Goal: Task Accomplishment & Management: Use online tool/utility

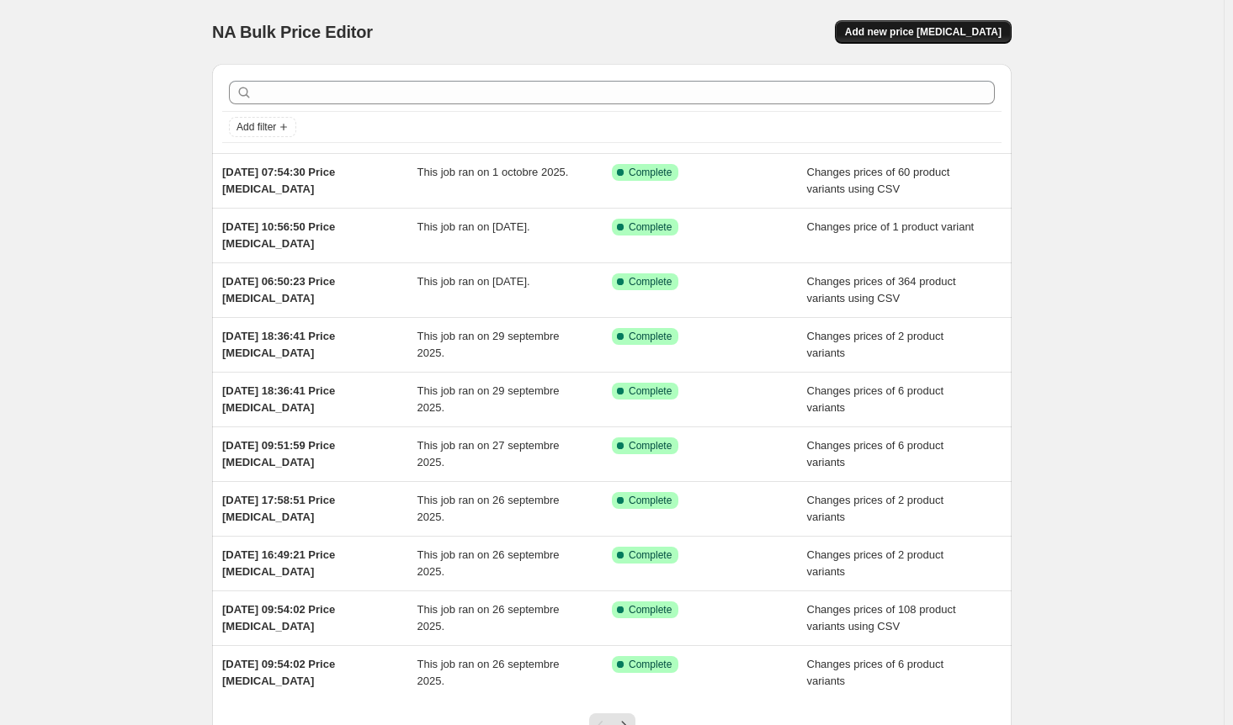
click at [921, 37] on span "Add new price [MEDICAL_DATA]" at bounding box center [923, 31] width 157 height 13
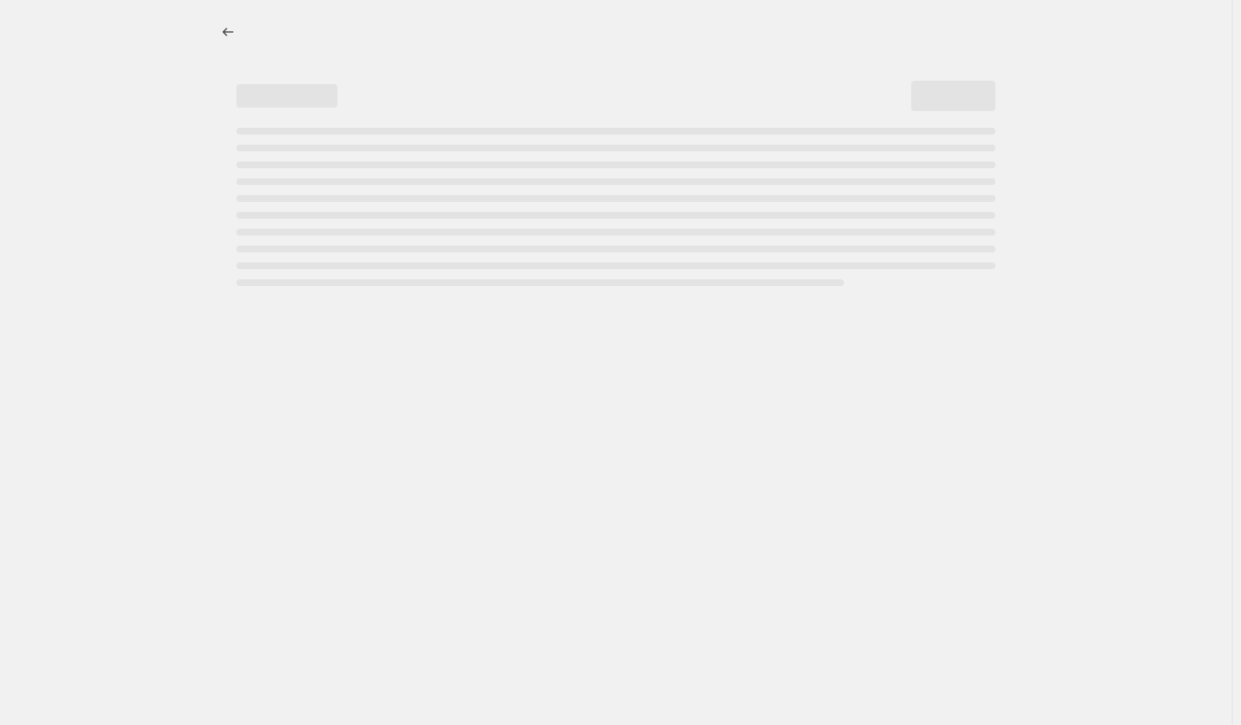
select select "percentage"
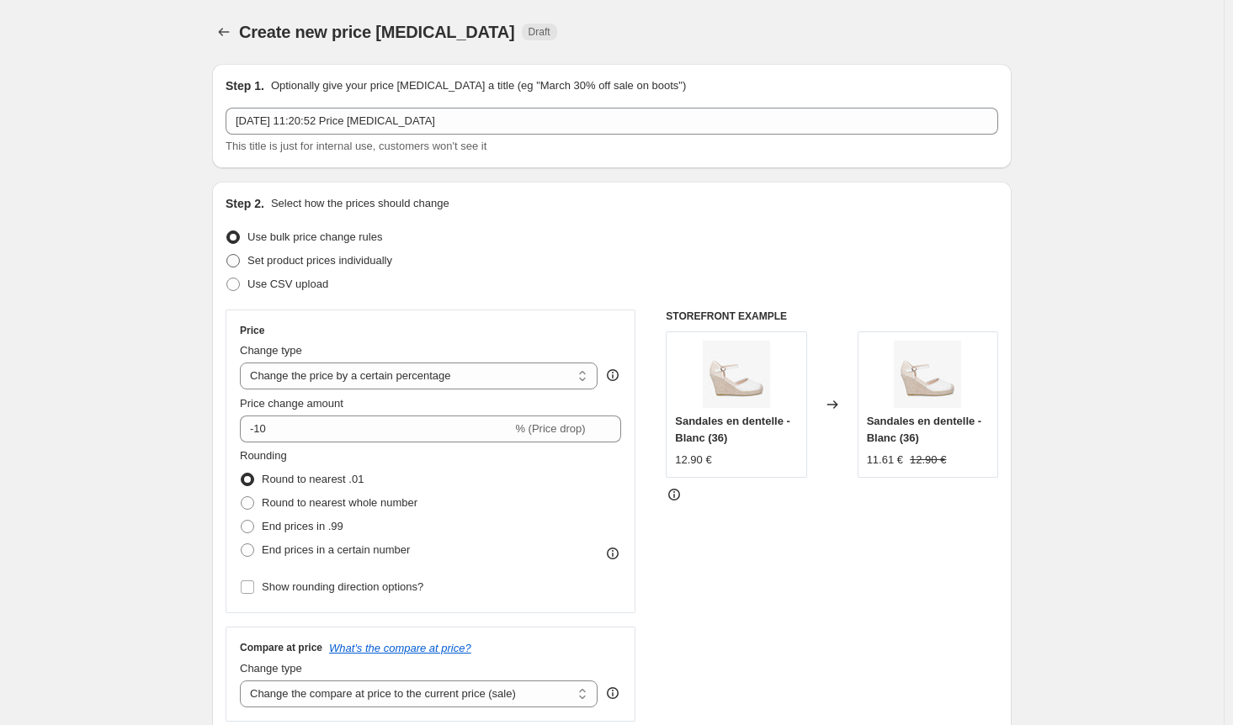
click at [265, 259] on span "Set product prices individually" at bounding box center [319, 260] width 145 height 13
click at [227, 255] on input "Set product prices individually" at bounding box center [226, 254] width 1 height 1
radio input "true"
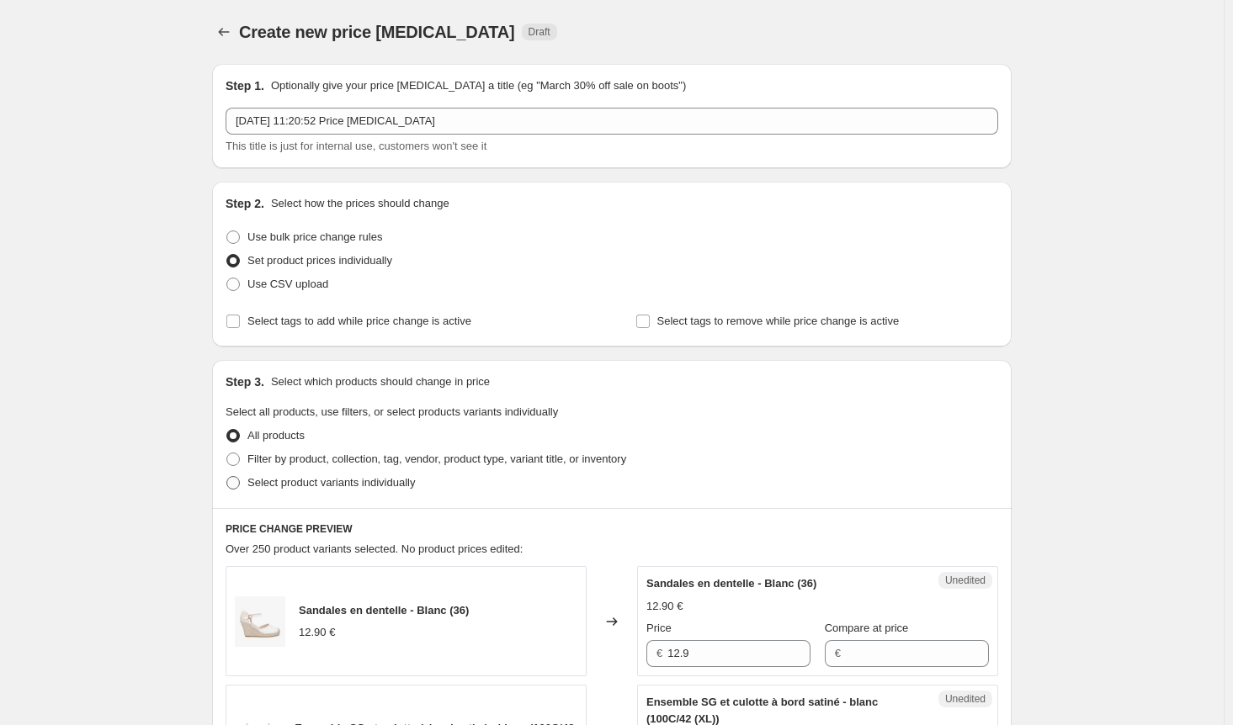
click at [236, 486] on span at bounding box center [232, 482] width 13 height 13
click at [227, 477] on input "Select product variants individually" at bounding box center [226, 476] width 1 height 1
radio input "true"
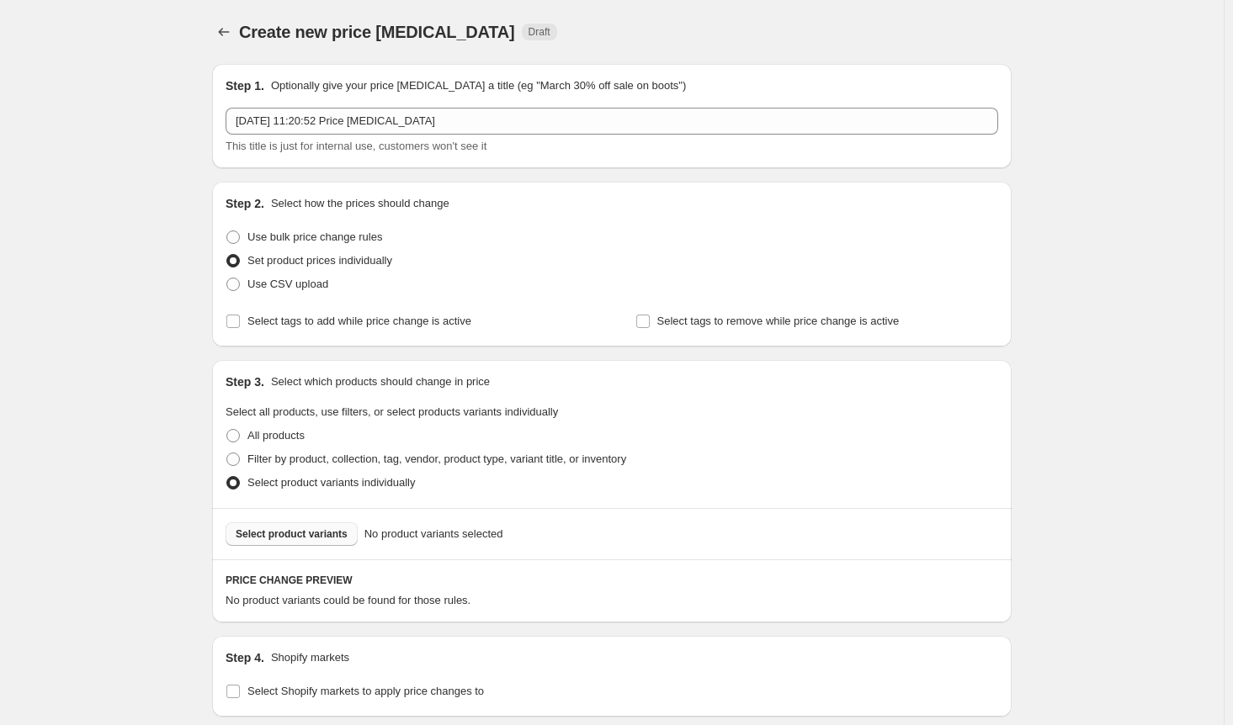
click at [295, 530] on span "Select product variants" at bounding box center [292, 534] width 112 height 13
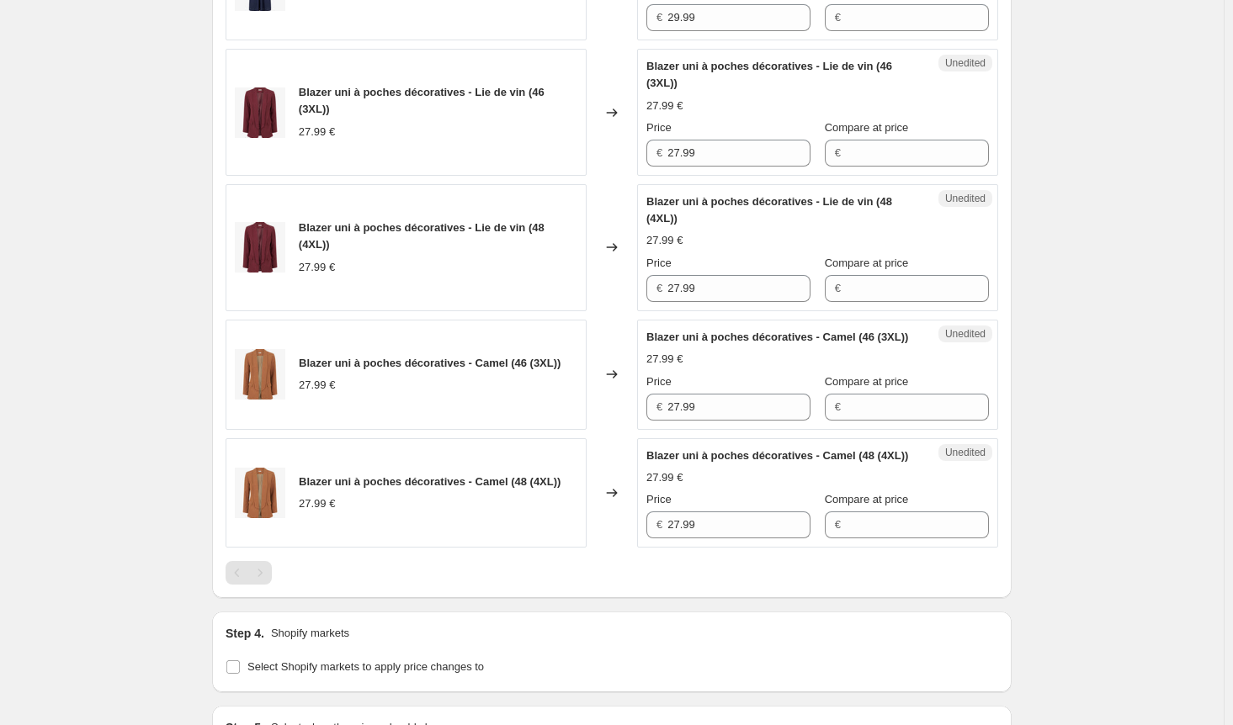
scroll to position [1431, 0]
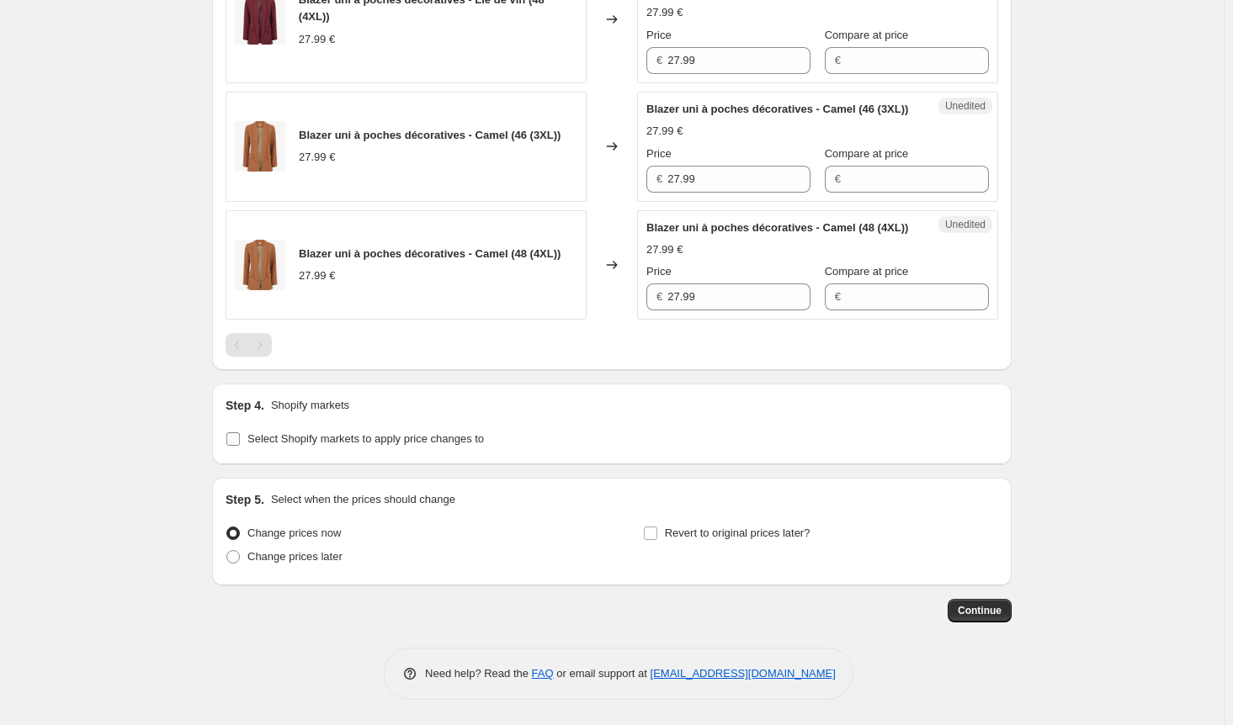
click at [235, 446] on input "Select Shopify markets to apply price changes to" at bounding box center [232, 439] width 13 height 13
checkbox input "true"
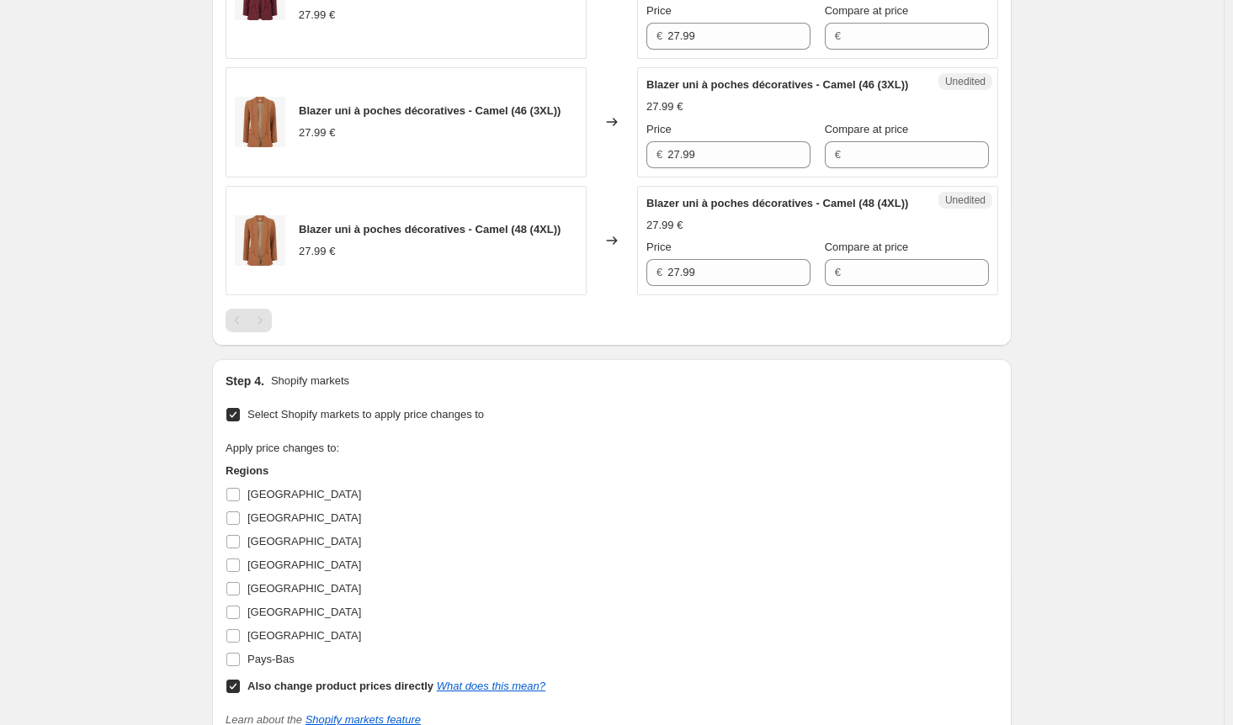
scroll to position [1599, 0]
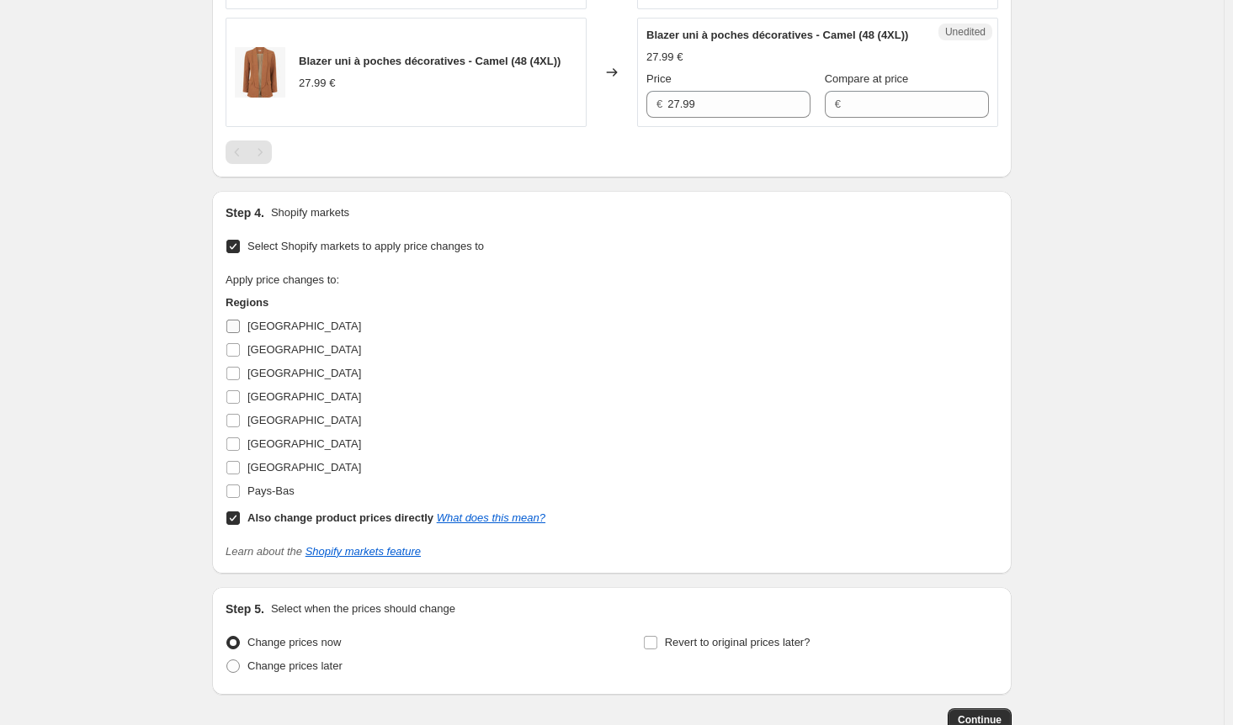
click at [236, 333] on input "[GEOGRAPHIC_DATA]" at bounding box center [232, 326] width 13 height 13
checkbox input "true"
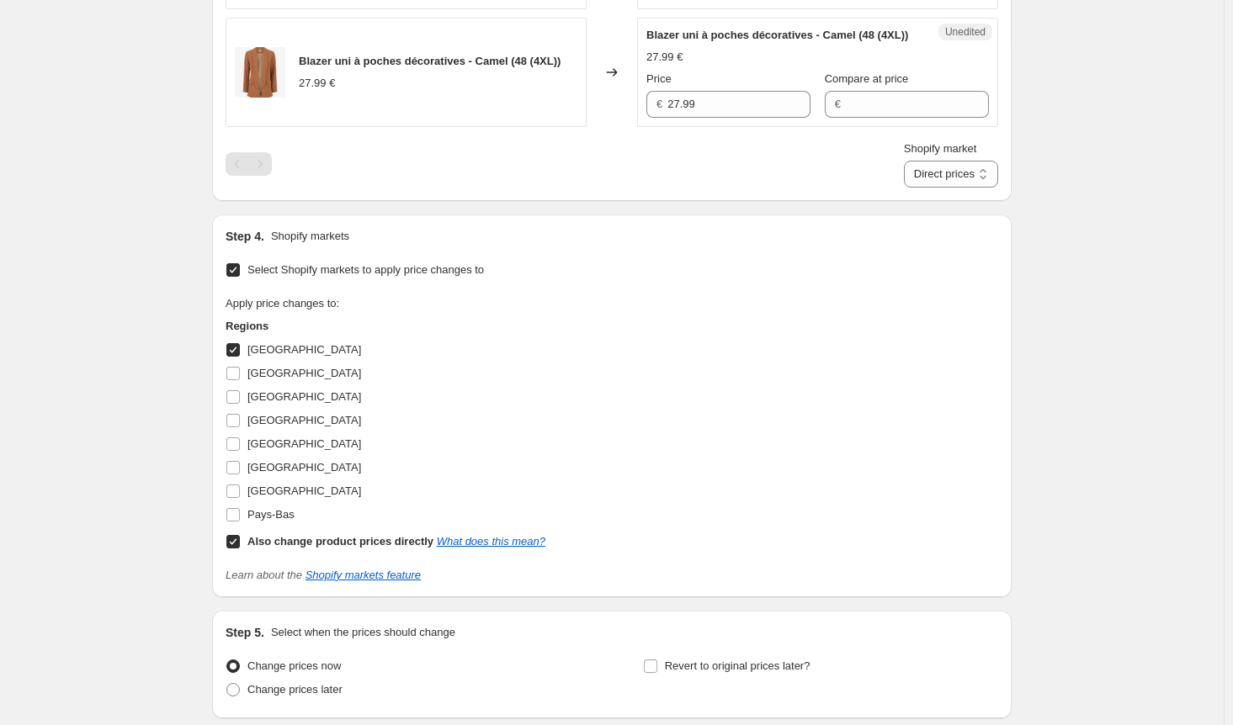
click at [239, 549] on input "Also change product prices directly What does this mean?" at bounding box center [232, 541] width 13 height 13
checkbox input "false"
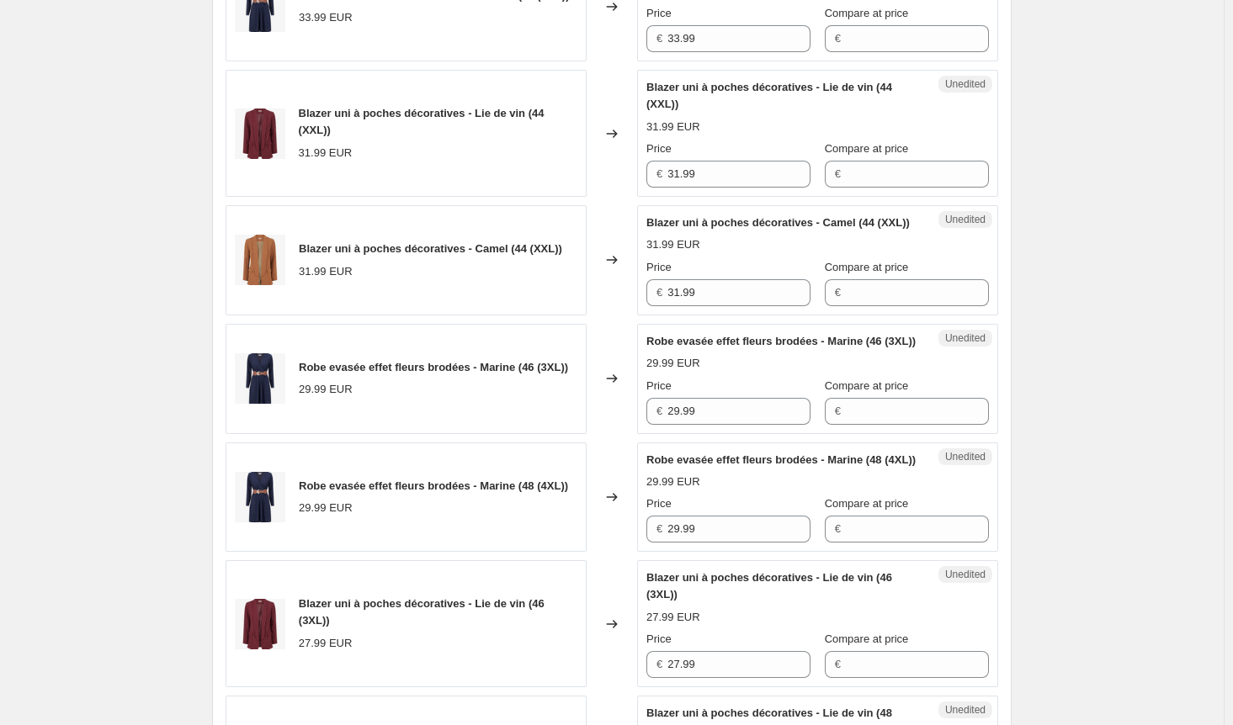
scroll to position [589, 0]
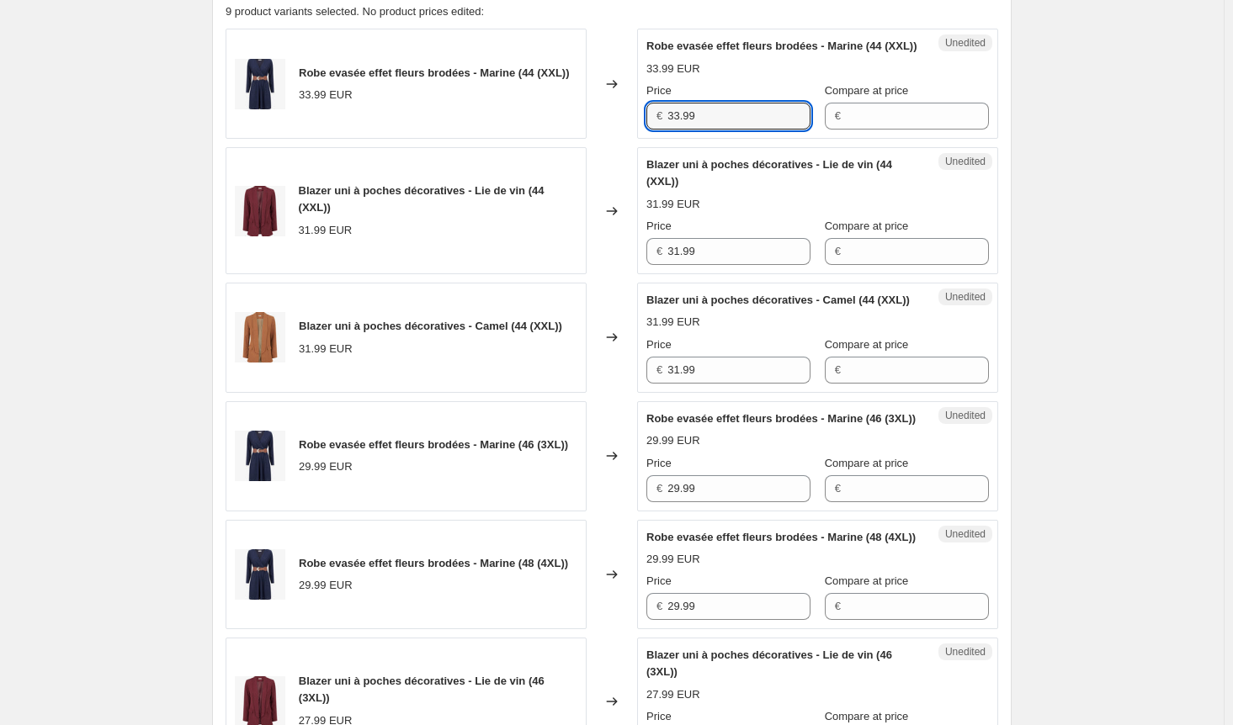
drag, startPoint x: 730, startPoint y: 134, endPoint x: 613, endPoint y: 135, distance: 117.0
click at [613, 135] on div "Robe evasée effet fleurs brodées - Marine (44 (XXL)) 33.99 EUR Changed to Unedi…" at bounding box center [612, 84] width 772 height 110
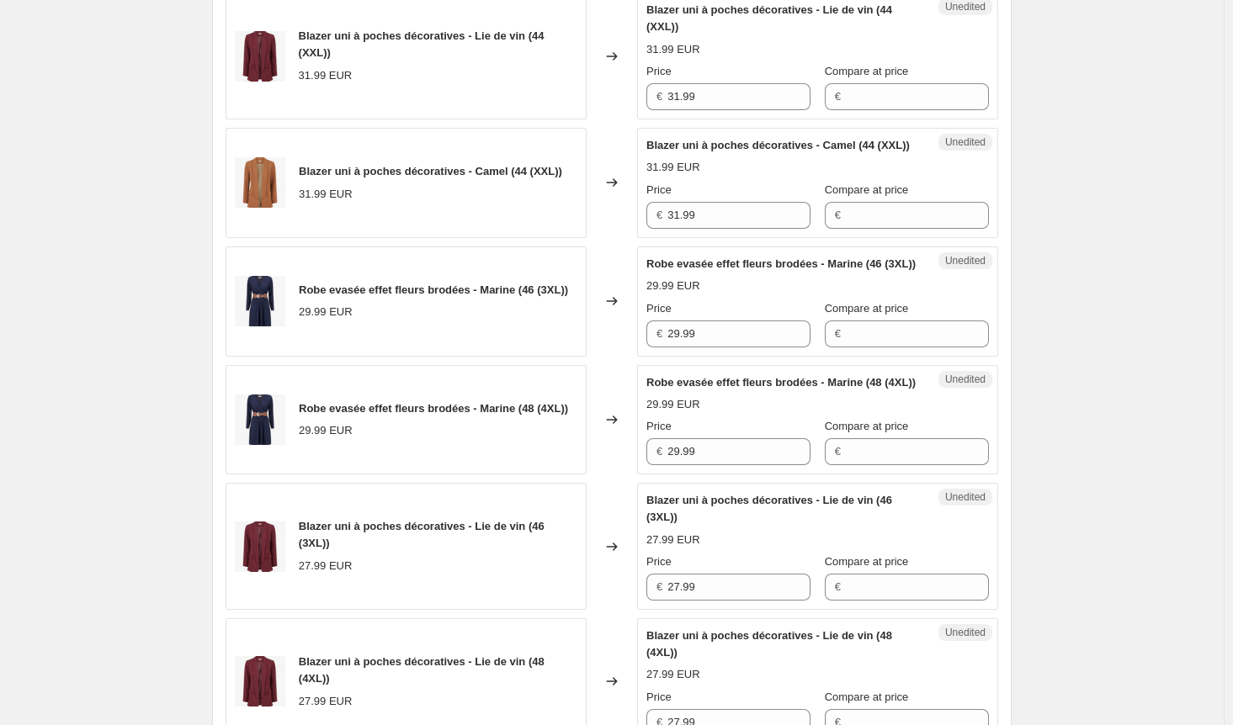
scroll to position [757, 0]
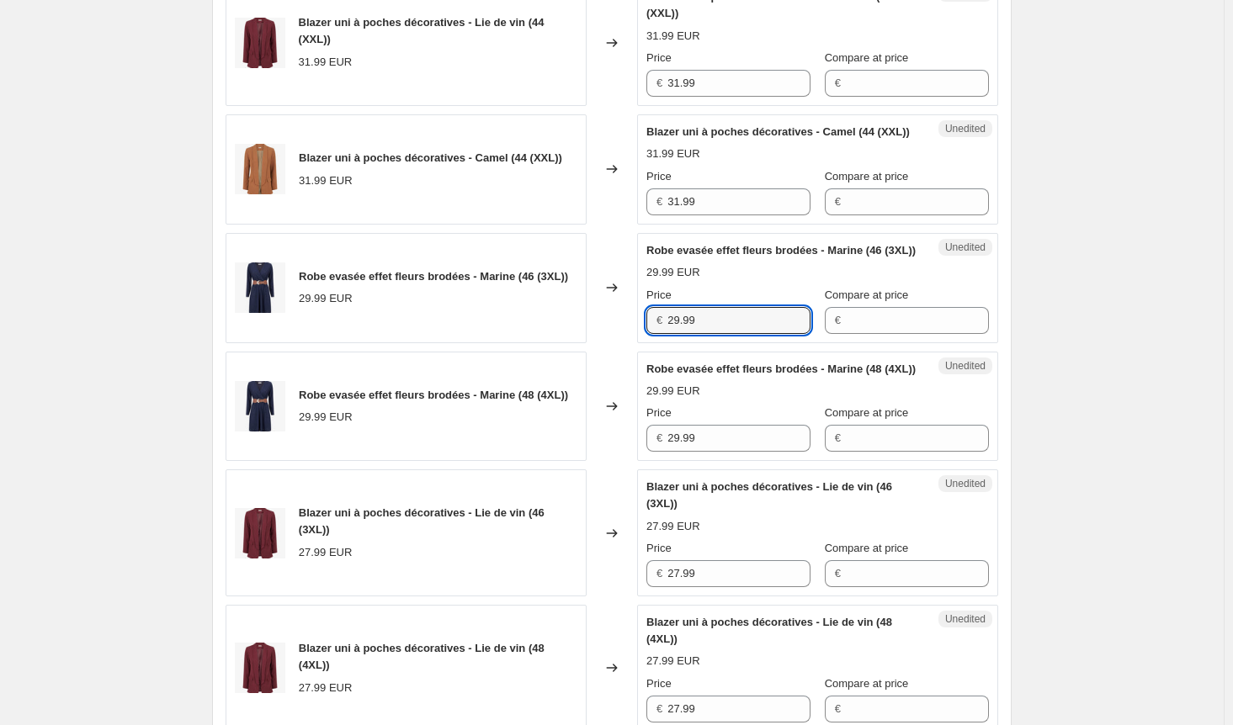
drag, startPoint x: 704, startPoint y: 366, endPoint x: 629, endPoint y: 374, distance: 75.3
click at [631, 343] on div "Robe evasée effet fleurs brodées - Marine (46 (3XL)) 29.99 EUR Changed to Unedi…" at bounding box center [612, 288] width 772 height 110
paste input "33"
type input "33.99"
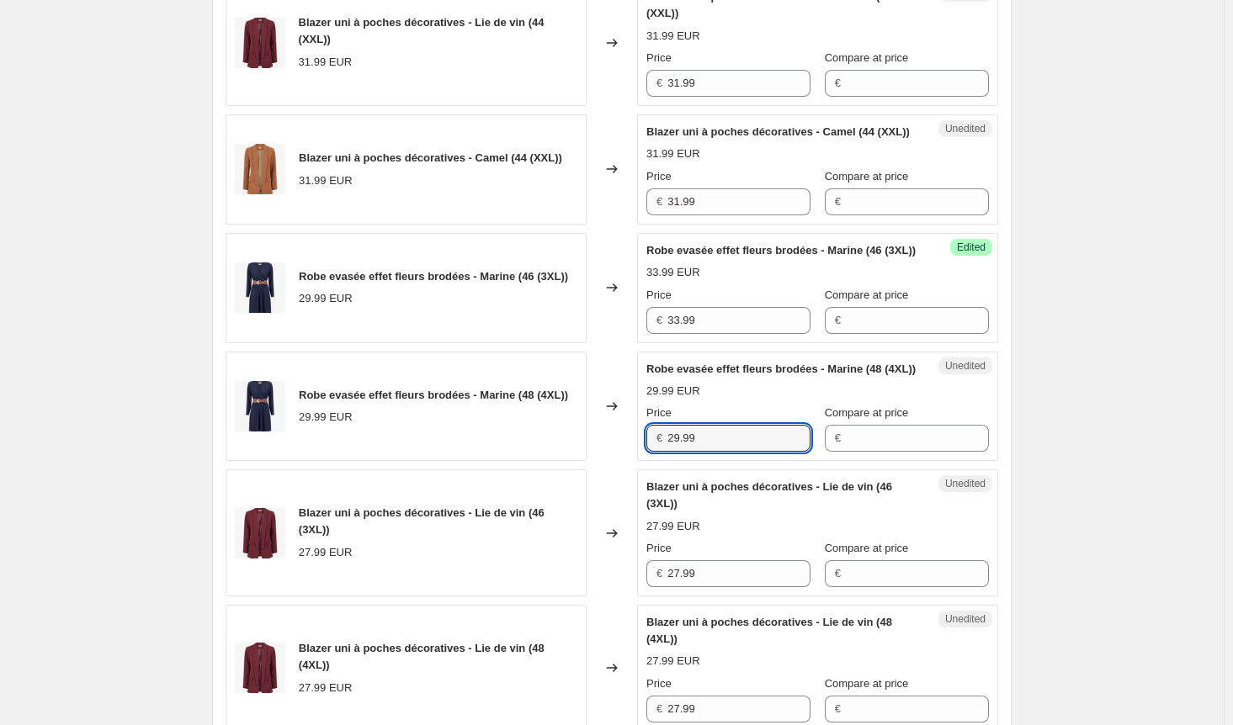
drag, startPoint x: 675, startPoint y: 500, endPoint x: 663, endPoint y: 499, distance: 11.8
click at [663, 452] on div "€ 29.99" at bounding box center [728, 438] width 164 height 27
paste input "33"
type input "33.99"
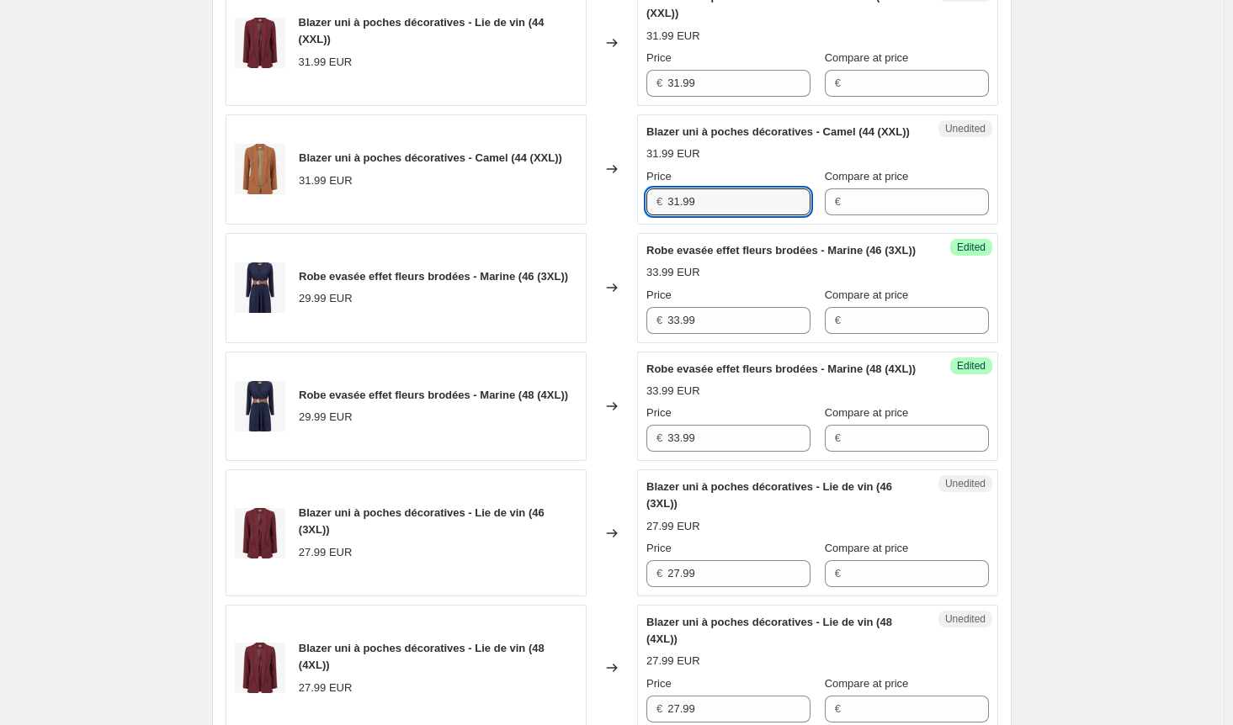
click at [576, 225] on div "Blazer uni à poches décoratives - Camel (44 (XXL)) 31.99 EUR Changed to Unedite…" at bounding box center [612, 169] width 772 height 110
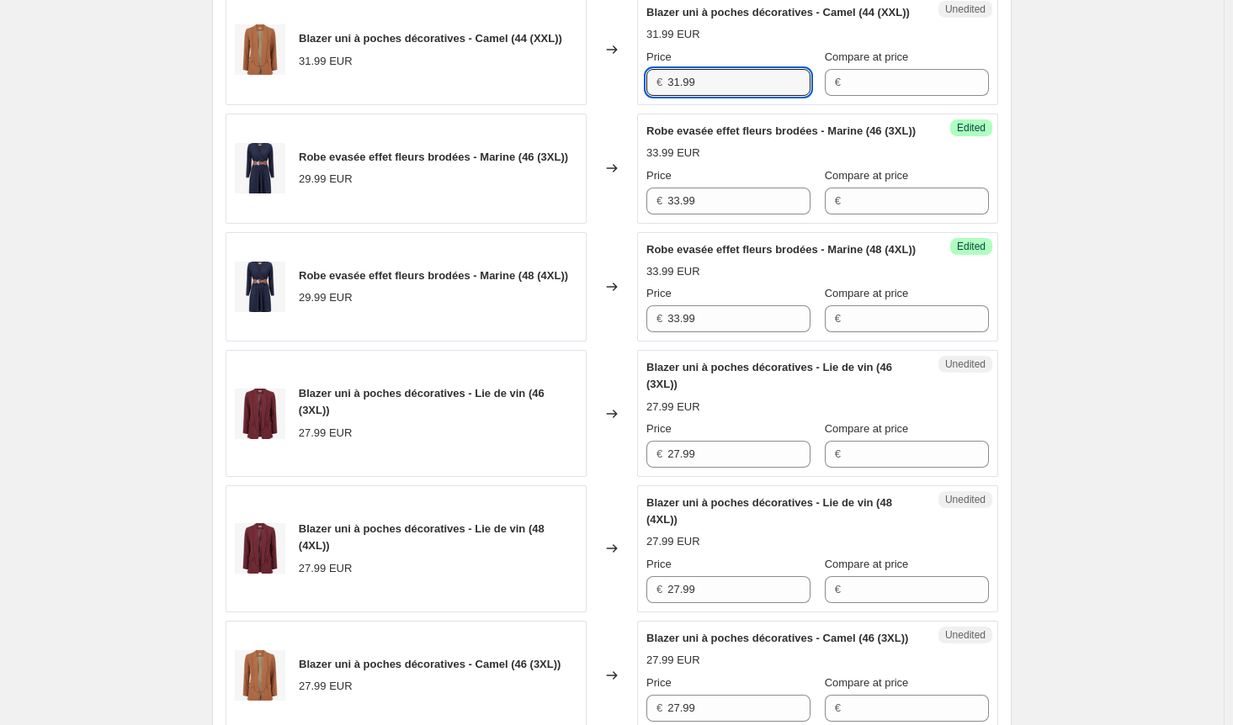
scroll to position [1094, 0]
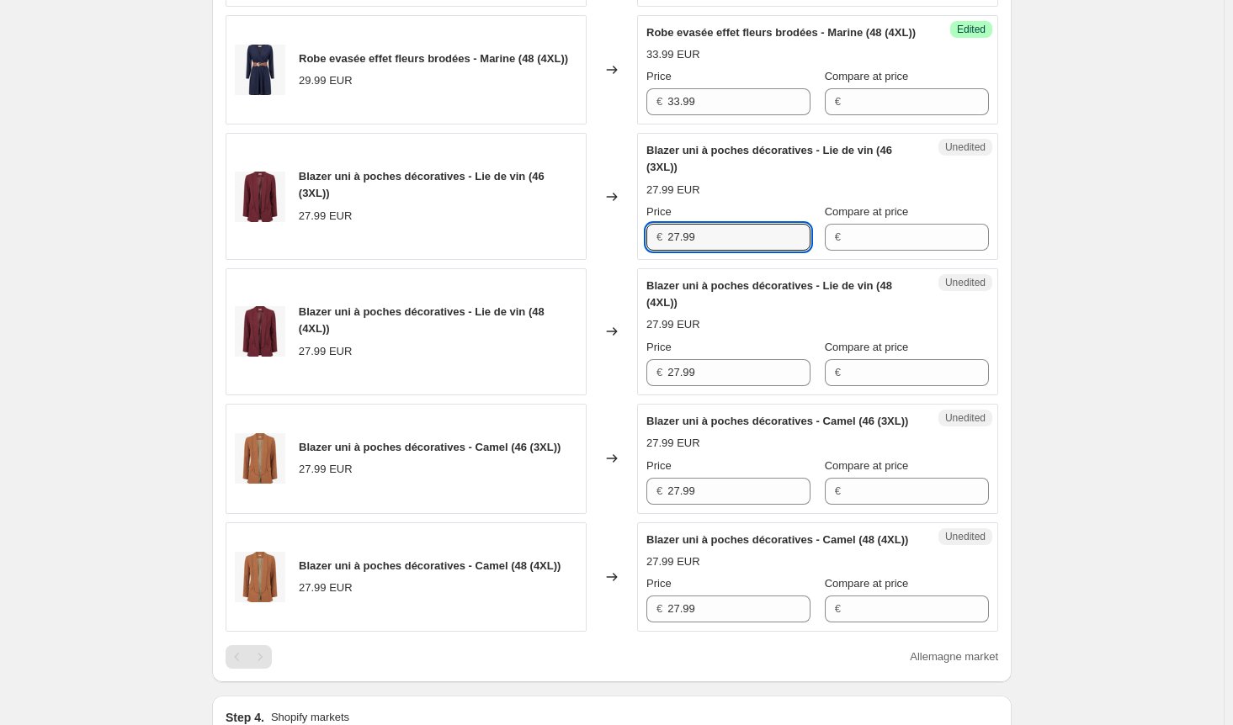
drag, startPoint x: 711, startPoint y: 300, endPoint x: 591, endPoint y: 300, distance: 120.3
click at [590, 260] on div "Blazer uni à poches décoratives - Lie de vin (46 (3XL)) 27.99 EUR Changed to Un…" at bounding box center [612, 196] width 772 height 127
paste input "31"
type input "31.99"
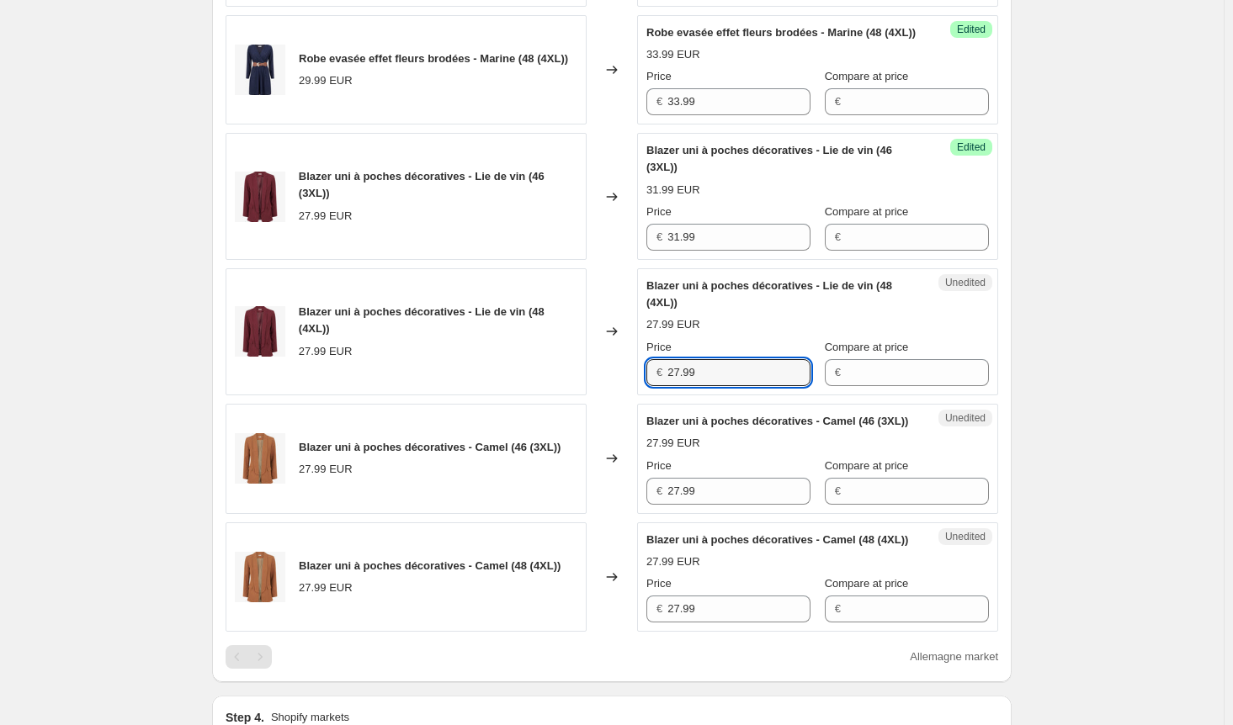
drag, startPoint x: 714, startPoint y: 438, endPoint x: 636, endPoint y: 438, distance: 77.4
click at [636, 396] on div "Blazer uni à poches décoratives - Lie de vin (48 (4XL)) 27.99 EUR Changed to Un…" at bounding box center [612, 331] width 772 height 127
paste input "31"
type input "31.99"
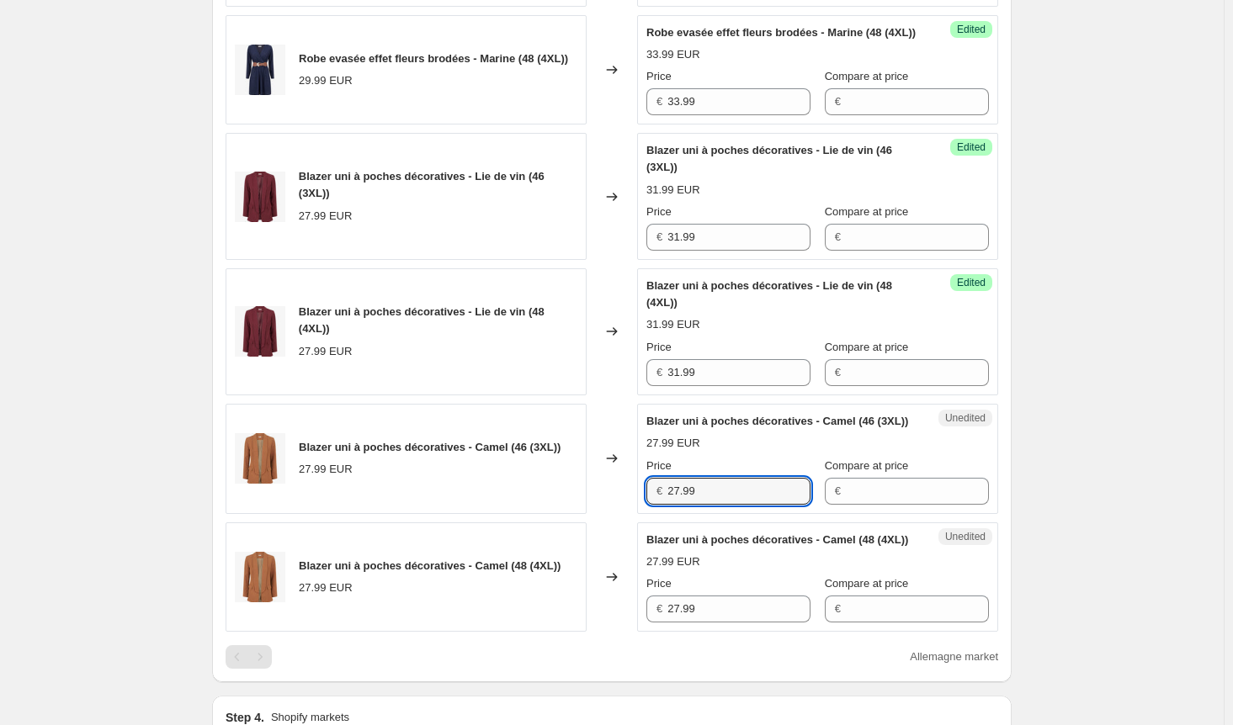
drag, startPoint x: 695, startPoint y: 569, endPoint x: 660, endPoint y: 582, distance: 37.8
click at [602, 514] on div "Blazer uni à poches décoratives - Camel (46 (3XL)) 27.99 EUR Changed to Unedite…" at bounding box center [612, 459] width 772 height 110
paste input "31"
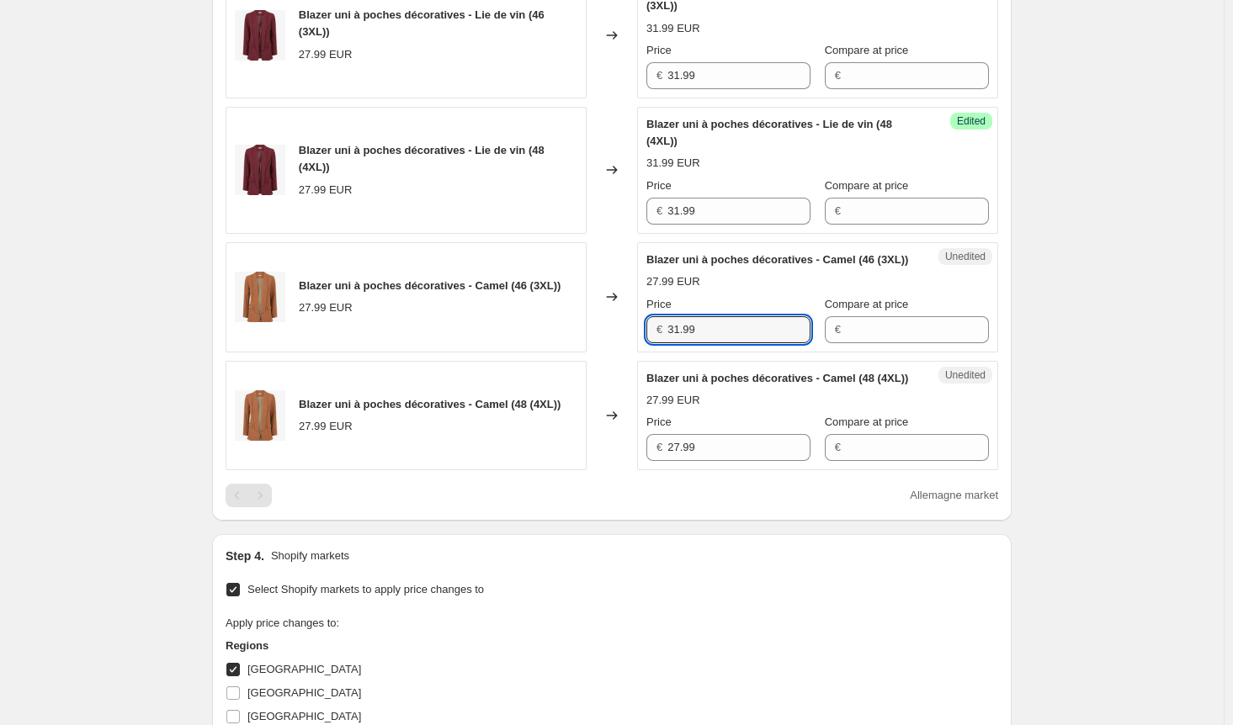
scroll to position [1346, 0]
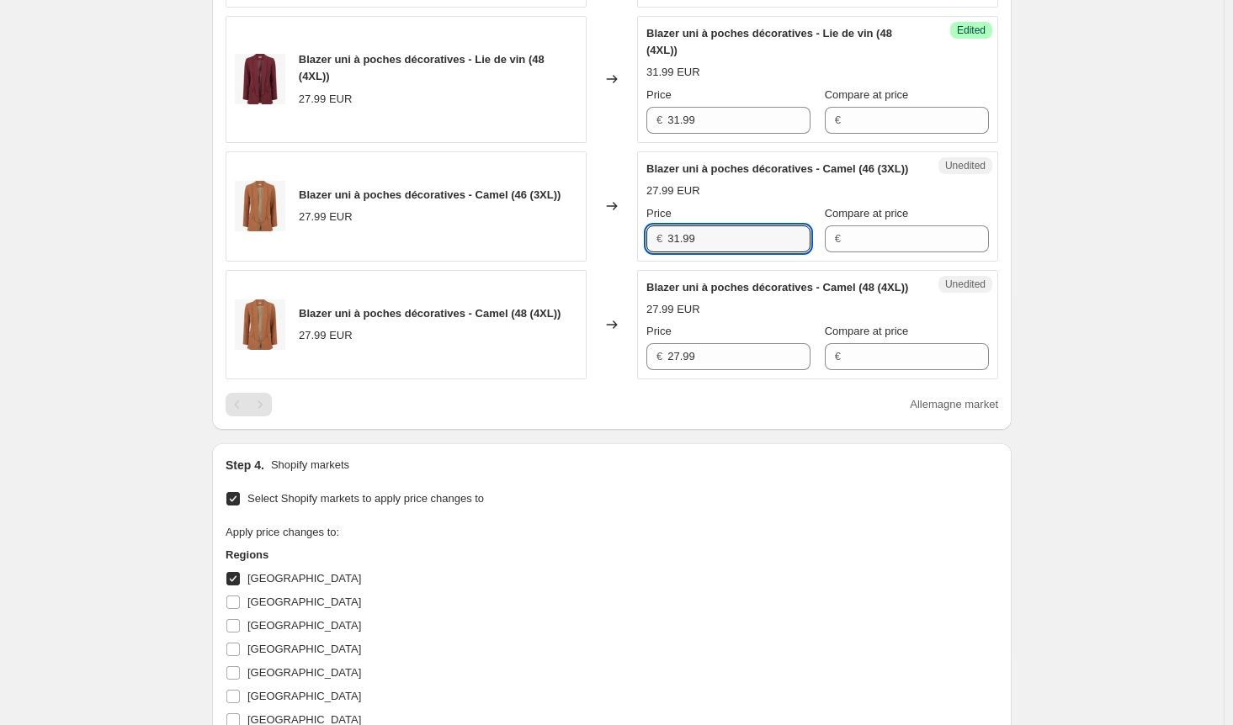
type input "31.99"
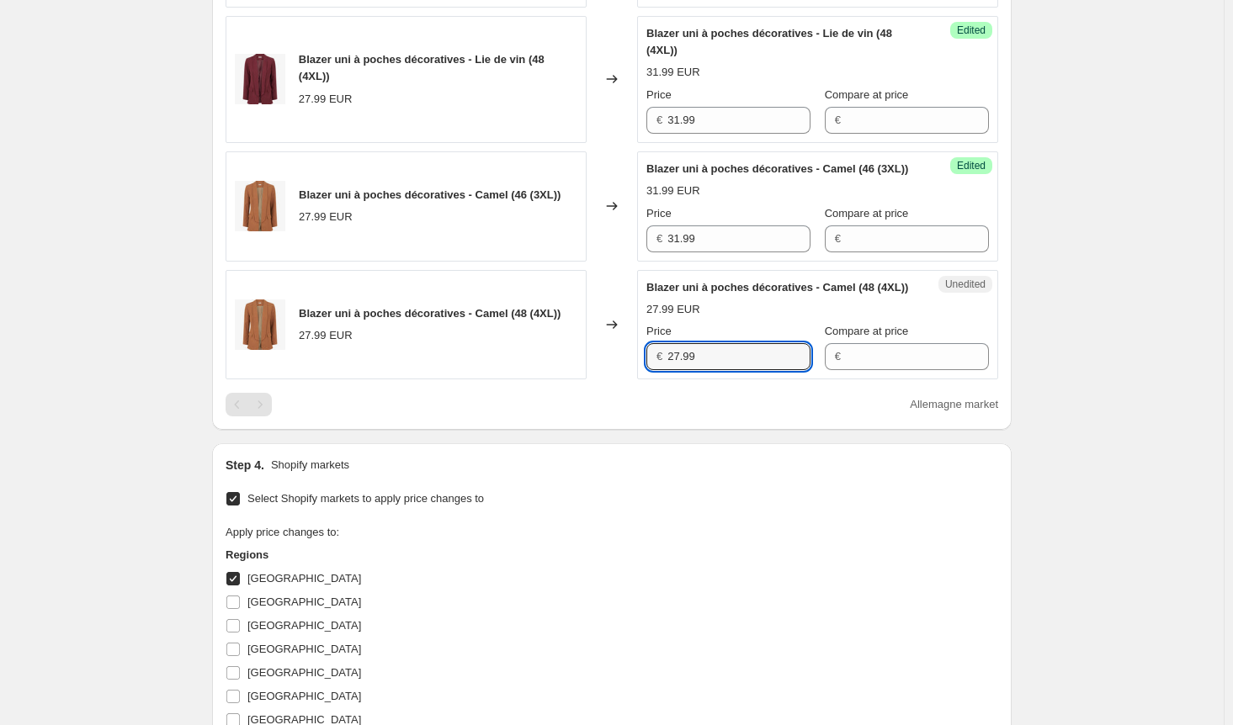
click at [570, 380] on div "Blazer uni à poches décoratives - Camel (48 (4XL)) 27.99 EUR Changed to Unedite…" at bounding box center [612, 325] width 772 height 110
paste input "31"
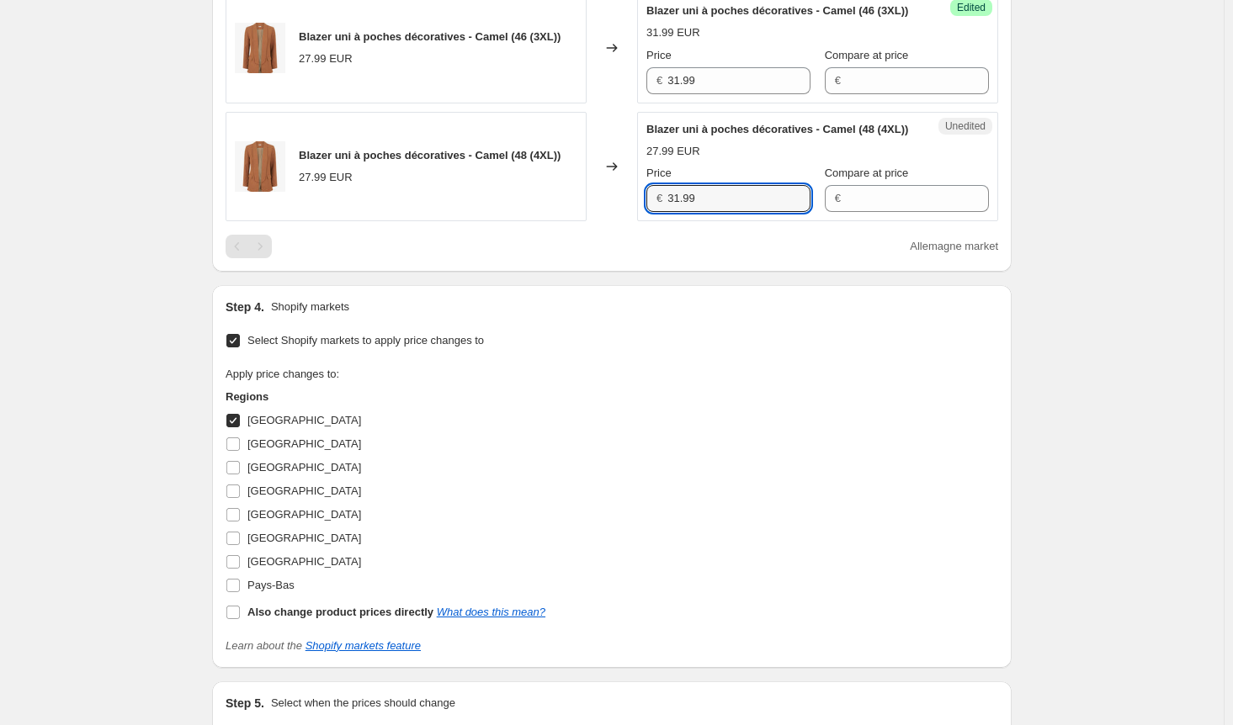
scroll to position [1683, 0]
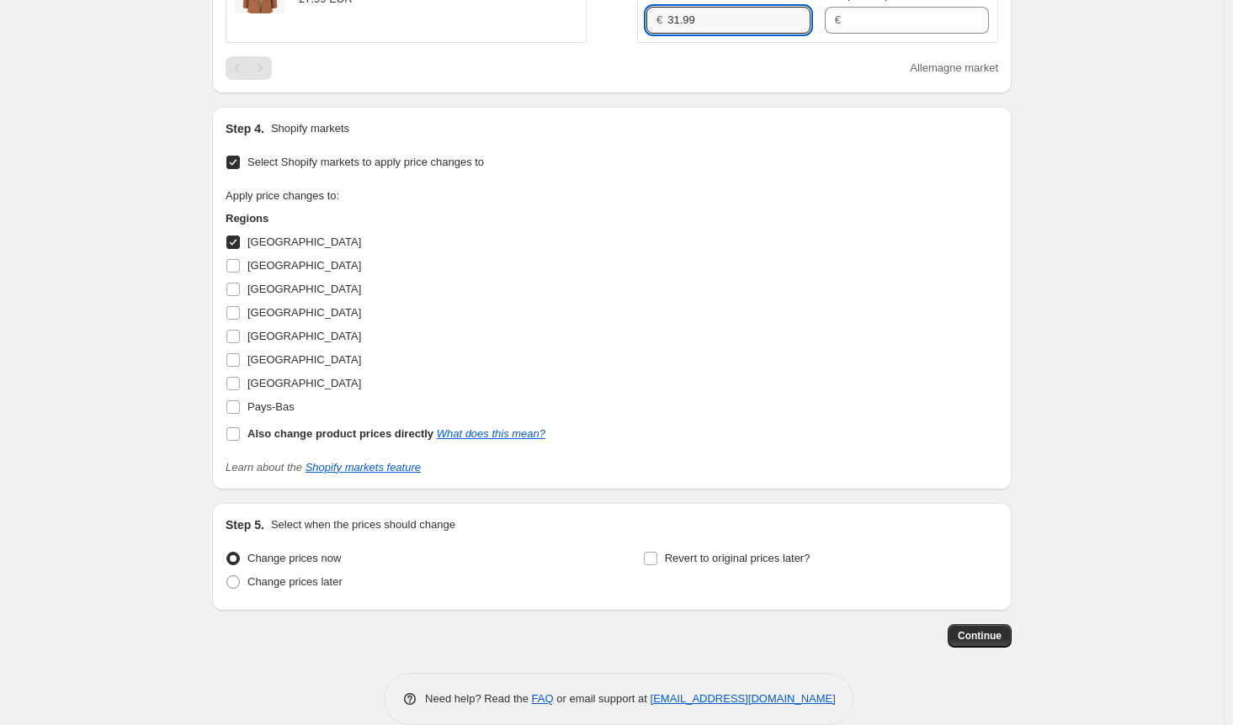
type input "31.99"
click at [236, 249] on input "[GEOGRAPHIC_DATA]" at bounding box center [232, 242] width 13 height 13
checkbox input "false"
click at [240, 278] on label "[GEOGRAPHIC_DATA]" at bounding box center [293, 266] width 135 height 24
click at [240, 273] on input "[GEOGRAPHIC_DATA]" at bounding box center [232, 265] width 13 height 13
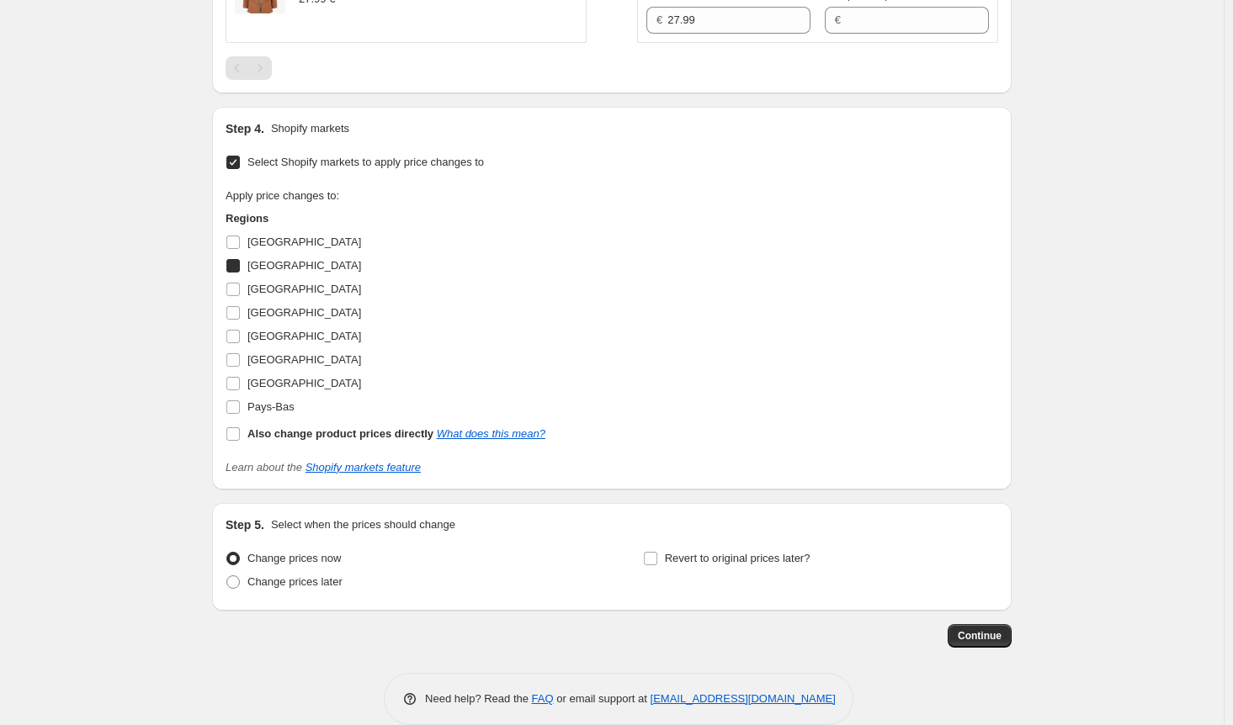
checkbox input "true"
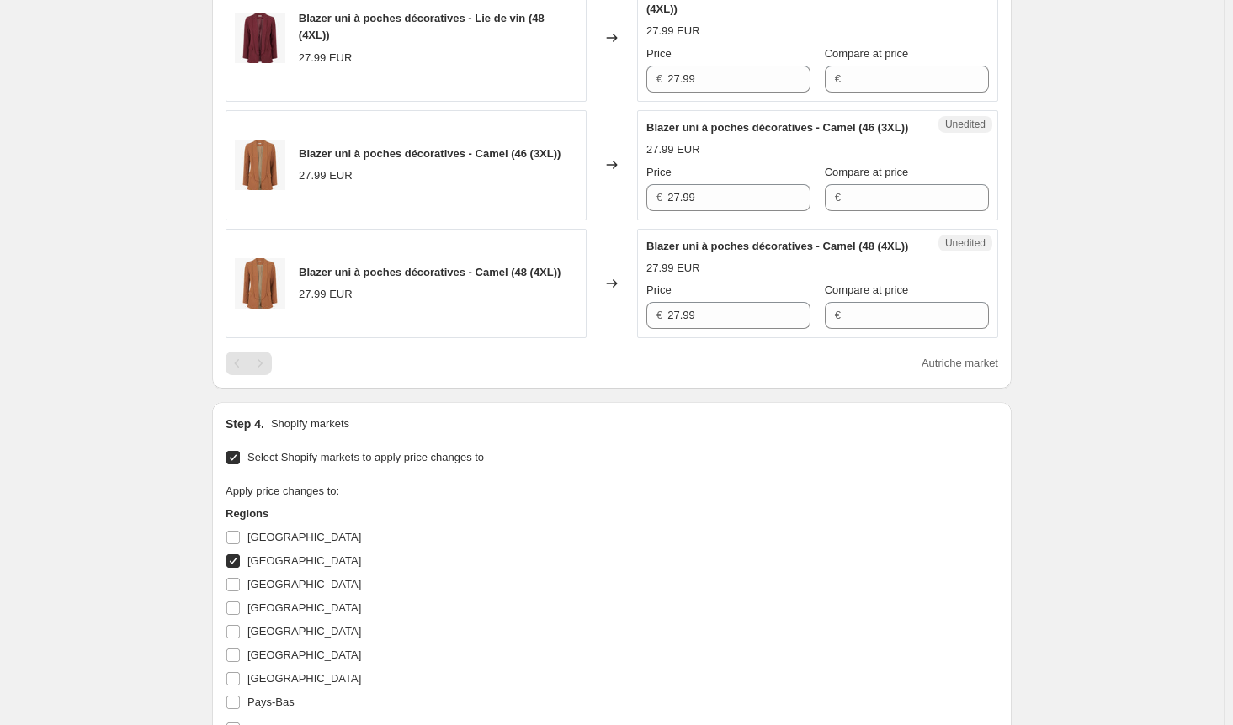
scroll to position [1262, 0]
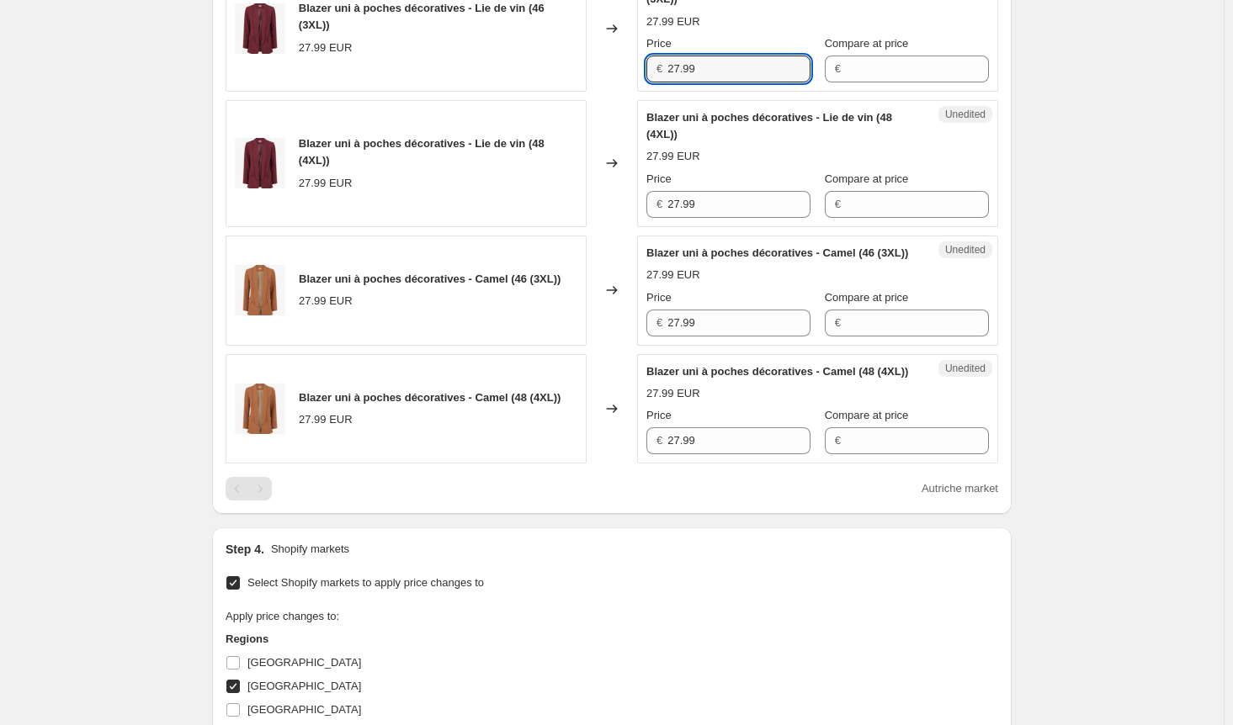
drag, startPoint x: 711, startPoint y: 134, endPoint x: 591, endPoint y: 135, distance: 120.3
click at [591, 92] on div "Blazer uni à poches décoratives - Lie de vin (46 (3XL)) 27.99 EUR Changed to Un…" at bounding box center [612, 28] width 772 height 127
paste input "31"
type input "31.99"
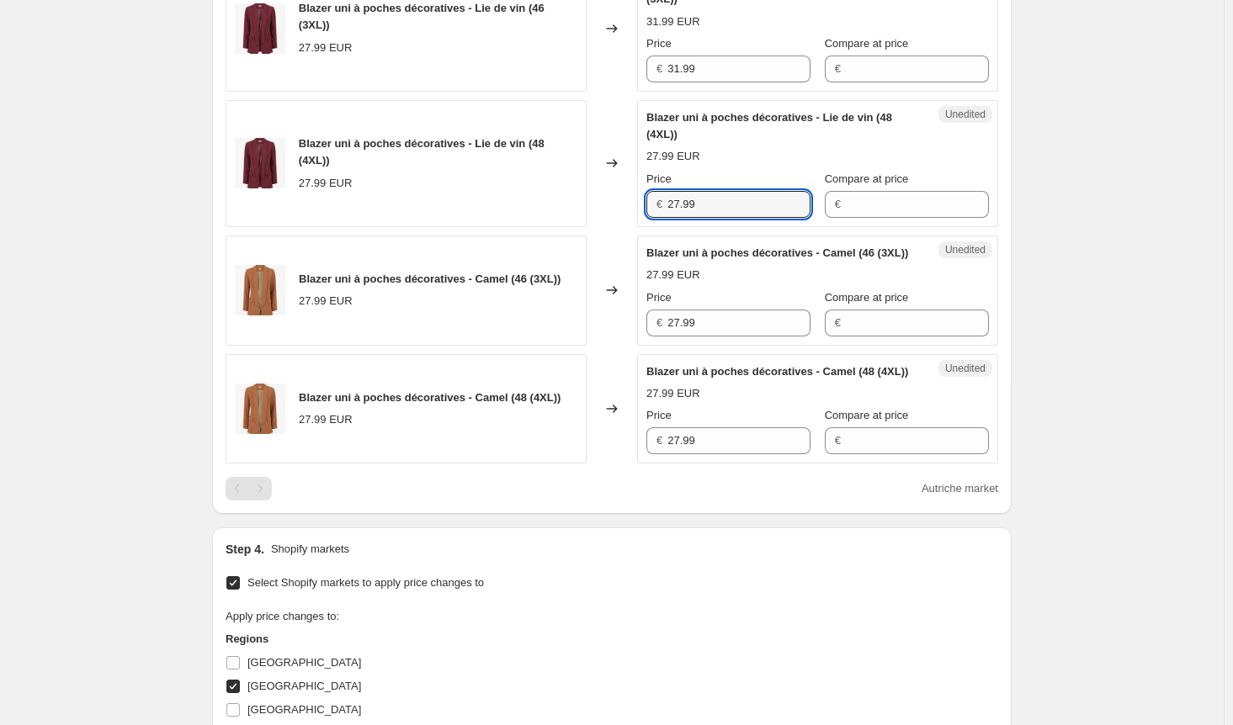
drag, startPoint x: 682, startPoint y: 262, endPoint x: 687, endPoint y: 359, distance: 97.7
click at [638, 227] on div "Blazer uni à poches décoratives - Lie de vin (48 (4XL)) 27.99 EUR Changed to Un…" at bounding box center [612, 163] width 772 height 127
paste input "31"
type input "31.99"
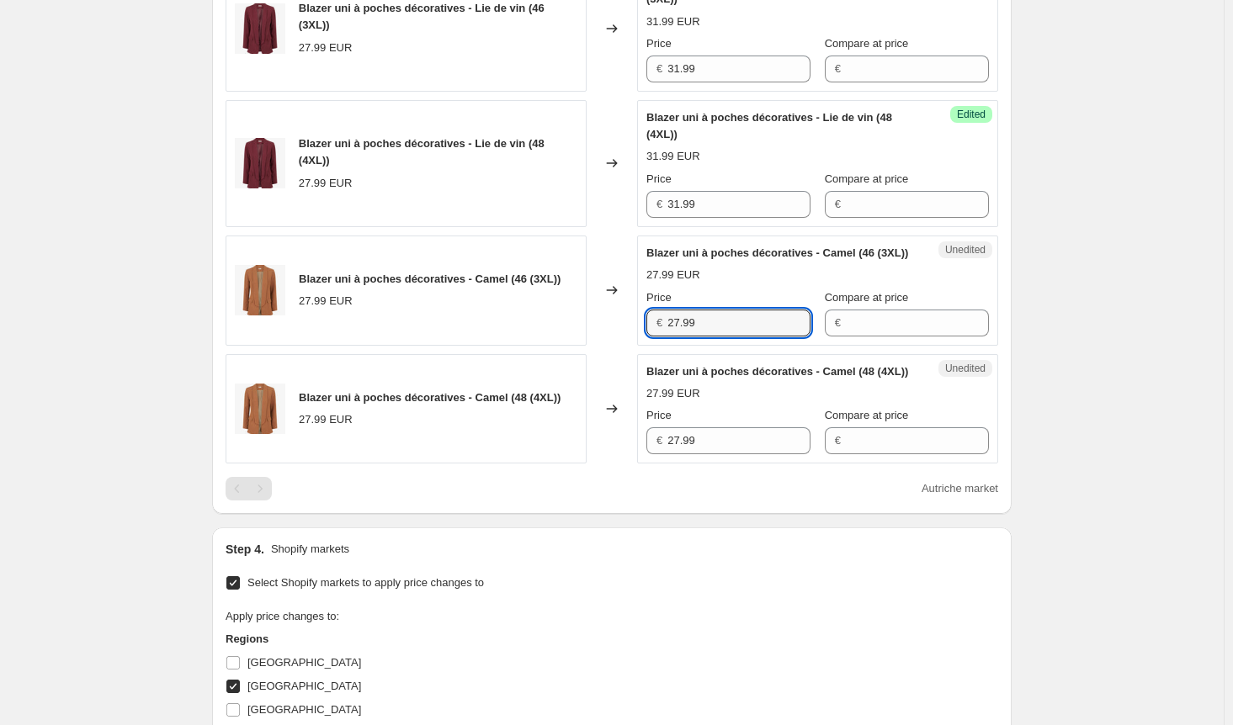
drag, startPoint x: 727, startPoint y: 406, endPoint x: 545, endPoint y: 406, distance: 181.8
click at [546, 346] on div "Blazer uni à poches décoratives - Camel (46 (3XL)) 27.99 EUR Changed to Unedite…" at bounding box center [612, 291] width 772 height 110
paste input "31"
type input "31.99"
drag, startPoint x: 628, startPoint y: 531, endPoint x: 496, endPoint y: 535, distance: 132.2
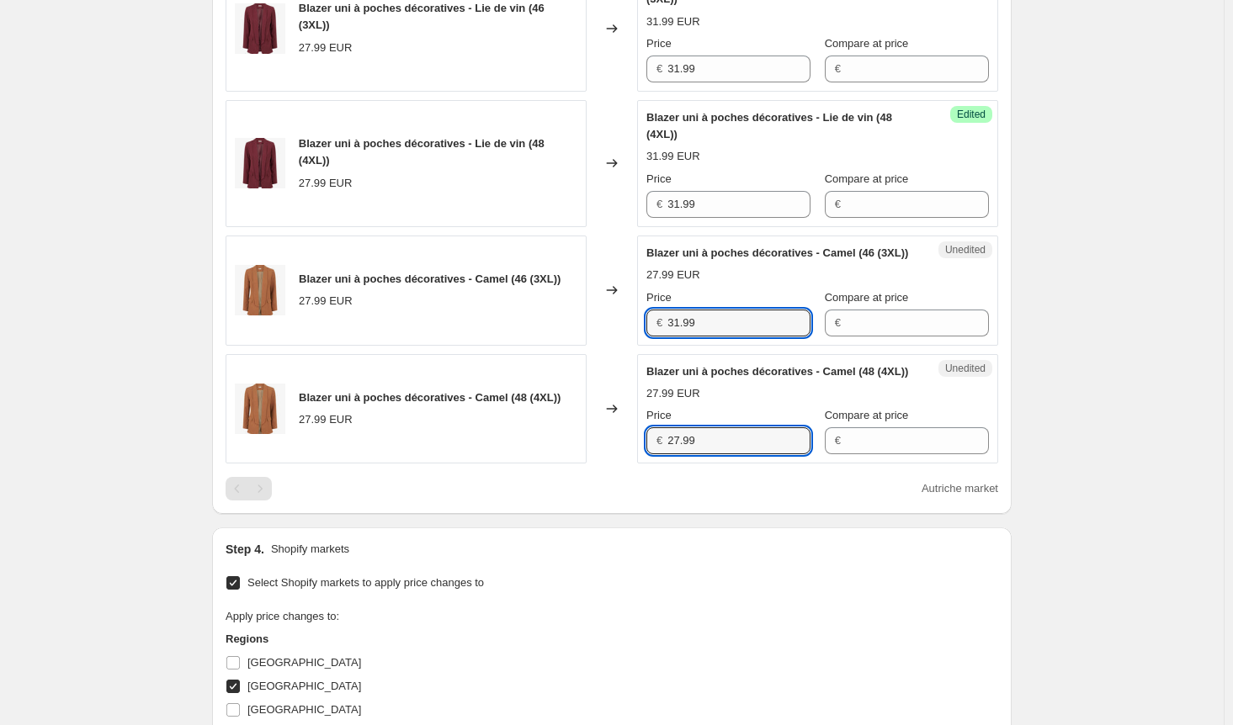
click at [491, 465] on div "Blazer uni à poches décoratives - Camel (48 (4XL)) 27.99 EUR Changed to Unedite…" at bounding box center [612, 409] width 772 height 110
paste input "31"
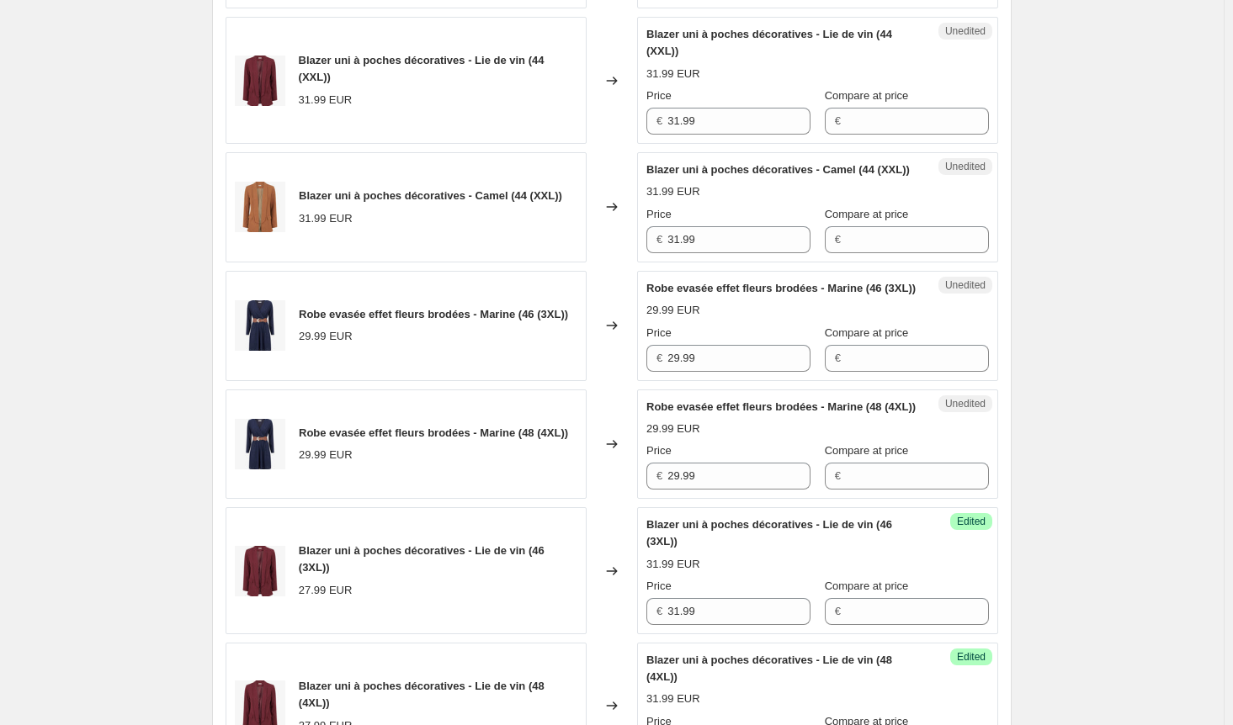
scroll to position [589, 0]
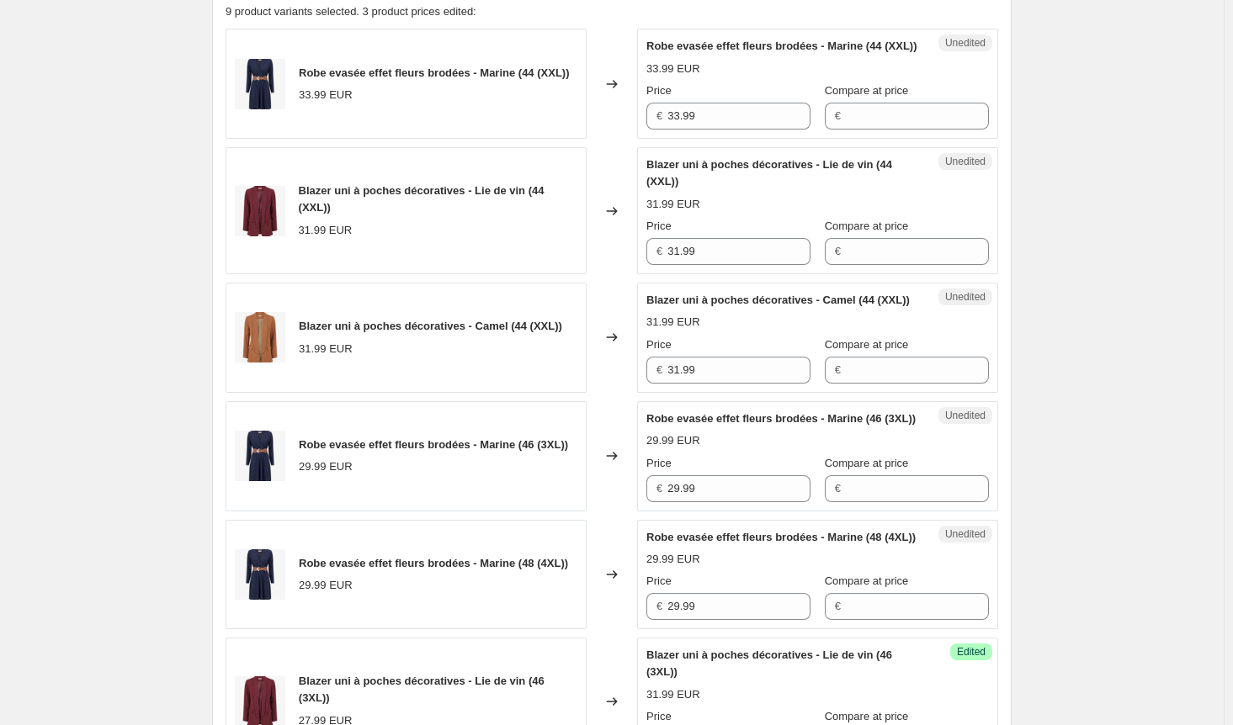
type input "31.99"
drag, startPoint x: 619, startPoint y: 121, endPoint x: 587, endPoint y: 121, distance: 32.8
click at [587, 121] on div "Robe evasée effet fleurs brodées - Marine (44 (XXL)) 33.99 EUR Changed to Unedi…" at bounding box center [612, 84] width 772 height 110
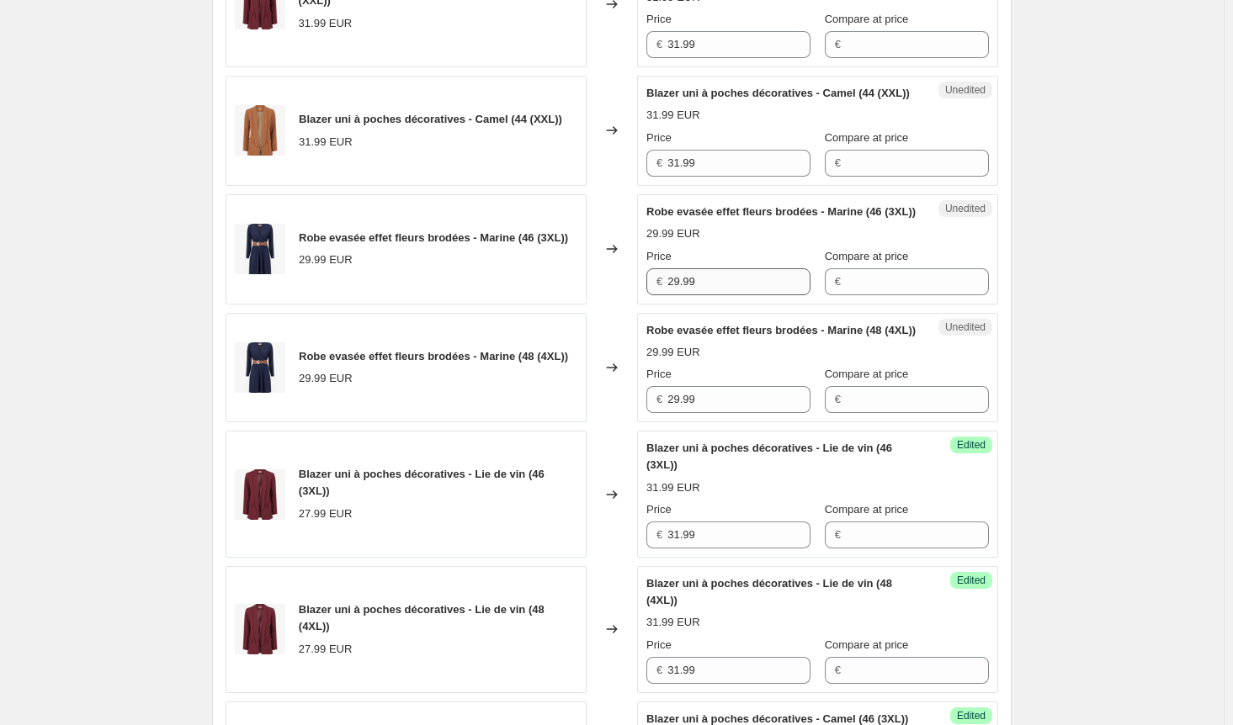
scroll to position [926, 0]
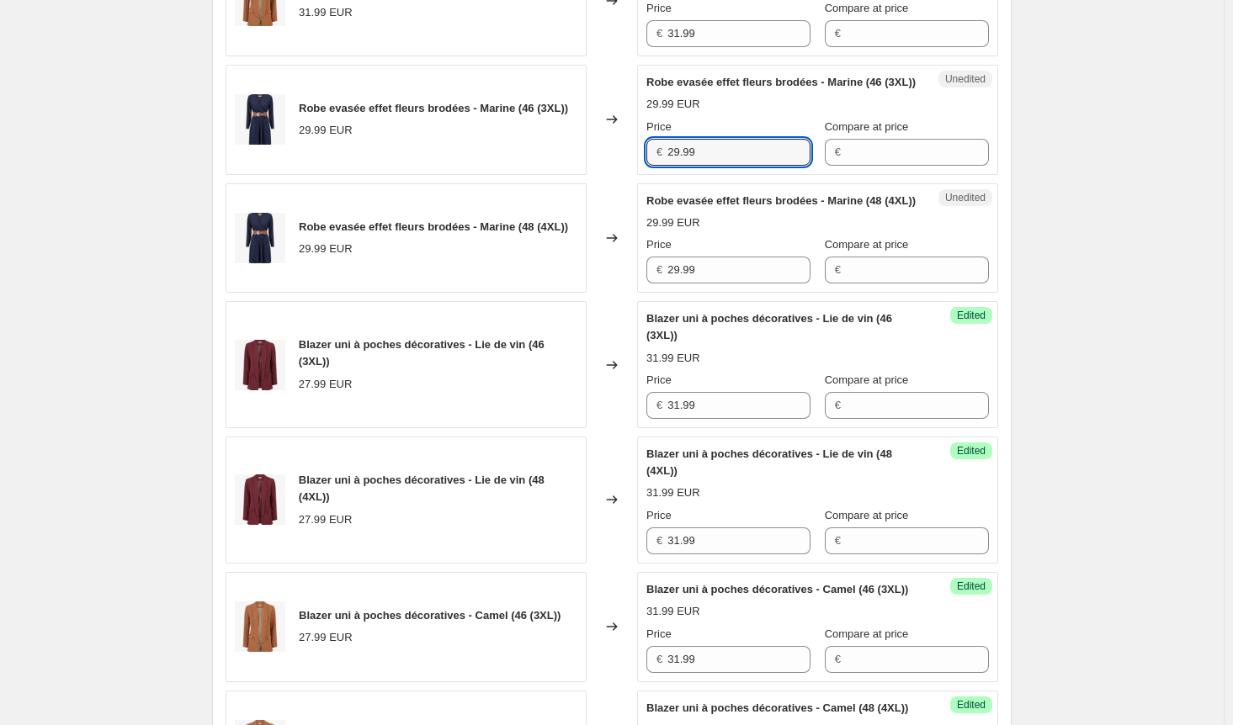
drag, startPoint x: 724, startPoint y: 189, endPoint x: 555, endPoint y: 213, distance: 169.9
click at [555, 175] on div "Robe evasée effet fleurs brodées - Marine (46 (3XL)) 29.99 EUR Changed to Unedi…" at bounding box center [612, 120] width 772 height 110
paste input "33"
type input "33.99"
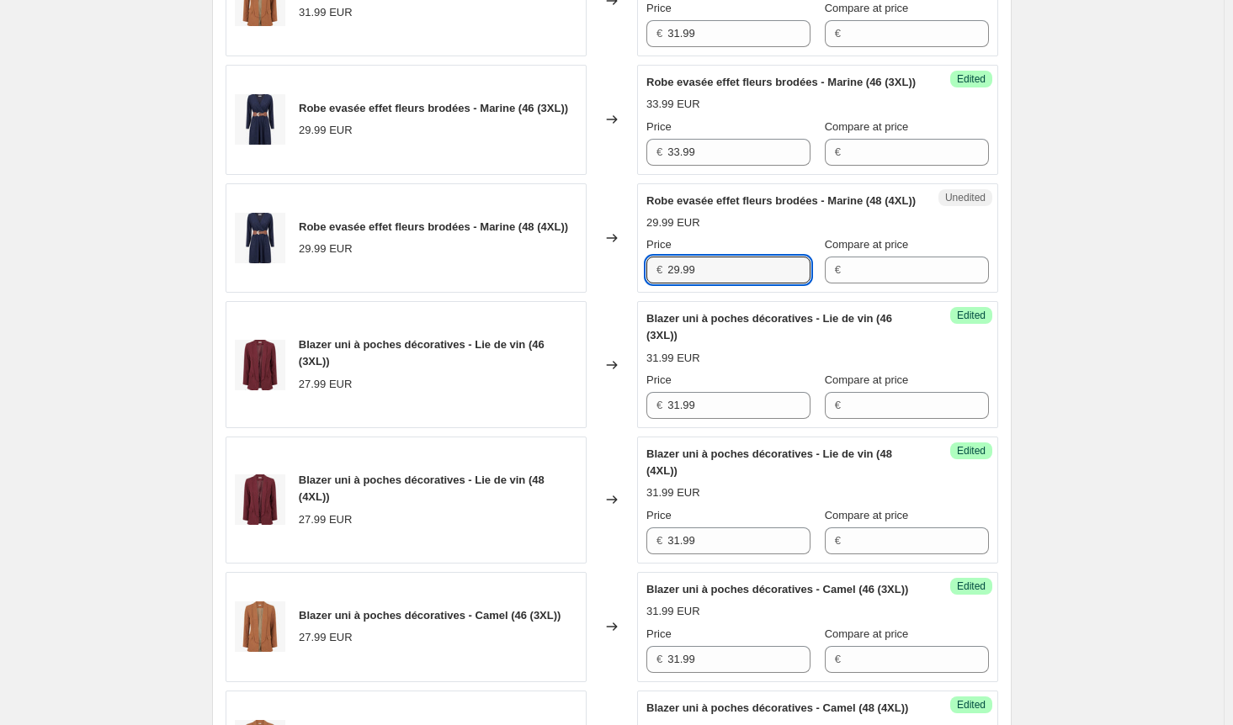
drag, startPoint x: 723, startPoint y: 337, endPoint x: 611, endPoint y: 334, distance: 111.9
click at [609, 294] on div "Robe evasée effet fleurs brodées - Marine (48 (4XL)) 29.99 EUR Changed to Unedi…" at bounding box center [612, 238] width 772 height 110
paste input "33"
type input "33.99"
click at [921, 350] on div "Create new price [MEDICAL_DATA]. This page is ready Create new price [MEDICAL_D…" at bounding box center [612, 291] width 1224 height 2434
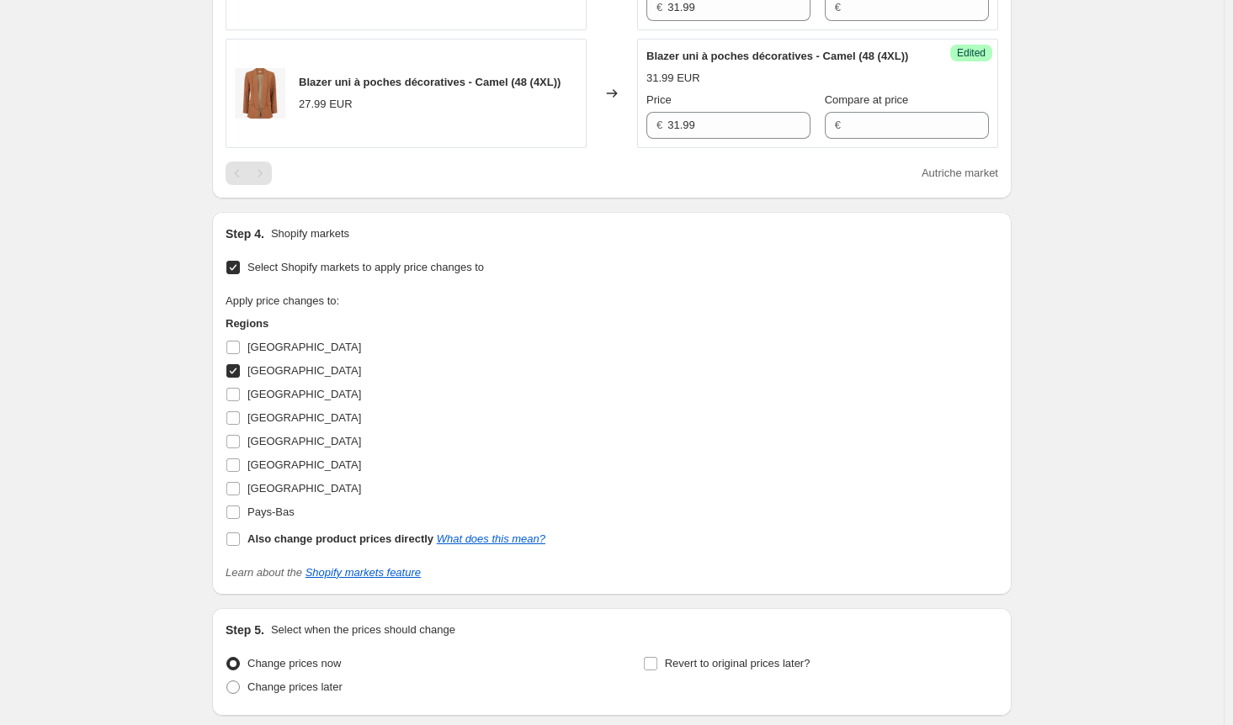
scroll to position [1683, 0]
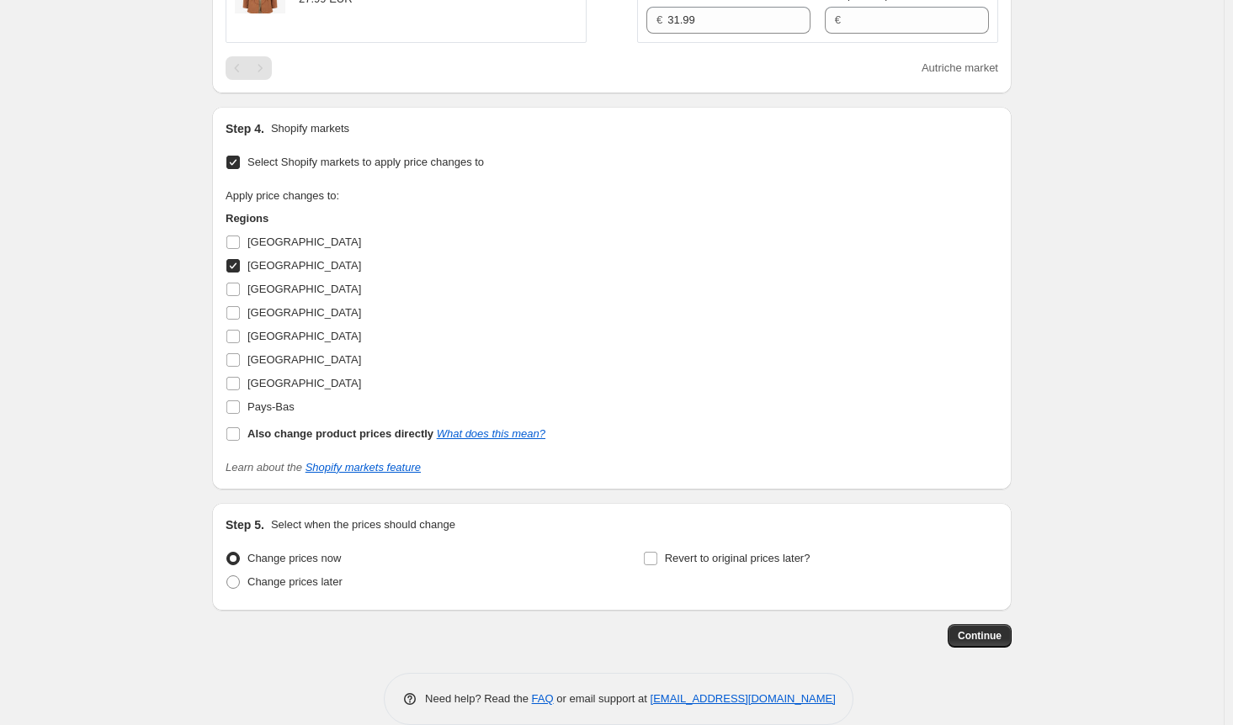
click at [231, 273] on input "[GEOGRAPHIC_DATA]" at bounding box center [232, 265] width 13 height 13
checkbox input "false"
click at [240, 414] on input "Pays-Bas" at bounding box center [232, 407] width 13 height 13
checkbox input "true"
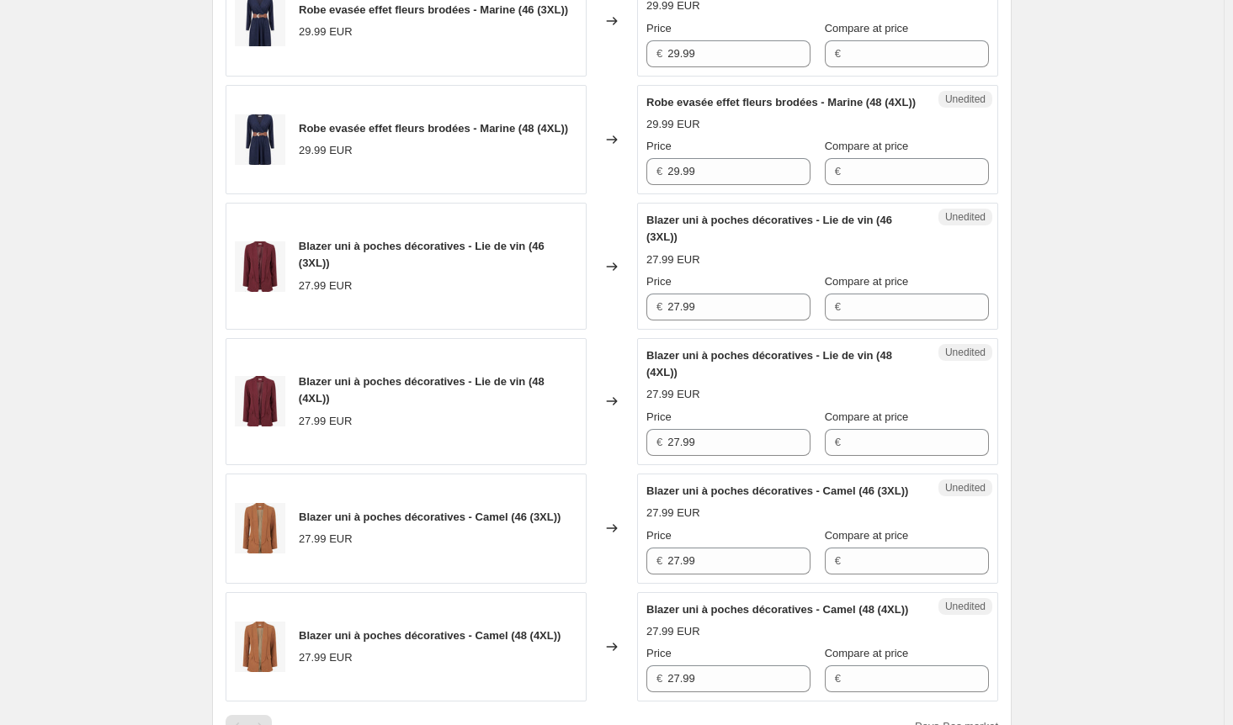
scroll to position [1010, 0]
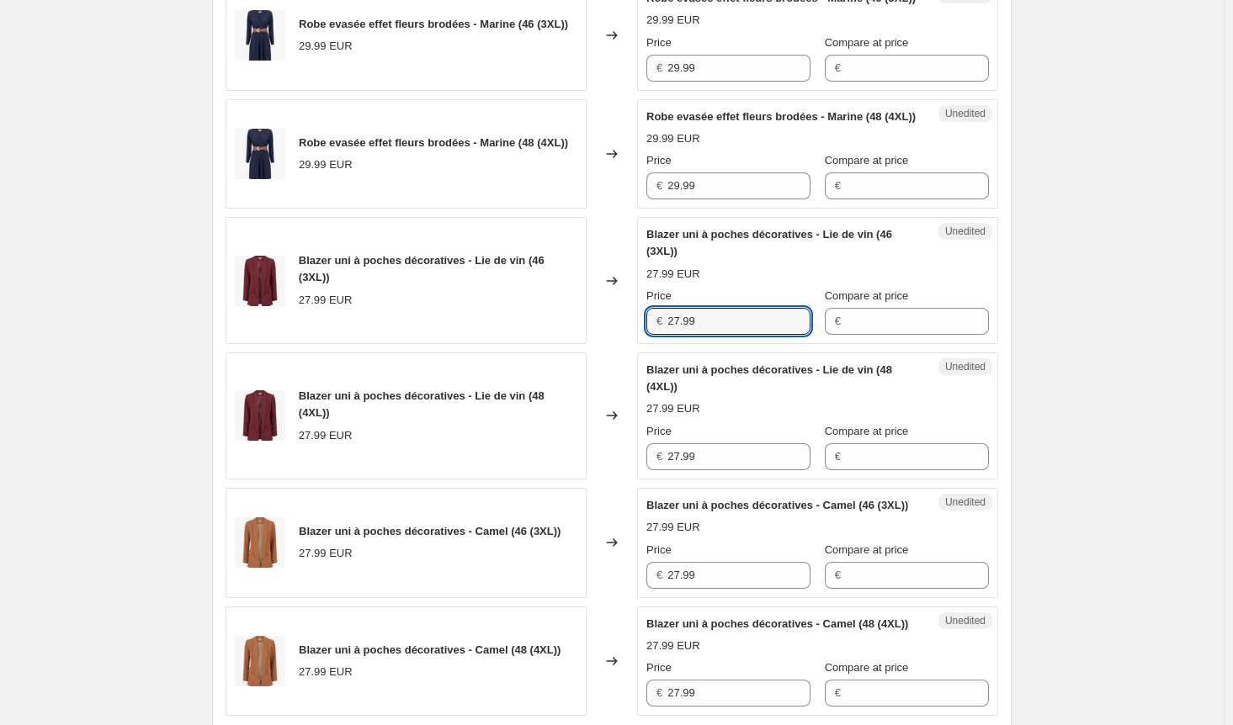
drag, startPoint x: 713, startPoint y: 388, endPoint x: 530, endPoint y: 388, distance: 182.6
click at [530, 344] on div "Blazer uni à poches décoratives - Lie de vin (46 (3XL)) 27.99 EUR Changed to Un…" at bounding box center [612, 280] width 772 height 127
paste input "33"
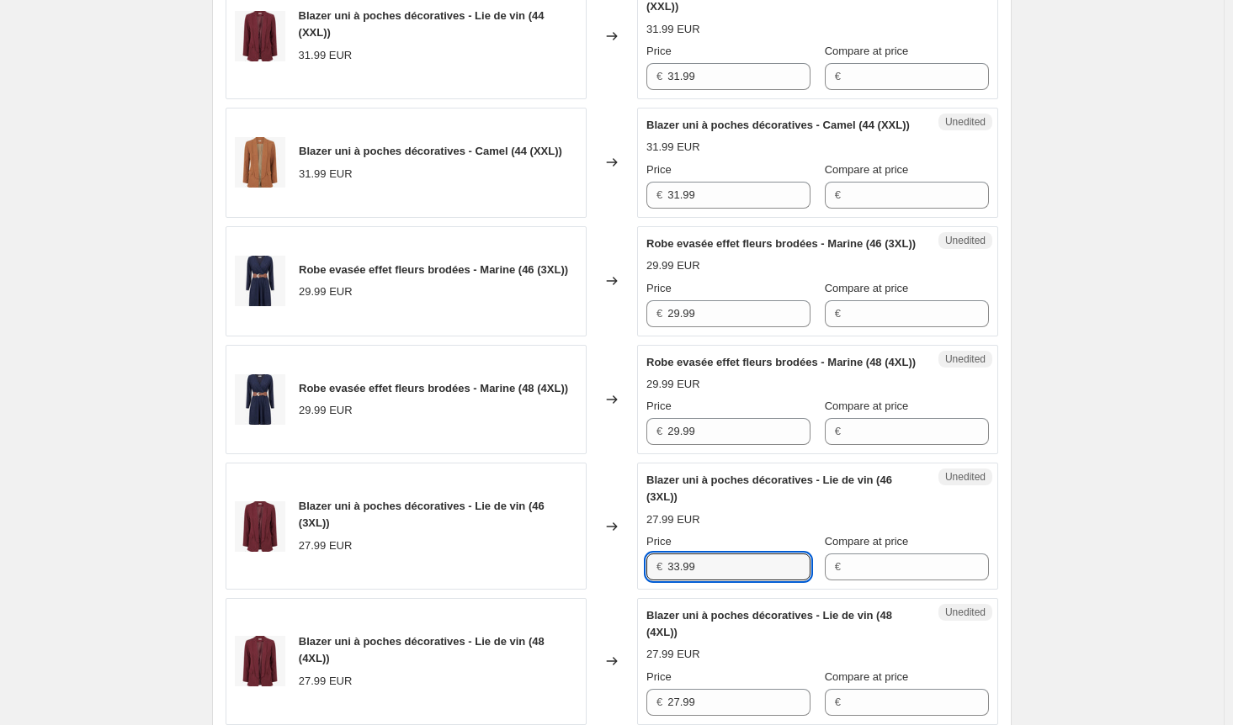
scroll to position [757, 0]
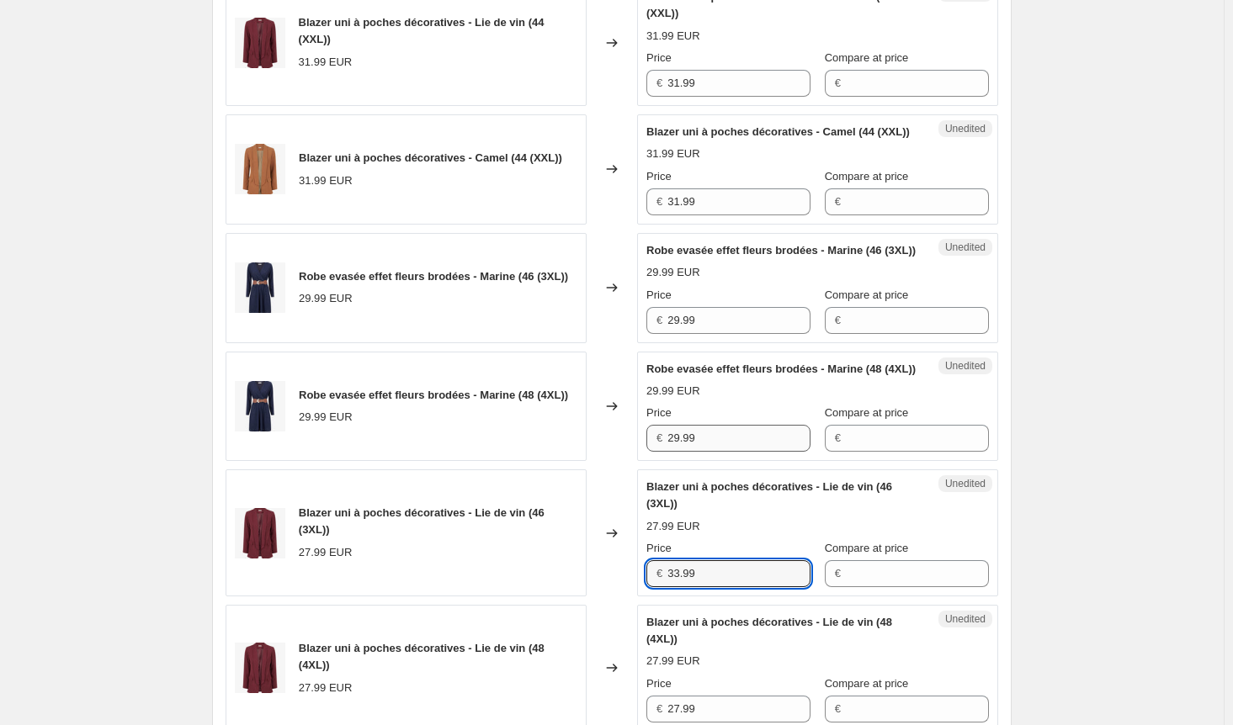
type input "33.99"
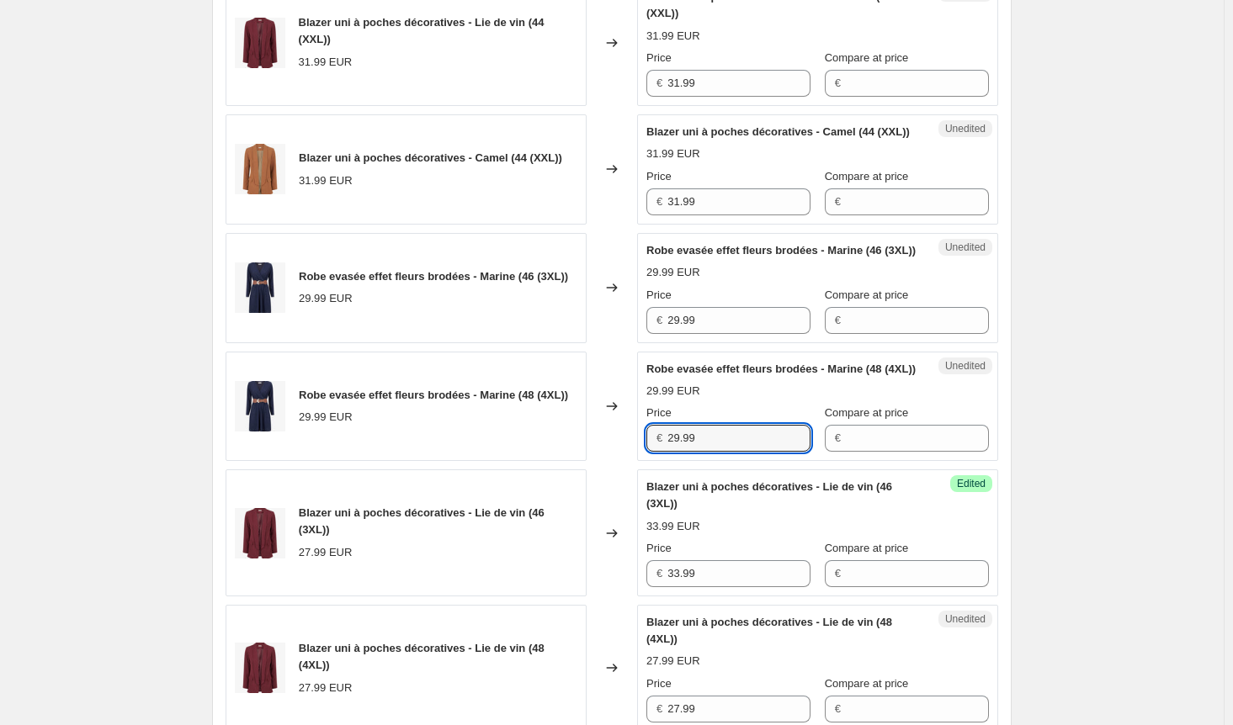
drag, startPoint x: 709, startPoint y: 497, endPoint x: 597, endPoint y: 498, distance: 111.1
click at [597, 462] on div "Robe evasée effet fleurs brodées - Marine (48 (4XL)) 29.99 EUR Changed to Unedi…" at bounding box center [612, 407] width 772 height 110
paste input "33"
type input "33.99"
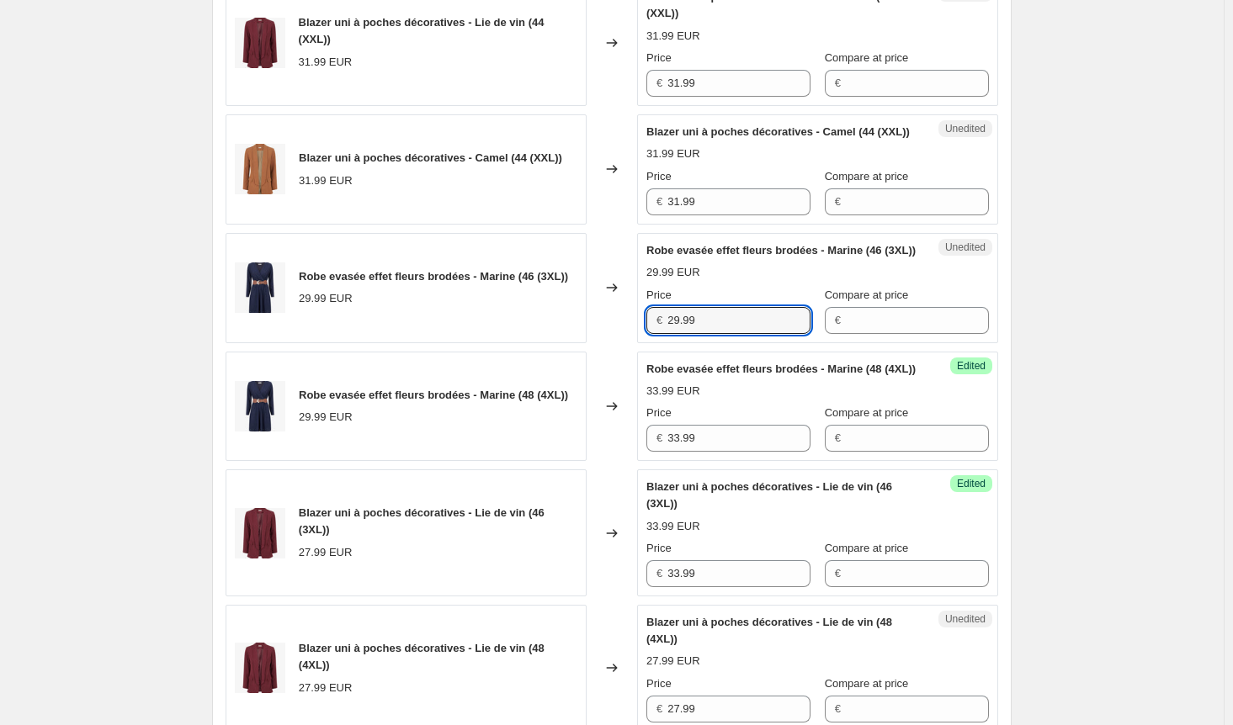
drag, startPoint x: 707, startPoint y: 362, endPoint x: 619, endPoint y: 362, distance: 88.4
click at [619, 343] on div "Robe evasée effet fleurs brodées - Marine (46 (3XL)) 29.99 EUR Changed to Unedi…" at bounding box center [612, 288] width 772 height 110
paste input "33"
type input "33.99"
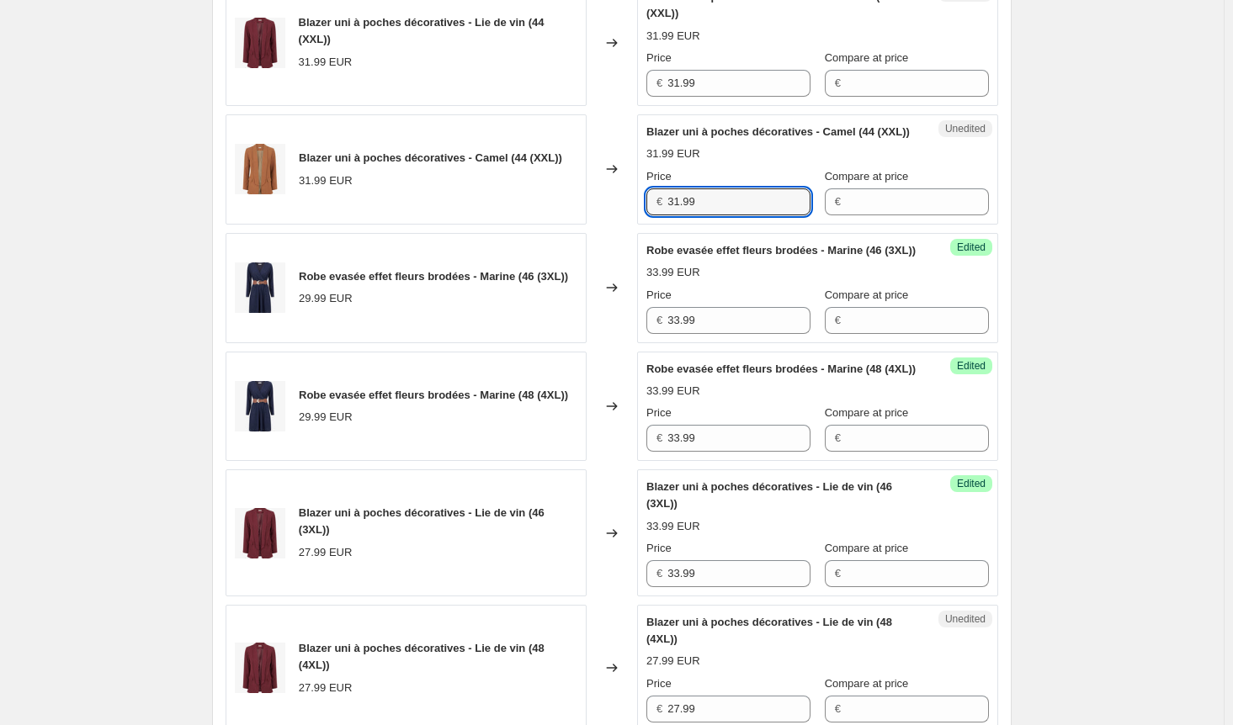
drag, startPoint x: 657, startPoint y: 231, endPoint x: 594, endPoint y: 231, distance: 63.1
click at [594, 225] on div "Blazer uni à poches décoratives - Camel (44 (XXL)) 31.99 EUR Changed to Unedite…" at bounding box center [612, 169] width 772 height 110
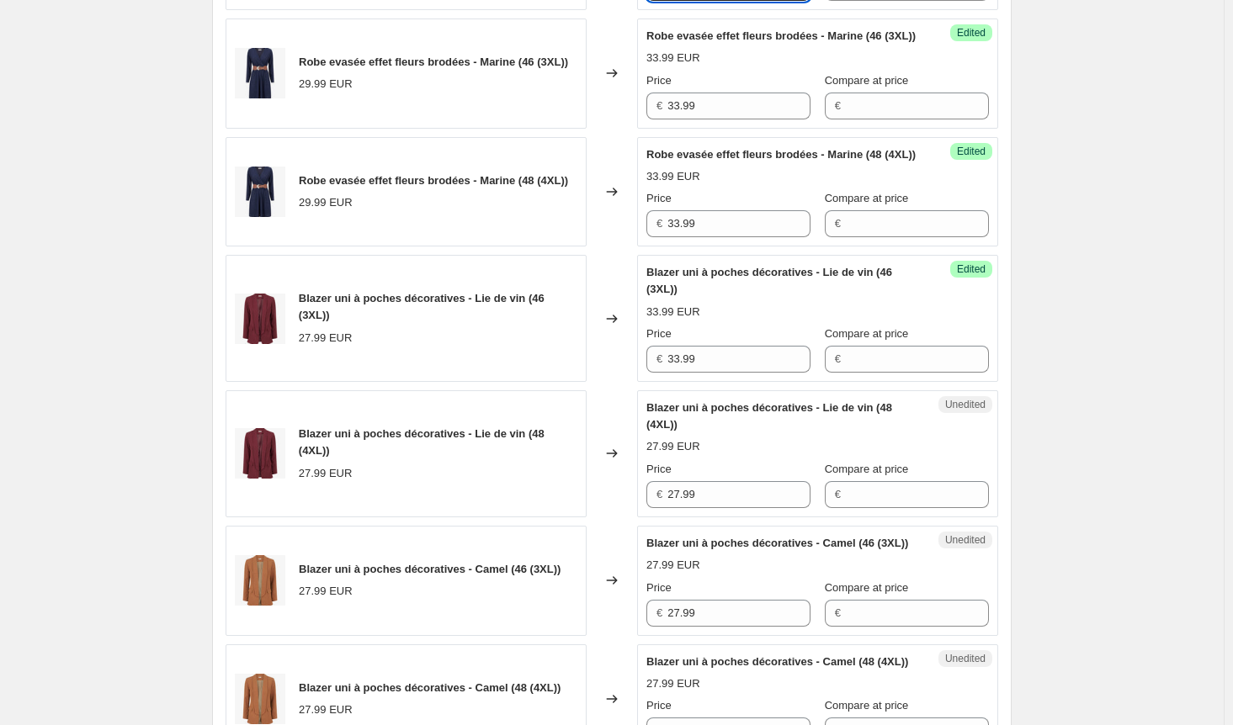
scroll to position [1010, 0]
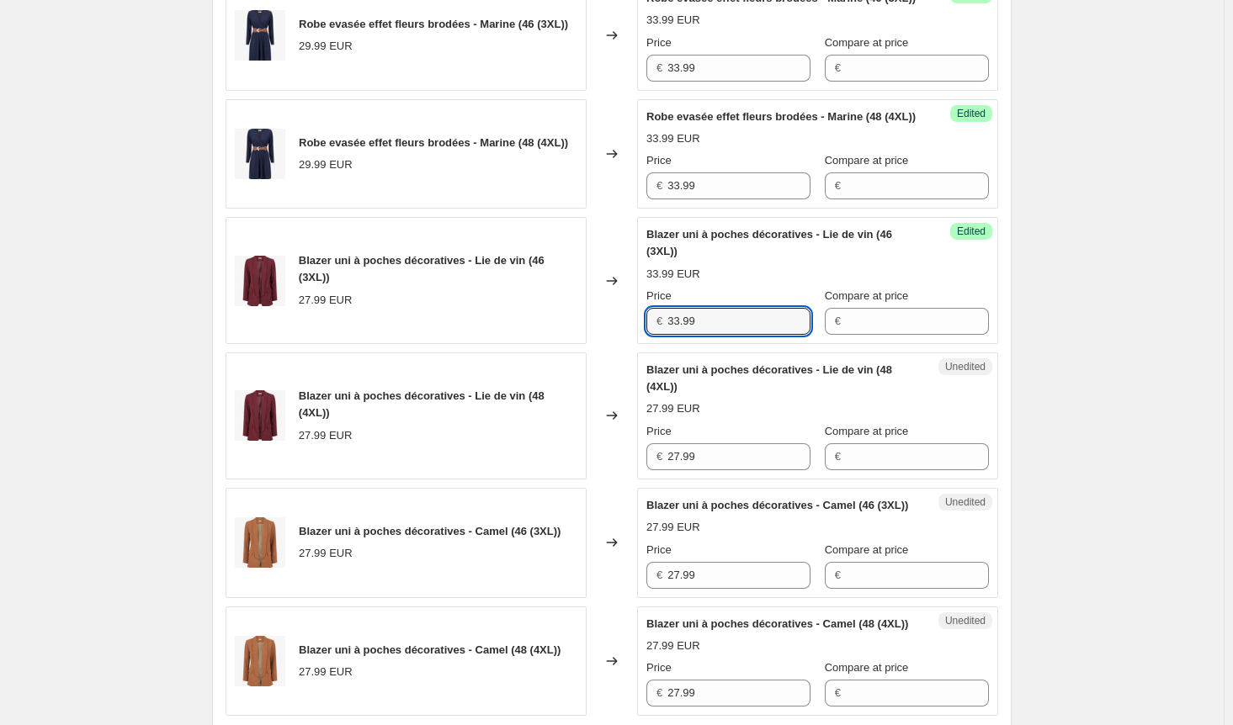
click at [525, 344] on div "Blazer uni à poches décoratives - Lie de vin (46 (3XL)) 27.99 EUR Changed to Su…" at bounding box center [612, 280] width 772 height 127
paste input "1"
type input "31.99"
click at [577, 480] on div "Blazer uni à poches décoratives - Lie de vin (48 (4XL)) 27.99 EUR Changed to Un…" at bounding box center [612, 416] width 772 height 127
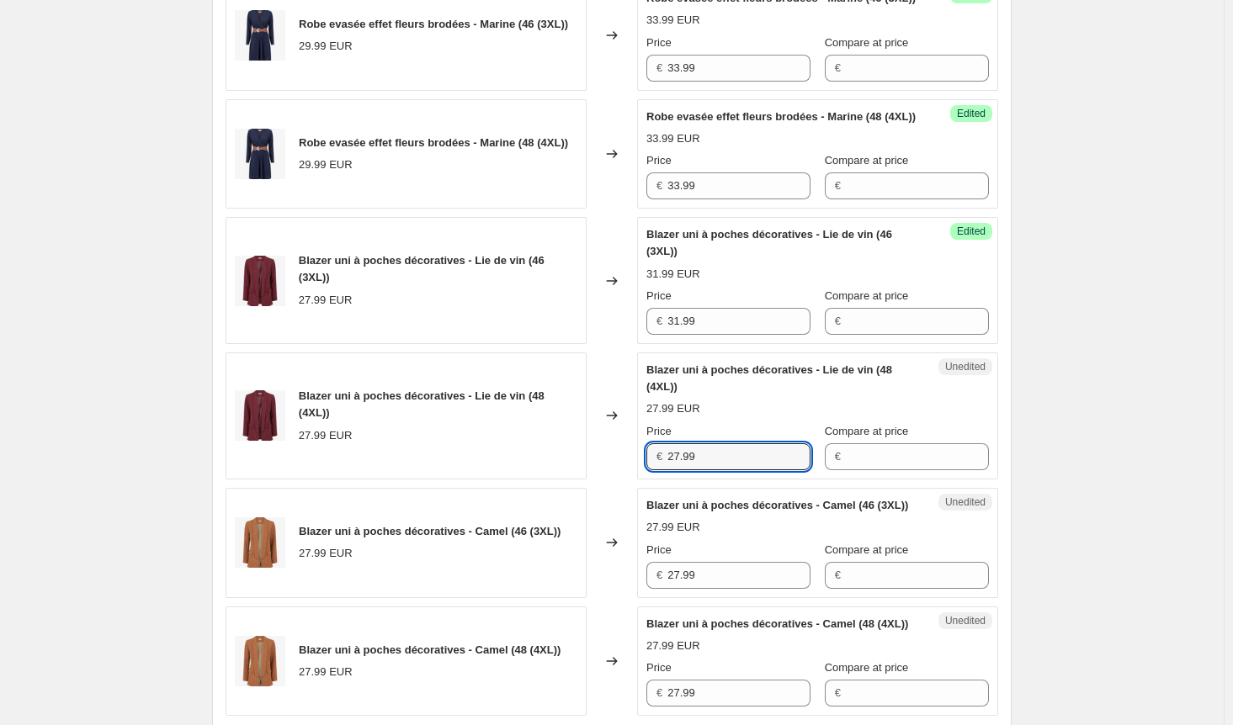
paste input "31"
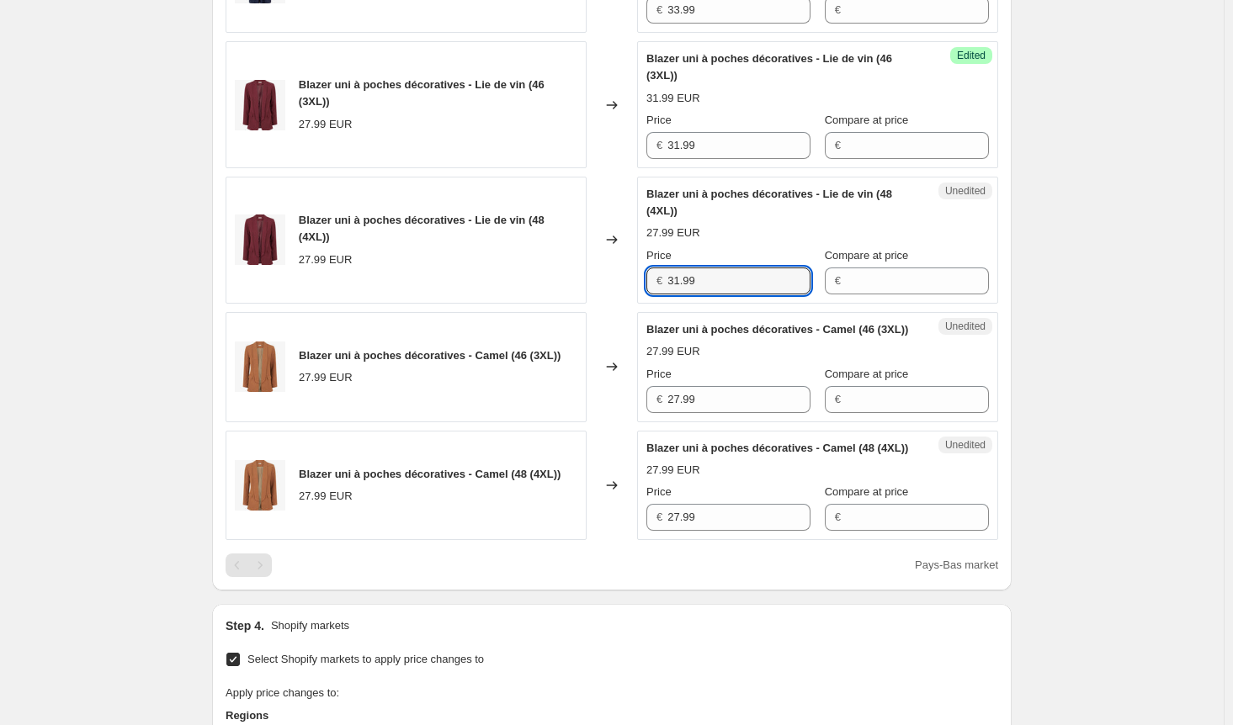
scroll to position [1346, 0]
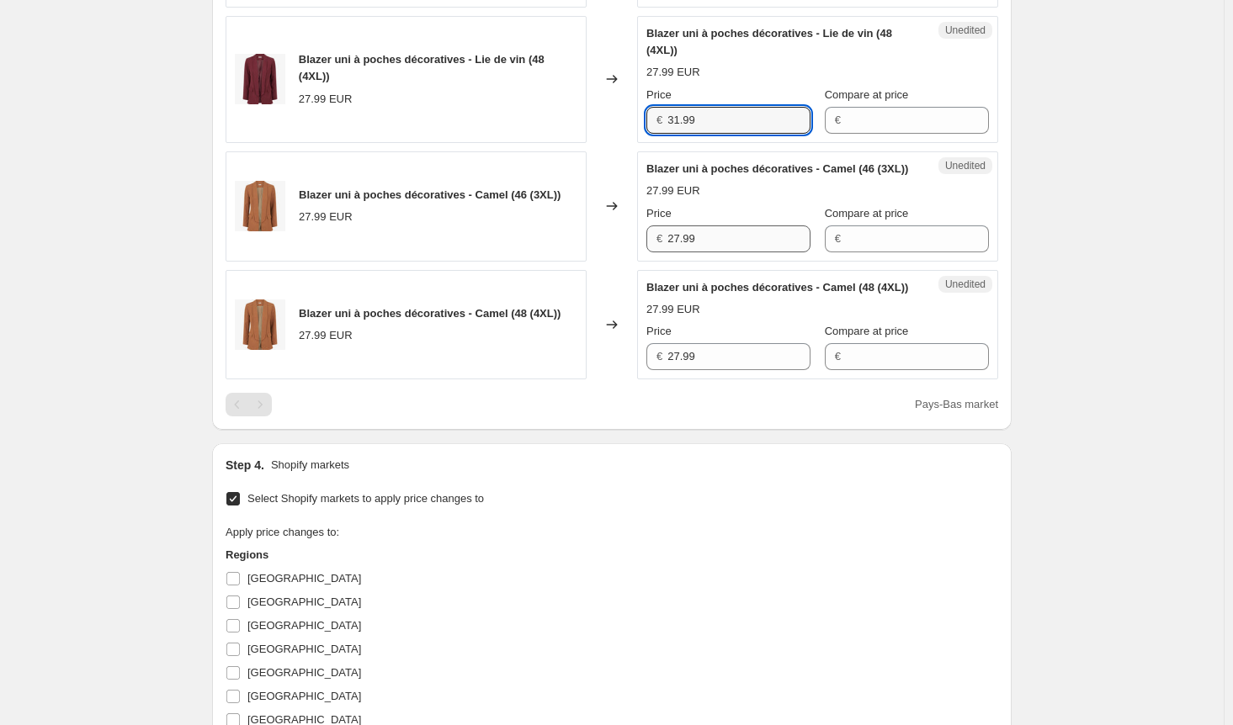
type input "31.99"
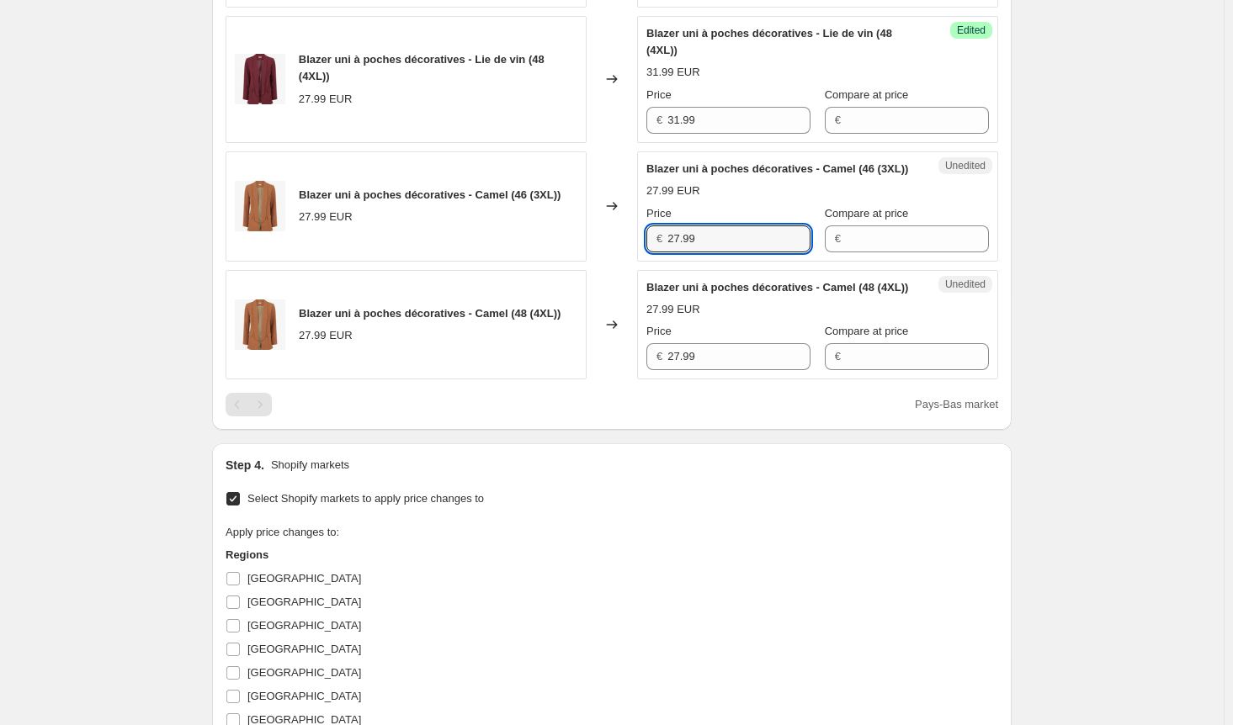
drag, startPoint x: 696, startPoint y: 306, endPoint x: 596, endPoint y: 321, distance: 101.2
click at [596, 262] on div "Blazer uni à poches décoratives - Camel (46 (3XL)) 27.99 EUR Changed to Unedite…" at bounding box center [612, 206] width 772 height 110
paste input "31"
type input "31.99"
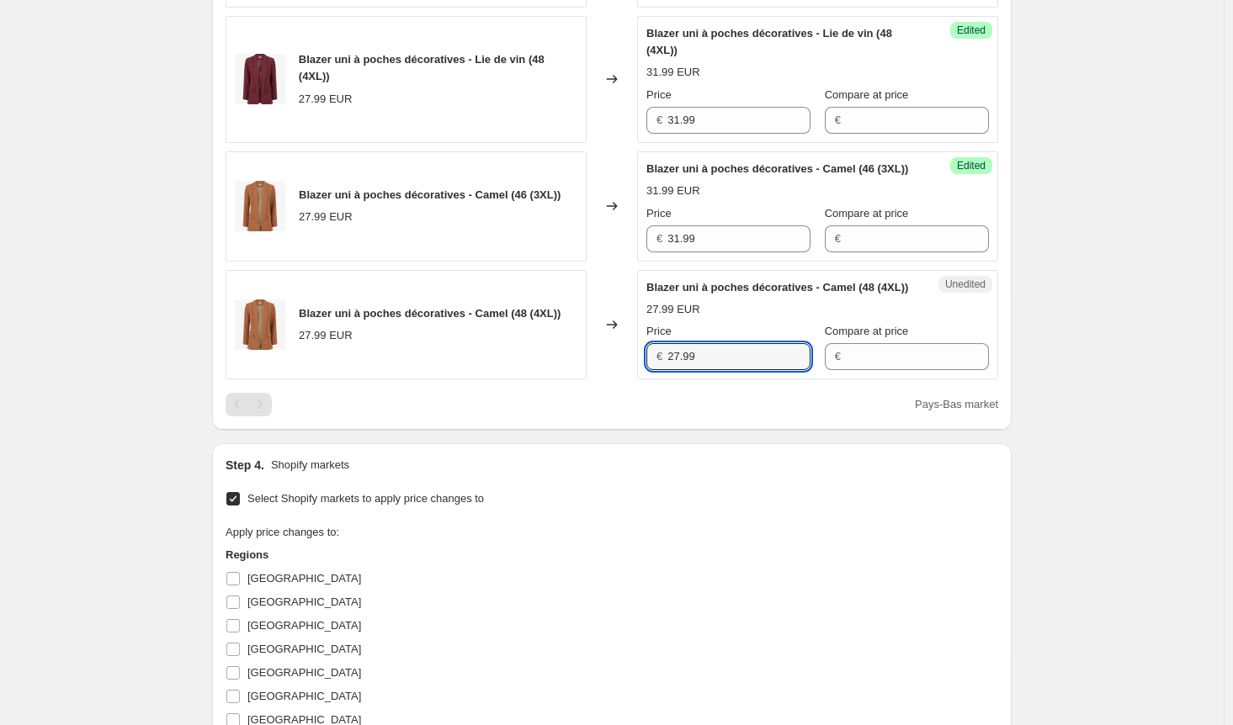
drag, startPoint x: 708, startPoint y: 455, endPoint x: 500, endPoint y: 455, distance: 207.9
click at [500, 380] on div "Blazer uni à poches décoratives - Camel (48 (4XL)) 27.99 EUR Changed to Unedite…" at bounding box center [612, 325] width 772 height 110
paste input "31"
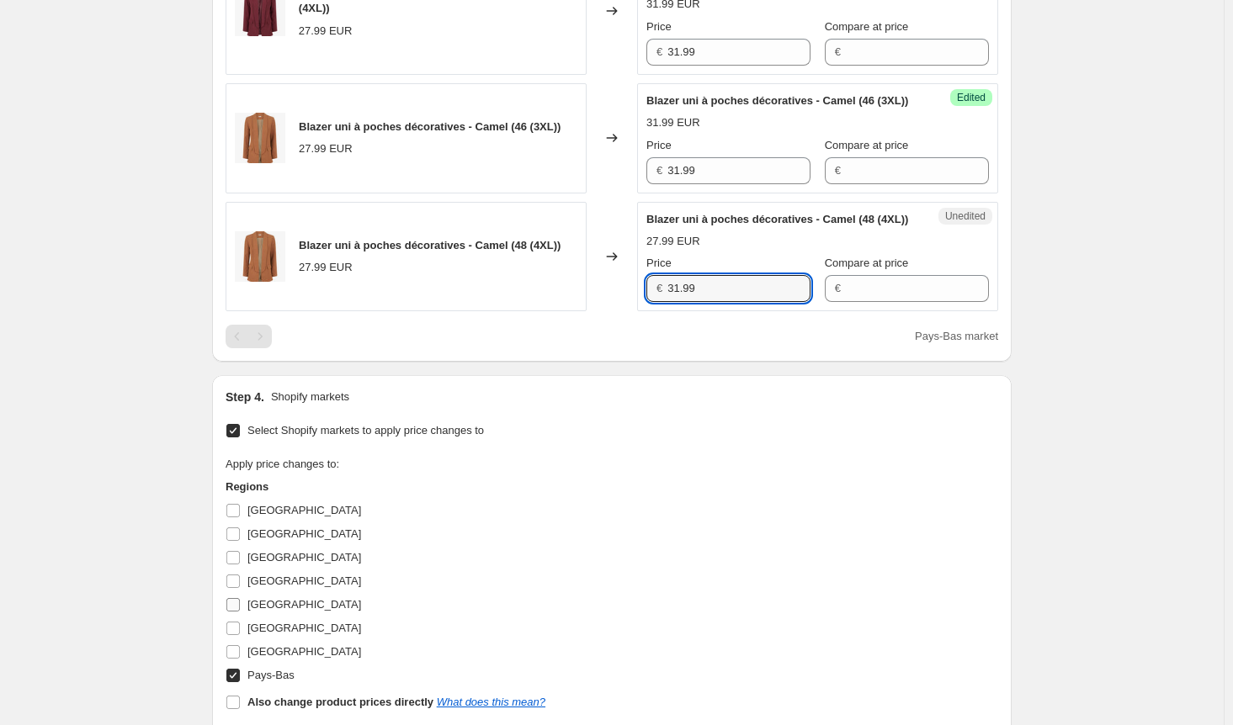
scroll to position [1515, 0]
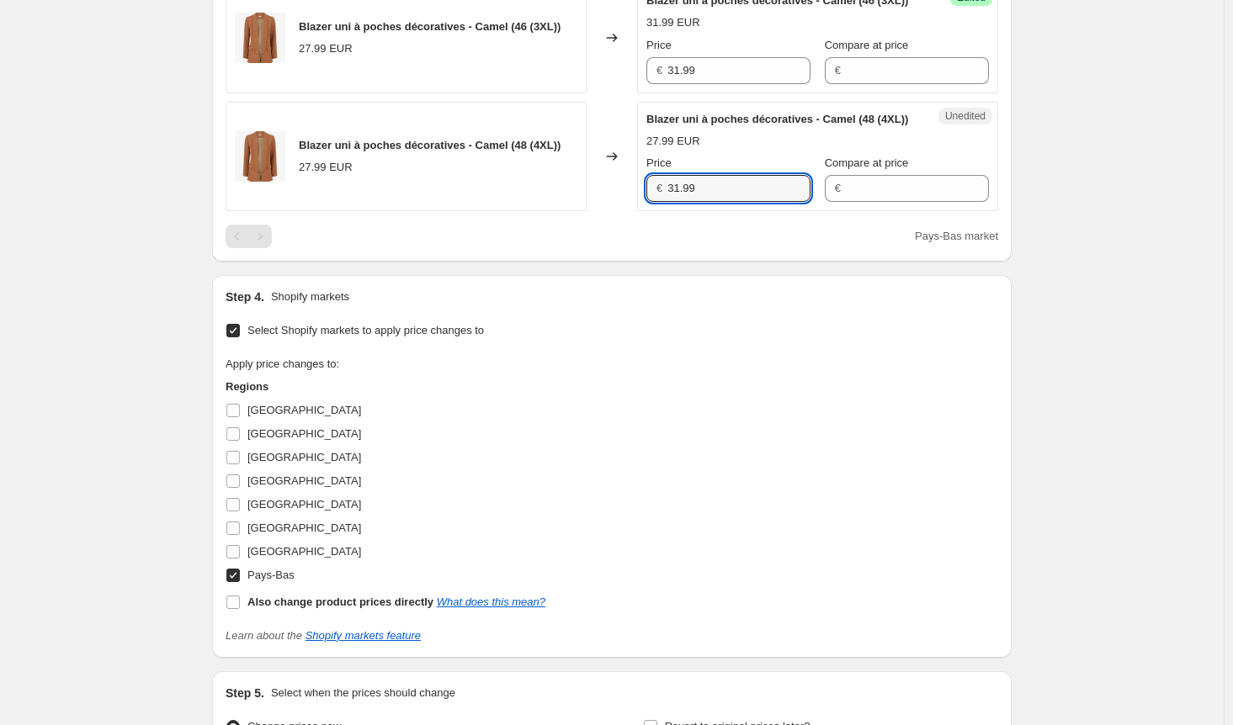
type input "31.99"
click at [240, 582] on input "Pays-Bas" at bounding box center [232, 575] width 13 height 13
checkbox input "false"
click at [236, 535] on input "[GEOGRAPHIC_DATA]" at bounding box center [232, 528] width 13 height 13
checkbox input "true"
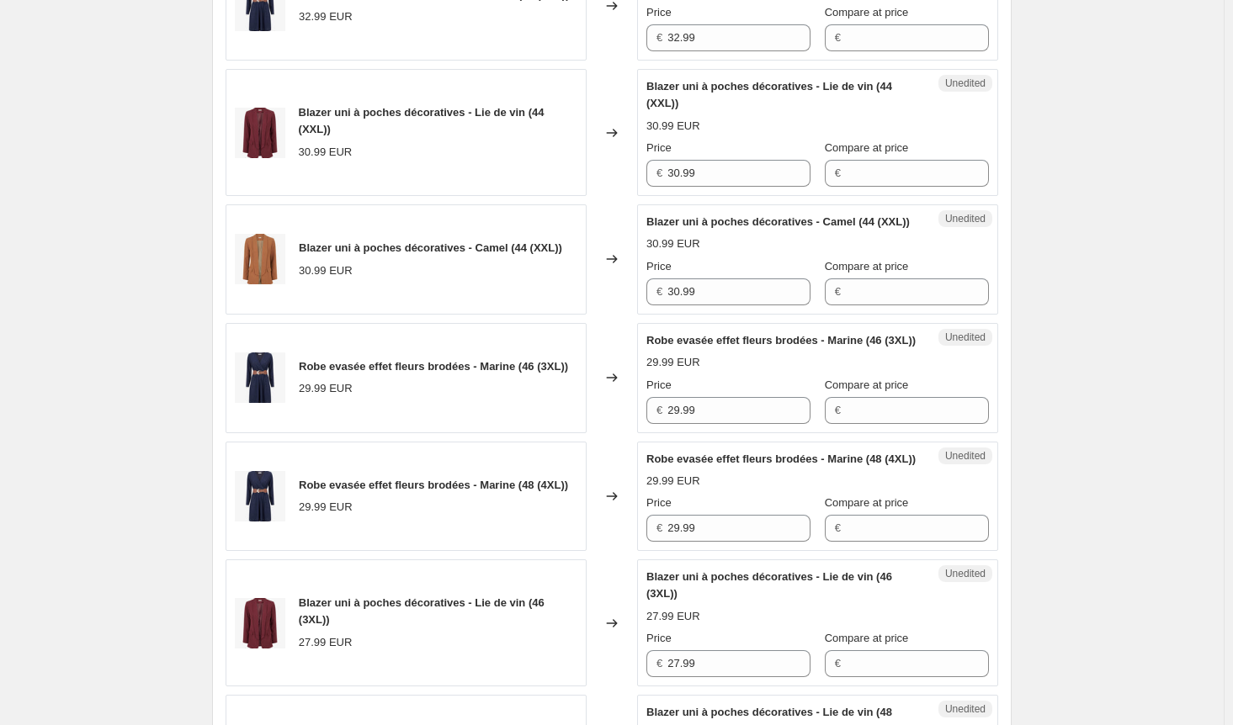
scroll to position [337, 0]
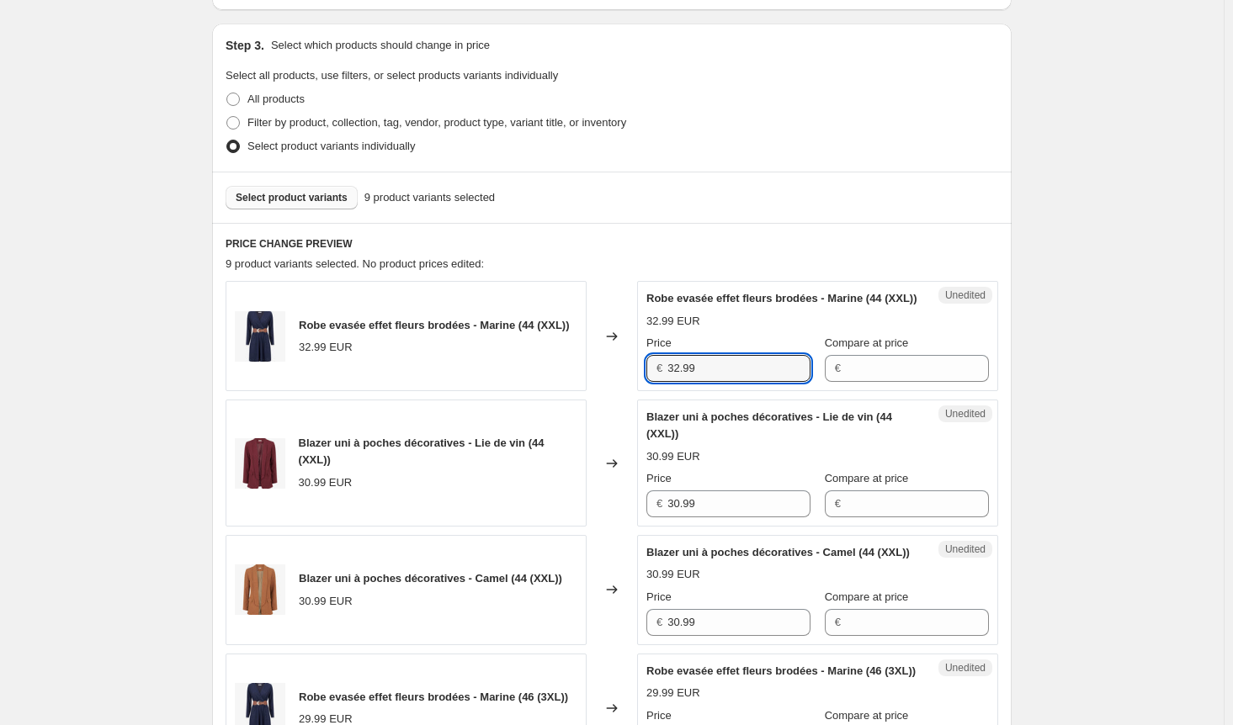
drag, startPoint x: 725, startPoint y: 377, endPoint x: 429, endPoint y: 389, distance: 296.4
click at [429, 389] on div "Robe evasée effet fleurs brodées - Marine (44 (XXL)) 32.99 EUR Changed to Unedi…" at bounding box center [612, 336] width 772 height 110
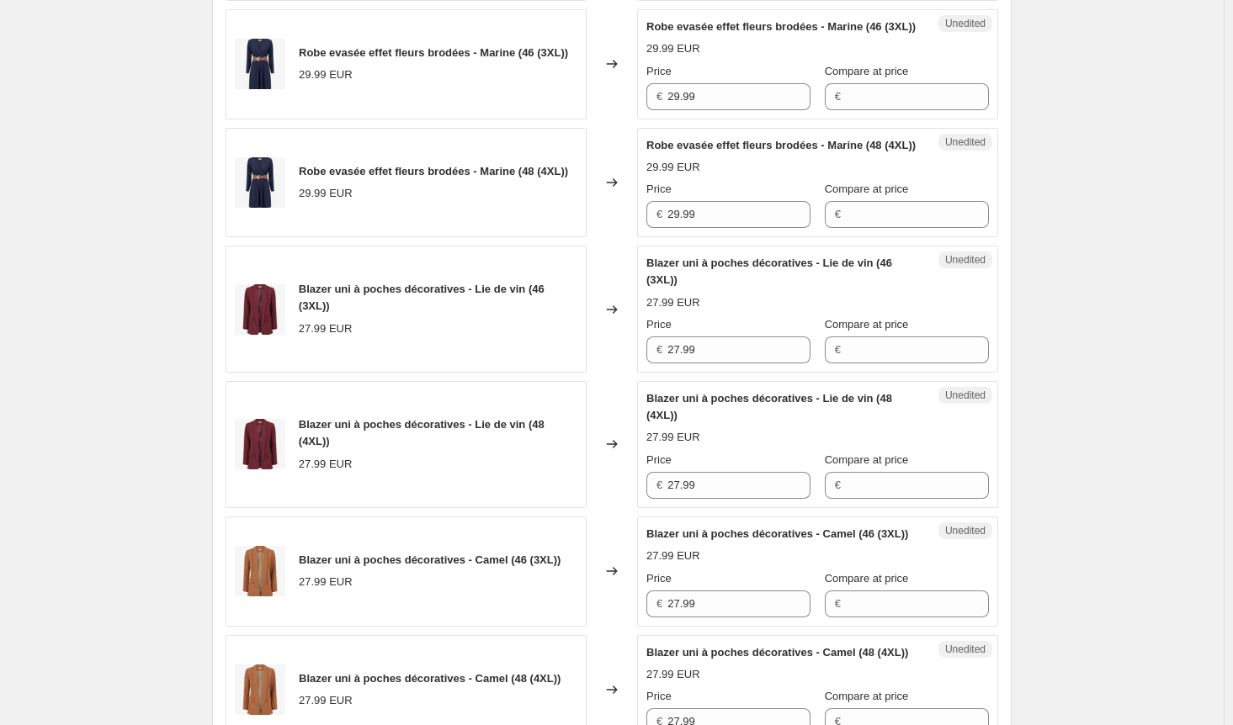
scroll to position [1010, 0]
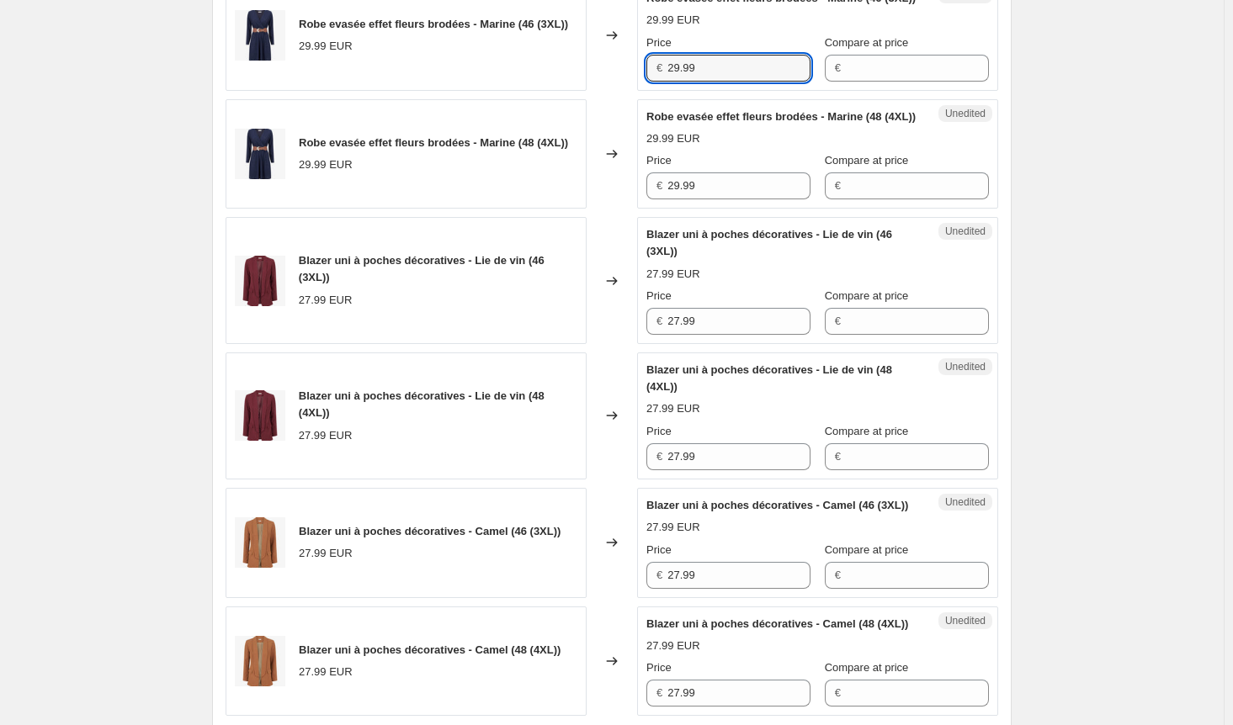
drag, startPoint x: 704, startPoint y: 110, endPoint x: 603, endPoint y: 120, distance: 101.5
click at [603, 91] on div "Robe evasée effet fleurs brodées - Marine (46 (3XL)) 29.99 EUR Changed to Unedi…" at bounding box center [612, 36] width 772 height 110
paste input "32"
type input "32.99"
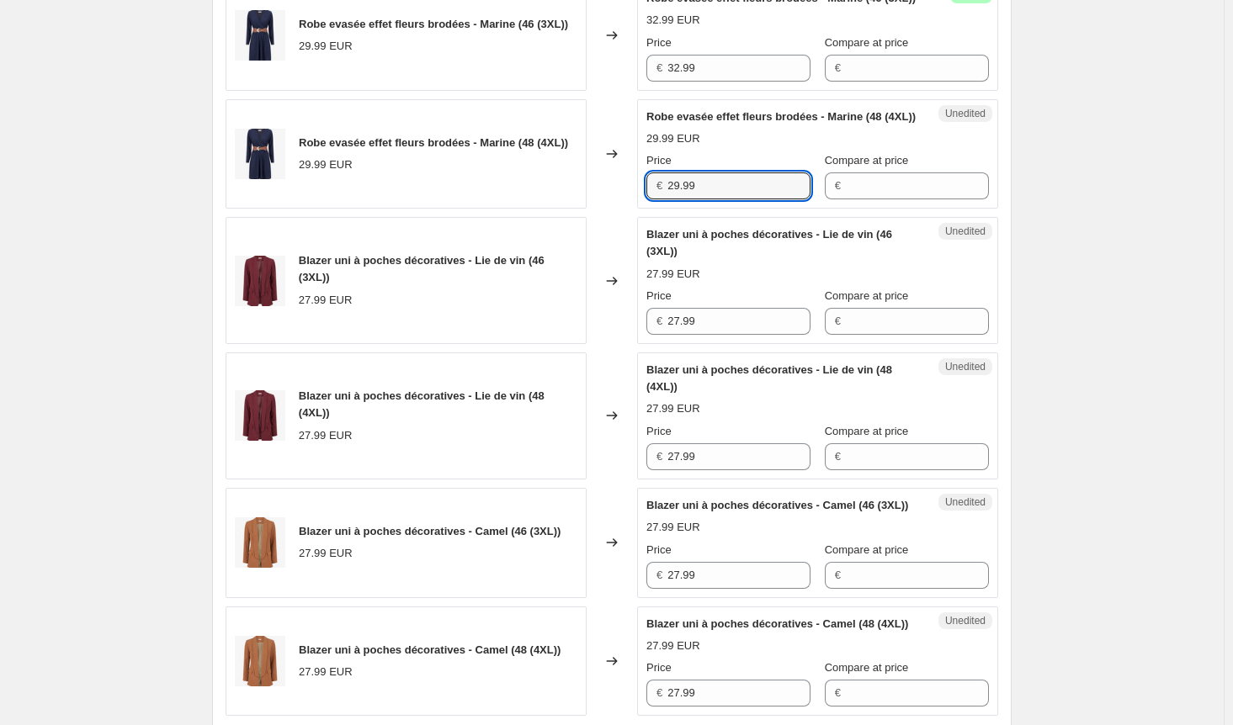
drag, startPoint x: 615, startPoint y: 251, endPoint x: 441, endPoint y: 251, distance: 174.2
click at [441, 210] on div "Robe evasée effet fleurs brodées - Marine (48 (4XL)) 29.99 EUR Changed to Unedi…" at bounding box center [612, 154] width 772 height 110
paste input "32"
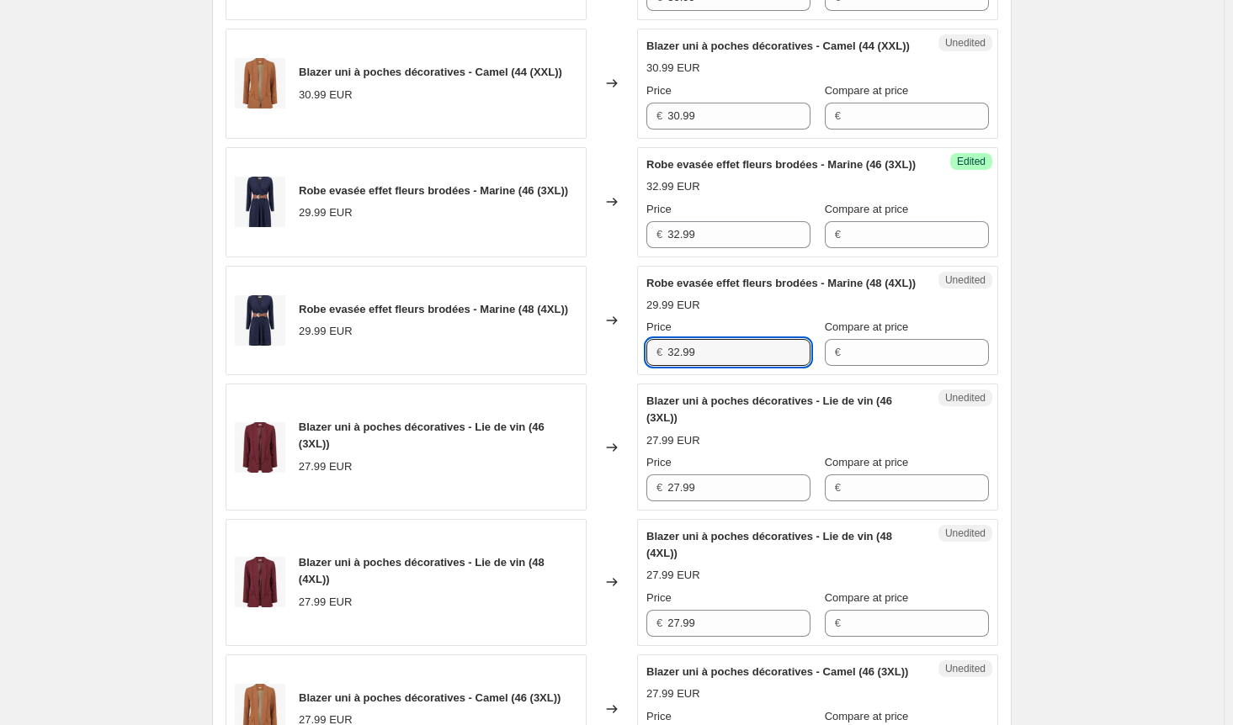
scroll to position [673, 0]
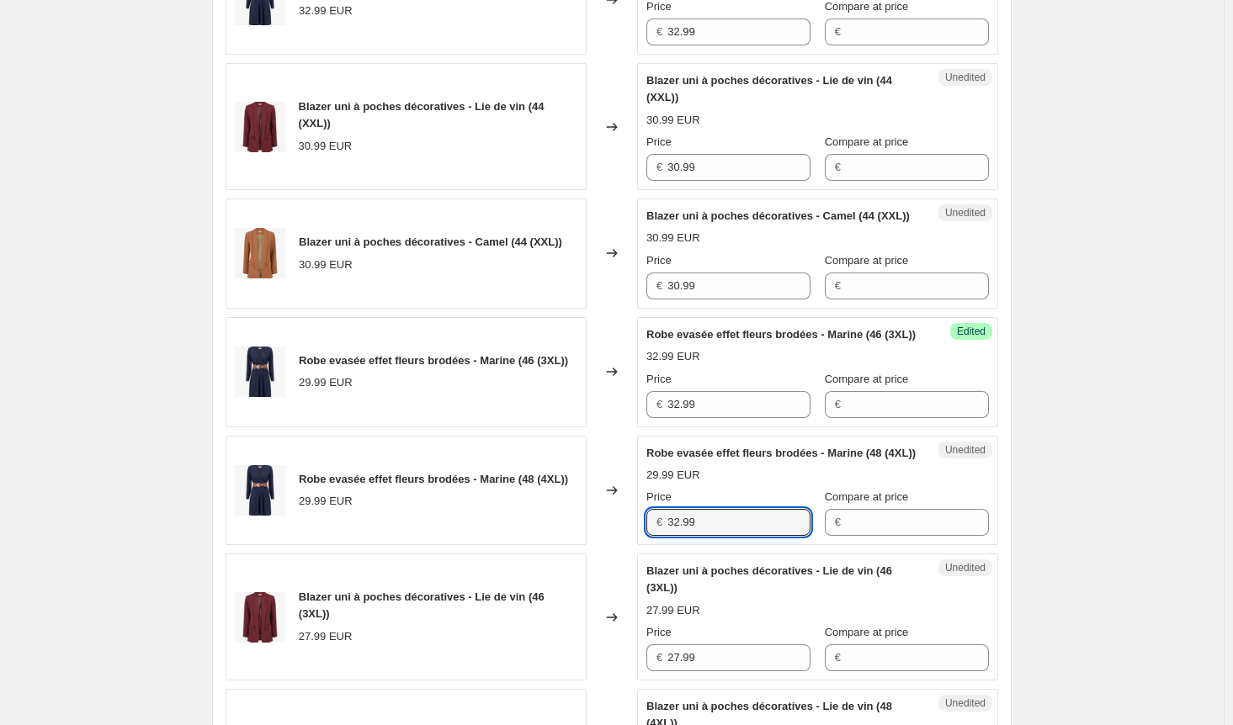
type input "32.99"
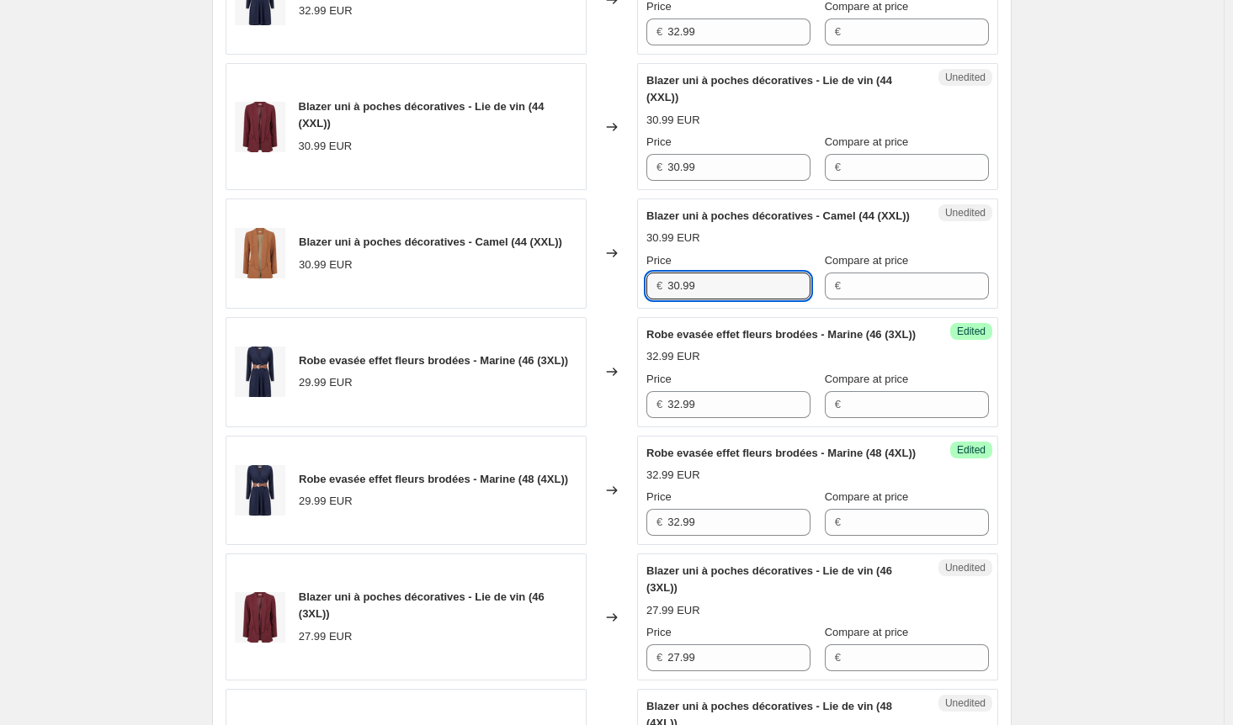
drag, startPoint x: 669, startPoint y: 316, endPoint x: 582, endPoint y: 315, distance: 86.7
click at [582, 309] on div "Blazer uni à poches décoratives - Camel (44 (XXL)) 30.99 EUR Changed to Unedite…" at bounding box center [612, 254] width 772 height 110
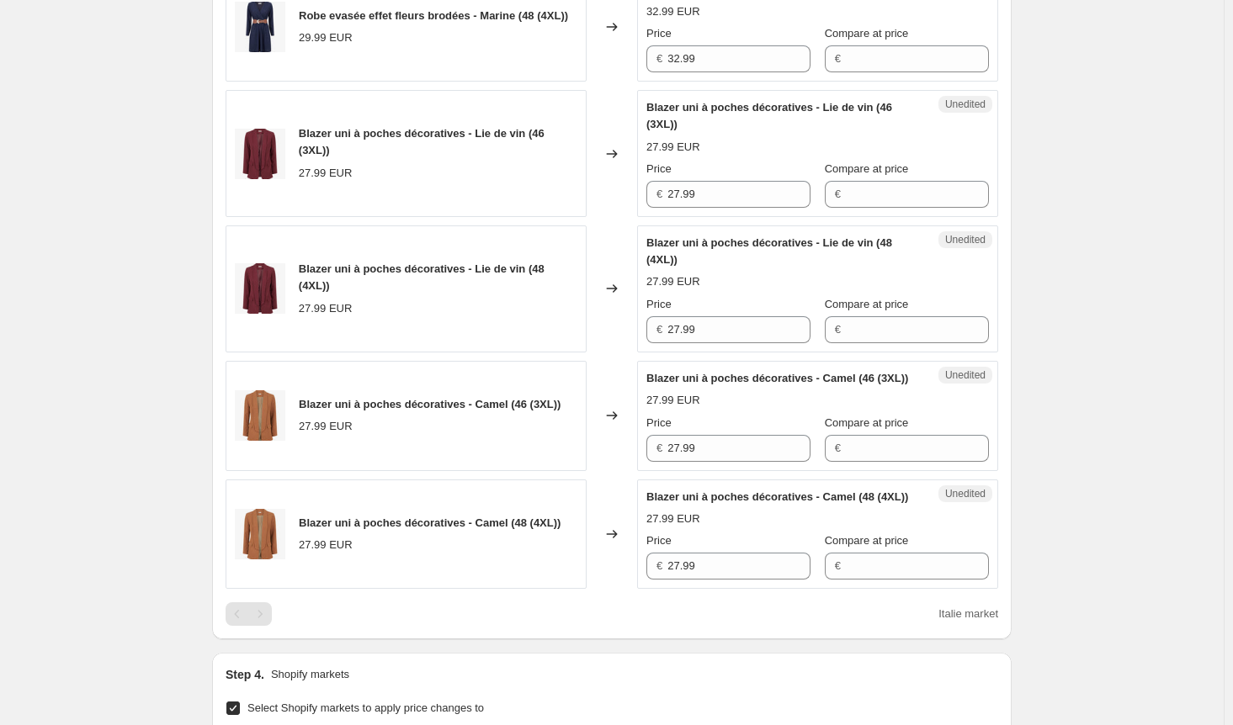
scroll to position [1178, 0]
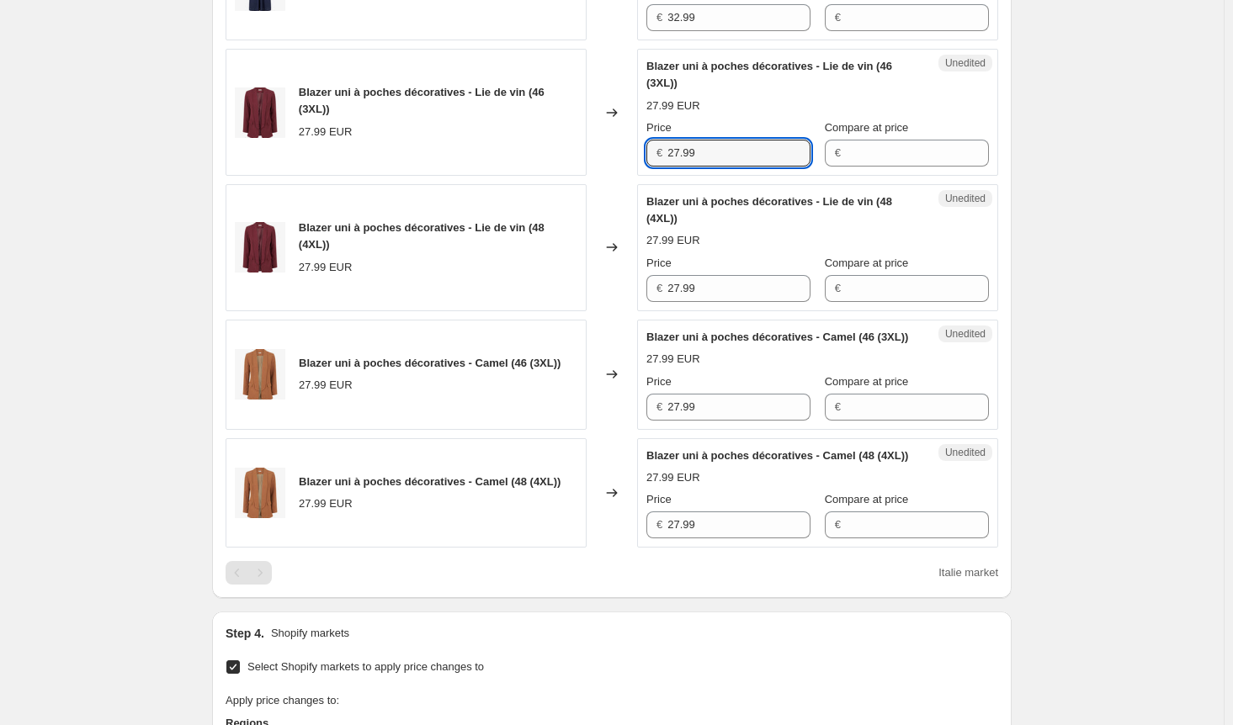
drag, startPoint x: 717, startPoint y: 211, endPoint x: 584, endPoint y: 212, distance: 133.0
click at [584, 176] on div "Blazer uni à poches décoratives - Lie de vin (46 (3XL)) 27.99 EUR Changed to Un…" at bounding box center [612, 112] width 772 height 127
paste input "30"
type input "30.99"
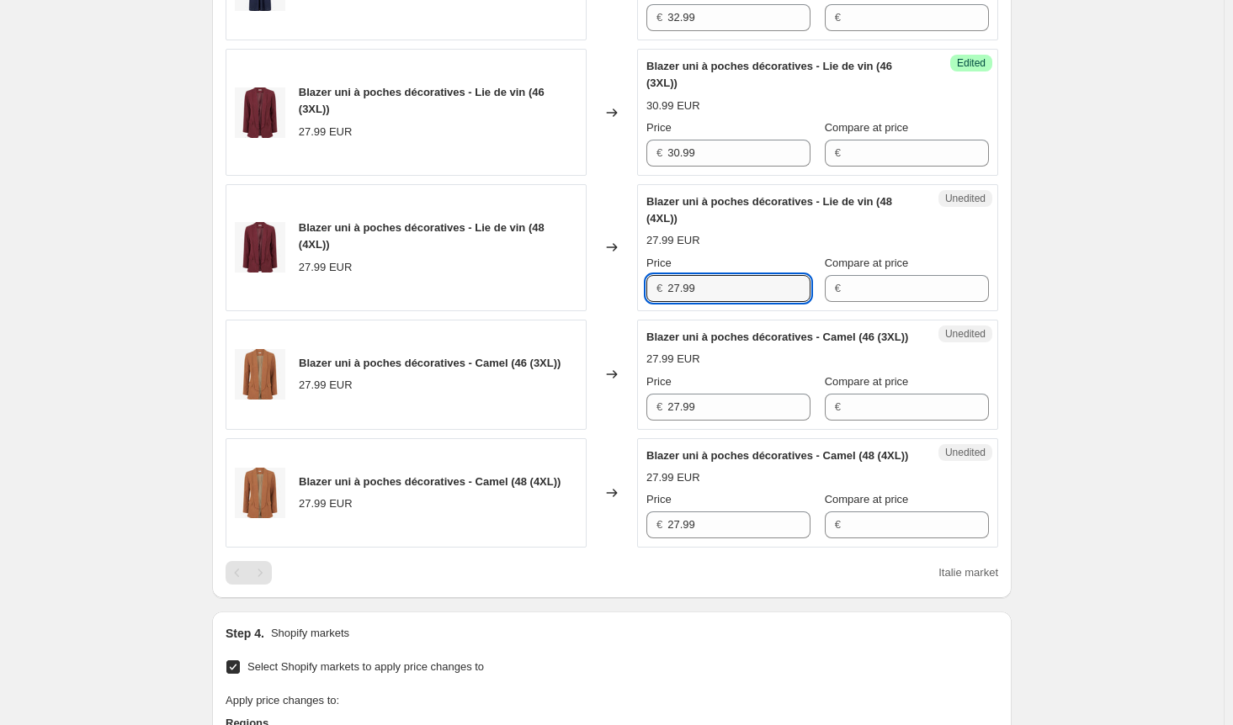
drag, startPoint x: 608, startPoint y: 356, endPoint x: 467, endPoint y: 363, distance: 140.7
click at [460, 311] on div "Blazer uni à poches décoratives - Lie de vin (48 (4XL)) 27.99 EUR Changed to Un…" at bounding box center [612, 247] width 772 height 127
paste input "30"
type input "30.99"
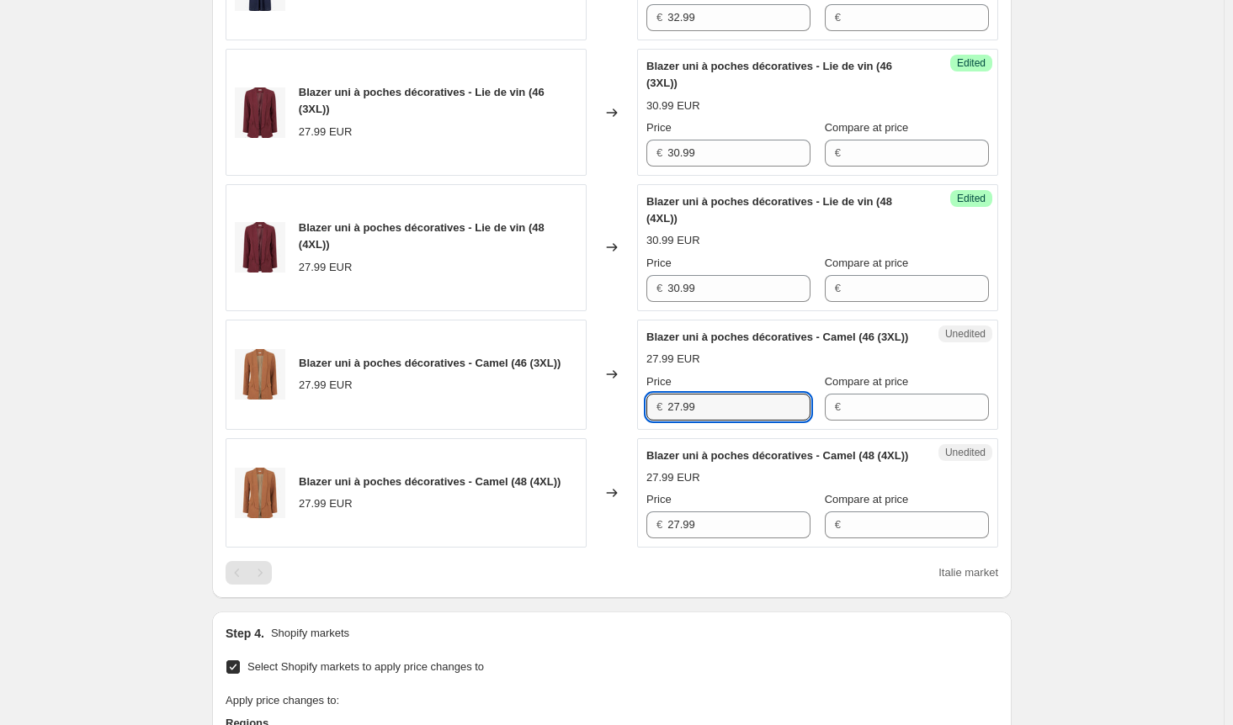
drag, startPoint x: 678, startPoint y: 486, endPoint x: 572, endPoint y: 486, distance: 106.0
click at [572, 430] on div "Blazer uni à poches décoratives - Camel (46 (3XL)) 27.99 EUR Changed to Unedite…" at bounding box center [612, 375] width 772 height 110
paste input "30"
type input "30.99"
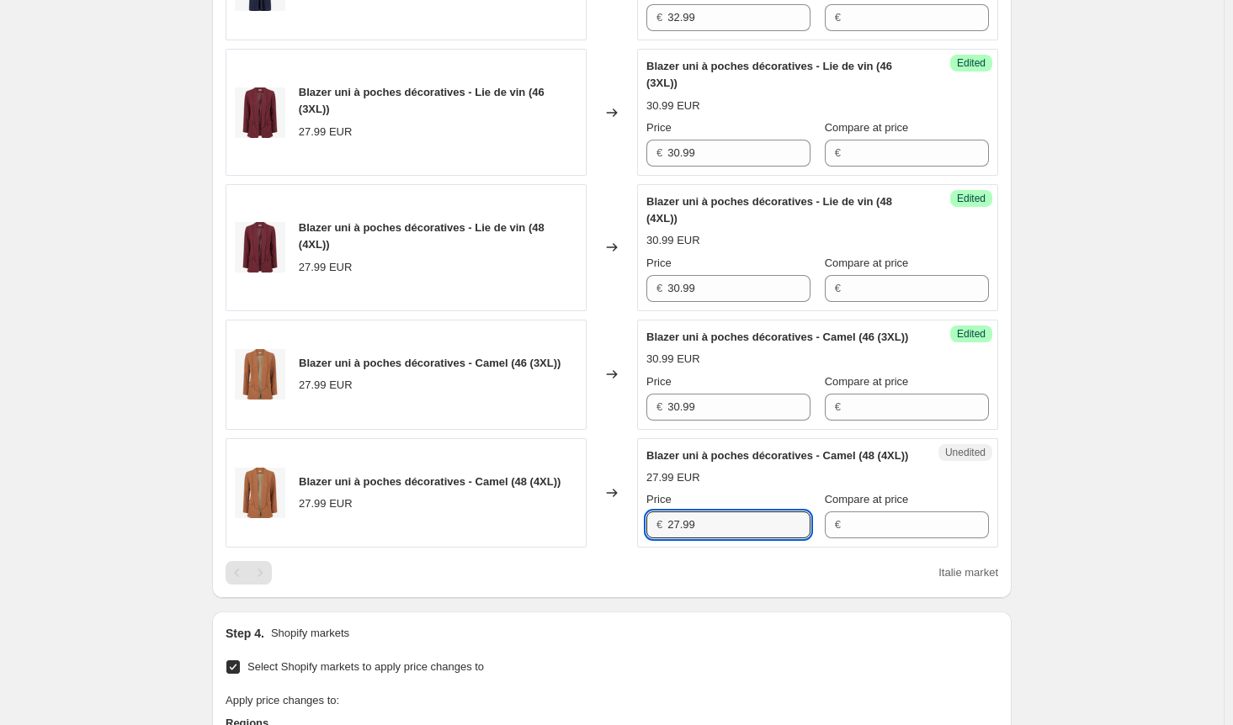
drag, startPoint x: 735, startPoint y: 622, endPoint x: 570, endPoint y: 623, distance: 164.9
click at [570, 549] on div "Blazer uni à poches décoratives - Camel (48 (4XL)) 27.99 EUR Changed to Unedite…" at bounding box center [612, 493] width 772 height 110
paste input "30"
type input "30.99"
click at [921, 549] on div "Unedited Blazer uni à poches décoratives - Camel (48 (4XL)) 27.99 EUR Price € 3…" at bounding box center [817, 493] width 361 height 110
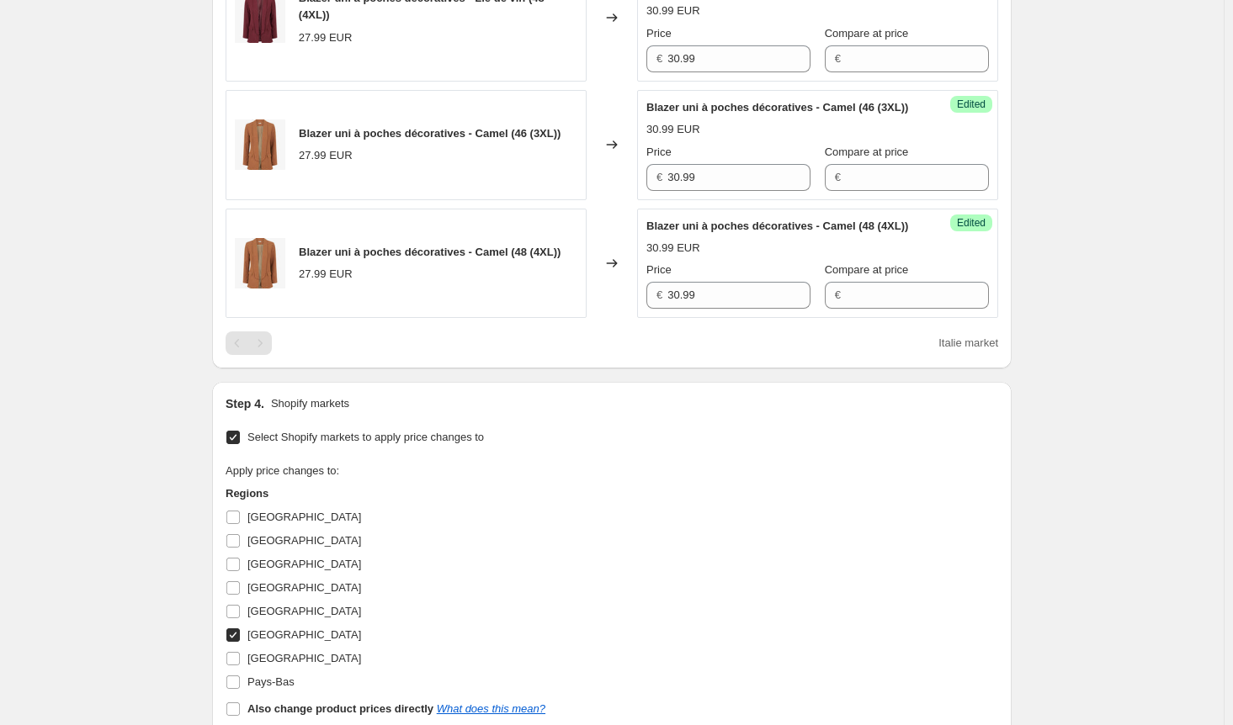
scroll to position [1515, 0]
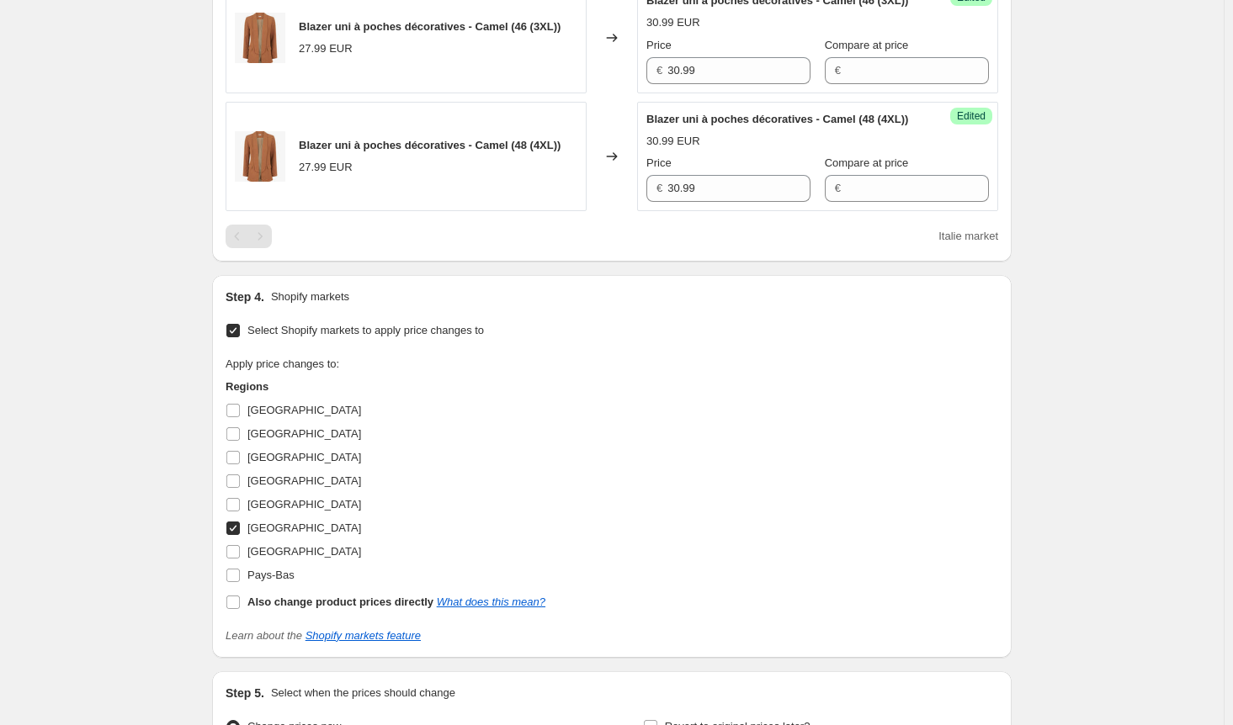
click at [234, 535] on input "[GEOGRAPHIC_DATA]" at bounding box center [232, 528] width 13 height 13
checkbox input "false"
click at [239, 587] on label "Pays-Bas" at bounding box center [260, 576] width 69 height 24
click at [239, 582] on input "Pays-Bas" at bounding box center [232, 575] width 13 height 13
checkbox input "true"
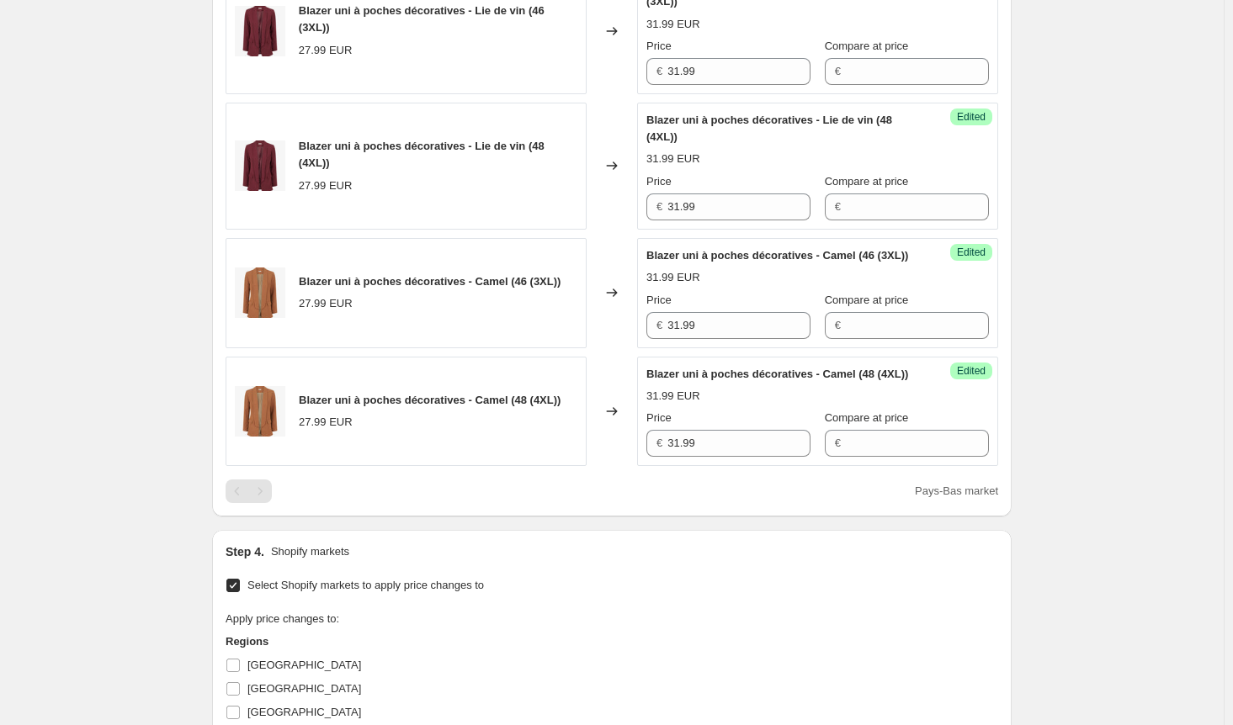
scroll to position [1178, 0]
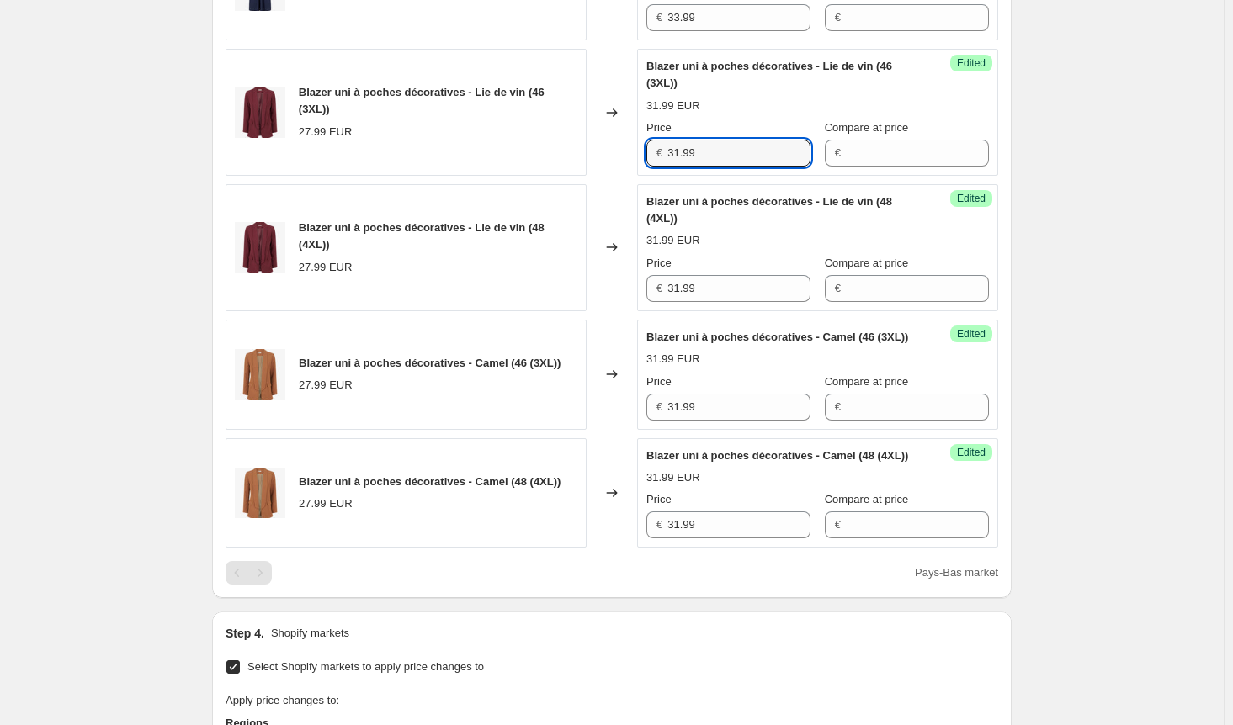
drag, startPoint x: 738, startPoint y: 221, endPoint x: 485, endPoint y: 218, distance: 253.3
click at [485, 176] on div "Blazer uni à poches décoratives - Lie de vin (46 (3XL)) 27.99 EUR Changed to Su…" at bounding box center [612, 112] width 772 height 127
paste input "0"
type input "30.99"
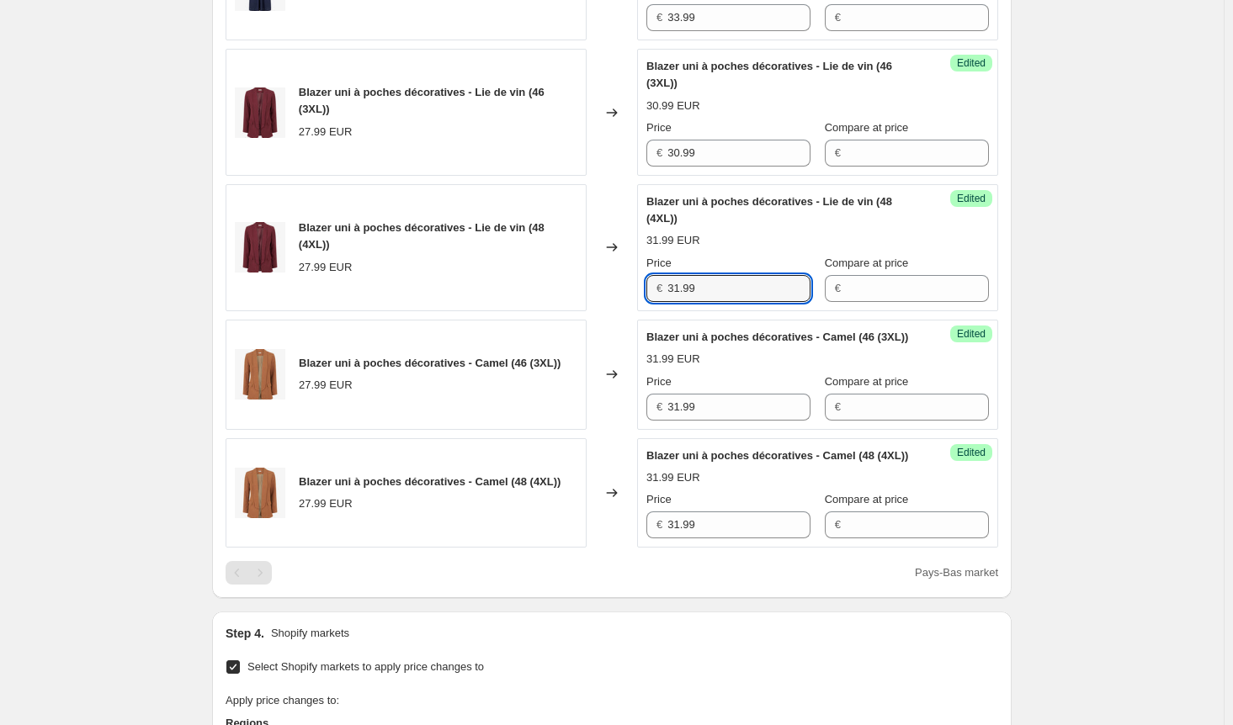
drag, startPoint x: 675, startPoint y: 352, endPoint x: 508, endPoint y: 352, distance: 166.6
click at [508, 311] on div "Blazer uni à poches décoratives - Lie de vin (48 (4XL)) 27.99 EUR Changed to Su…" at bounding box center [612, 247] width 772 height 127
paste input "0"
type input "30.99"
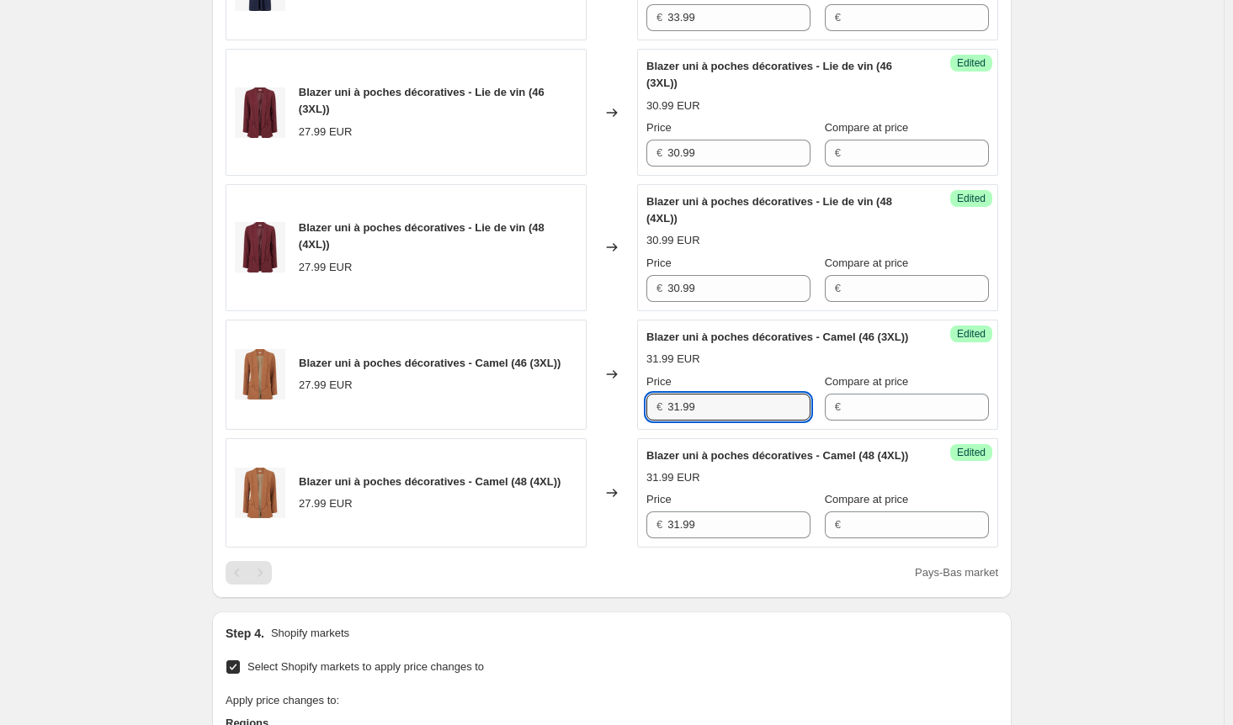
drag, startPoint x: 717, startPoint y: 480, endPoint x: 636, endPoint y: 537, distance: 98.5
click at [607, 430] on div "Blazer uni à poches décoratives - Camel (46 (3XL)) 27.99 EUR Changed to Success…" at bounding box center [612, 375] width 772 height 110
paste input "0"
type input "30.99"
drag, startPoint x: 729, startPoint y: 623, endPoint x: 594, endPoint y: 623, distance: 134.6
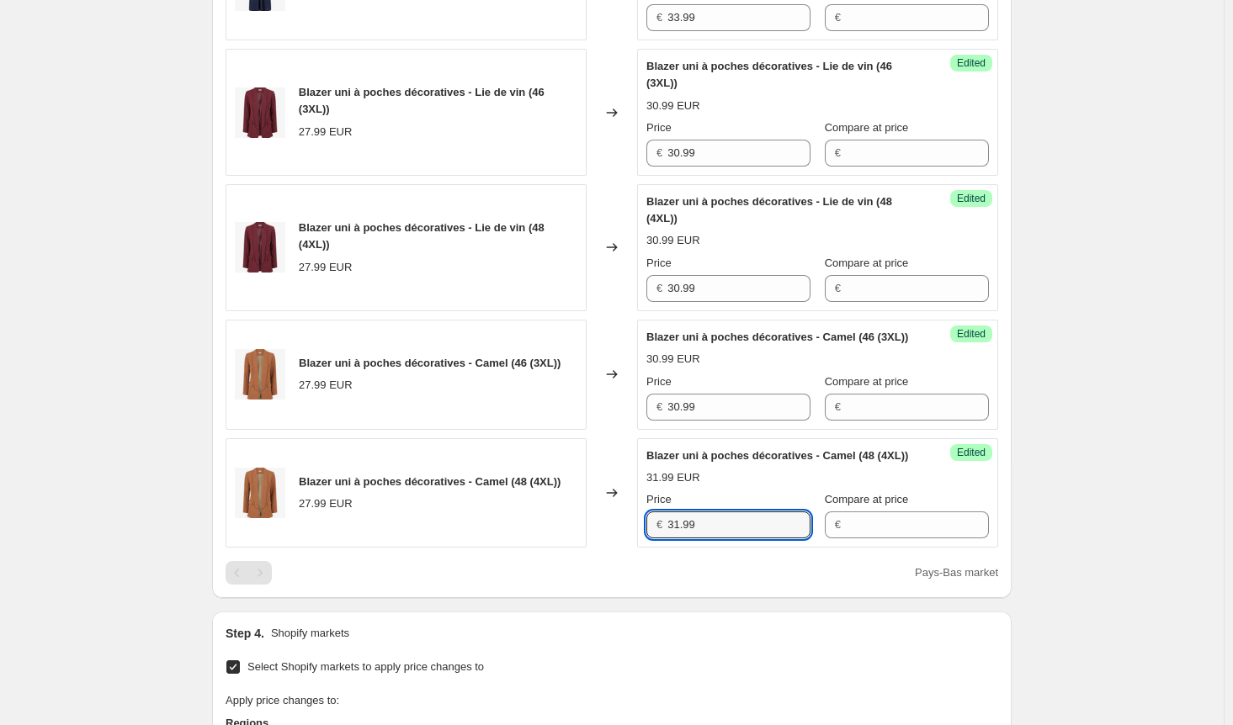
click at [594, 549] on div "Blazer uni à poches décoratives - Camel (48 (4XL)) 27.99 EUR Changed to Success…" at bounding box center [612, 493] width 772 height 110
paste input "0"
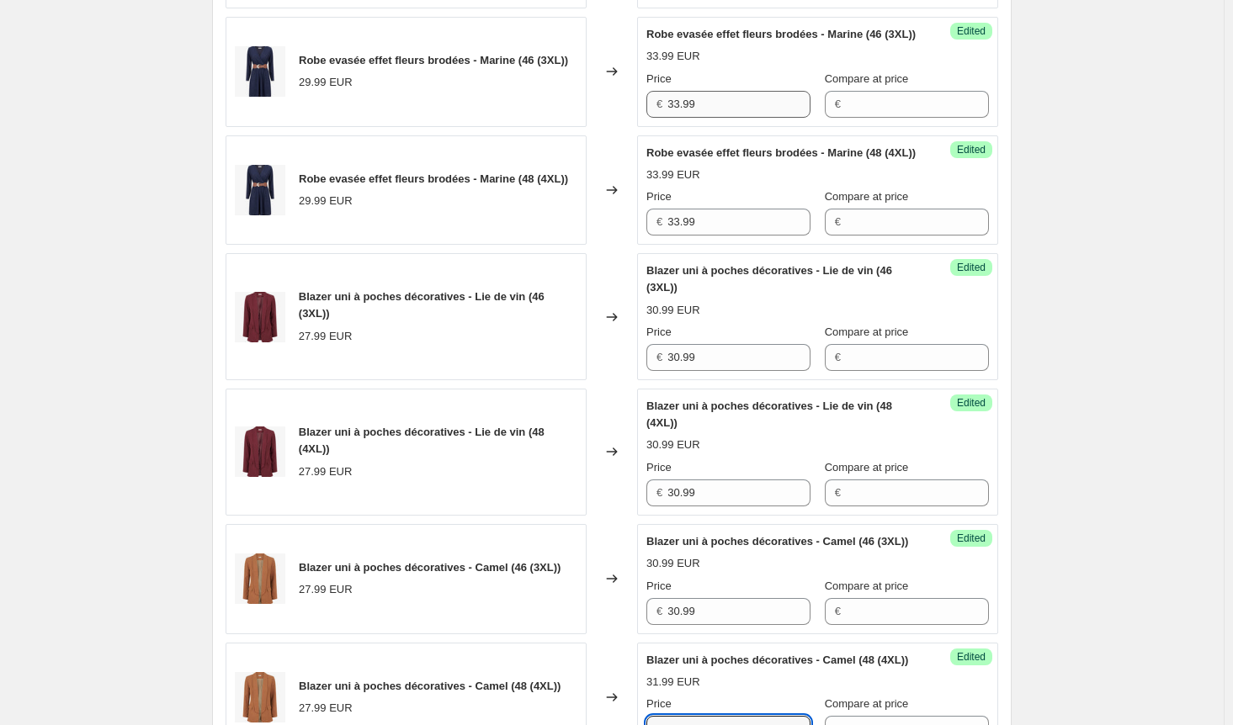
scroll to position [589, 0]
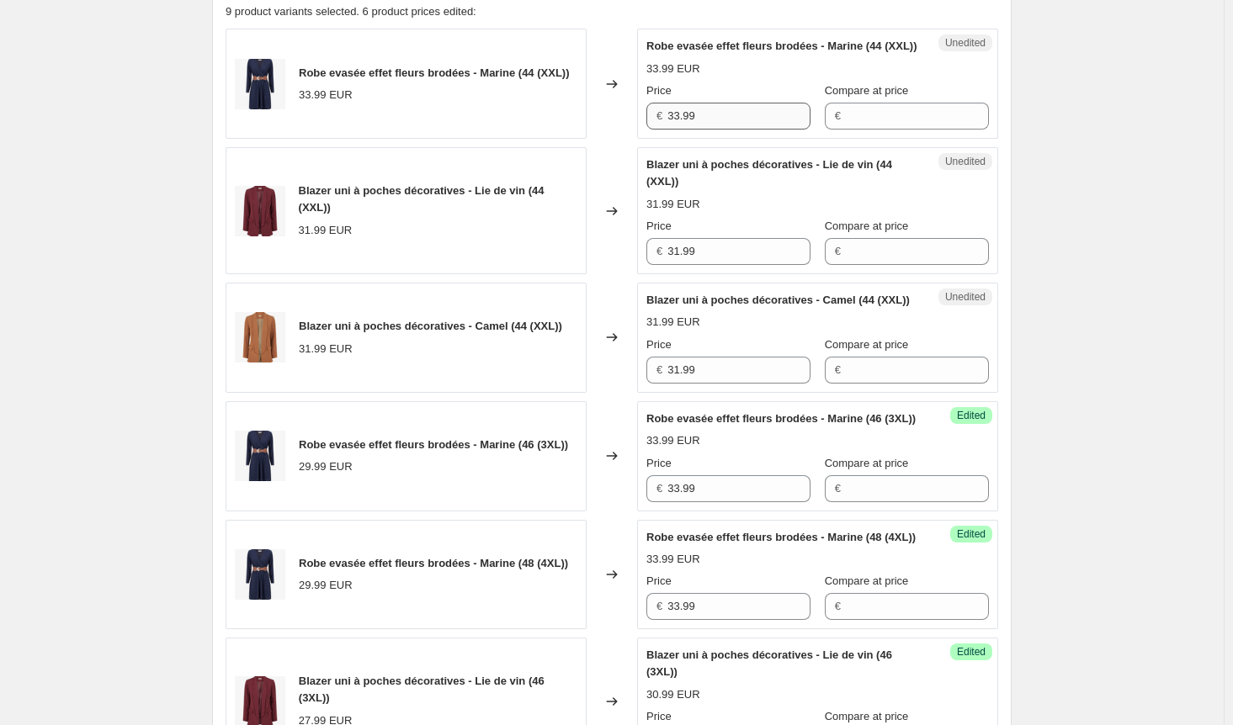
type input "30.99"
drag, startPoint x: 719, startPoint y: 130, endPoint x: 527, endPoint y: 130, distance: 191.9
click at [527, 130] on div "Robe evasée effet fleurs brodées - Marine (44 (XXL)) 33.99 EUR Changed to Unedi…" at bounding box center [612, 84] width 772 height 110
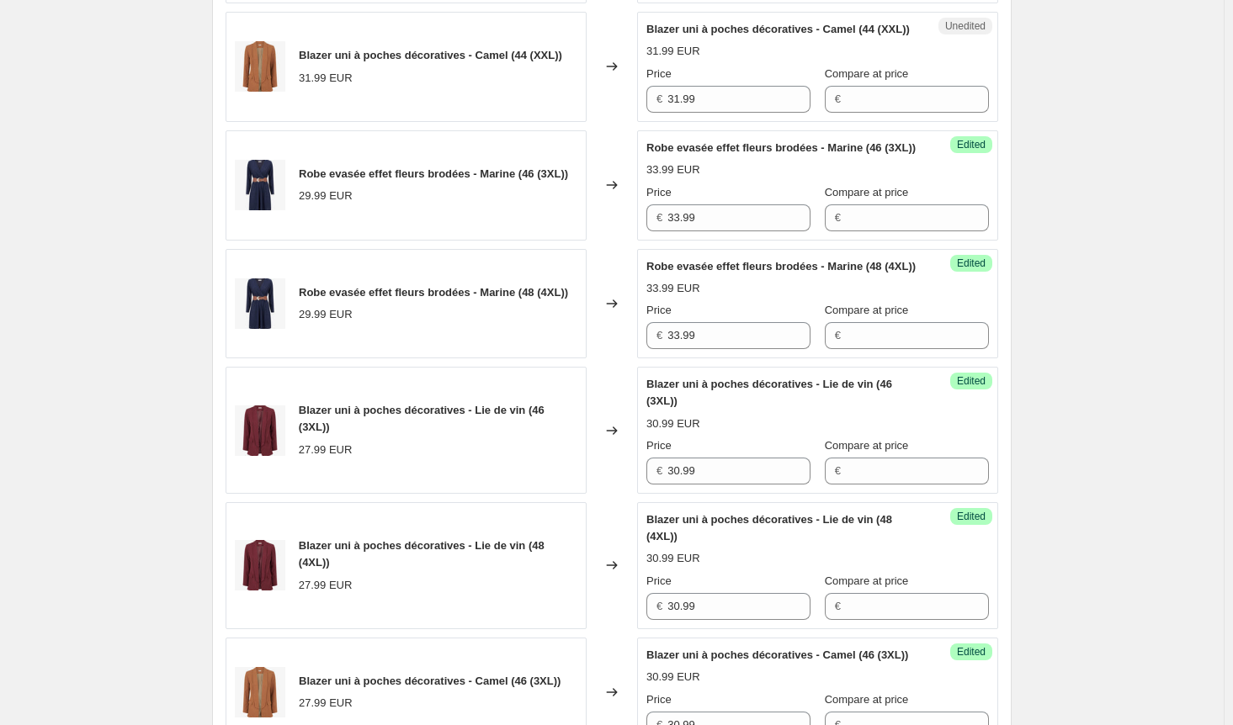
scroll to position [842, 0]
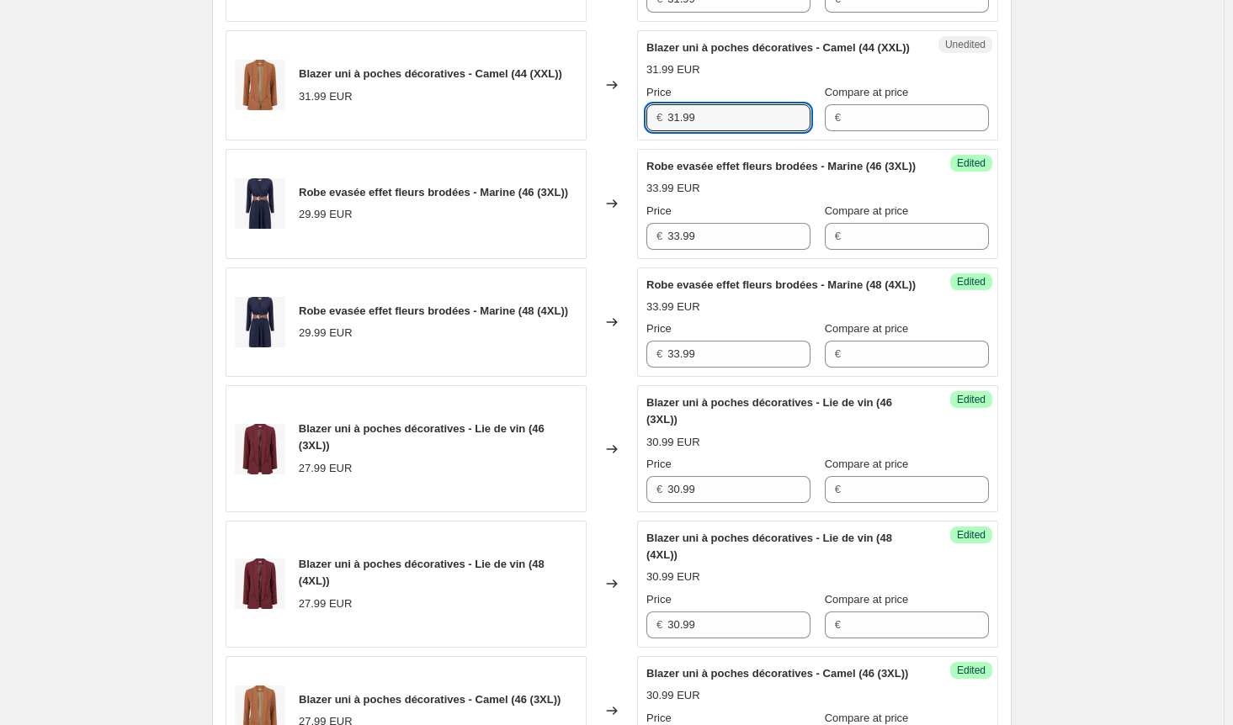
drag, startPoint x: 709, startPoint y: 154, endPoint x: 557, endPoint y: 147, distance: 152.5
click at [557, 141] on div "Blazer uni à poches décoratives - Camel (44 (XXL)) 31.99 EUR Changed to Unedite…" at bounding box center [612, 85] width 772 height 110
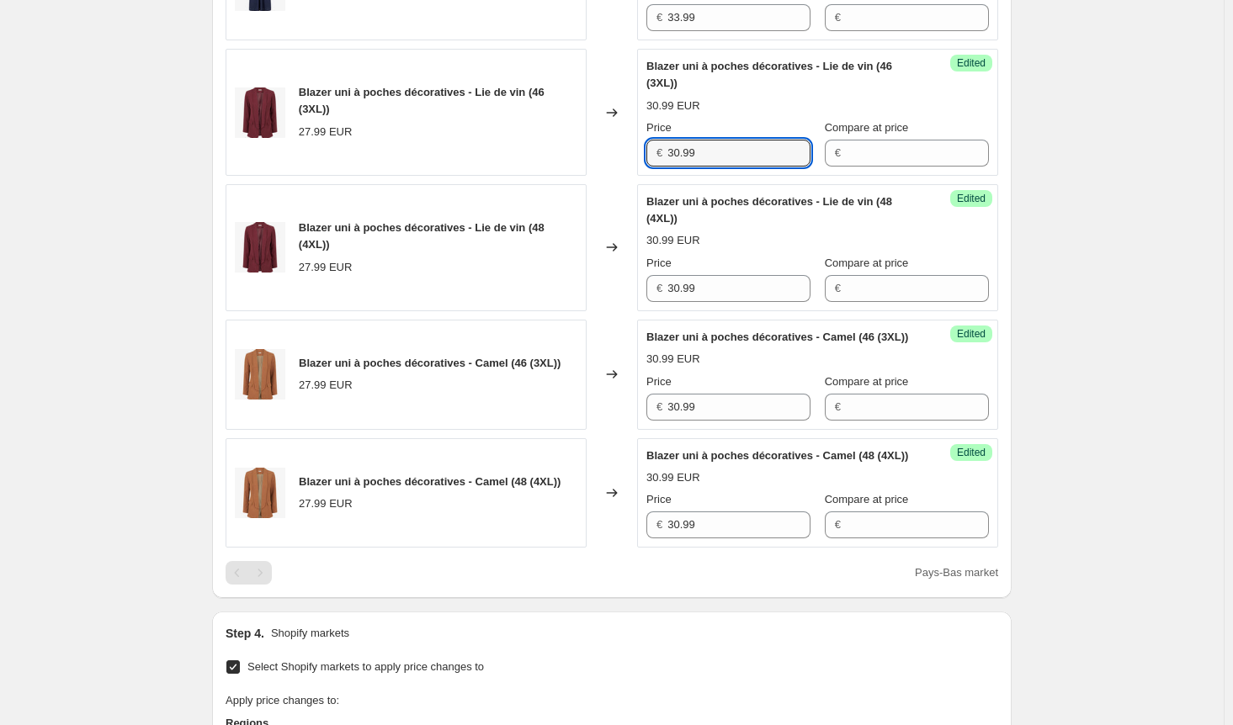
drag, startPoint x: 709, startPoint y: 211, endPoint x: 613, endPoint y: 209, distance: 95.1
click at [613, 176] on div "Blazer uni à poches décoratives - Lie de vin (46 (3XL)) 27.99 EUR Changed to Su…" at bounding box center [612, 112] width 772 height 127
paste input "1"
type input "31.99"
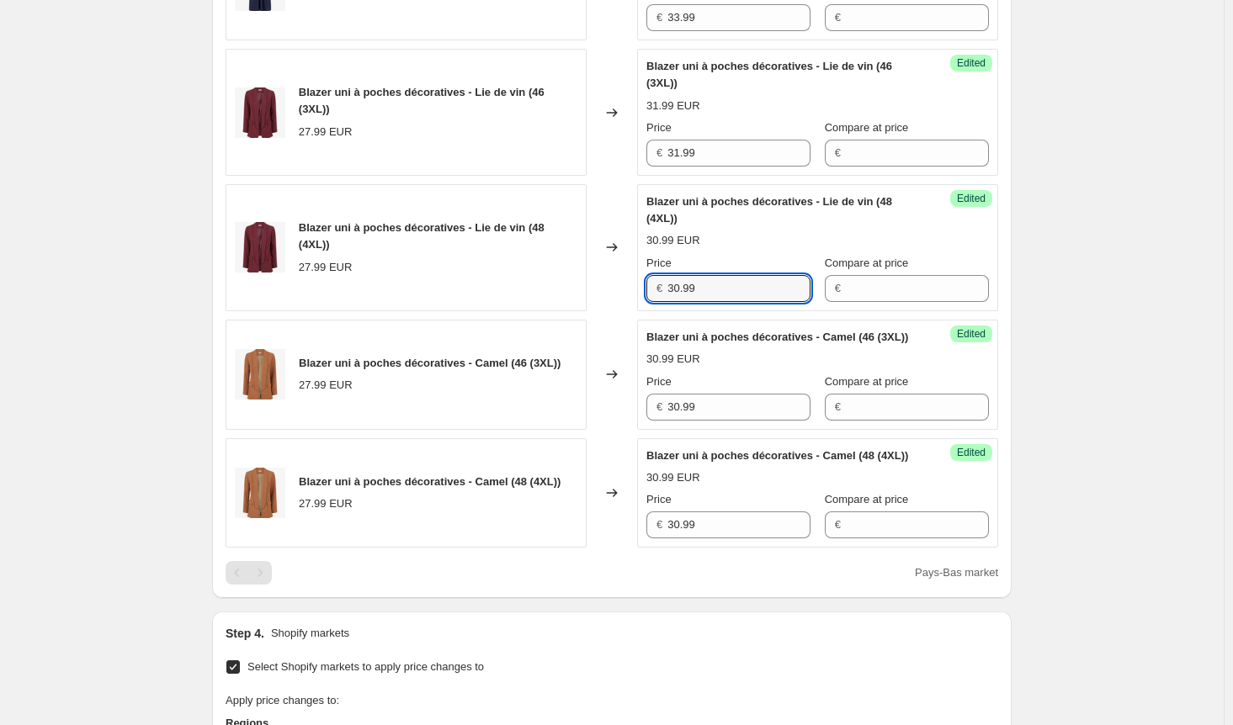
drag, startPoint x: 741, startPoint y: 351, endPoint x: 581, endPoint y: 354, distance: 159.9
click at [581, 311] on div "Blazer uni à poches décoratives - Lie de vin (48 (4XL)) 27.99 EUR Changed to Su…" at bounding box center [612, 247] width 772 height 127
paste input "1"
type input "31.99"
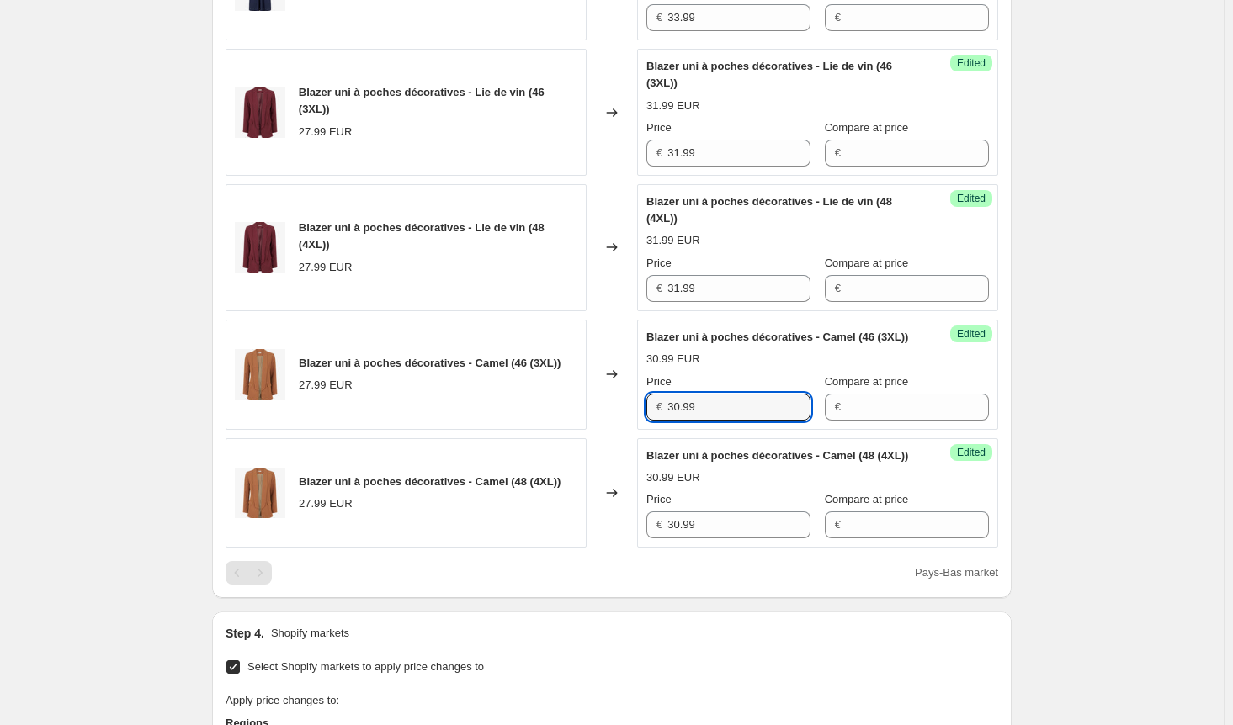
drag, startPoint x: 705, startPoint y: 488, endPoint x: 546, endPoint y: 485, distance: 159.1
click at [546, 430] on div "Blazer uni à poches décoratives - Camel (46 (3XL)) 27.99 EUR Changed to Success…" at bounding box center [612, 375] width 772 height 110
paste input "1"
type input "31.99"
drag, startPoint x: 706, startPoint y: 622, endPoint x: 577, endPoint y: 623, distance: 128.8
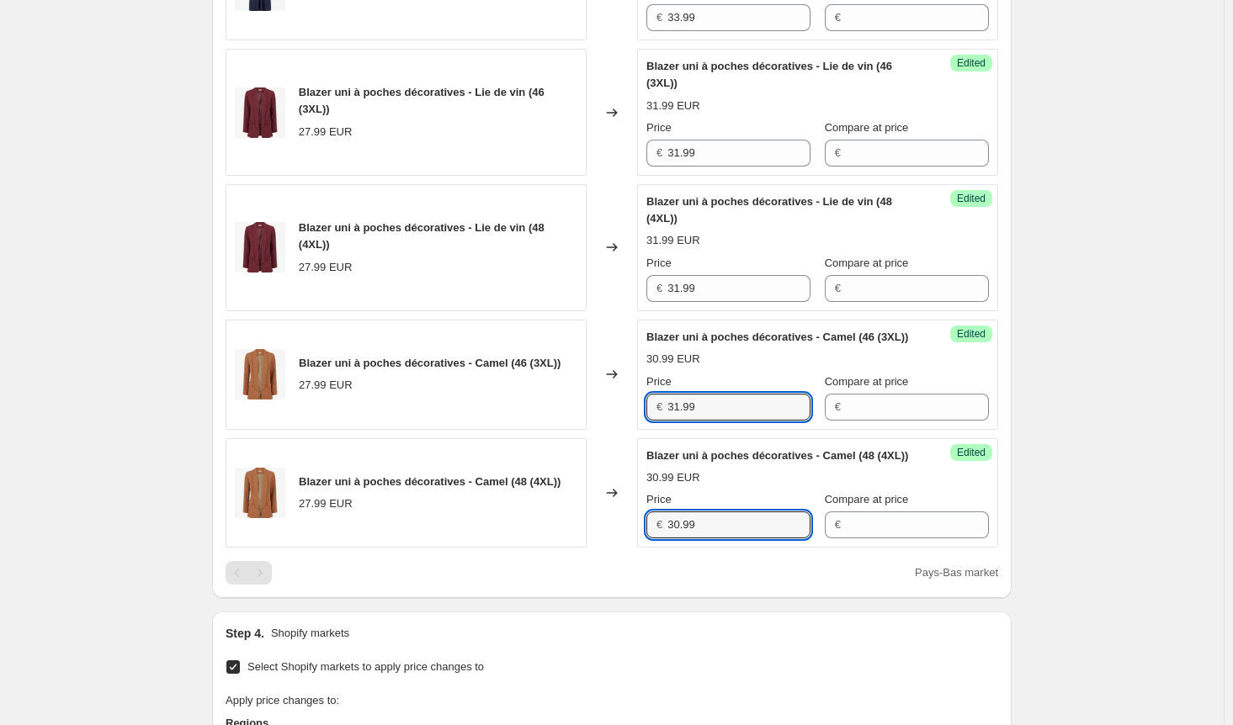
click at [577, 549] on div "Blazer uni à poches décoratives - Camel (48 (4XL)) 27.99 EUR Changed to Success…" at bounding box center [612, 493] width 772 height 110
paste input "1"
type input "31.99"
click at [921, 565] on div "Create new price [MEDICAL_DATA]. This page is ready Create new price [MEDICAL_D…" at bounding box center [612, 39] width 1224 height 2434
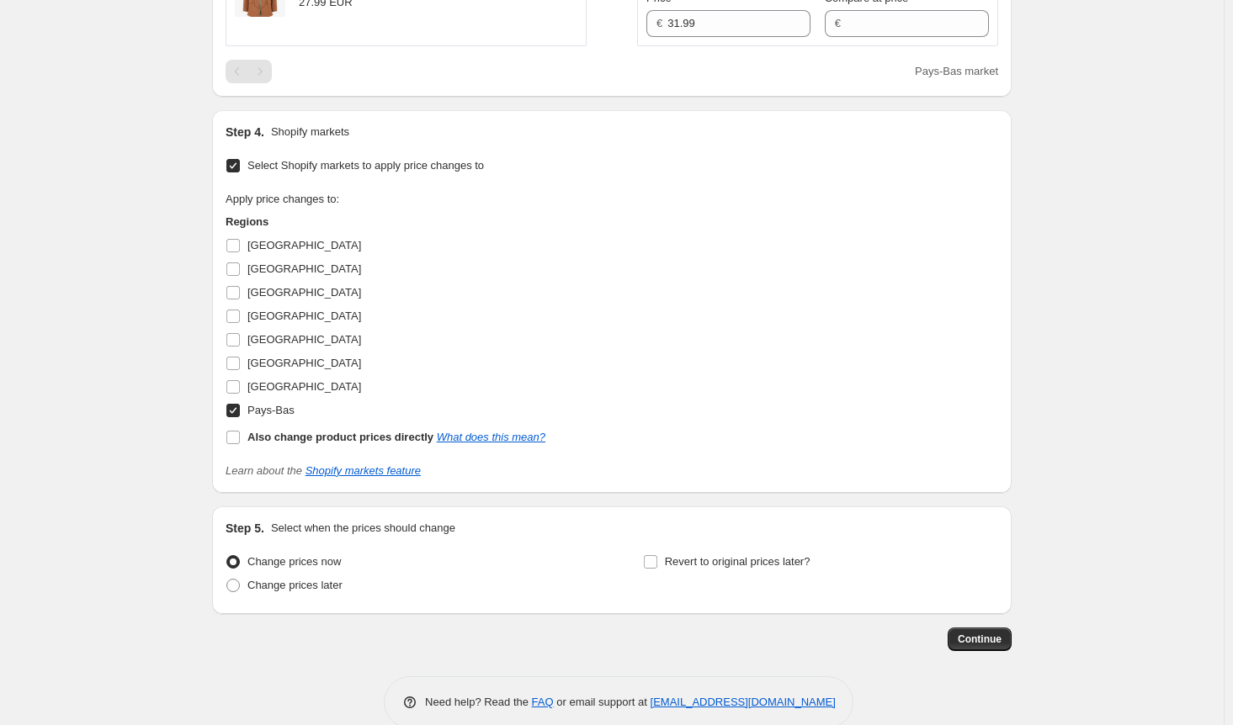
scroll to position [1683, 0]
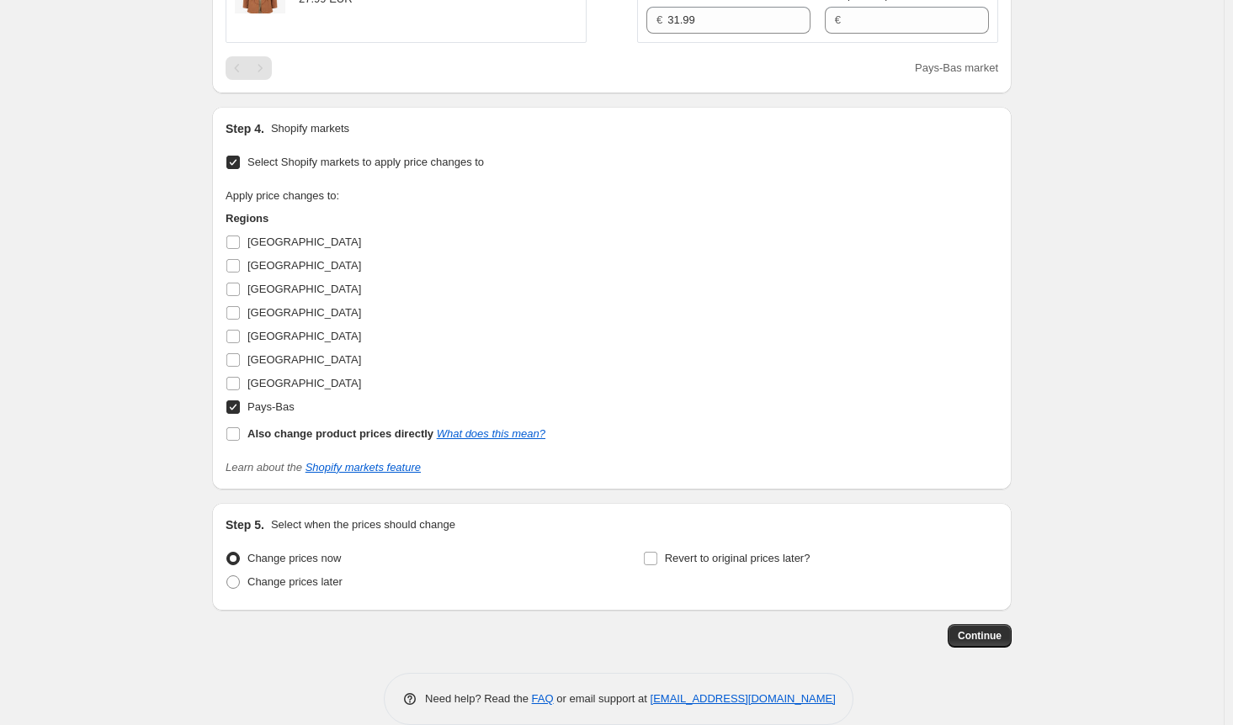
click at [235, 414] on input "Pays-Bas" at bounding box center [232, 407] width 13 height 13
checkbox input "false"
click at [240, 390] on input "[GEOGRAPHIC_DATA]" at bounding box center [232, 383] width 13 height 13
checkbox input "true"
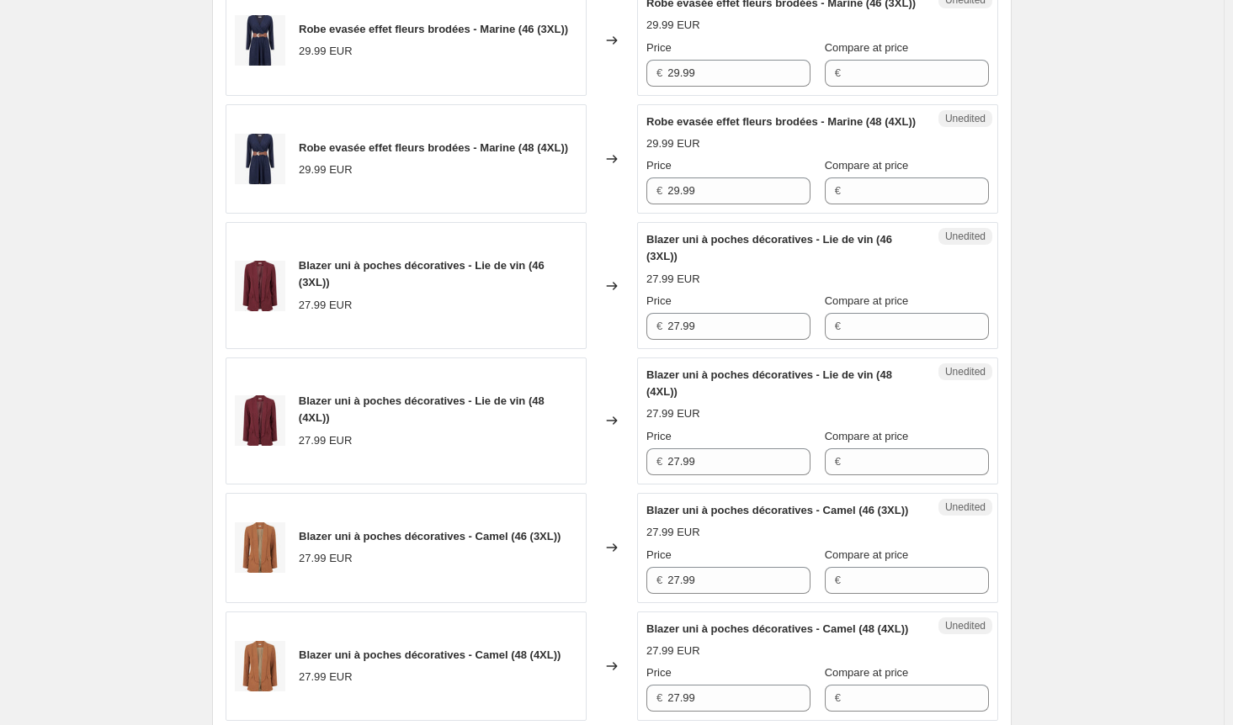
scroll to position [757, 0]
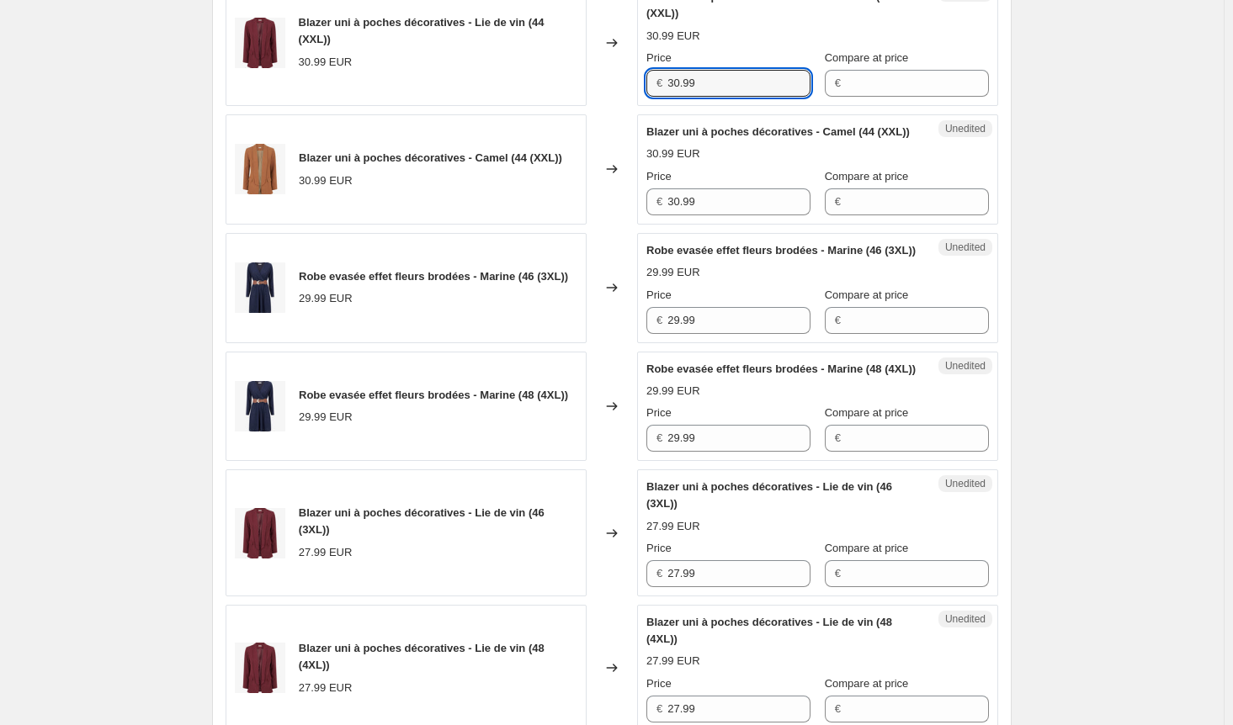
drag, startPoint x: 709, startPoint y: 98, endPoint x: 636, endPoint y: 95, distance: 72.4
click at [636, 95] on div "Blazer uni à poches décoratives - Lie de vin (44 (XXL)) 30.99 EUR Changed to Un…" at bounding box center [612, 42] width 772 height 127
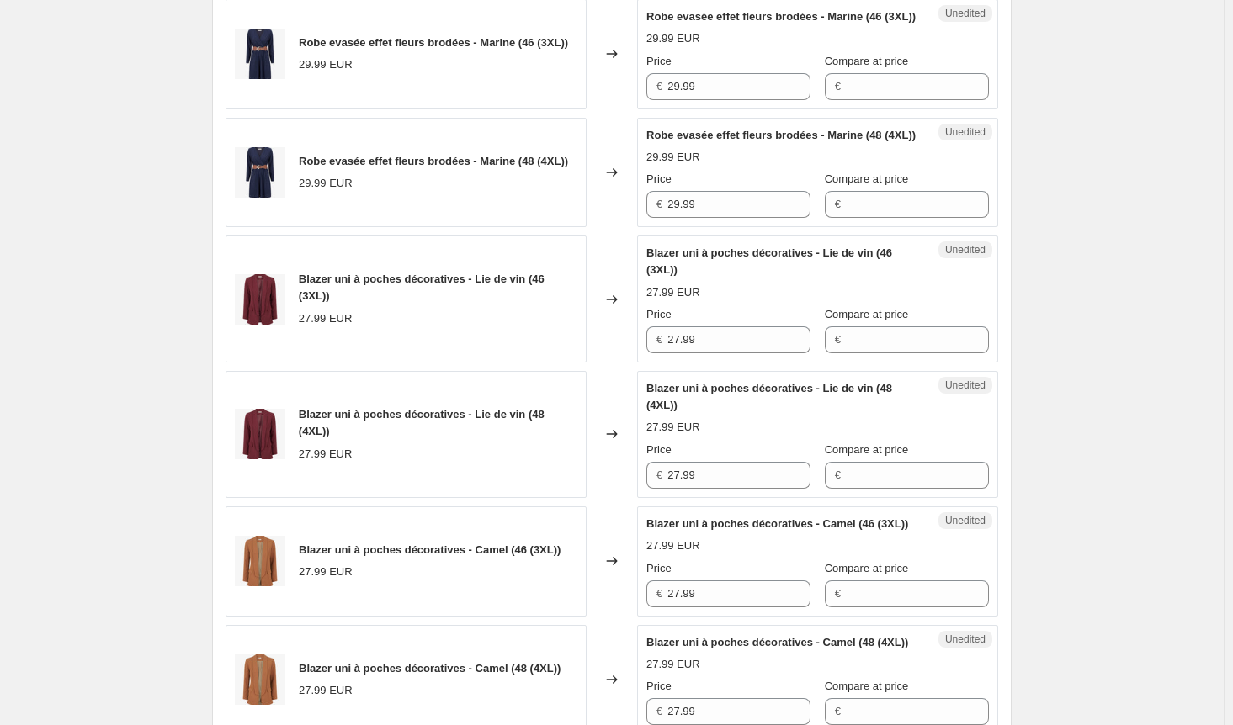
scroll to position [1094, 0]
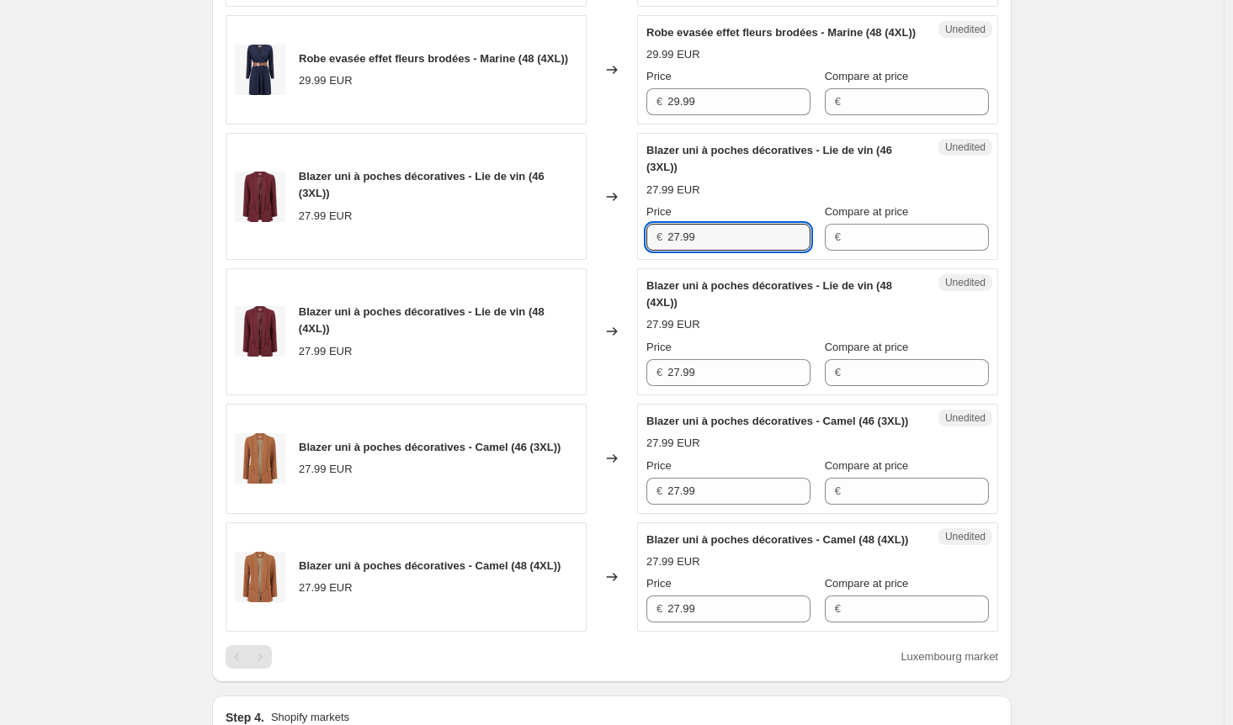
drag, startPoint x: 534, startPoint y: 288, endPoint x: 519, endPoint y: 288, distance: 14.3
click at [519, 260] on div "Blazer uni à poches décoratives - Lie de vin (46 (3XL)) 27.99 EUR Changed to Un…" at bounding box center [612, 196] width 772 height 127
paste input "30"
type input "30.99"
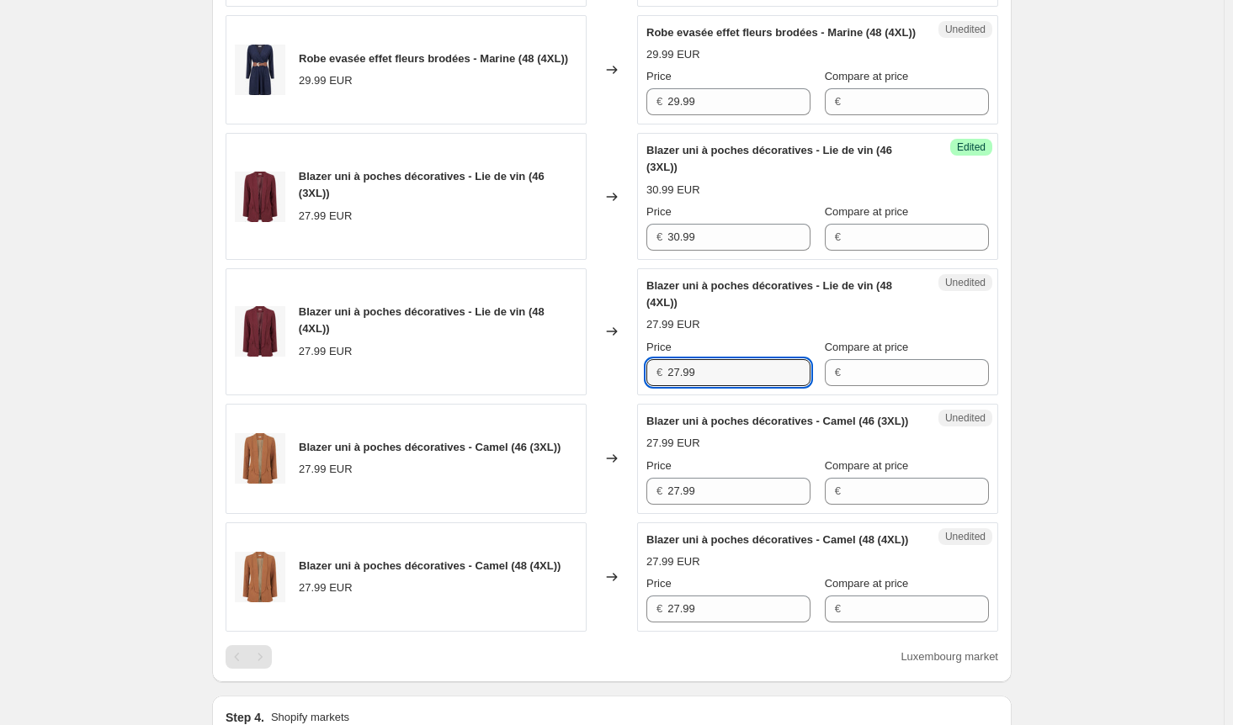
drag, startPoint x: 696, startPoint y: 434, endPoint x: 547, endPoint y: 434, distance: 148.9
click at [549, 396] on div "Blazer uni à poches décoratives - Lie de vin (48 (4XL)) 27.99 EUR Changed to Un…" at bounding box center [612, 331] width 772 height 127
paste input "30"
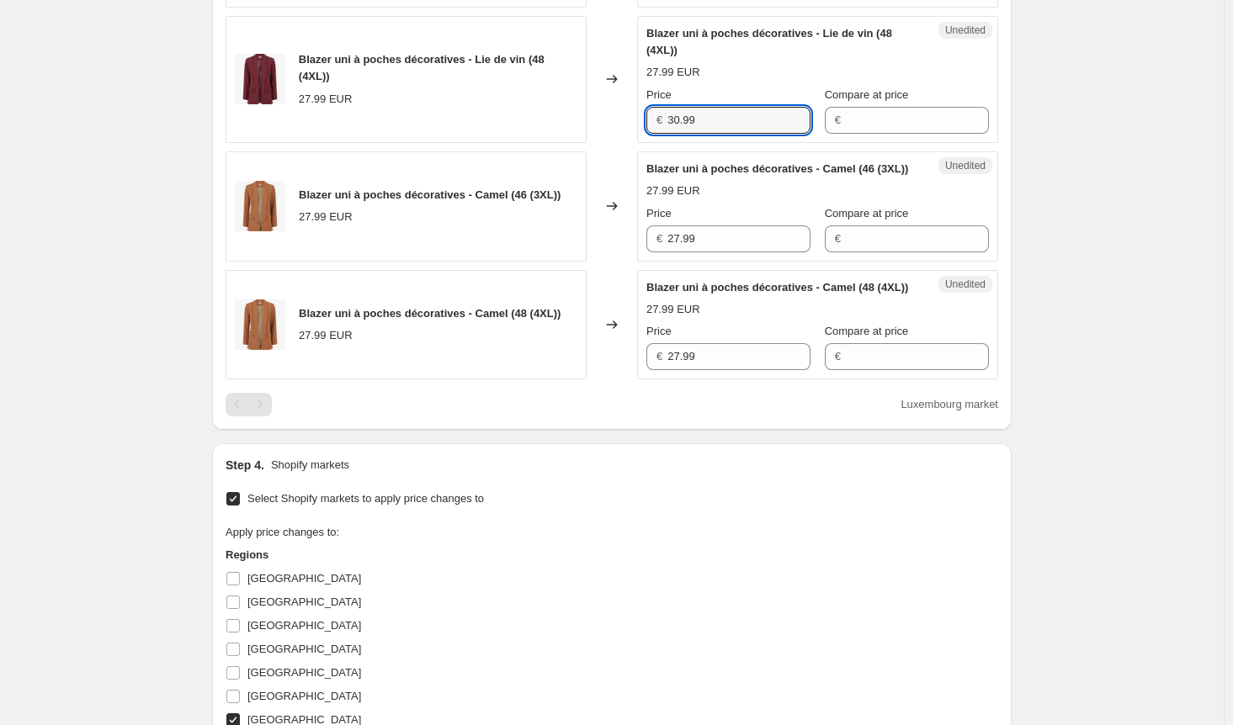
type input "30.99"
click at [587, 262] on div "Blazer uni à poches décoratives - Camel (46 (3XL)) 27.99 EUR Changed to Unedite…" at bounding box center [612, 206] width 772 height 110
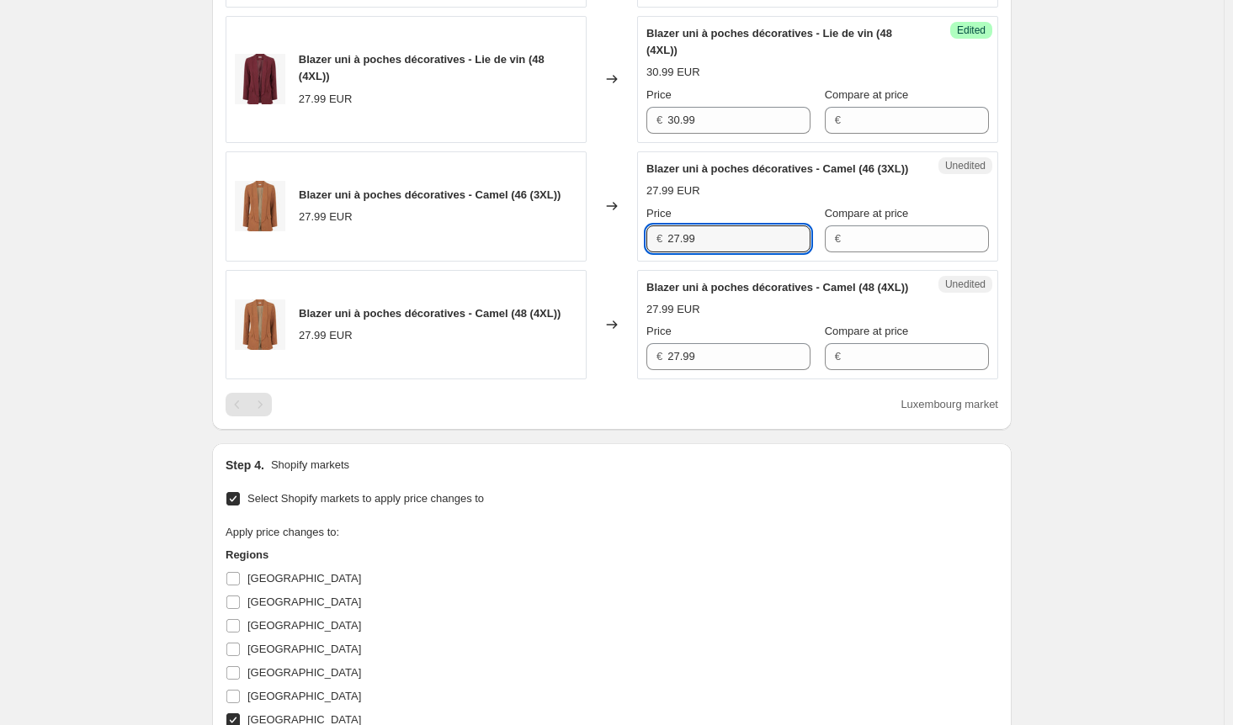
paste input "30"
type input "30.99"
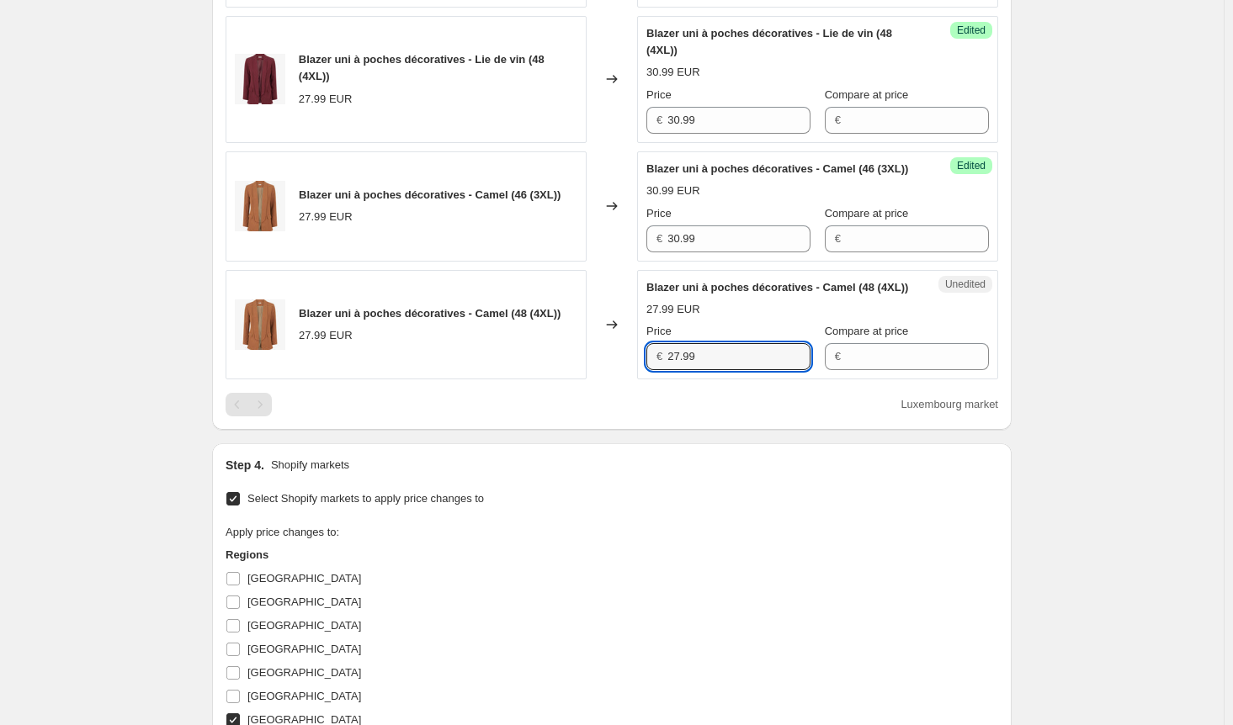
click at [581, 380] on div "Blazer uni à poches décoratives - Camel (48 (4XL)) 27.99 EUR Changed to Unedite…" at bounding box center [612, 325] width 772 height 110
paste input "30"
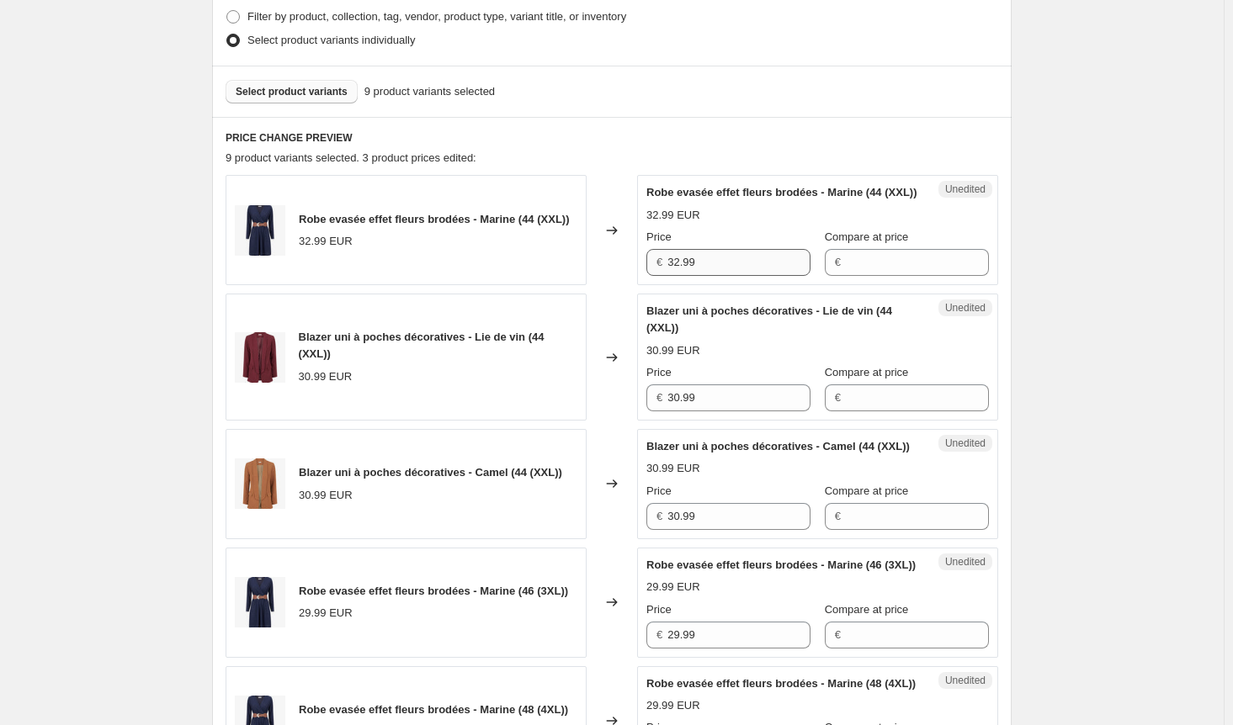
scroll to position [421, 0]
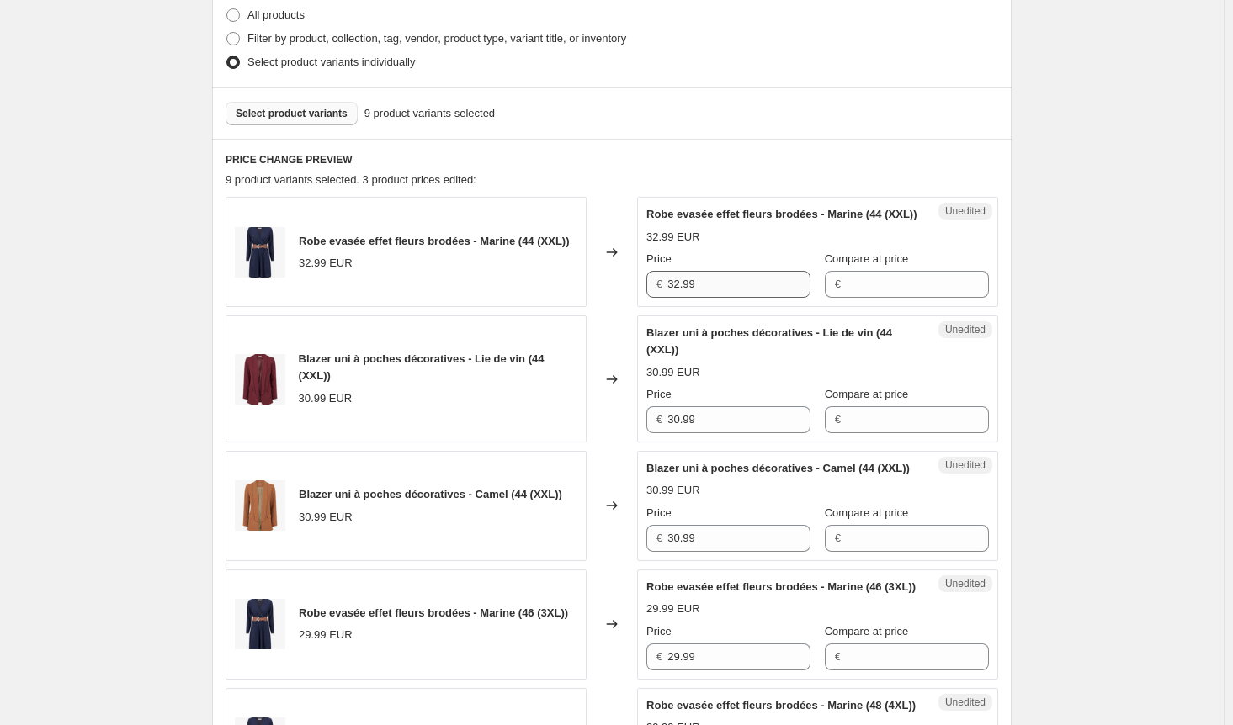
type input "30.99"
drag, startPoint x: 715, startPoint y: 297, endPoint x: 497, endPoint y: 297, distance: 217.9
click at [497, 297] on div "Robe evasée effet fleurs brodées - Marine (44 (XXL)) 32.99 EUR Changed to Unedi…" at bounding box center [612, 252] width 772 height 110
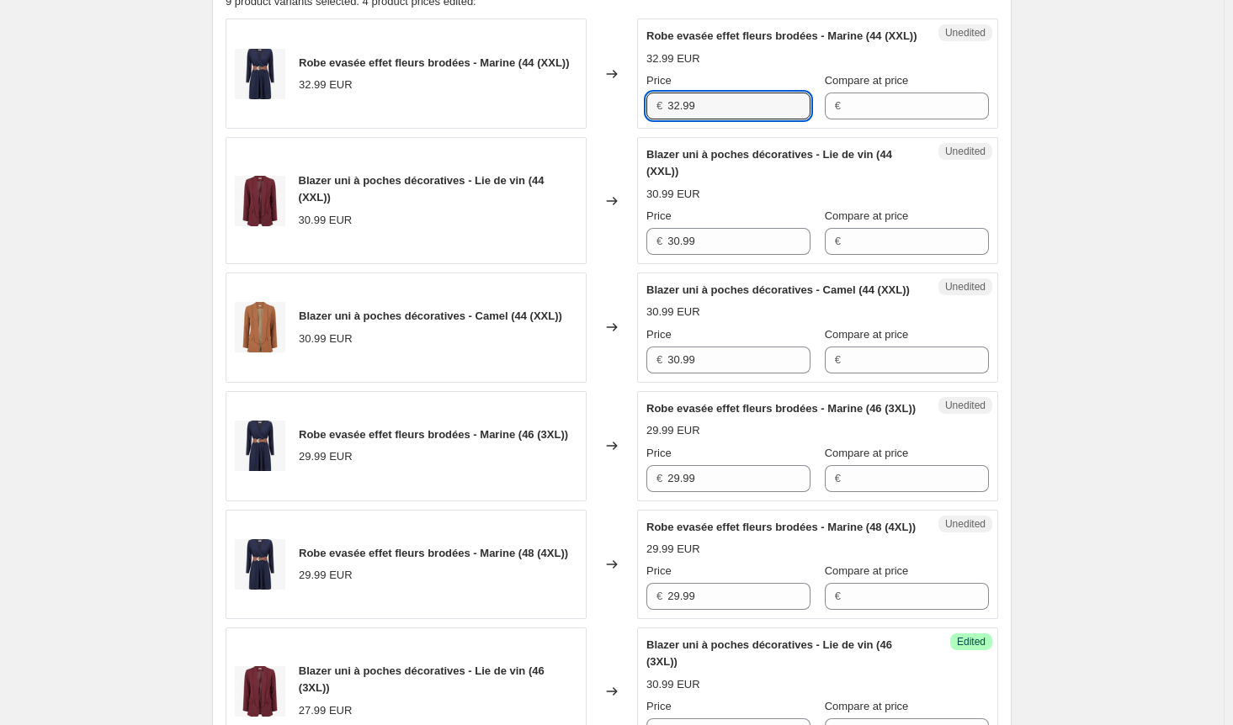
scroll to position [757, 0]
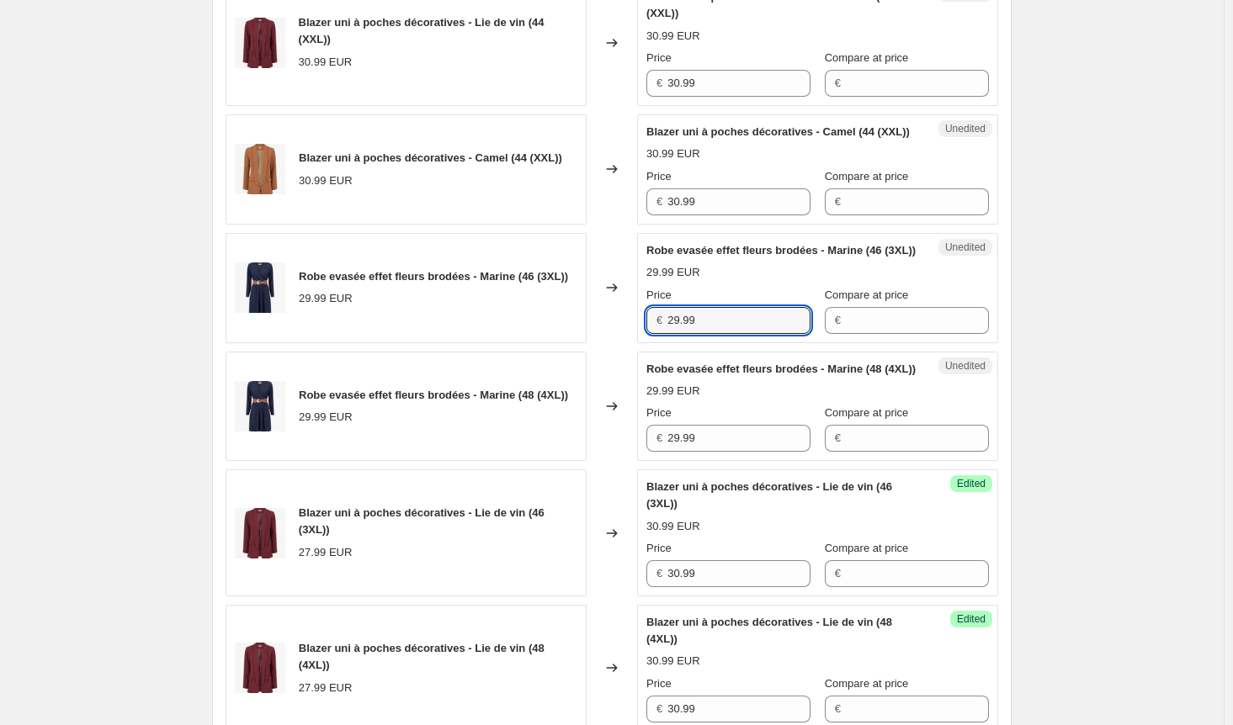
drag, startPoint x: 702, startPoint y: 366, endPoint x: 555, endPoint y: 364, distance: 146.4
click at [555, 343] on div "Robe evasée effet fleurs brodées - Marine (46 (3XL)) 29.99 EUR Changed to Unedi…" at bounding box center [612, 288] width 772 height 110
paste input "32"
type input "32.99"
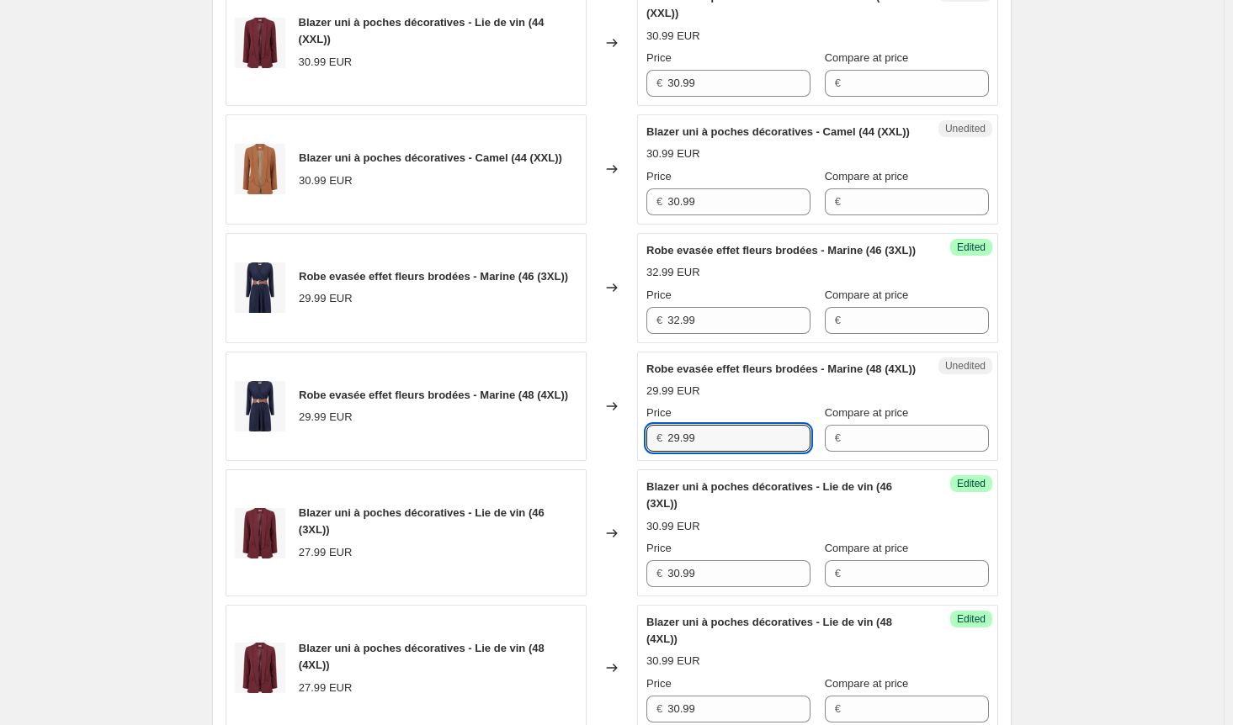
drag, startPoint x: 724, startPoint y: 502, endPoint x: 540, endPoint y: 497, distance: 183.5
click at [533, 462] on div "Robe evasée effet fleurs brodées - Marine (48 (4XL)) 29.99 EUR Changed to Unedi…" at bounding box center [612, 407] width 772 height 110
paste input "32"
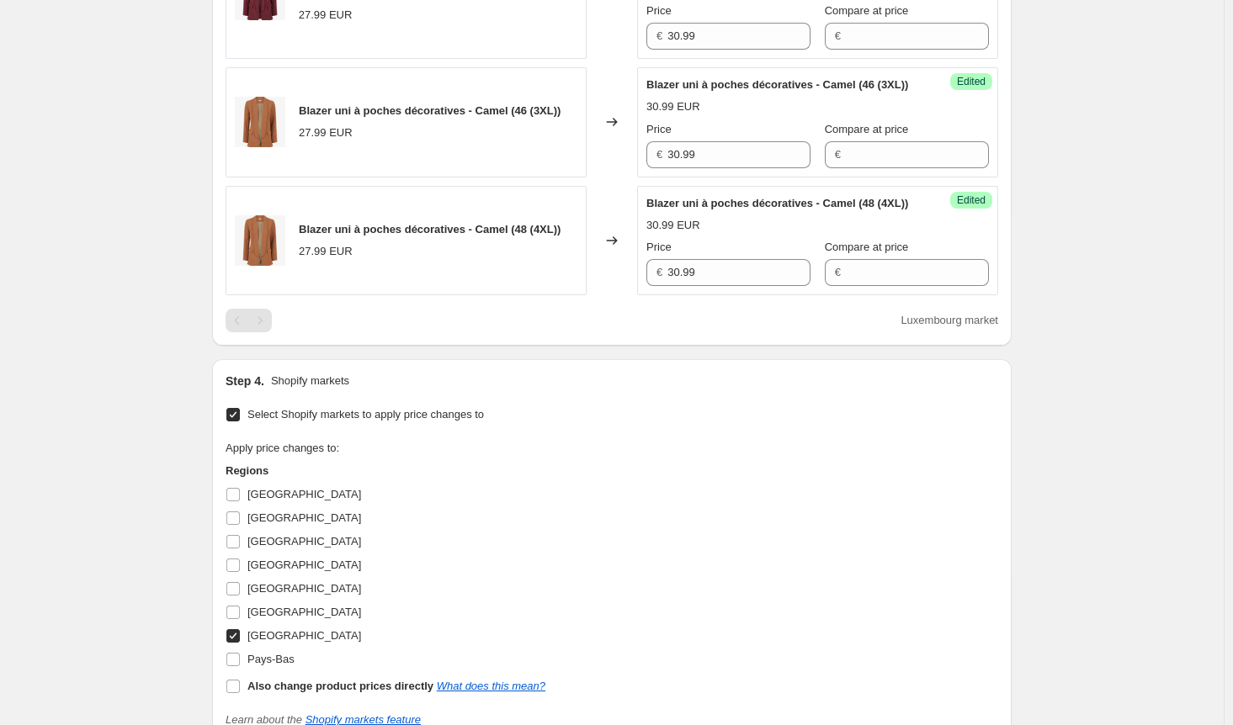
scroll to position [1683, 0]
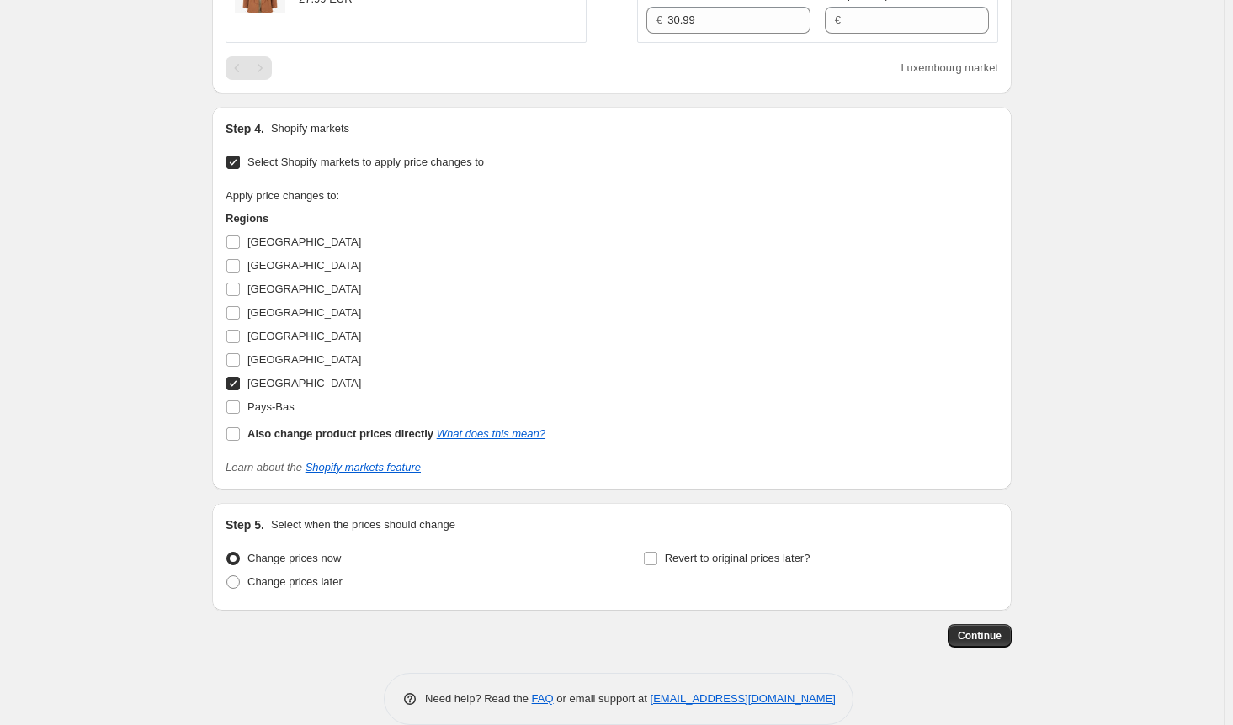
type input "32.99"
click at [240, 390] on input "[GEOGRAPHIC_DATA]" at bounding box center [232, 383] width 13 height 13
checkbox input "false"
click at [239, 296] on input "[GEOGRAPHIC_DATA]" at bounding box center [232, 289] width 13 height 13
checkbox input "true"
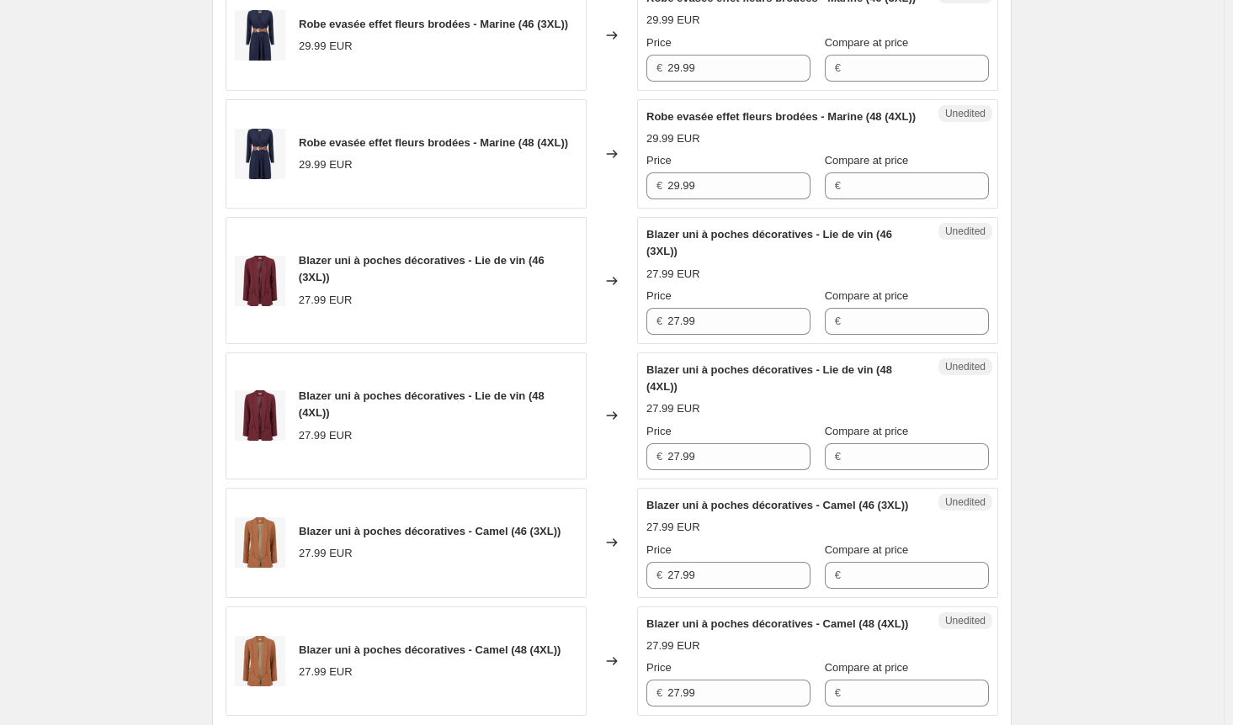
scroll to position [505, 0]
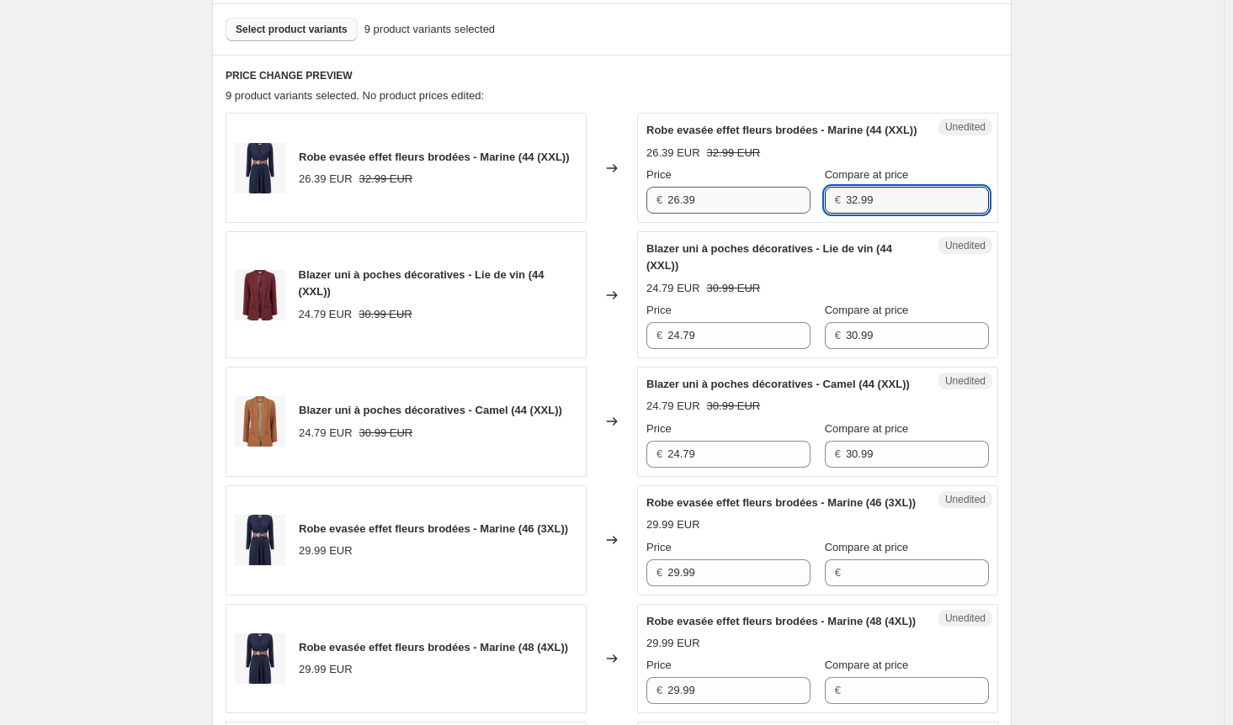
drag, startPoint x: 867, startPoint y: 226, endPoint x: 769, endPoint y: 220, distance: 97.8
click at [769, 214] on div "Price € 26.39 Compare at price € 32.99" at bounding box center [817, 190] width 342 height 47
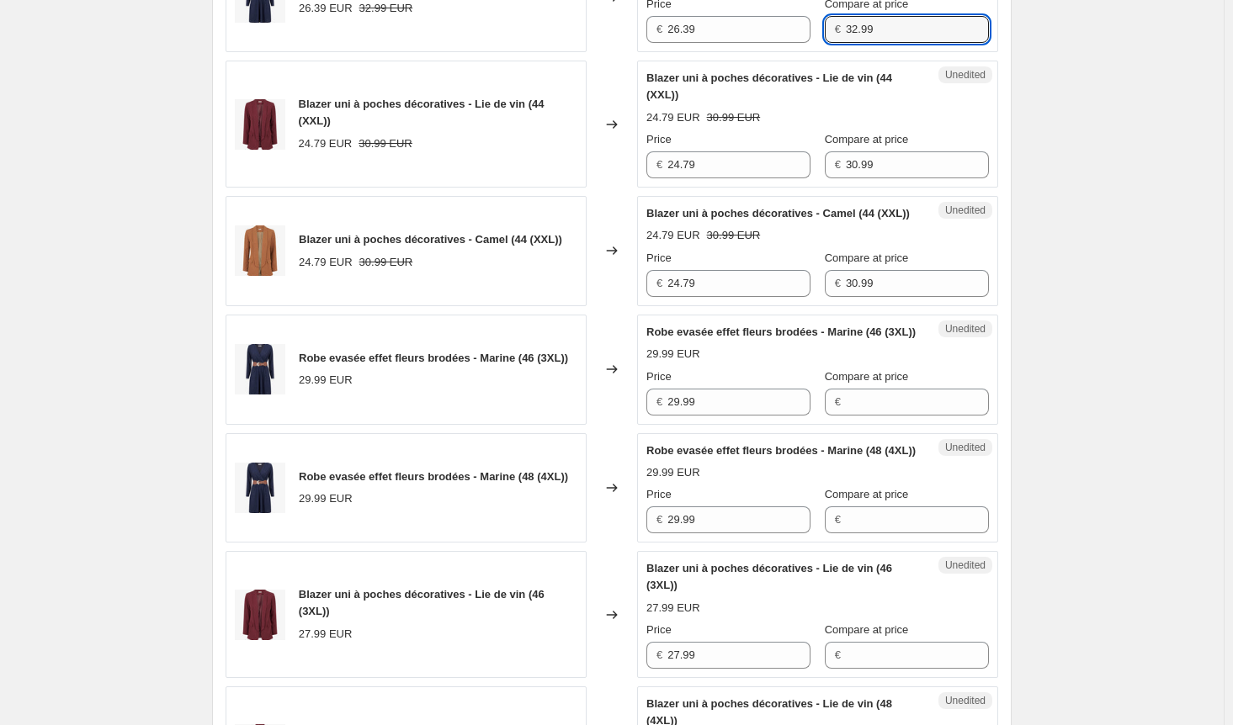
scroll to position [842, 0]
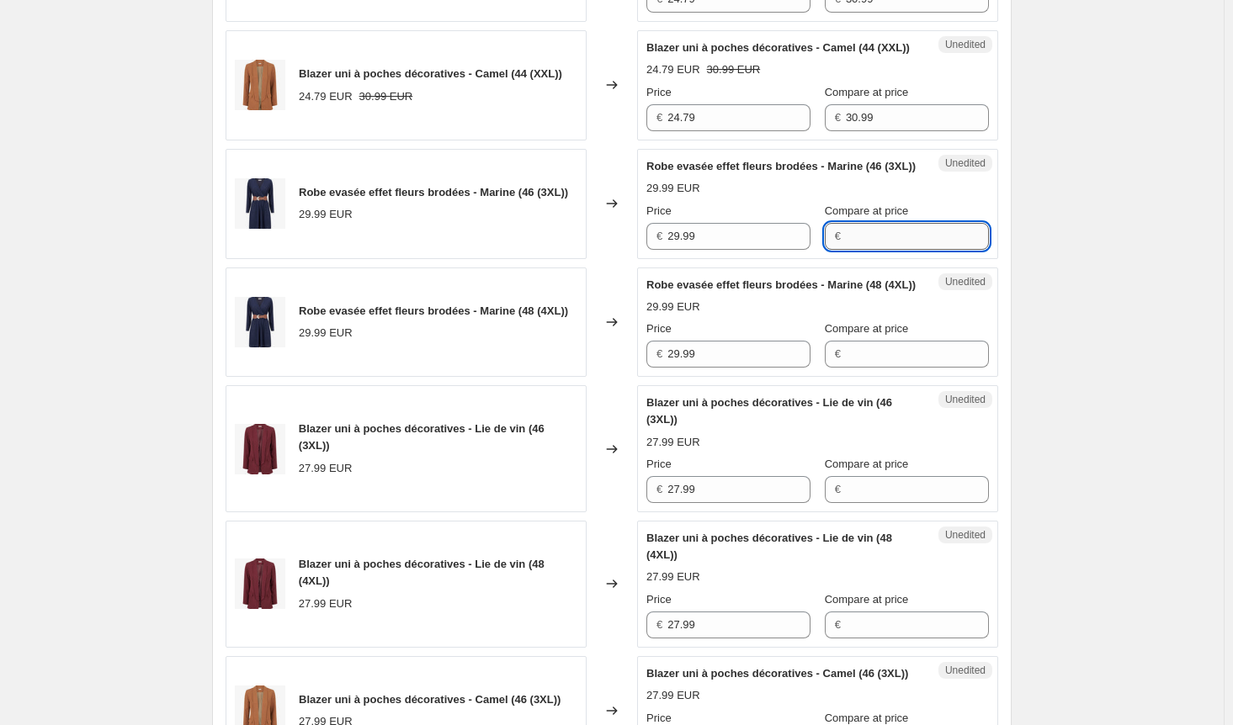
click at [860, 250] on input "Compare at price" at bounding box center [917, 236] width 143 height 27
paste input "32.99"
type input "32.99"
click at [867, 368] on input "Compare at price" at bounding box center [917, 354] width 143 height 27
paste input "32.99"
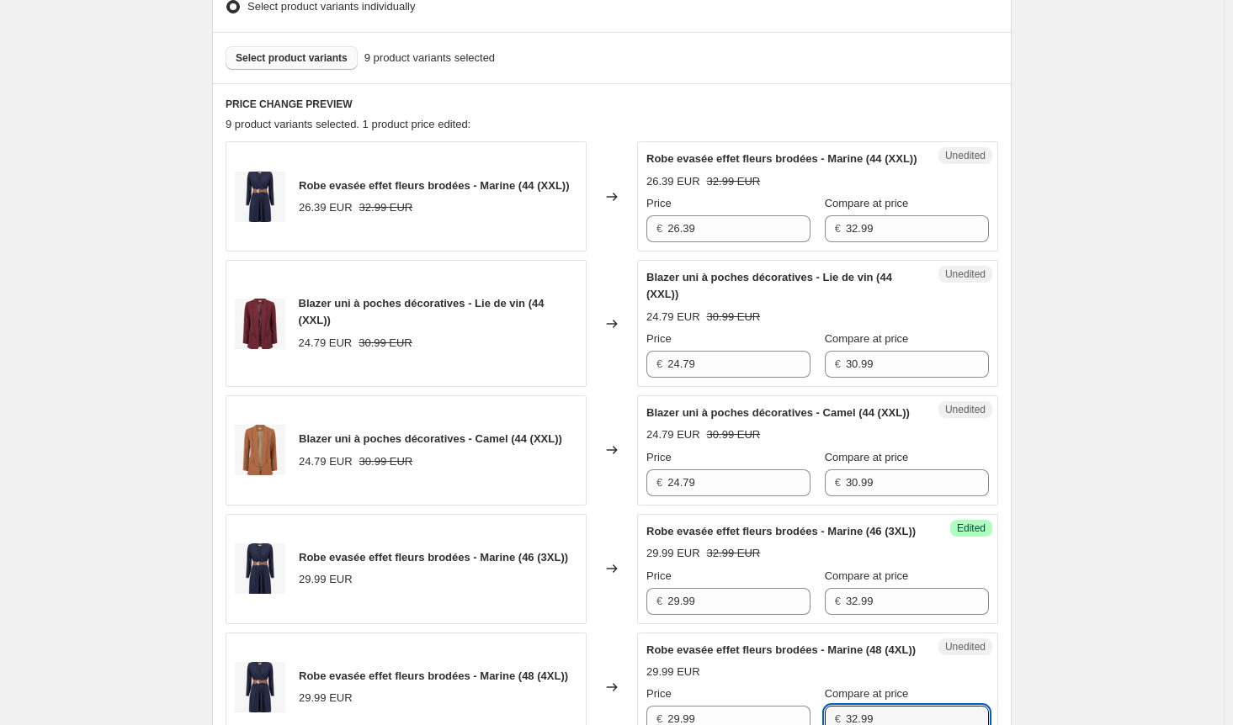
scroll to position [337, 0]
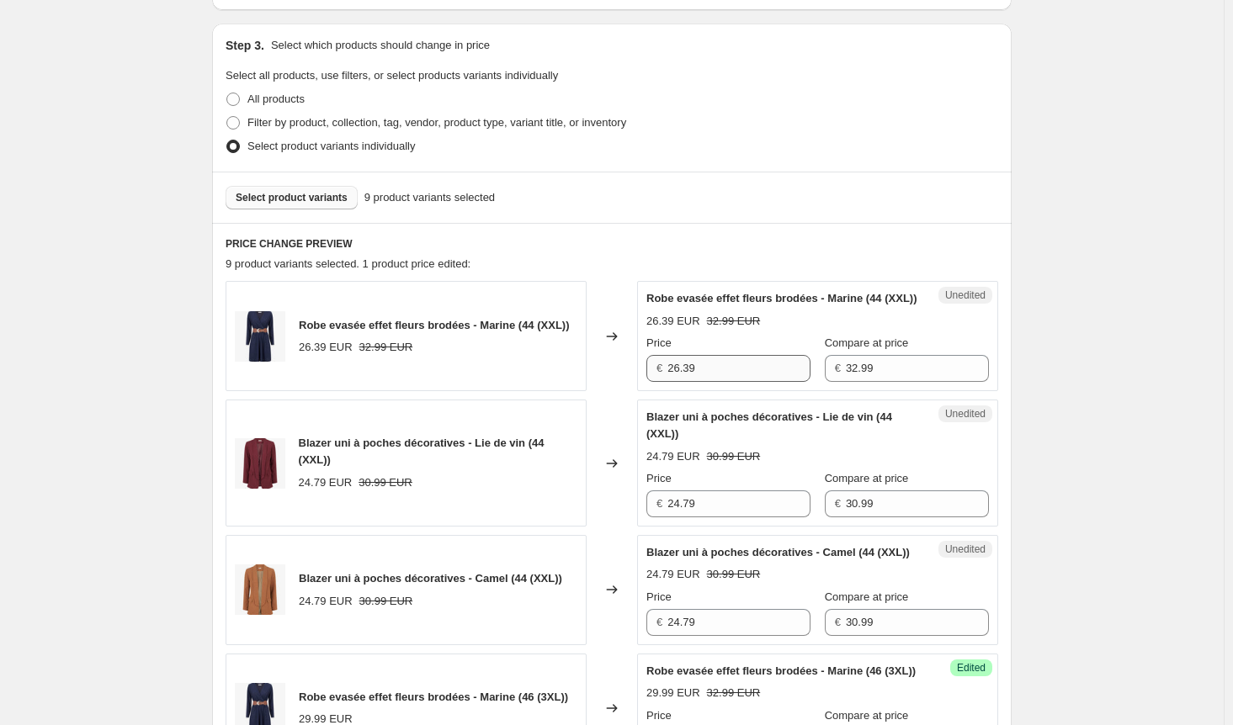
type input "32.99"
drag, startPoint x: 730, startPoint y: 388, endPoint x: 539, endPoint y: 386, distance: 191.9
click at [539, 386] on div "Robe evasée effet fleurs brodées - Marine (44 (XXL)) 26.39 EUR 32.99 EUR Change…" at bounding box center [612, 336] width 772 height 110
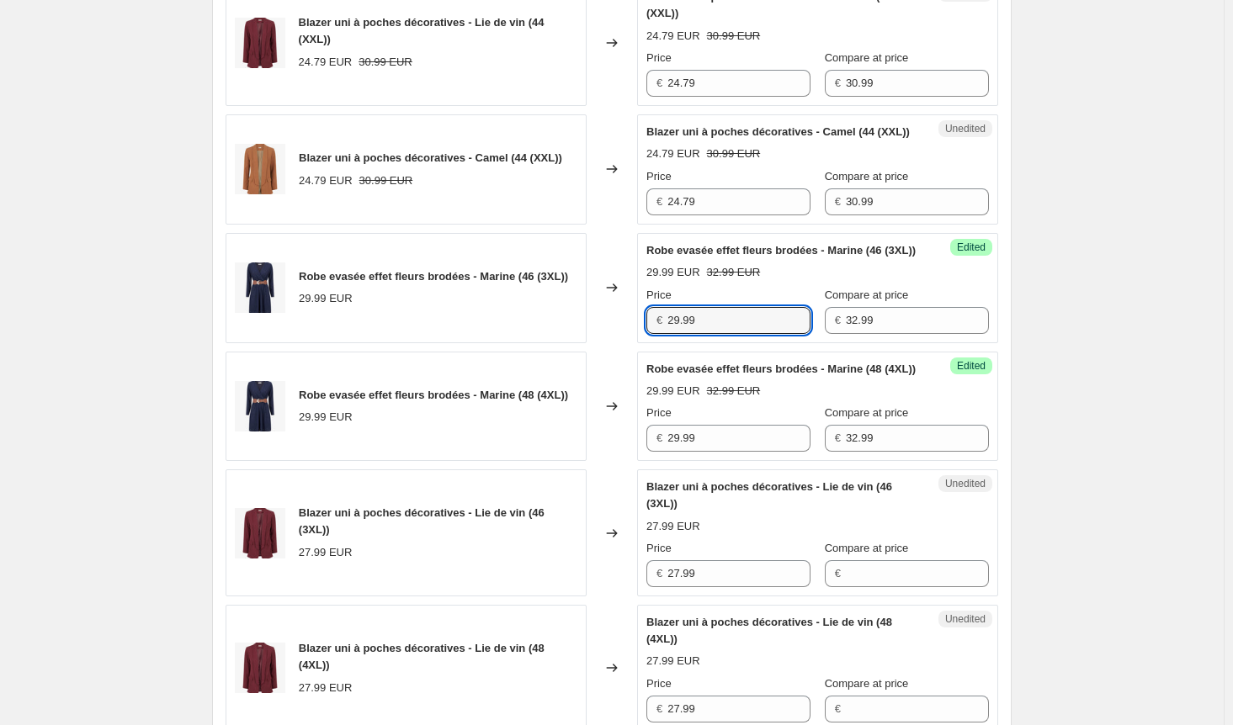
drag, startPoint x: 695, startPoint y: 363, endPoint x: 659, endPoint y: 448, distance: 92.4
click at [589, 343] on div "Robe evasée effet fleurs brodées - Marine (46 (3XL)) 29.99 EUR Changed to Succe…" at bounding box center [612, 288] width 772 height 110
paste input "6.3"
type input "26.39"
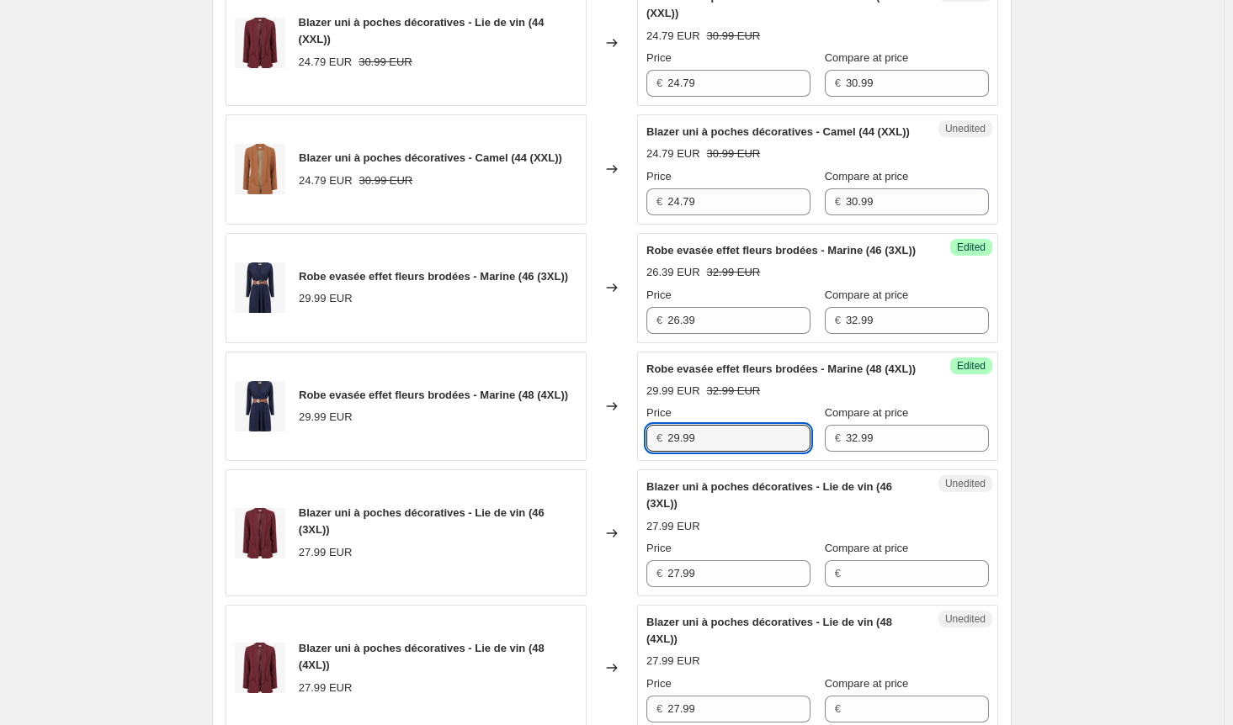
drag, startPoint x: 714, startPoint y: 499, endPoint x: 598, endPoint y: 496, distance: 115.3
click at [598, 462] on div "Robe evasée effet fleurs brodées - Marine (48 (4XL)) 29.99 EUR Changed to Succe…" at bounding box center [612, 407] width 772 height 110
paste input "6.3"
type input "26.39"
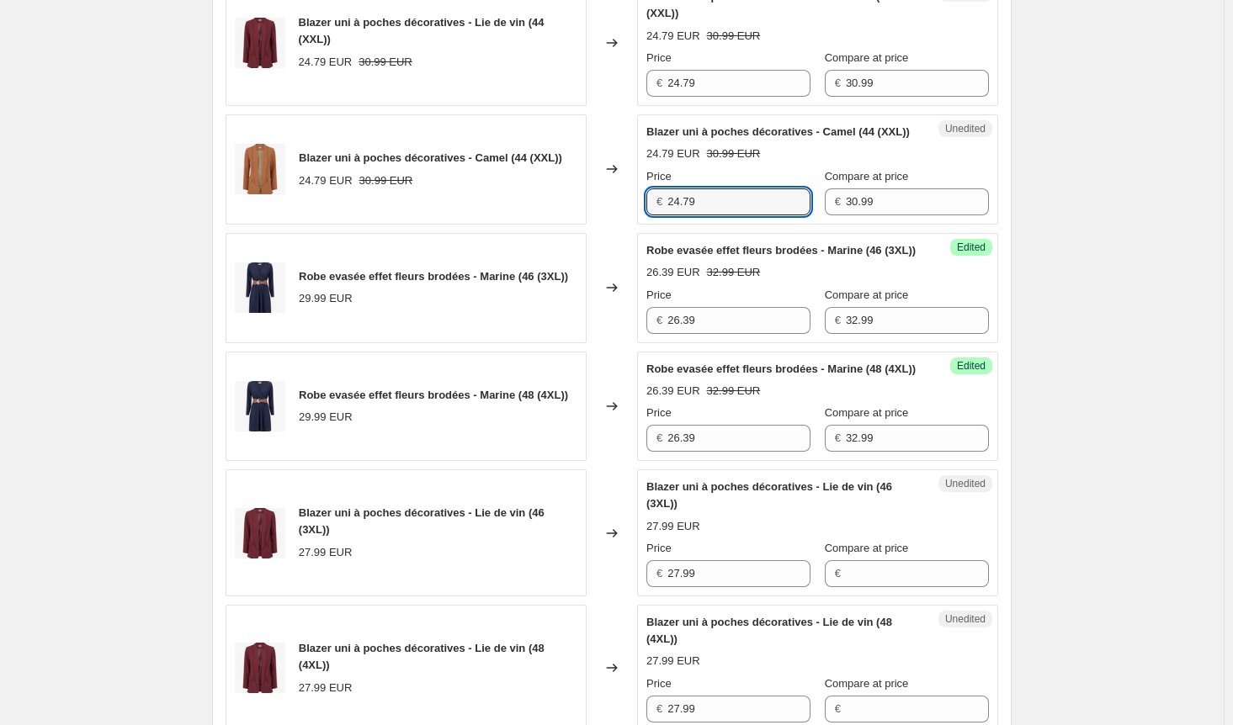
drag, startPoint x: 714, startPoint y: 233, endPoint x: 516, endPoint y: 240, distance: 197.9
click at [516, 225] on div "Blazer uni à poches décoratives - Camel (44 (XXL)) 24.79 EUR 30.99 EUR Changed …" at bounding box center [612, 169] width 772 height 110
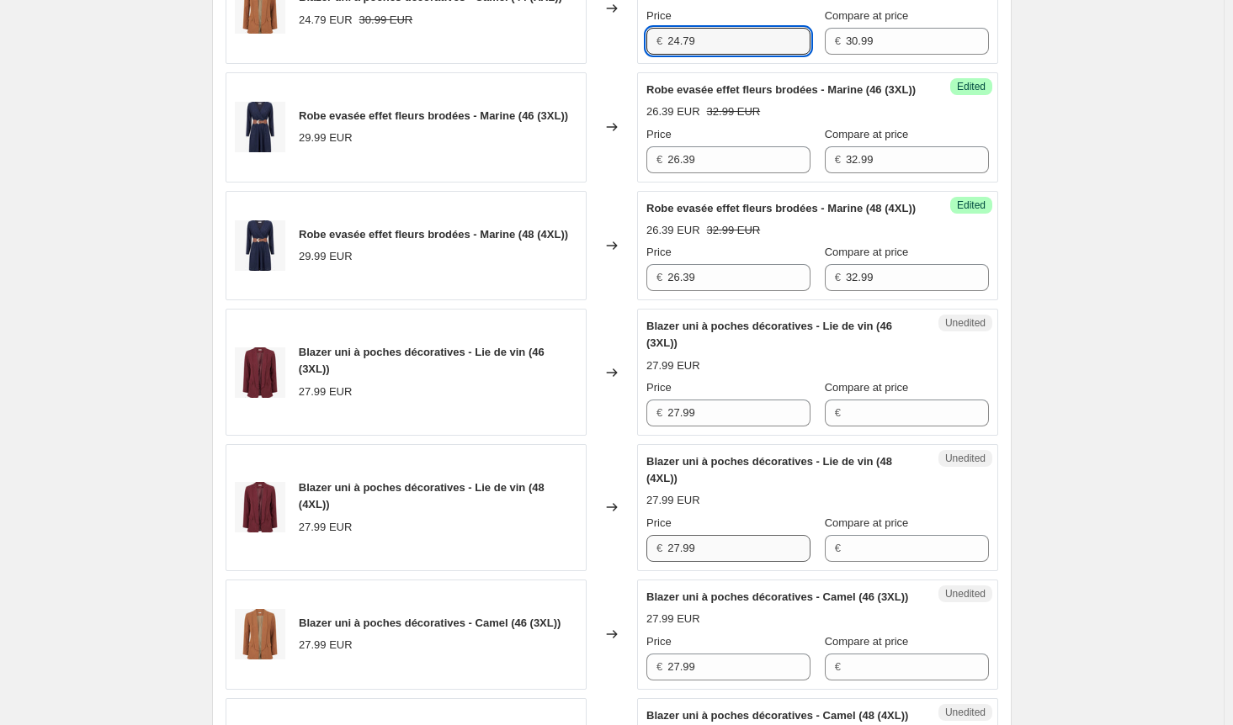
scroll to position [1094, 0]
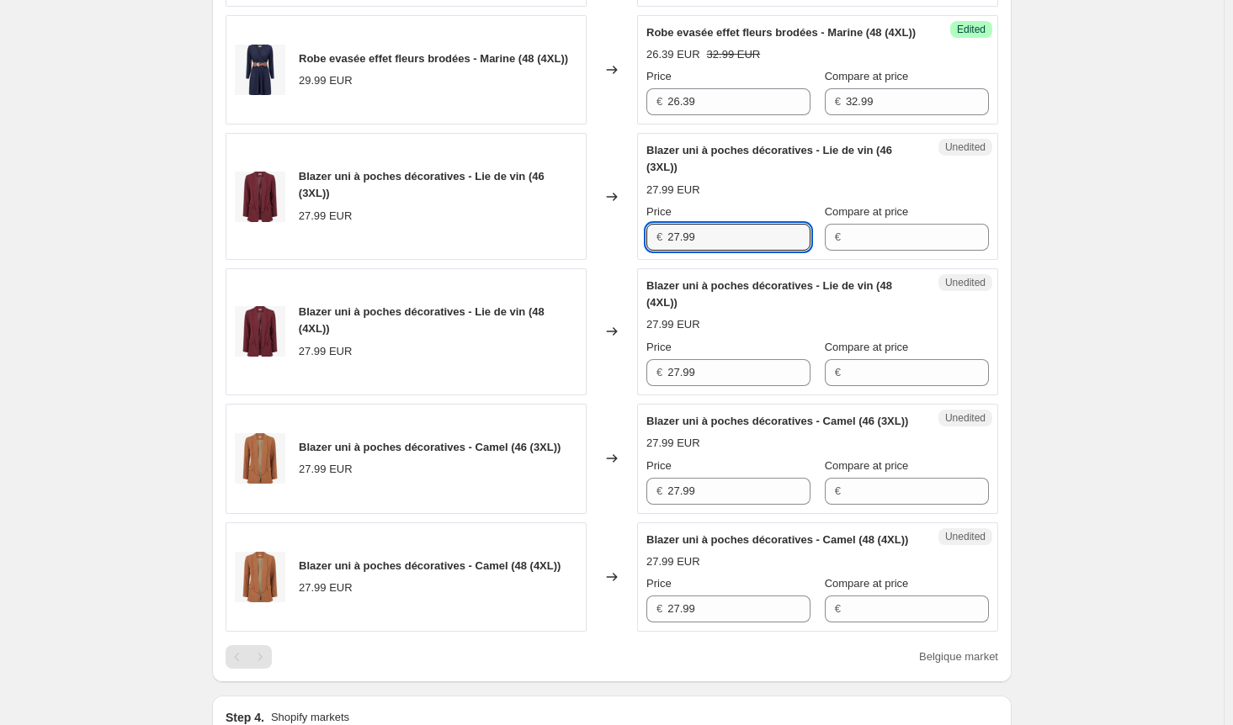
drag, startPoint x: 719, startPoint y: 306, endPoint x: 631, endPoint y: 387, distance: 119.1
click at [564, 260] on div "Blazer uni à poches décoratives - Lie de vin (46 (3XL)) 27.99 EUR Changed to Un…" at bounding box center [612, 196] width 772 height 127
paste input "4.7"
type input "24.79"
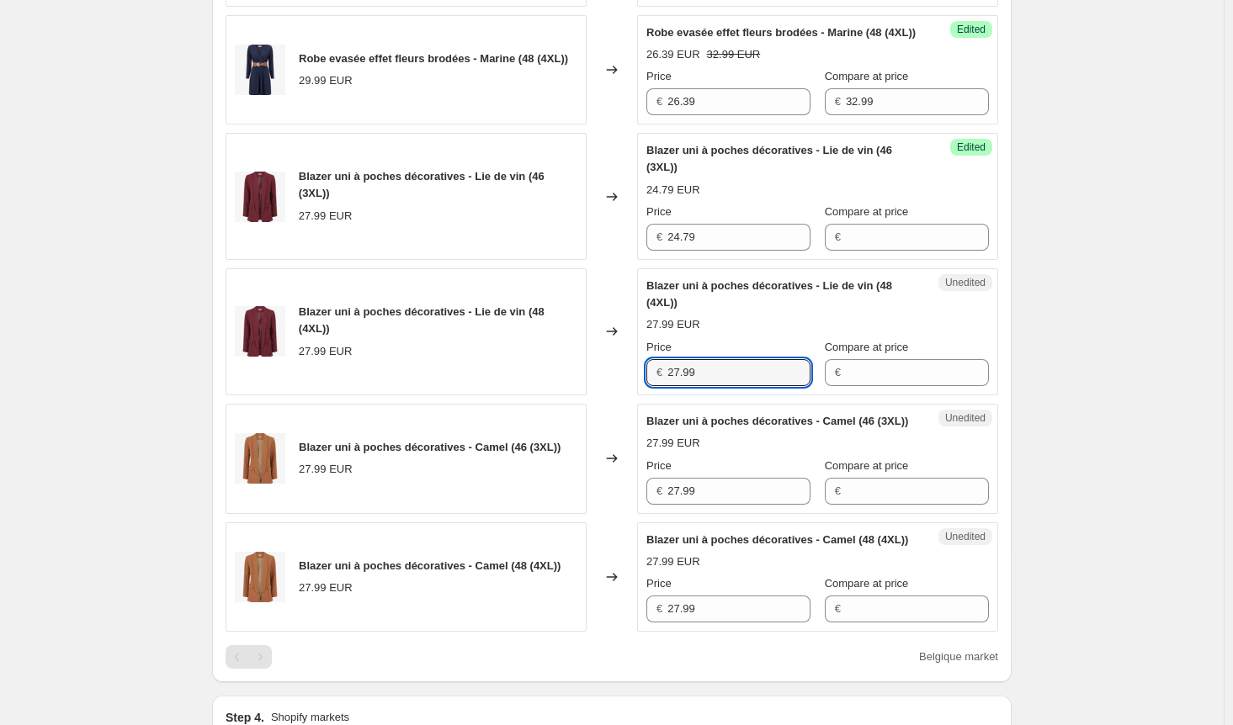
drag, startPoint x: 618, startPoint y: 427, endPoint x: 572, endPoint y: 467, distance: 60.8
click at [514, 396] on div "Blazer uni à poches décoratives - Lie de vin (48 (4XL)) 27.99 EUR Changed to Un…" at bounding box center [612, 331] width 772 height 127
paste input "4.7"
type input "24.79"
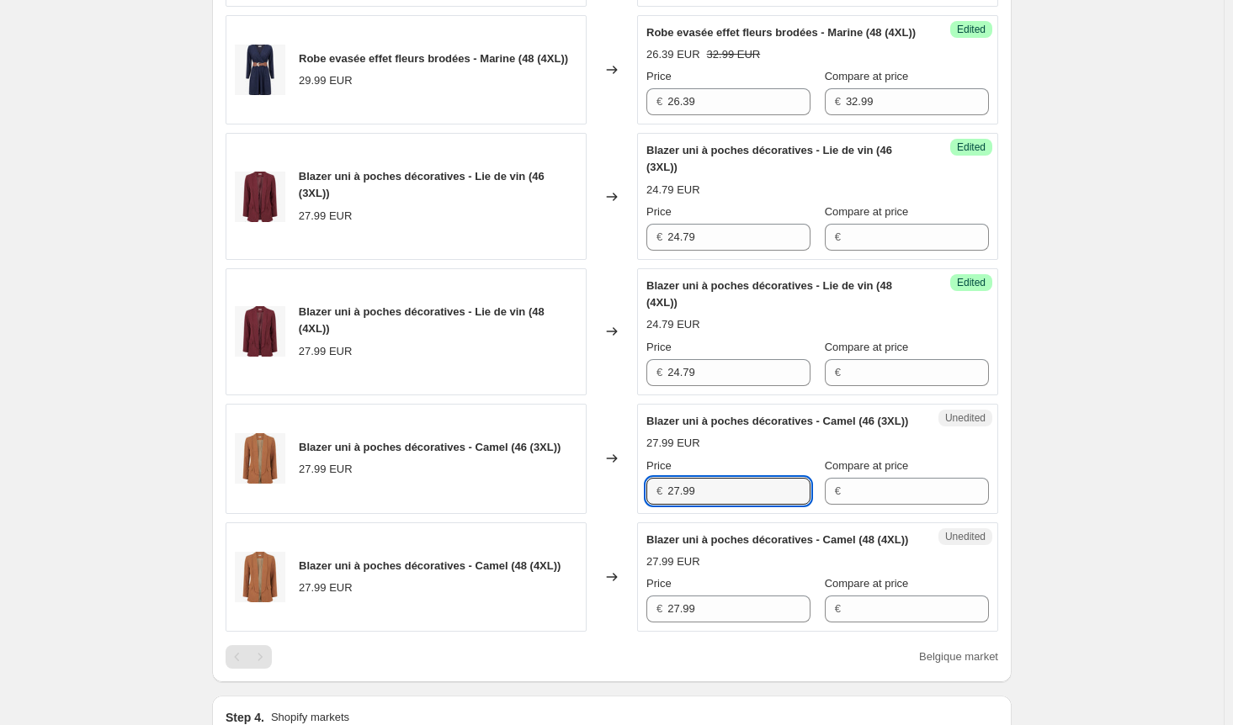
drag, startPoint x: 696, startPoint y: 568, endPoint x: 611, endPoint y: 564, distance: 85.1
click at [609, 514] on div "Blazer uni à poches décoratives - Camel (46 (3XL)) 27.99 EUR Changed to Unedite…" at bounding box center [612, 459] width 772 height 110
paste input "4.7"
type input "24.79"
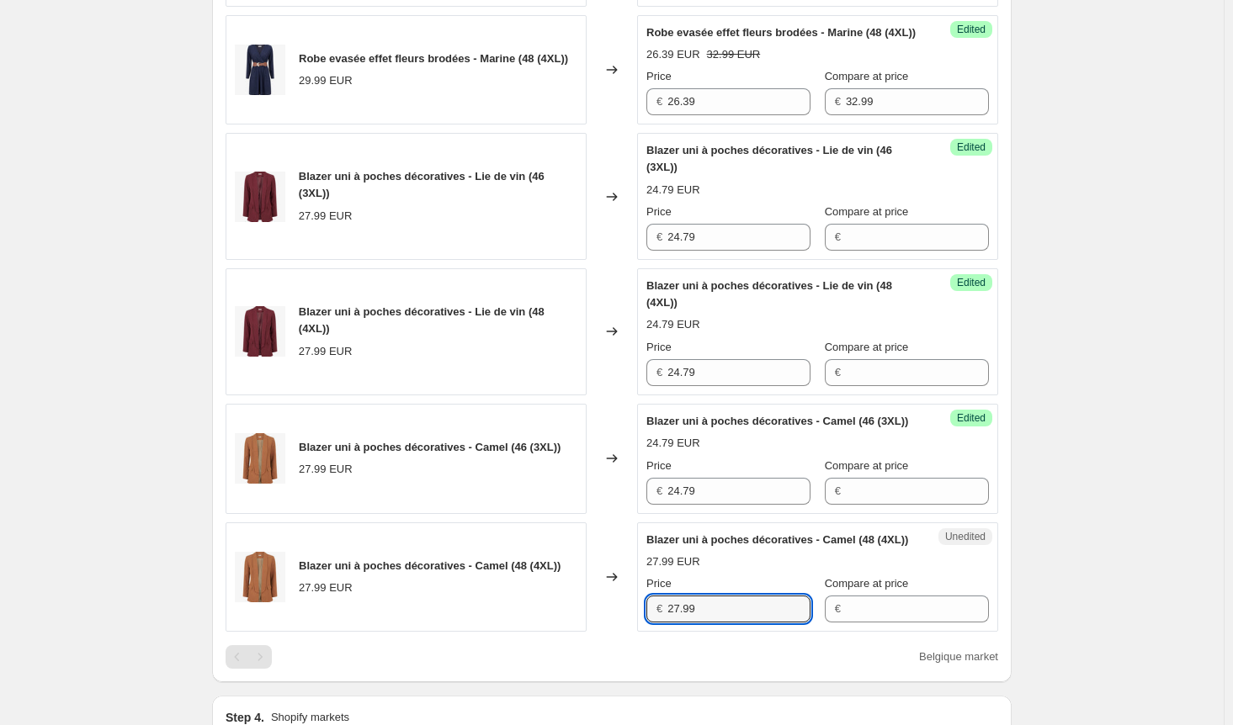
drag, startPoint x: 734, startPoint y: 707, endPoint x: 624, endPoint y: 696, distance: 109.9
click at [624, 633] on div "Blazer uni à poches décoratives - Camel (48 (4XL)) 27.99 EUR Changed to Unedite…" at bounding box center [612, 578] width 772 height 110
paste input "4.7"
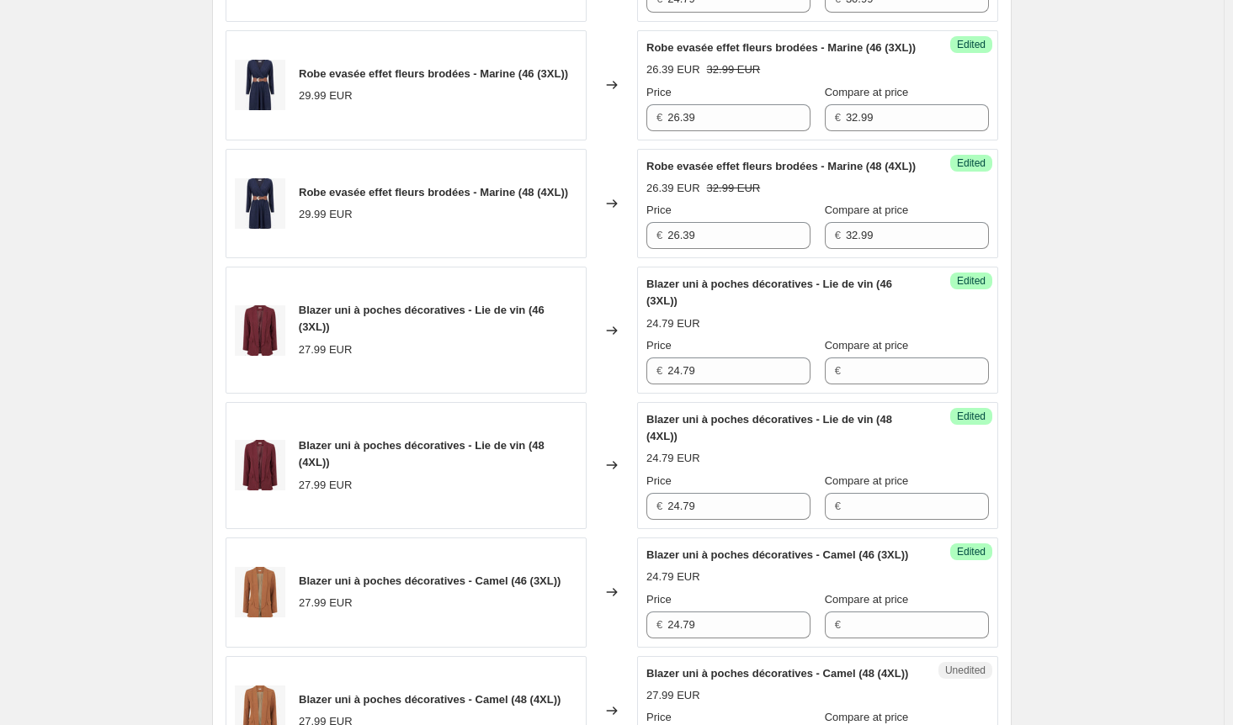
scroll to position [842, 0]
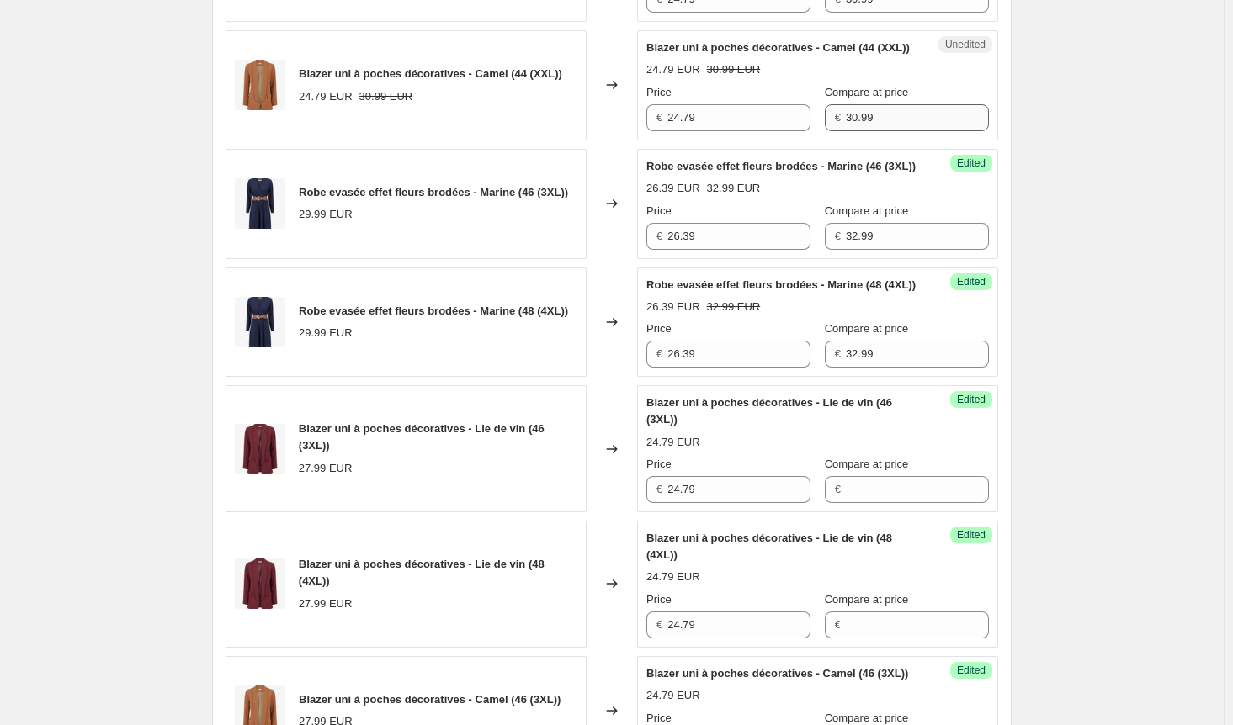
type input "24.79"
drag, startPoint x: 858, startPoint y: 145, endPoint x: 751, endPoint y: 144, distance: 107.7
click at [751, 131] on div "Price € 24.79 Compare at price € 30.99" at bounding box center [817, 107] width 342 height 47
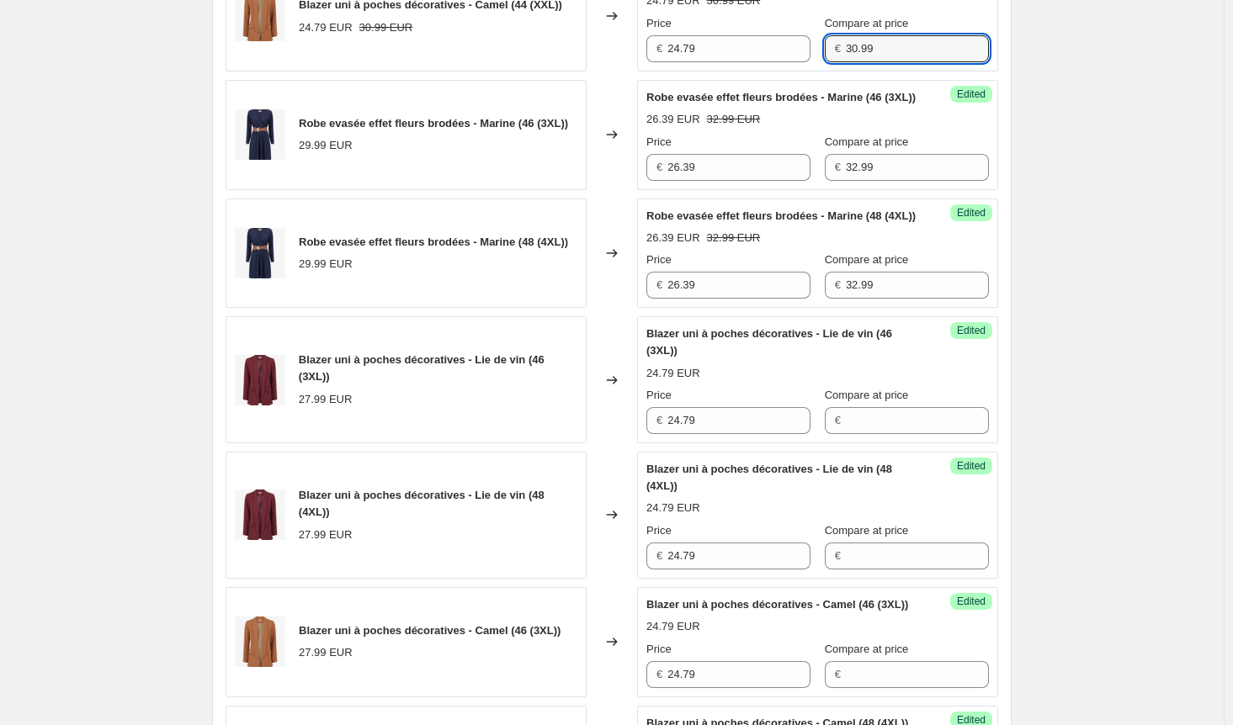
scroll to position [1010, 0]
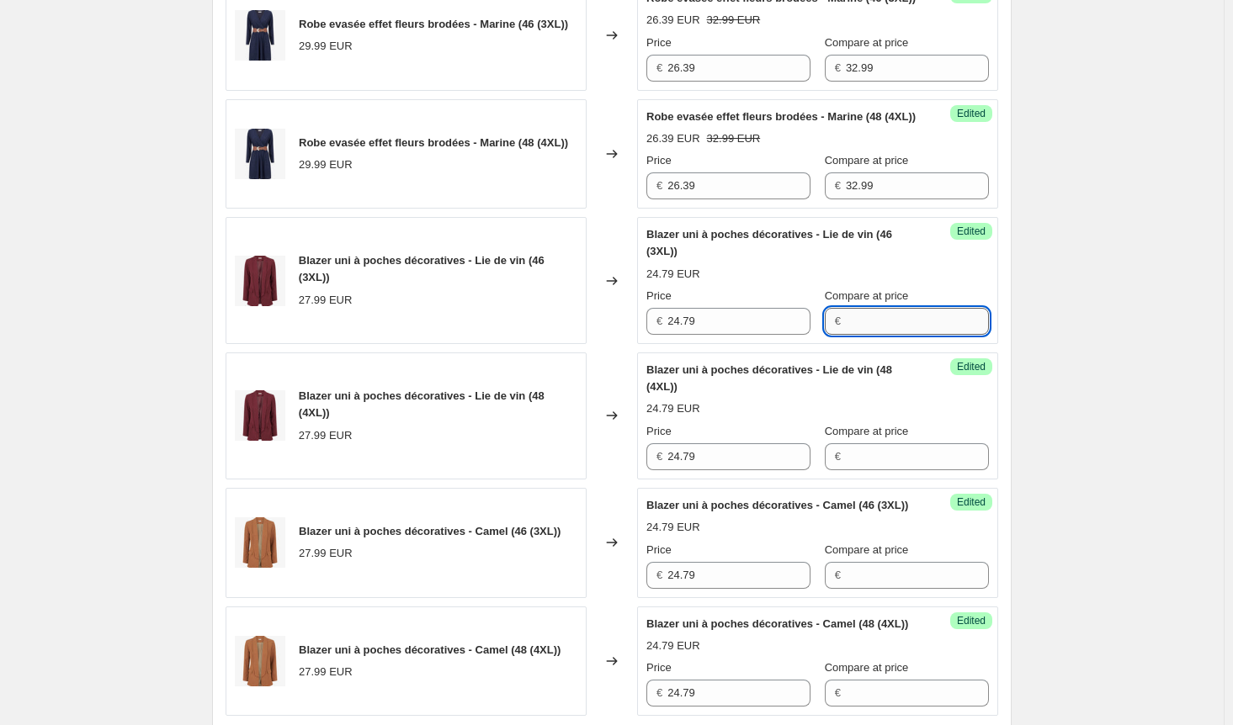
drag, startPoint x: 893, startPoint y: 380, endPoint x: 894, endPoint y: 396, distance: 16.0
click at [893, 335] on input "Compare at price" at bounding box center [917, 321] width 143 height 27
paste input "30.99"
type input "30.99"
click at [885, 470] on input "Compare at price" at bounding box center [917, 456] width 143 height 27
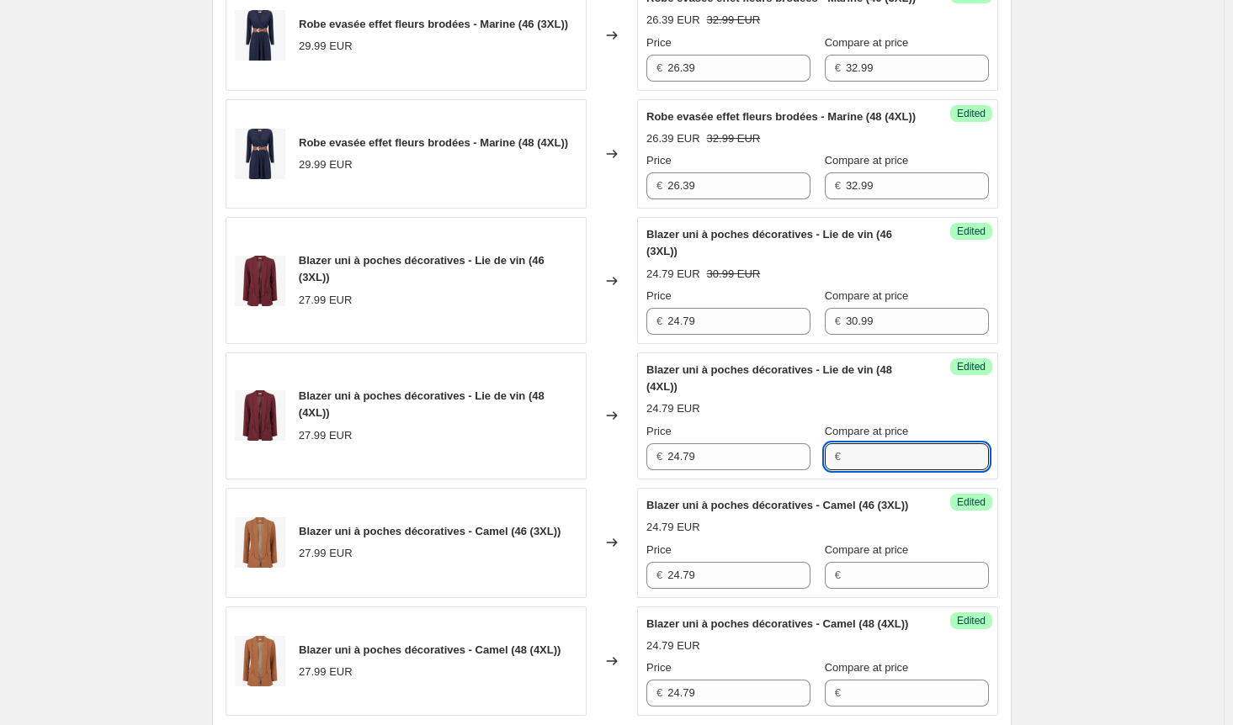
paste input "30.99"
type input "30.99"
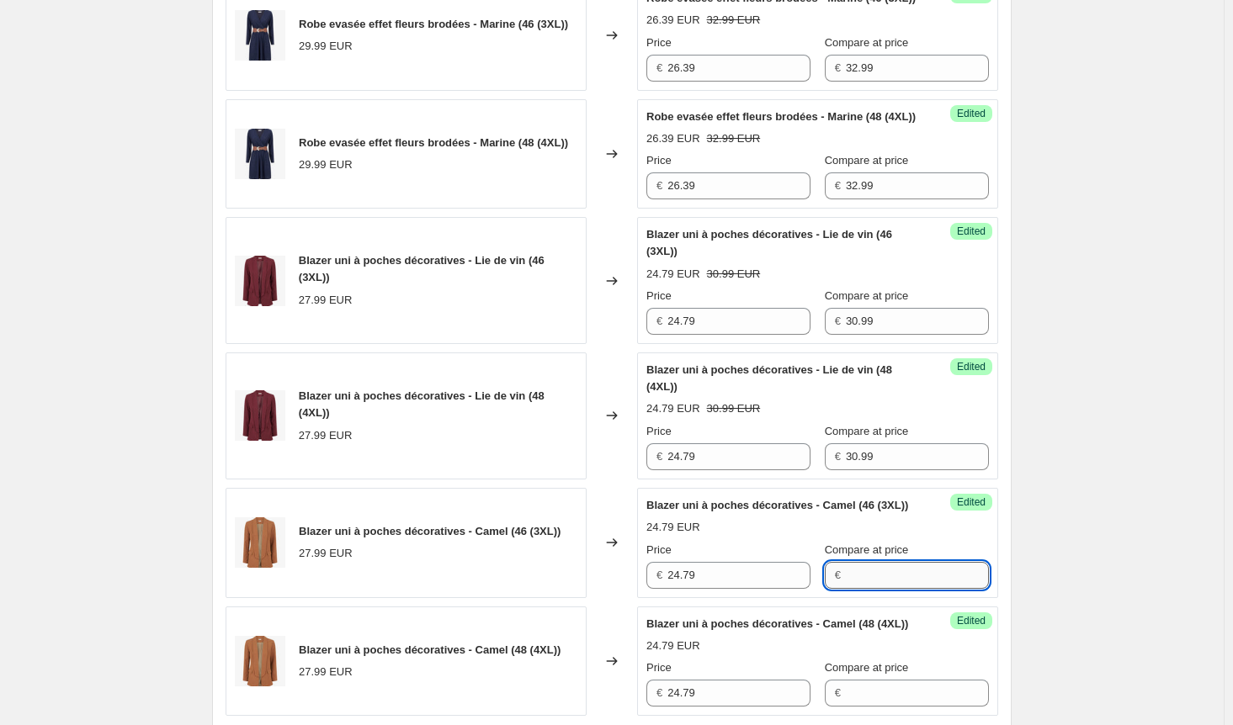
click at [877, 589] on input "Compare at price" at bounding box center [917, 575] width 143 height 27
paste input "30.99"
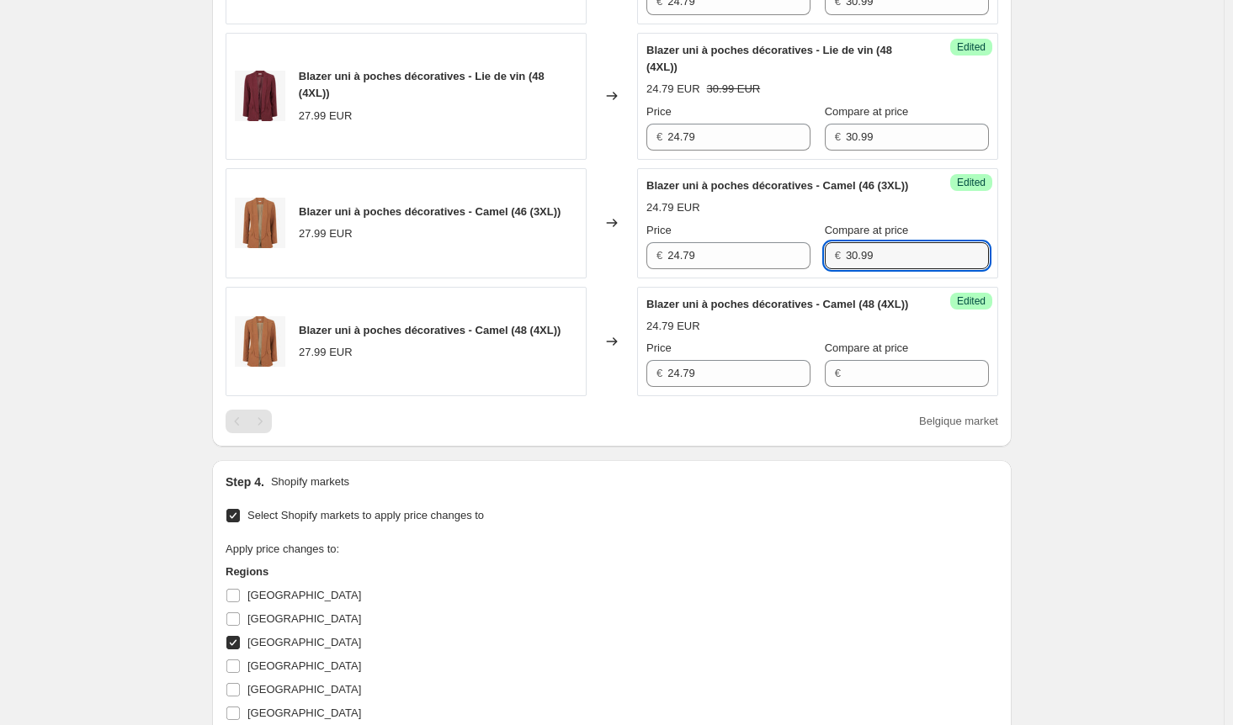
scroll to position [1346, 0]
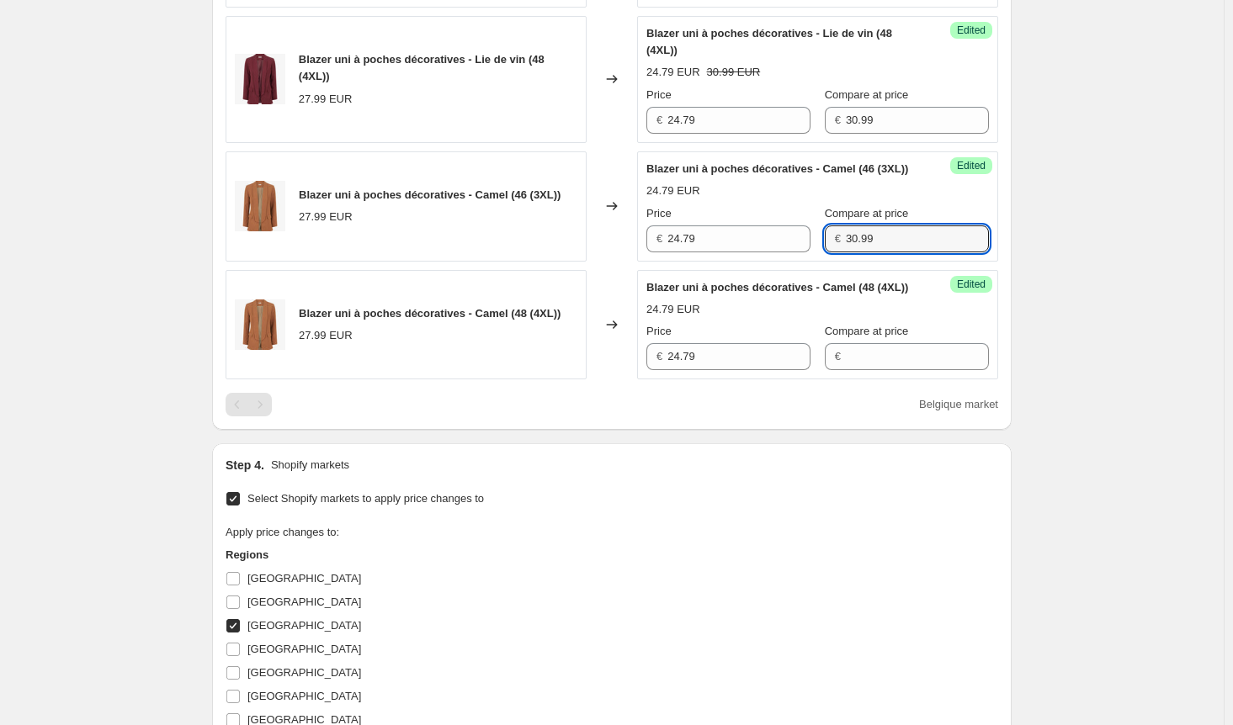
type input "30.99"
click at [897, 380] on div "Success Edited Blazer uni à poches décoratives - Camel (48 (4XL)) 24.79 EUR Pri…" at bounding box center [817, 325] width 361 height 110
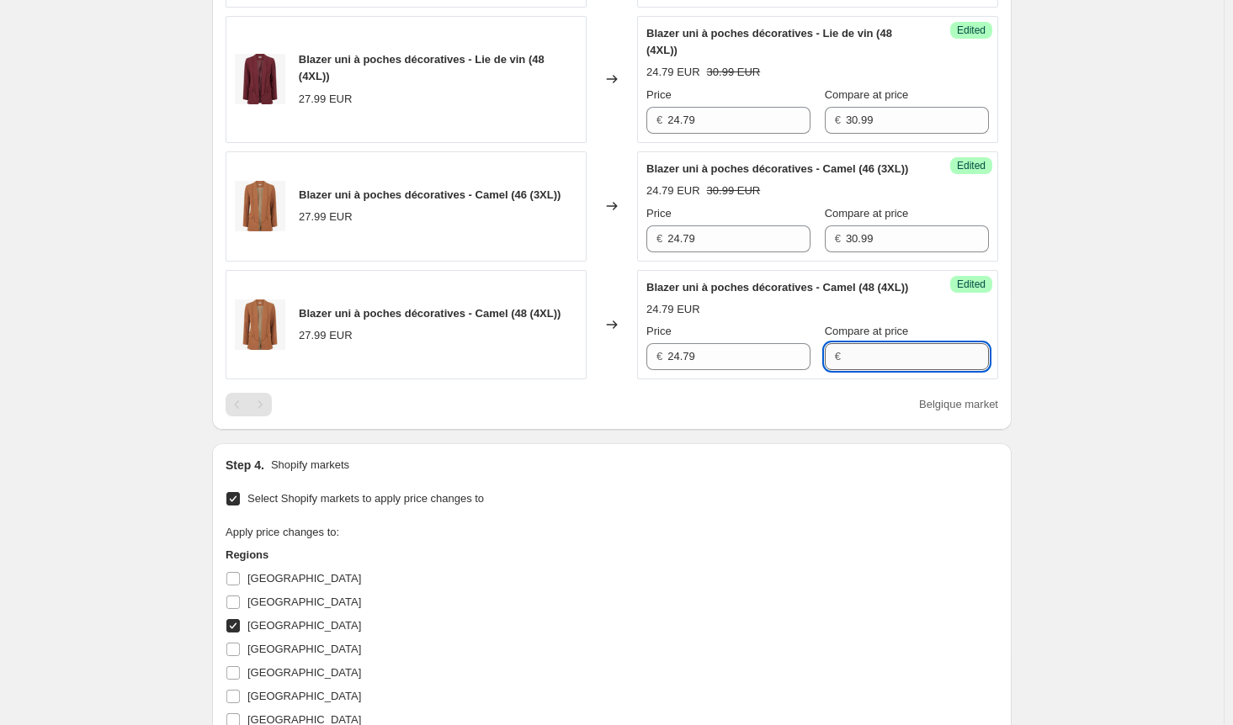
click at [900, 370] on input "Compare at price" at bounding box center [917, 356] width 143 height 27
paste input "30.99"
type input "30.99"
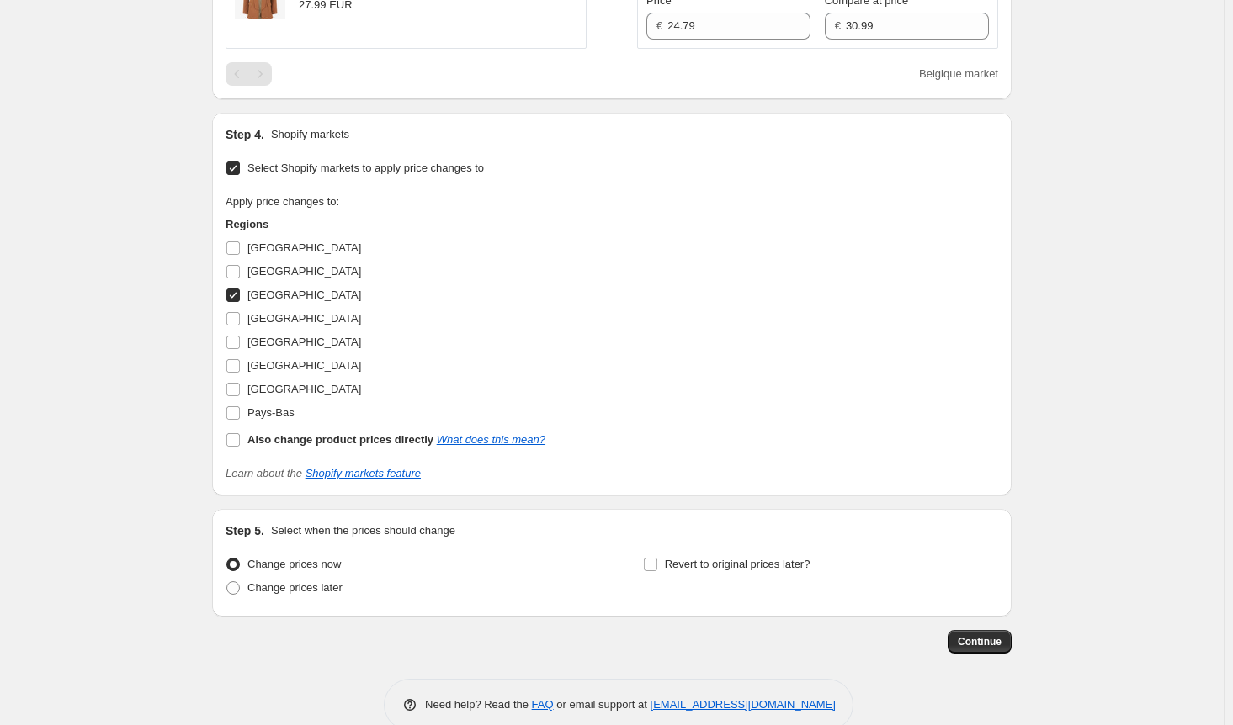
scroll to position [1683, 0]
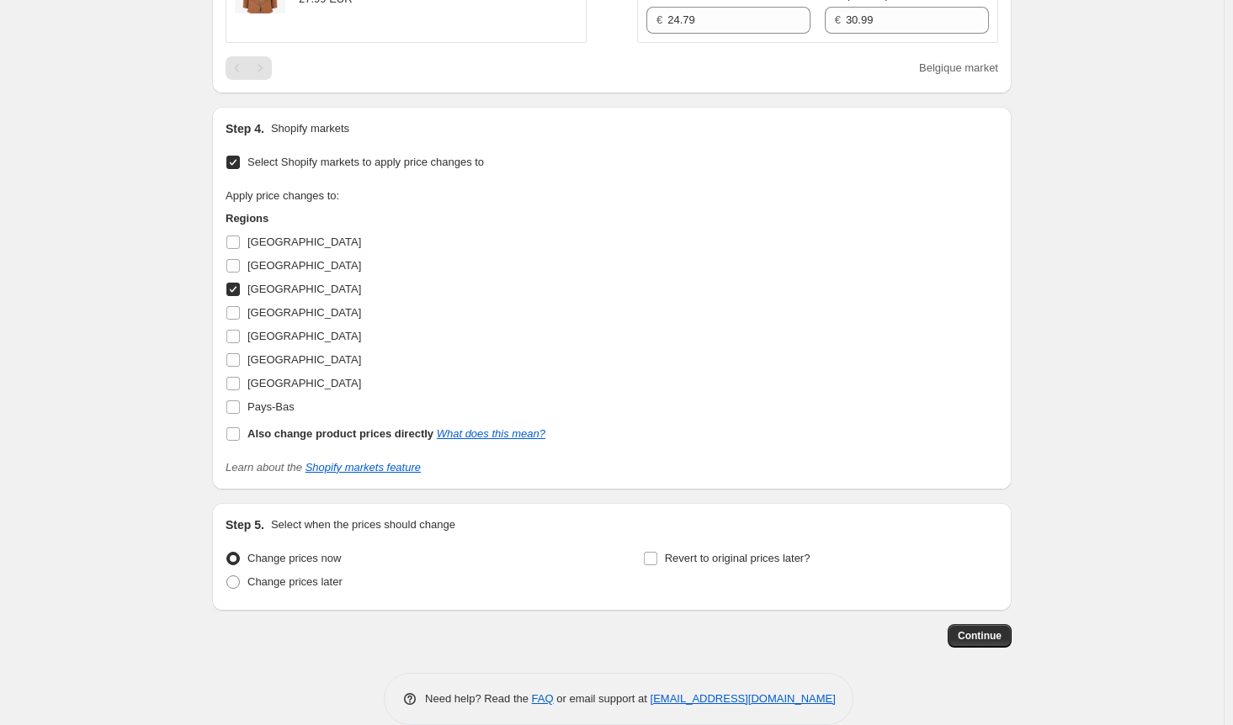
click at [240, 296] on input "[GEOGRAPHIC_DATA]" at bounding box center [232, 289] width 13 height 13
checkbox input "false"
click at [233, 343] on input "[GEOGRAPHIC_DATA]" at bounding box center [232, 336] width 13 height 13
checkbox input "true"
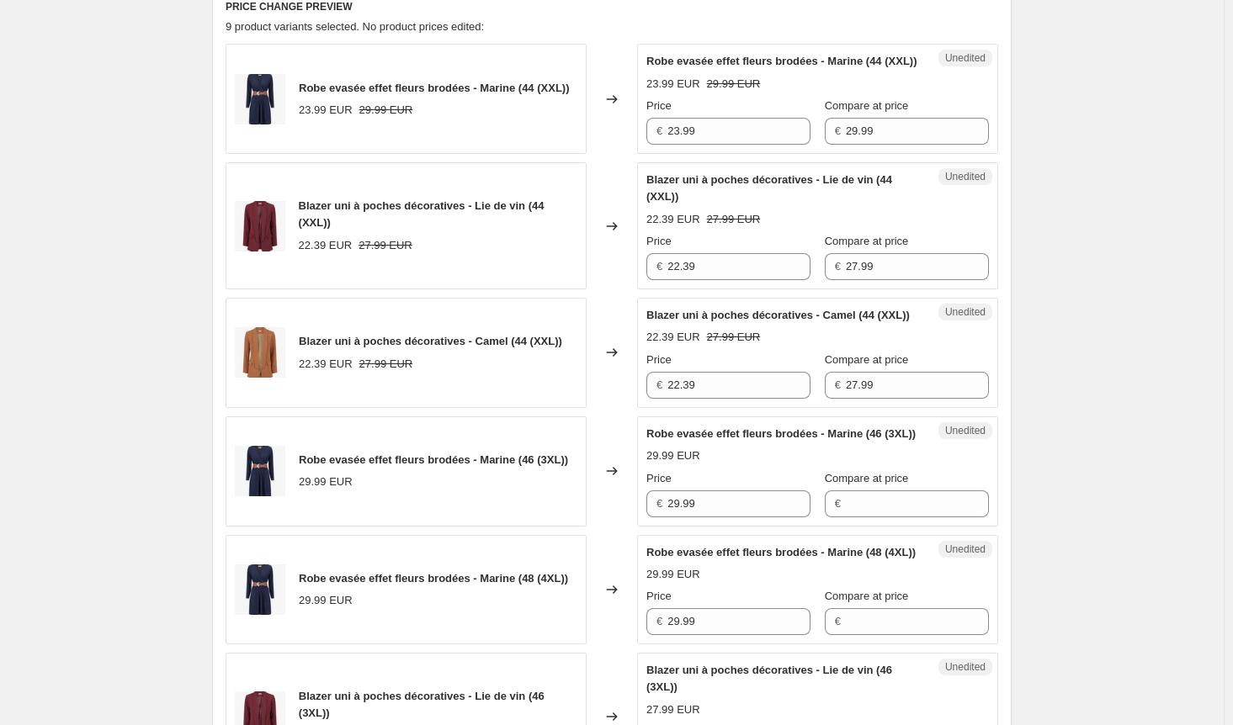
scroll to position [505, 0]
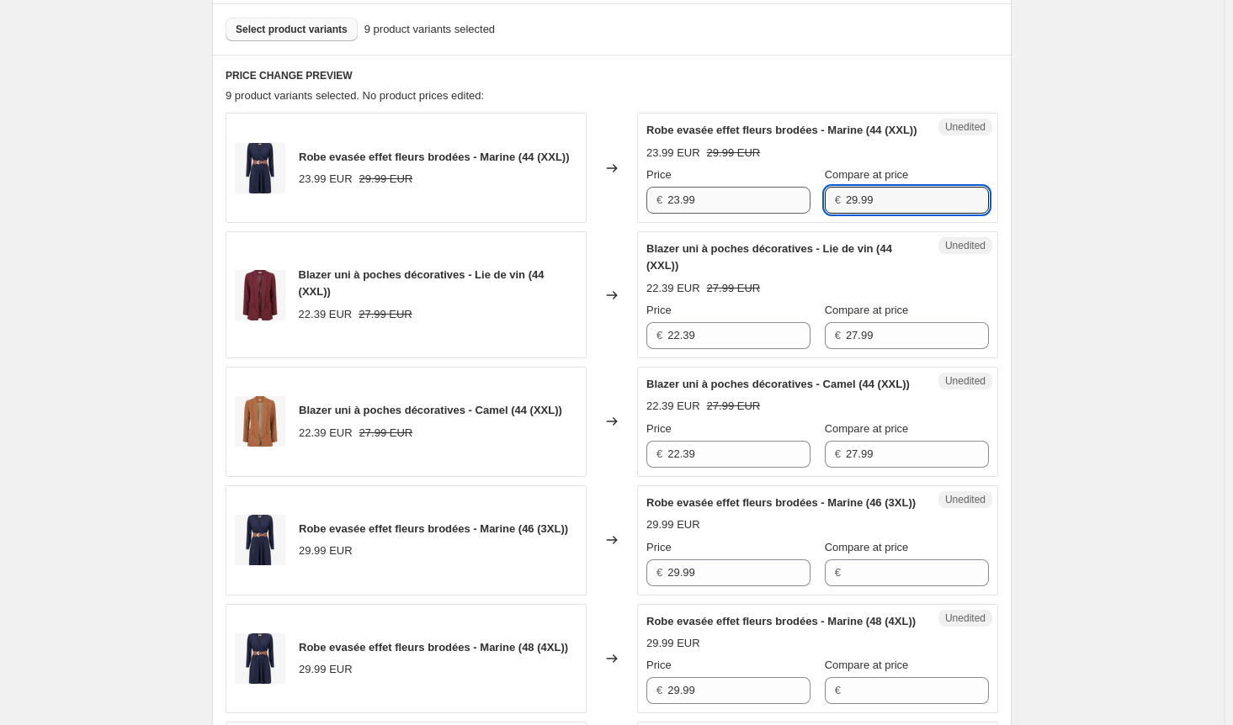
drag, startPoint x: 867, startPoint y: 210, endPoint x: 752, endPoint y: 212, distance: 114.5
click at [752, 212] on div "Price € 23.99 Compare at price € 29.99" at bounding box center [817, 190] width 342 height 47
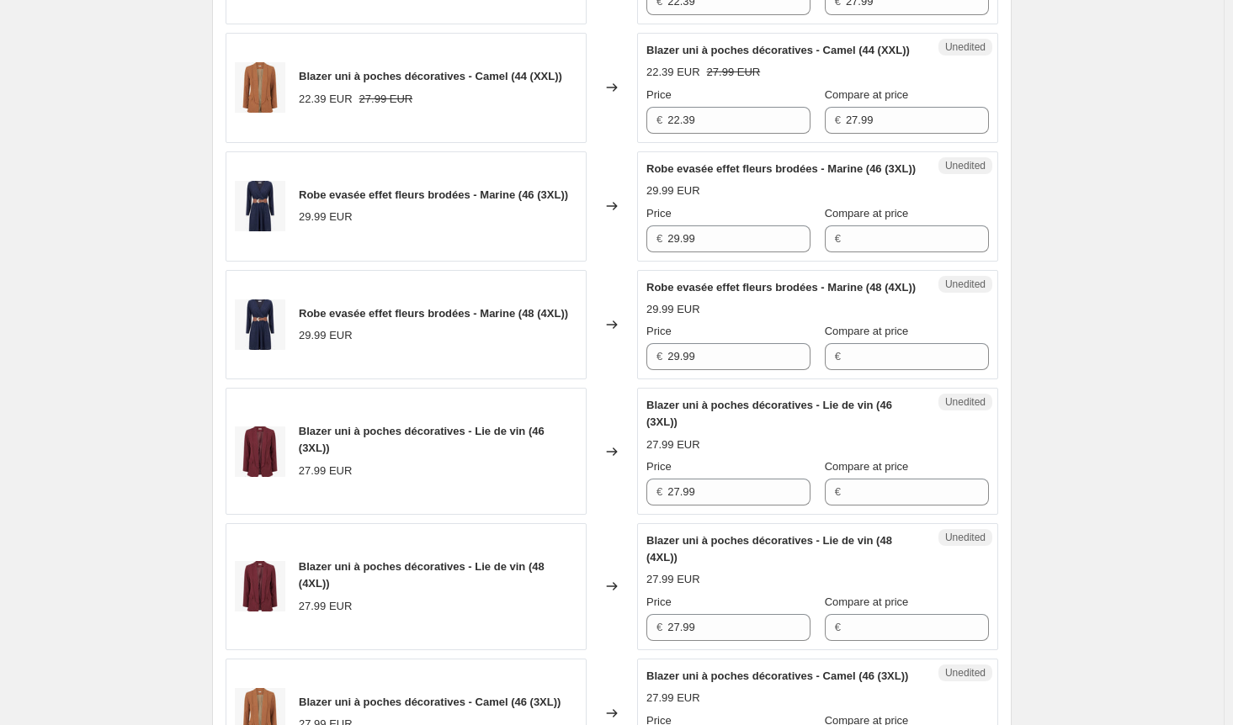
scroll to position [842, 0]
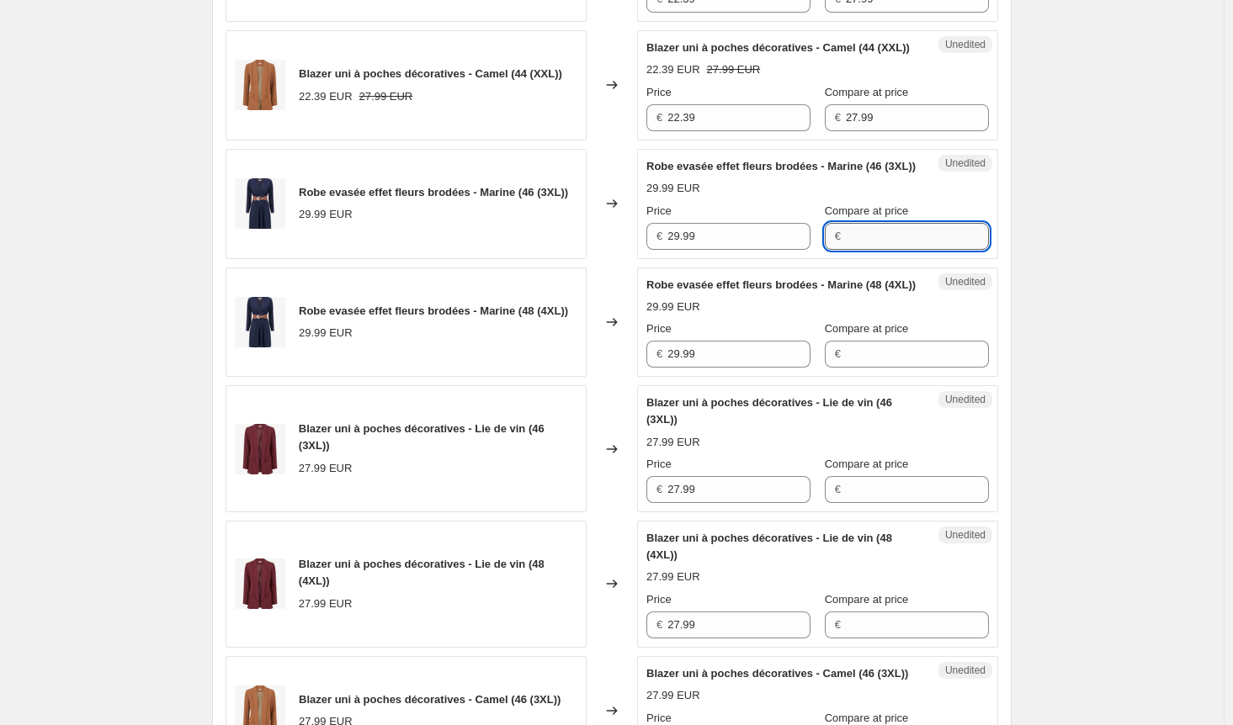
click at [903, 250] on input "Compare at price" at bounding box center [917, 236] width 143 height 27
paste input "29.99"
type input "29.99"
click at [863, 368] on input "Compare at price" at bounding box center [917, 354] width 143 height 27
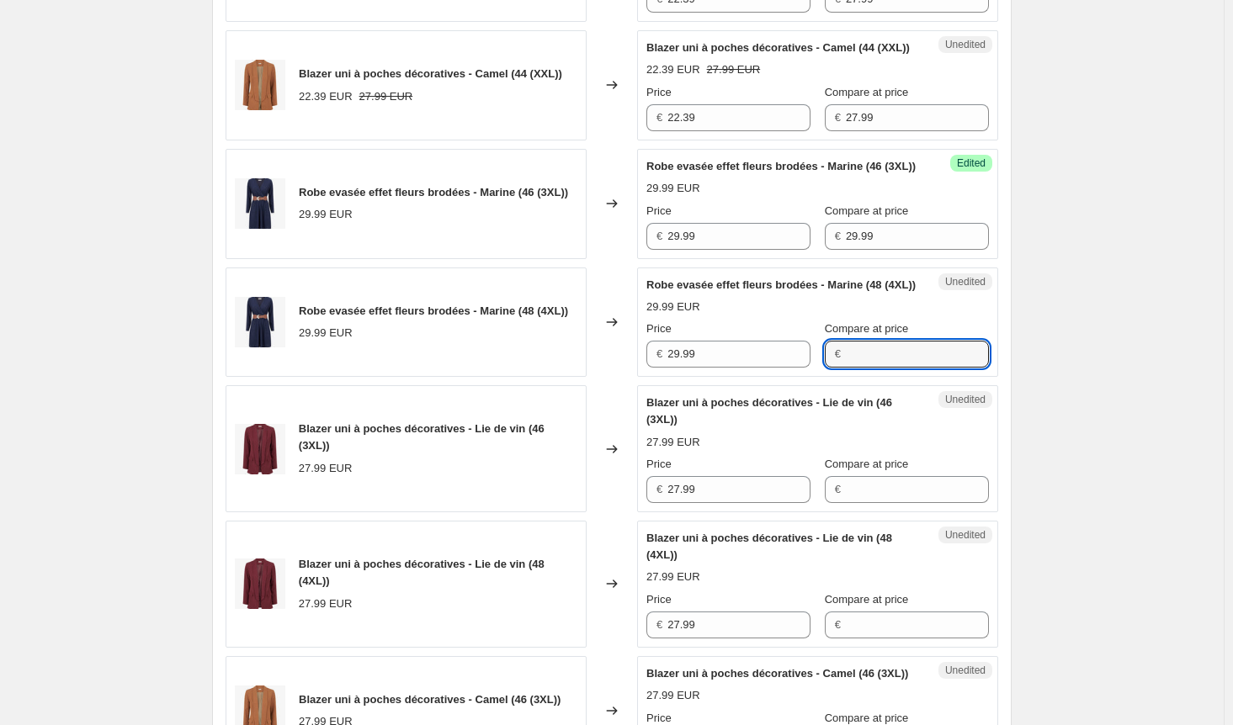
paste input "29.99"
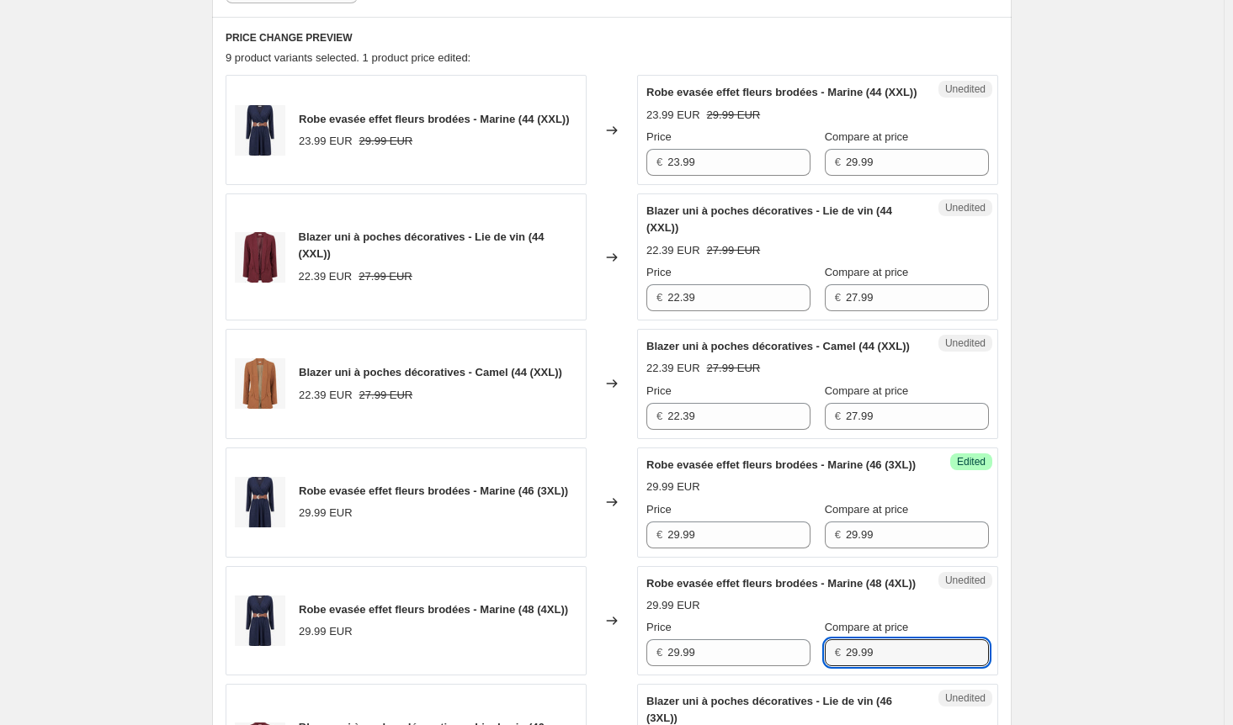
scroll to position [337, 0]
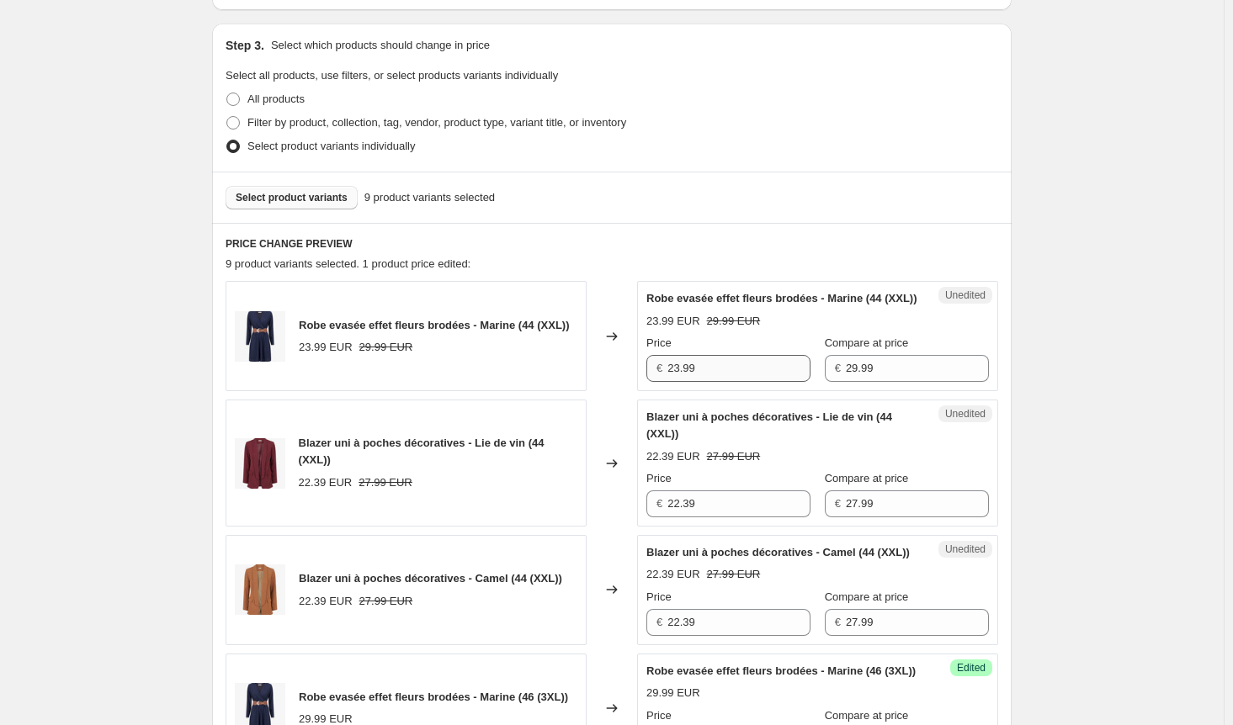
type input "29.99"
drag, startPoint x: 732, startPoint y: 383, endPoint x: 495, endPoint y: 380, distance: 237.3
click at [495, 380] on div "Robe evasée effet fleurs brodées - Marine (44 (XXL)) 23.99 EUR 29.99 EUR Change…" at bounding box center [612, 336] width 772 height 110
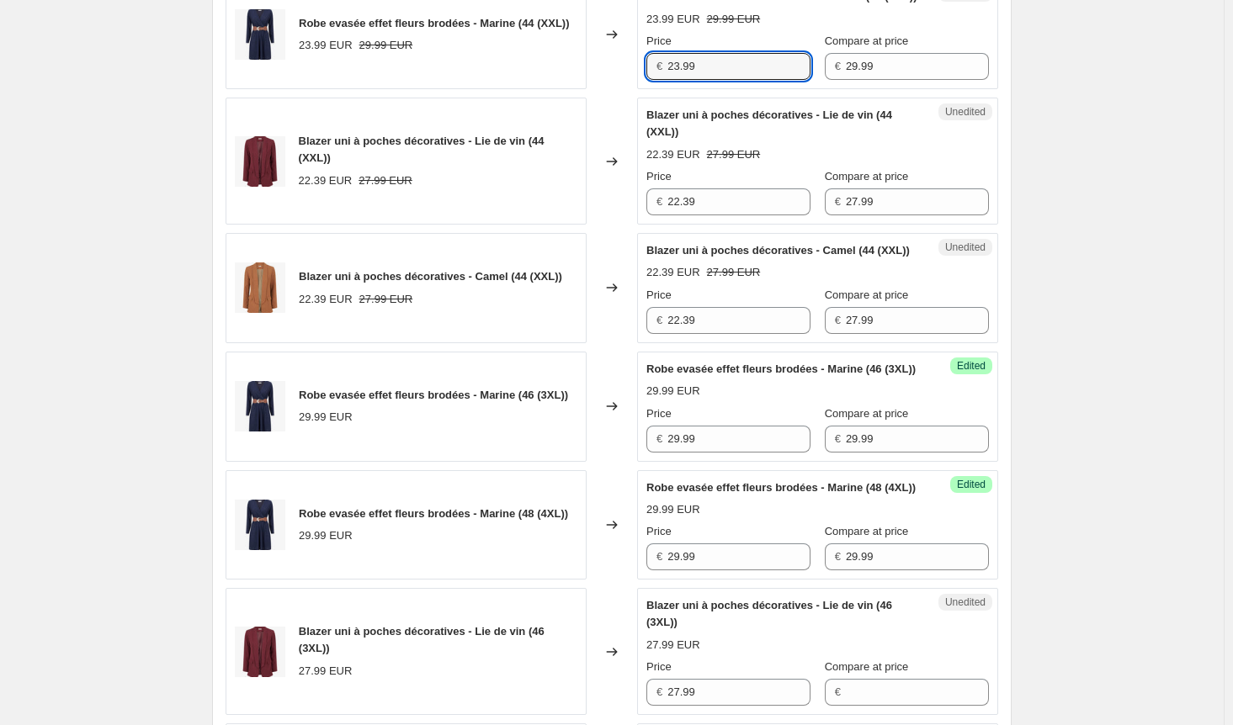
scroll to position [757, 0]
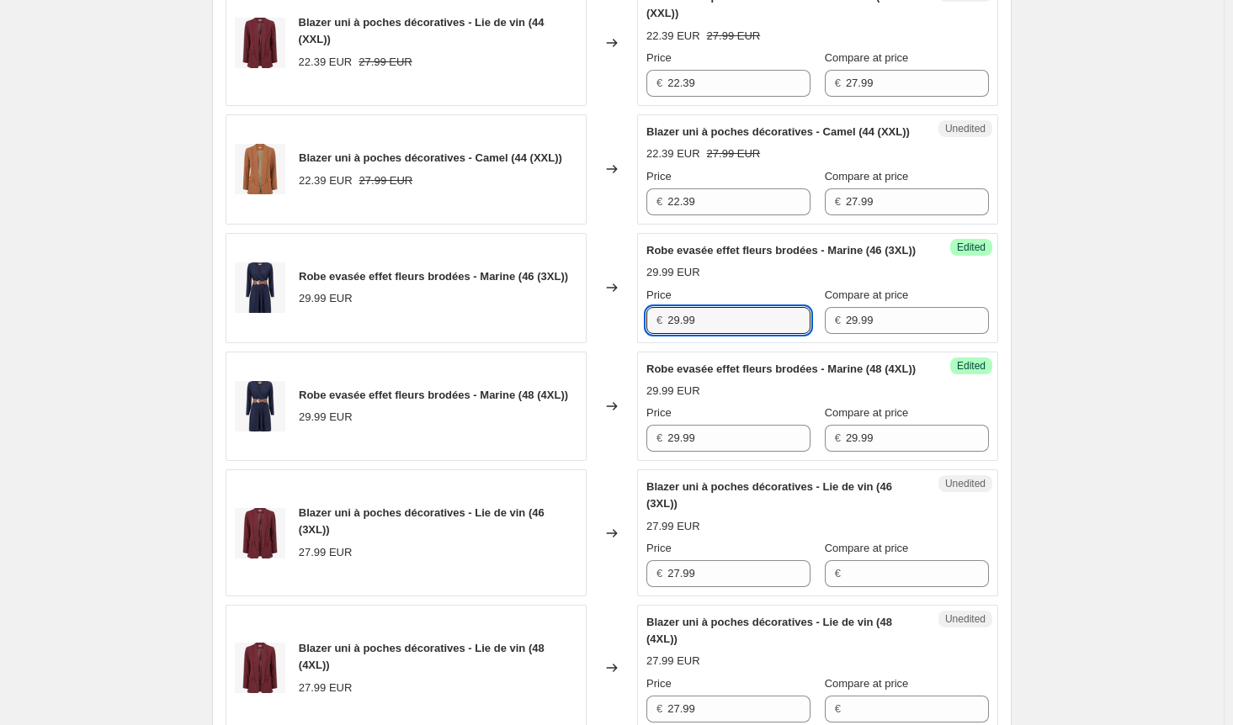
drag, startPoint x: 670, startPoint y: 374, endPoint x: 582, endPoint y: 374, distance: 87.5
click at [584, 343] on div "Robe evasée effet fleurs brodées - Marine (46 (3XL)) 29.99 EUR Changed to Succe…" at bounding box center [612, 288] width 772 height 110
paste input "3"
type input "23.99"
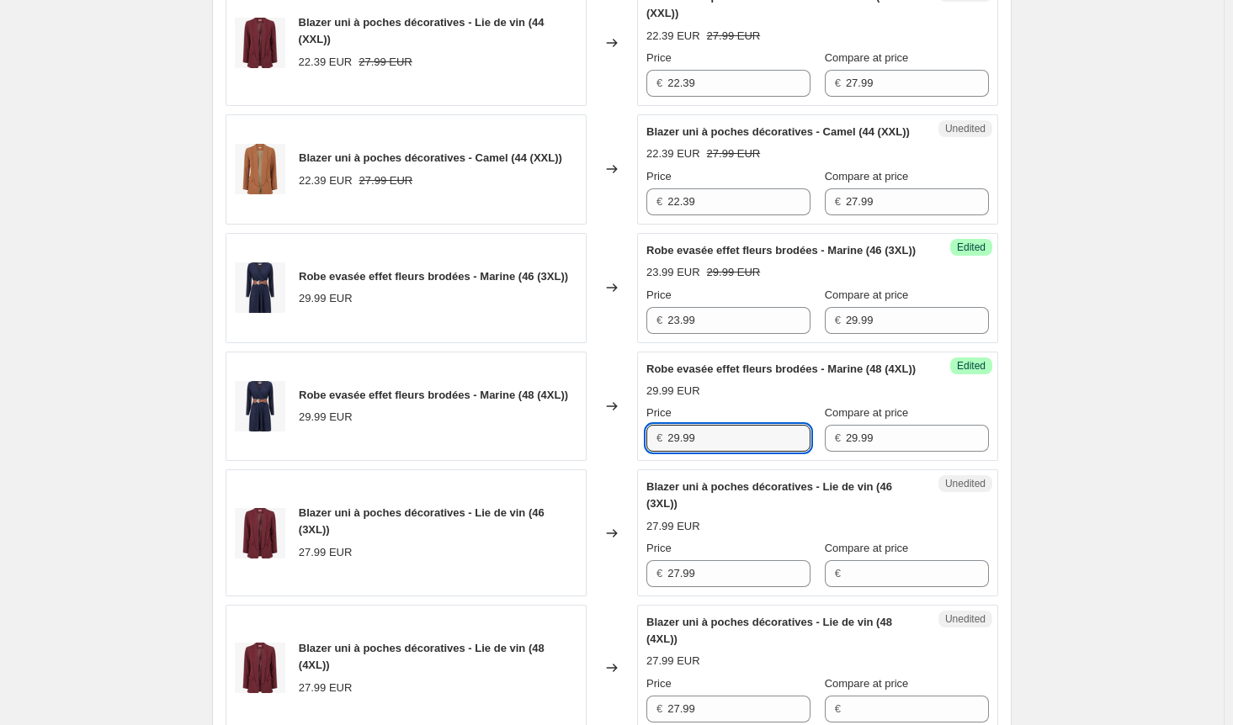
drag, startPoint x: 725, startPoint y: 506, endPoint x: 595, endPoint y: 493, distance: 130.2
click at [595, 462] on div "Robe evasée effet fleurs brodées - Marine (48 (4XL)) 29.99 EUR Changed to Succe…" at bounding box center [612, 407] width 772 height 110
paste input "3"
type input "23.99"
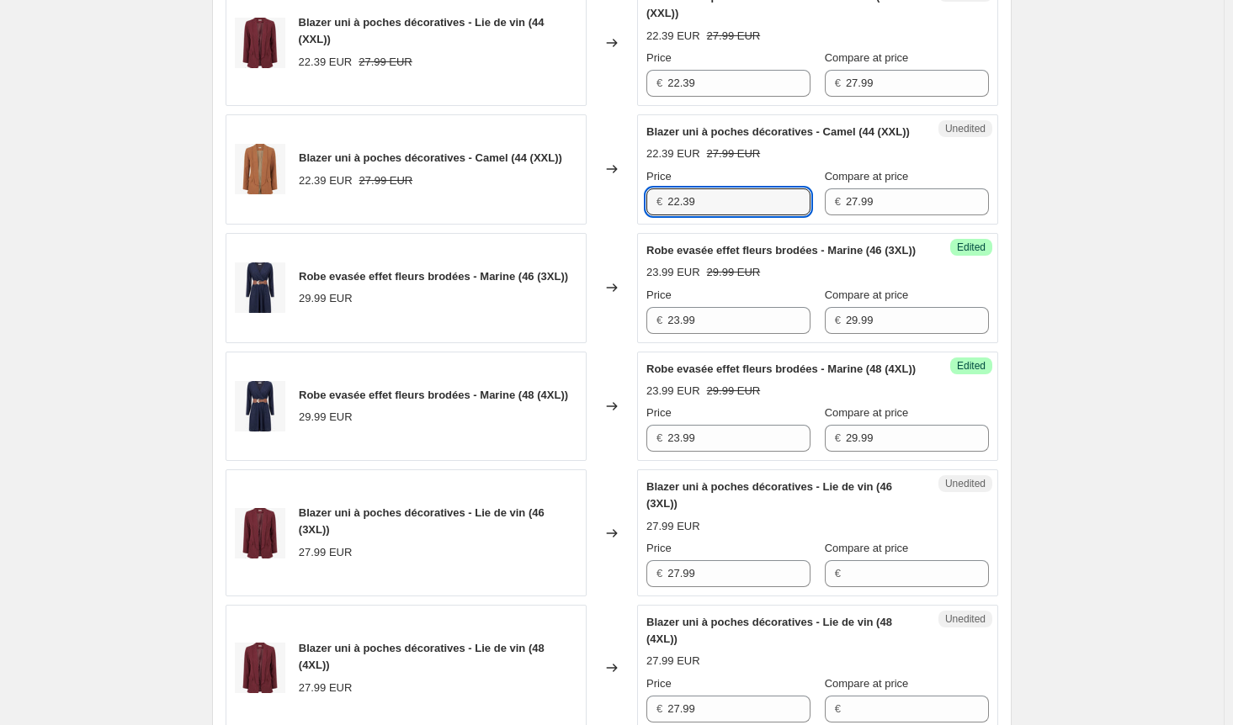
drag, startPoint x: 666, startPoint y: 228, endPoint x: 563, endPoint y: 228, distance: 102.7
click at [563, 225] on div "Blazer uni à poches décoratives - Camel (44 (XXL)) 22.39 EUR 27.99 EUR Changed …" at bounding box center [612, 169] width 772 height 110
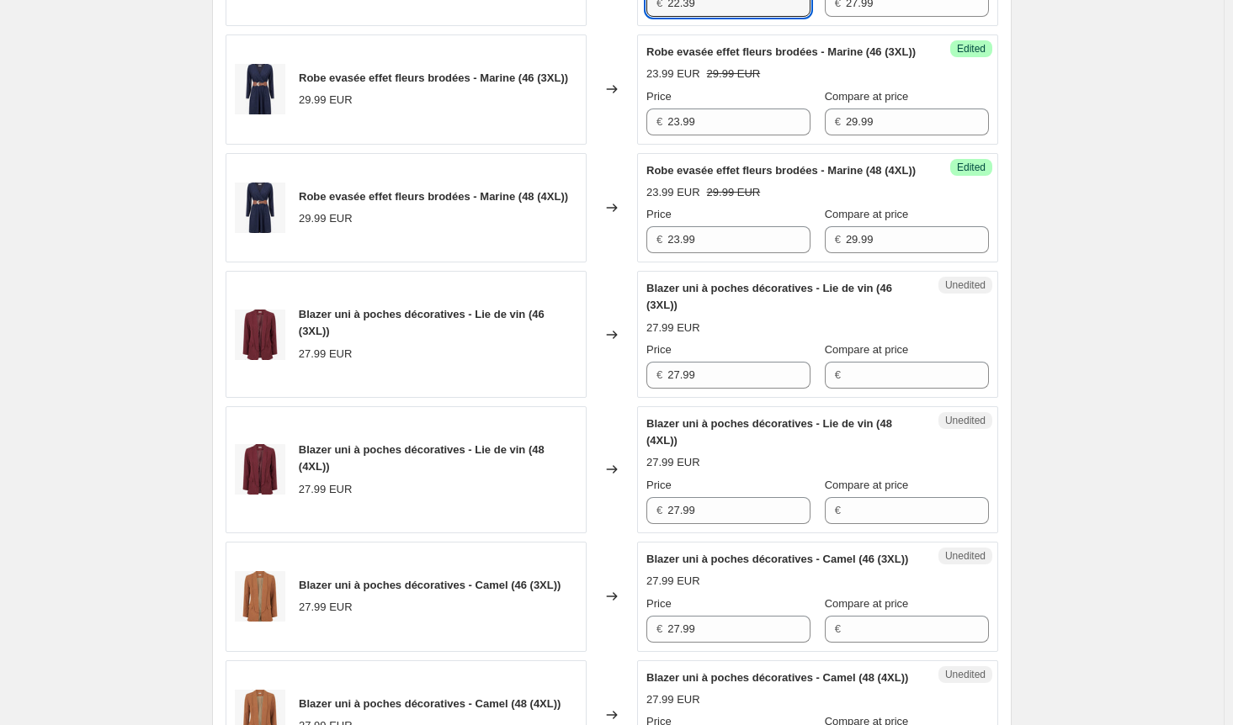
scroll to position [1178, 0]
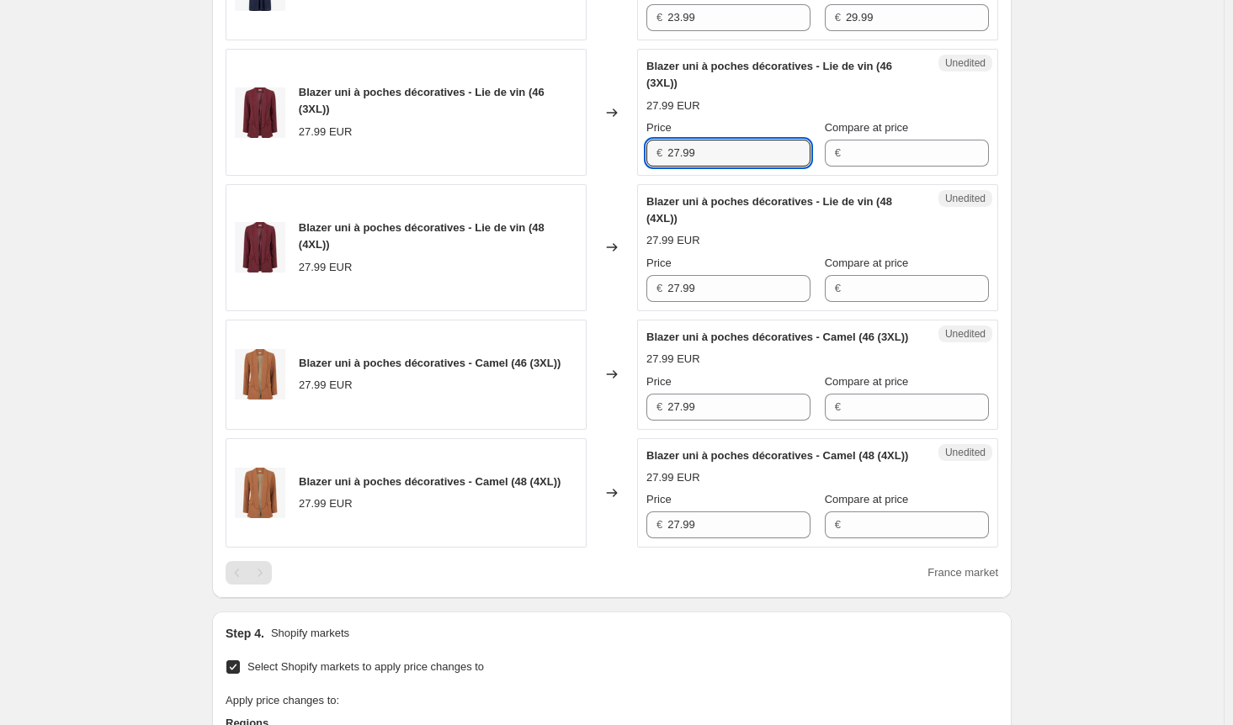
drag, startPoint x: 677, startPoint y: 217, endPoint x: 551, endPoint y: 217, distance: 126.2
click at [551, 176] on div "Blazer uni à poches décoratives - Lie de vin (46 (3XL)) 27.99 EUR Changed to Un…" at bounding box center [612, 112] width 772 height 127
paste input "2.3"
type input "22.39"
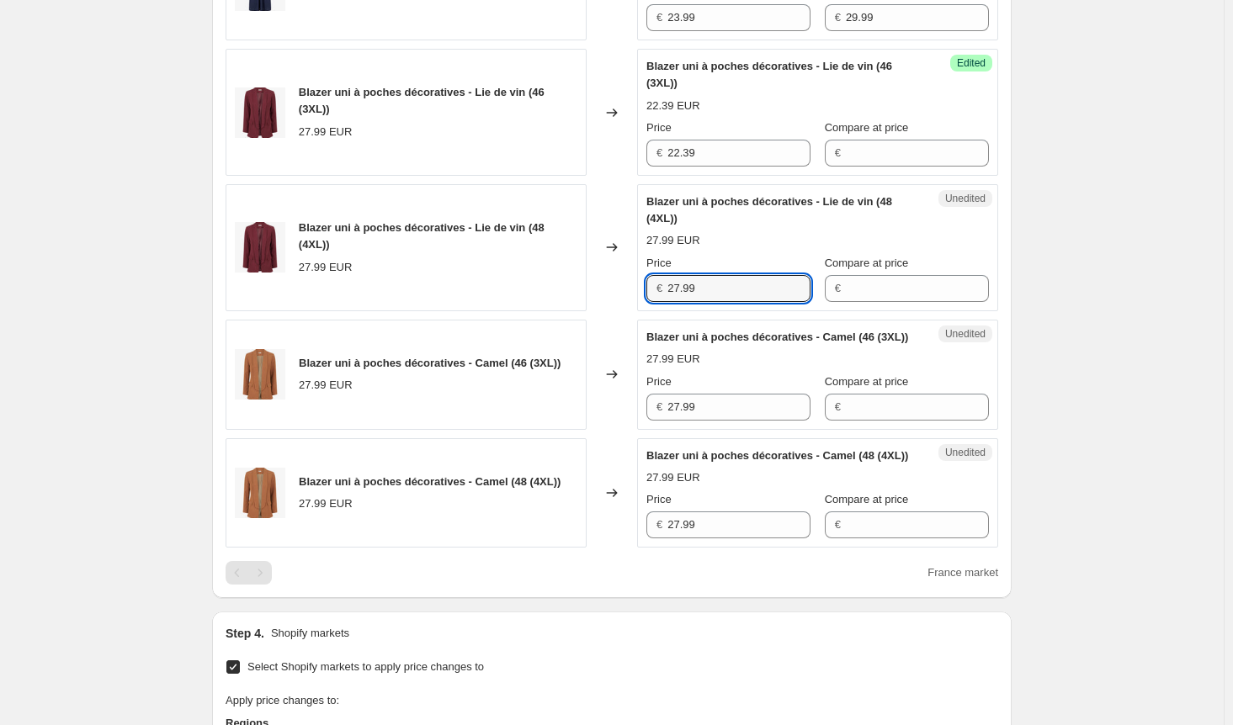
drag, startPoint x: 716, startPoint y: 357, endPoint x: 556, endPoint y: 351, distance: 160.0
click at [556, 311] on div "Blazer uni à poches décoratives - Lie de vin (48 (4XL)) 27.99 EUR Changed to Un…" at bounding box center [612, 247] width 772 height 127
paste input "2.3"
type input "22.39"
drag, startPoint x: 748, startPoint y: 488, endPoint x: 528, endPoint y: 488, distance: 219.6
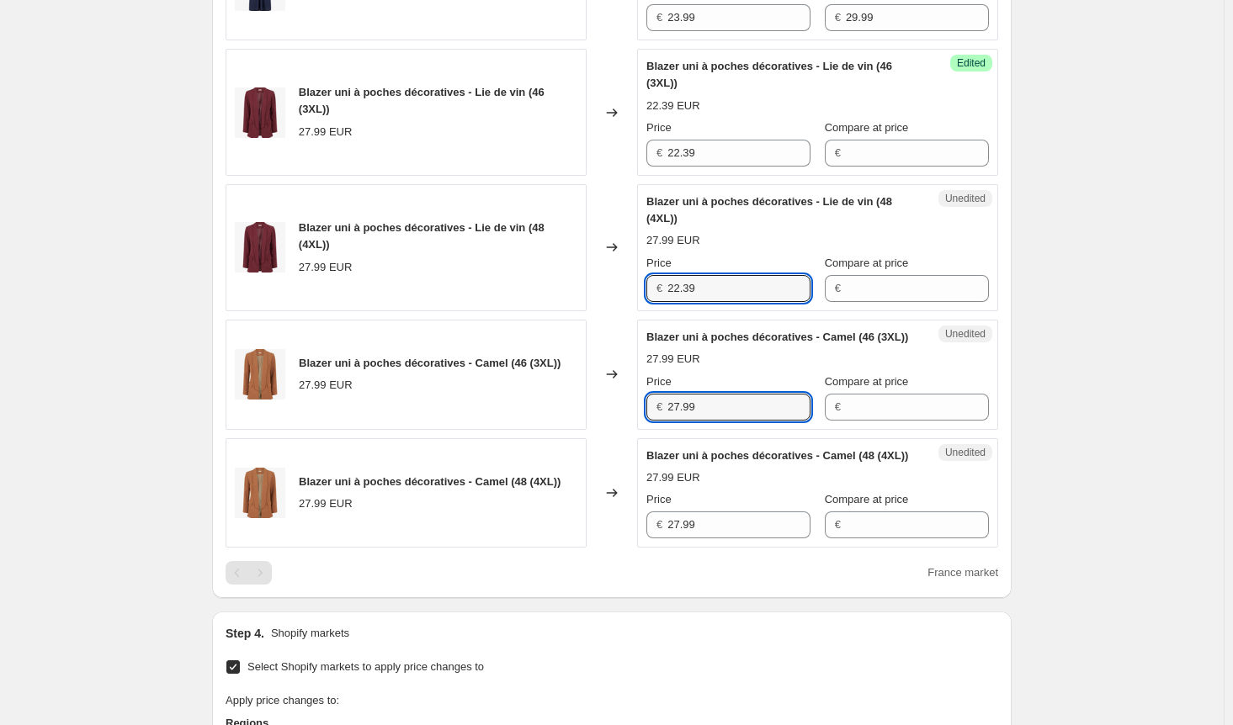
click at [533, 430] on div "Blazer uni à poches décoratives - Camel (46 (3XL)) 27.99 EUR Changed to Unedite…" at bounding box center [612, 375] width 772 height 110
paste input "2.3"
type input "22.39"
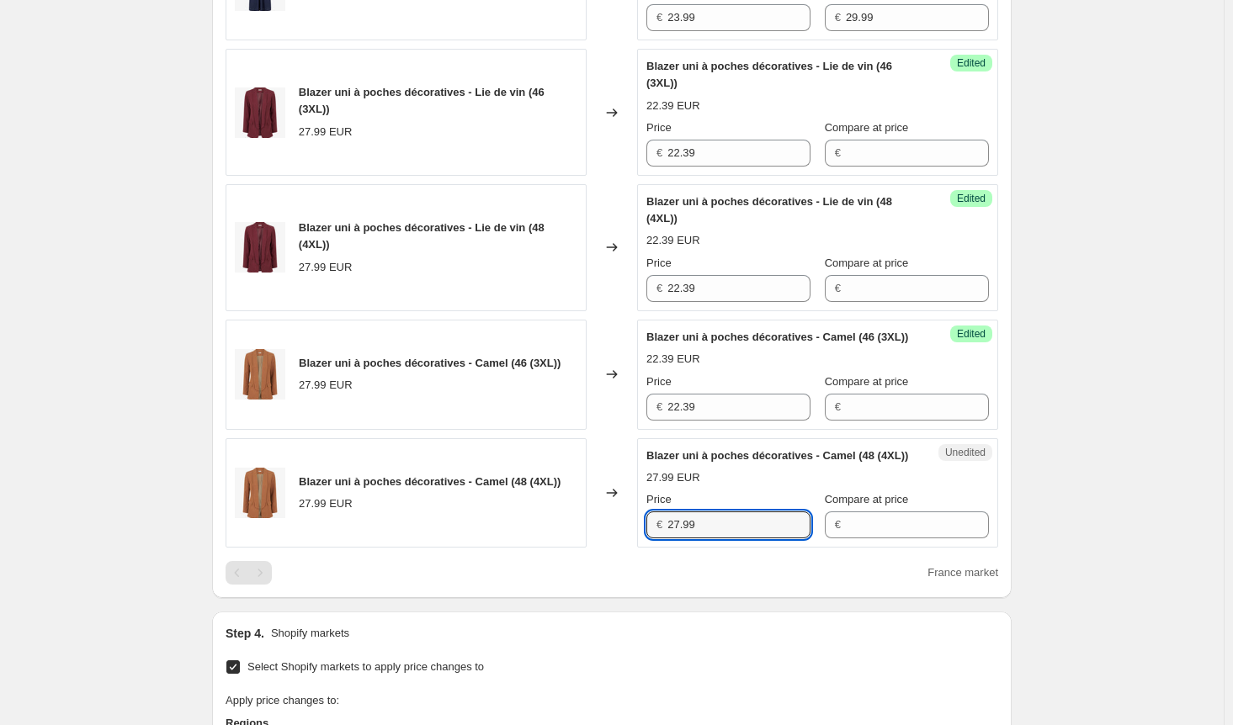
drag, startPoint x: 684, startPoint y: 624, endPoint x: 574, endPoint y: 623, distance: 110.2
click at [574, 549] on div "Blazer uni à poches décoratives - Camel (48 (4XL)) 27.99 EUR Changed to Unedite…" at bounding box center [612, 493] width 772 height 110
paste input "2.3"
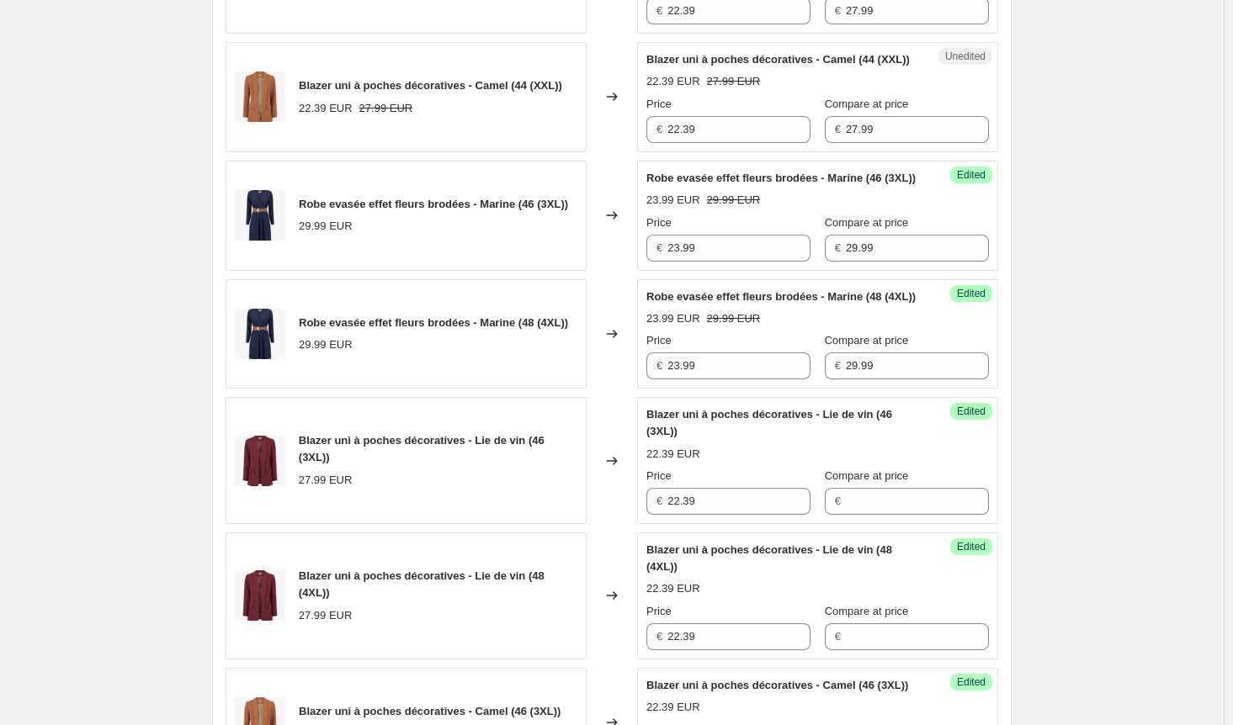
scroll to position [757, 0]
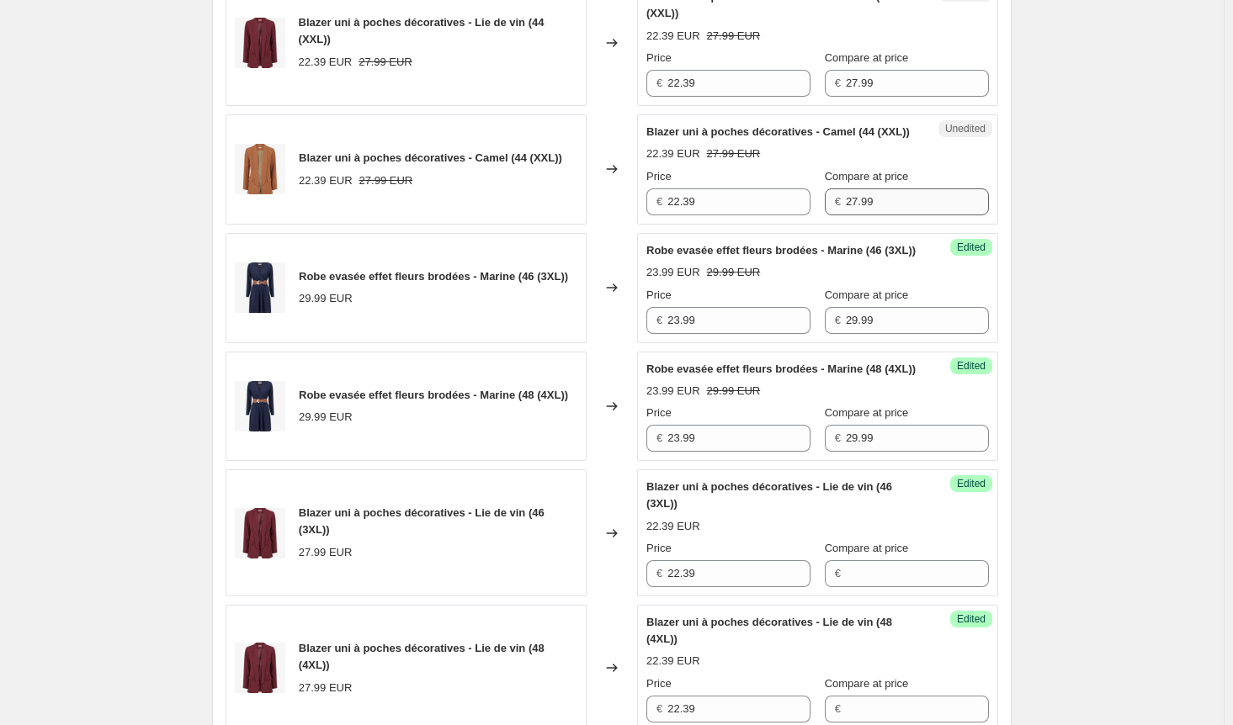
type input "22.39"
drag, startPoint x: 855, startPoint y: 227, endPoint x: 667, endPoint y: 226, distance: 187.7
click at [667, 215] on div "Price € 22.39 Compare at price € 27.99" at bounding box center [817, 191] width 342 height 47
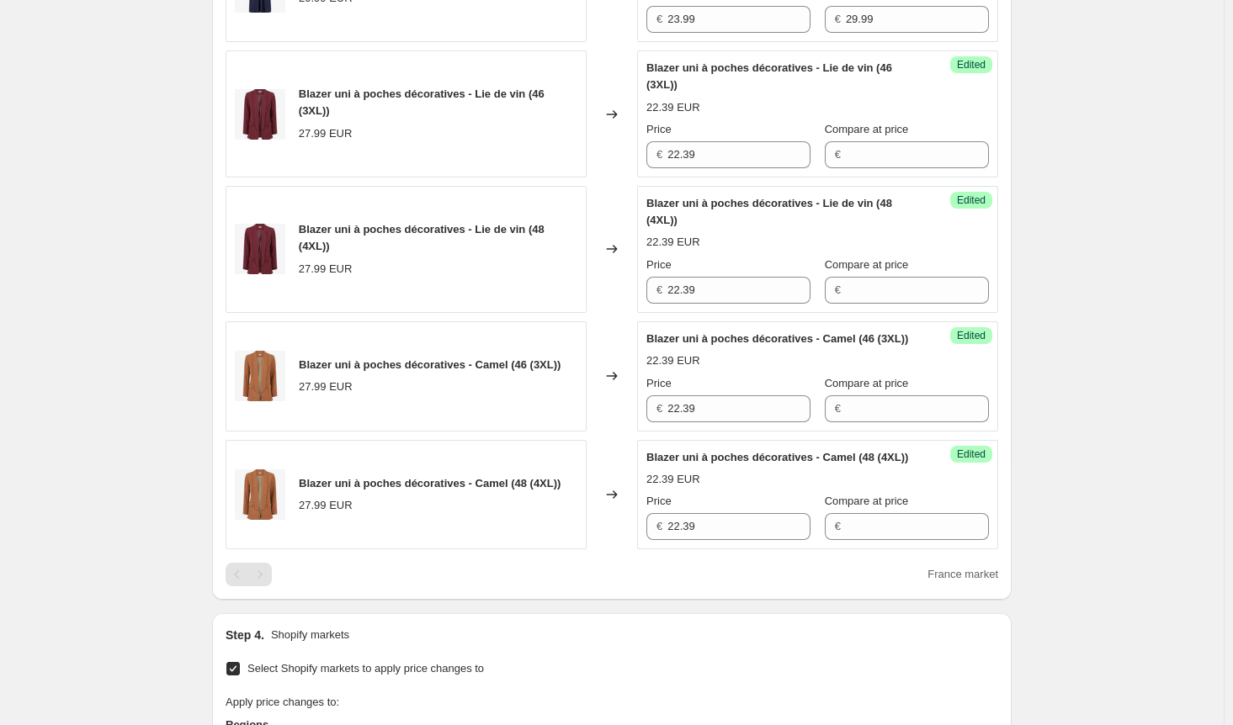
scroll to position [1178, 0]
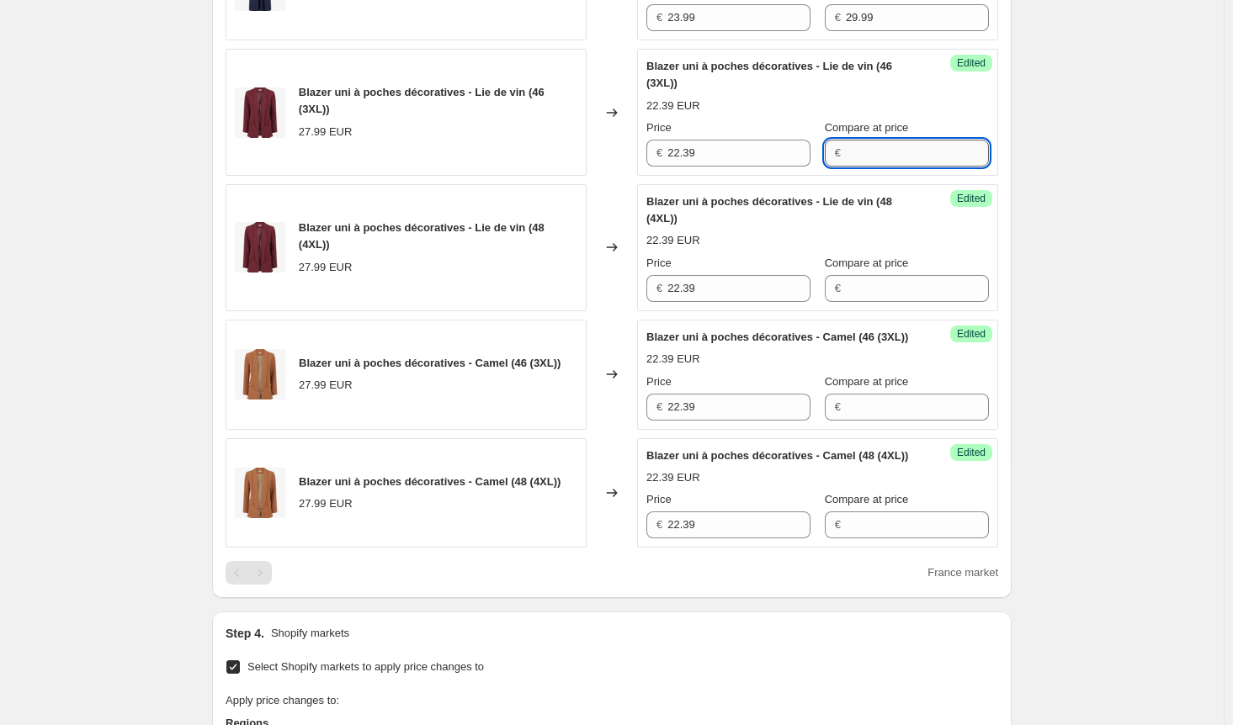
click at [846, 167] on input "Compare at price" at bounding box center [917, 153] width 143 height 27
paste input "27.99"
type input "27.99"
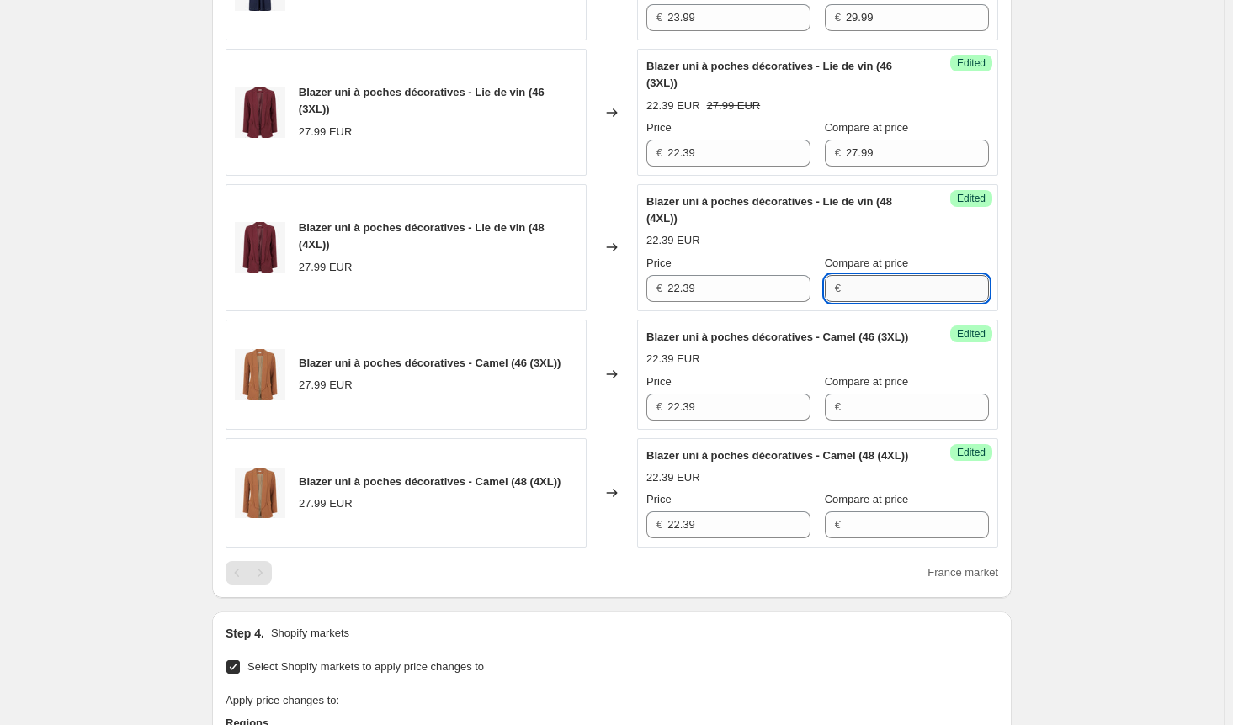
click at [875, 302] on input "Compare at price" at bounding box center [917, 288] width 143 height 27
paste input "27.99"
type input "27.99"
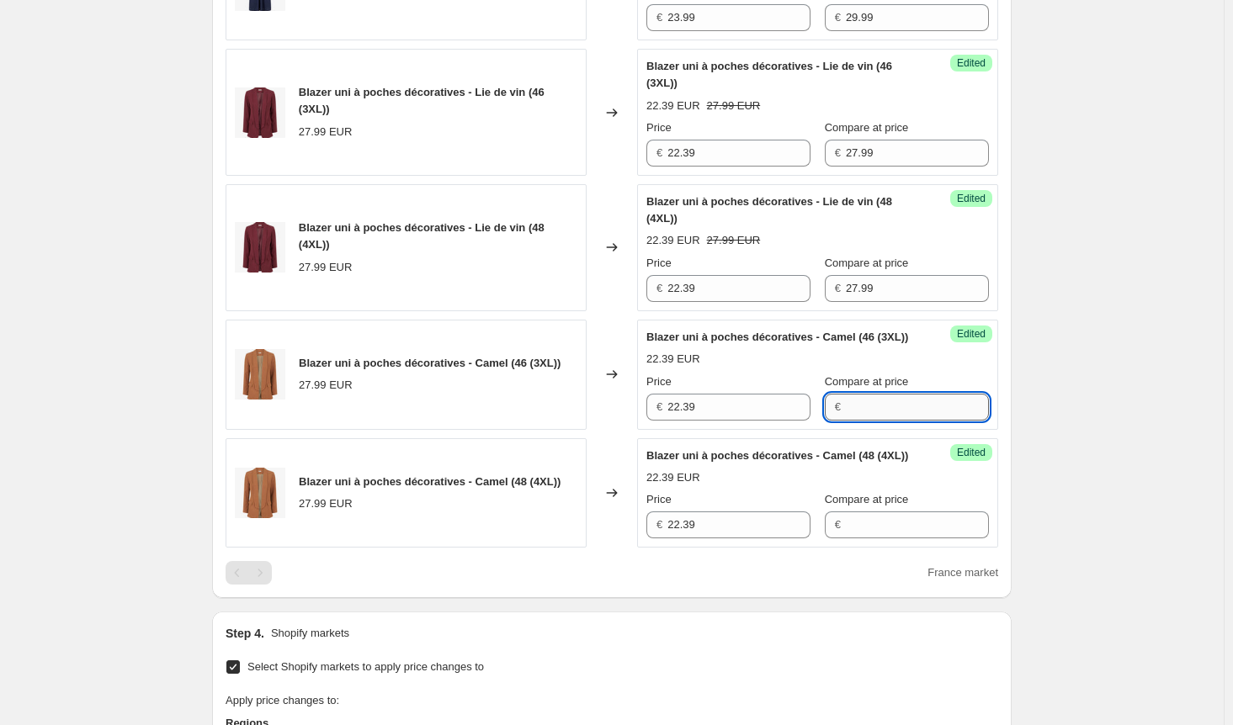
drag, startPoint x: 876, startPoint y: 477, endPoint x: 866, endPoint y: 492, distance: 18.2
click at [876, 421] on input "Compare at price" at bounding box center [917, 407] width 143 height 27
paste input "27.99"
type input "27.99"
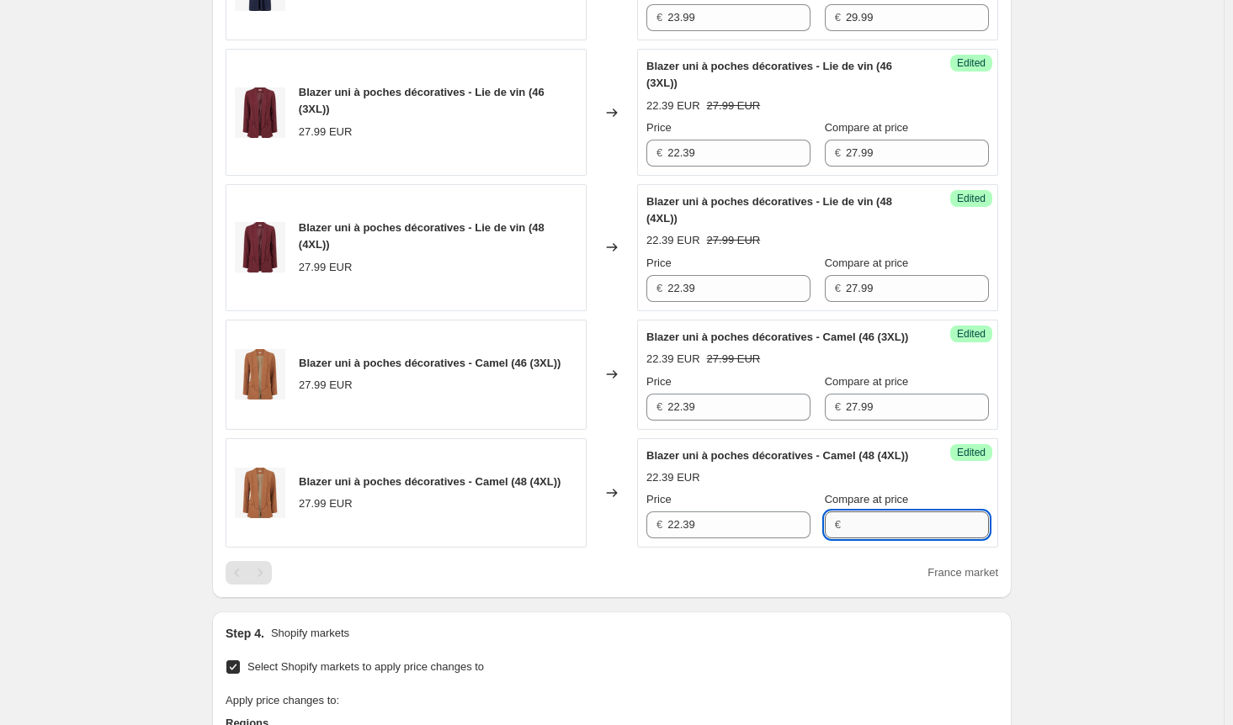
click at [857, 539] on input "Compare at price" at bounding box center [917, 525] width 143 height 27
paste input "27.99"
type input "27.99"
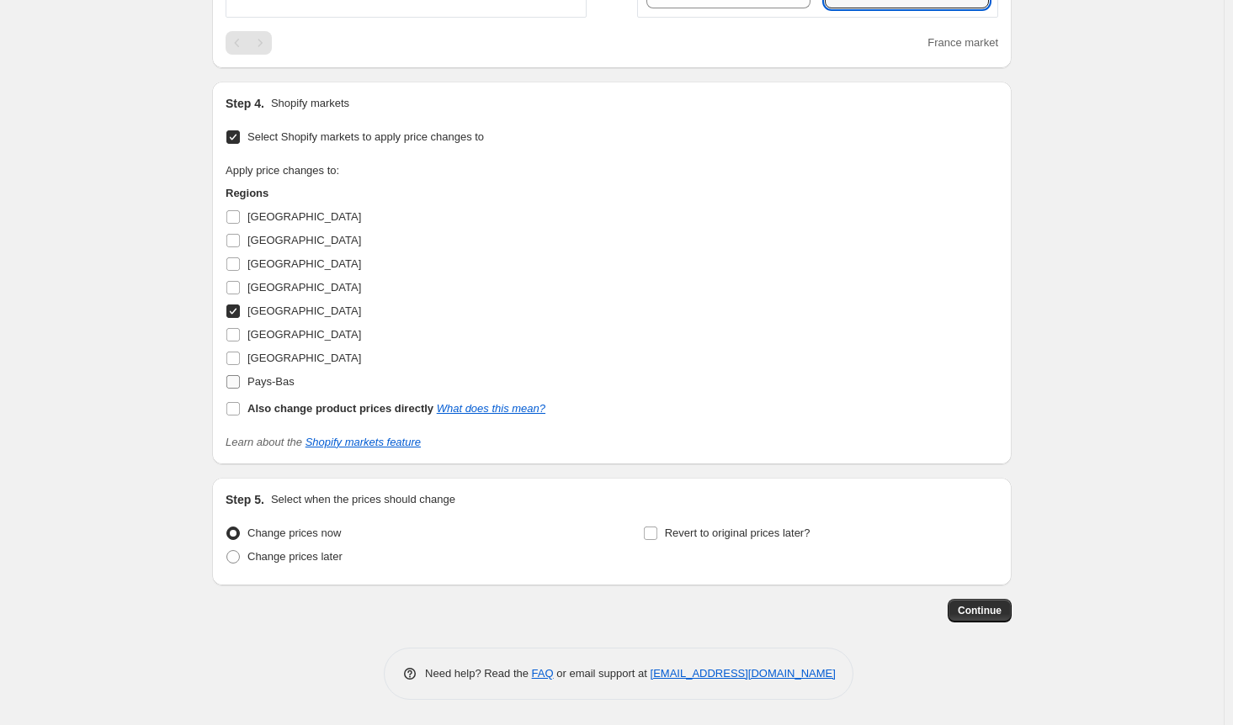
scroll to position [1801, 0]
click at [237, 220] on input "[GEOGRAPHIC_DATA]" at bounding box center [232, 216] width 13 height 13
checkbox input "true"
click at [241, 248] on span at bounding box center [233, 240] width 15 height 15
click at [240, 247] on input "[GEOGRAPHIC_DATA]" at bounding box center [232, 240] width 13 height 13
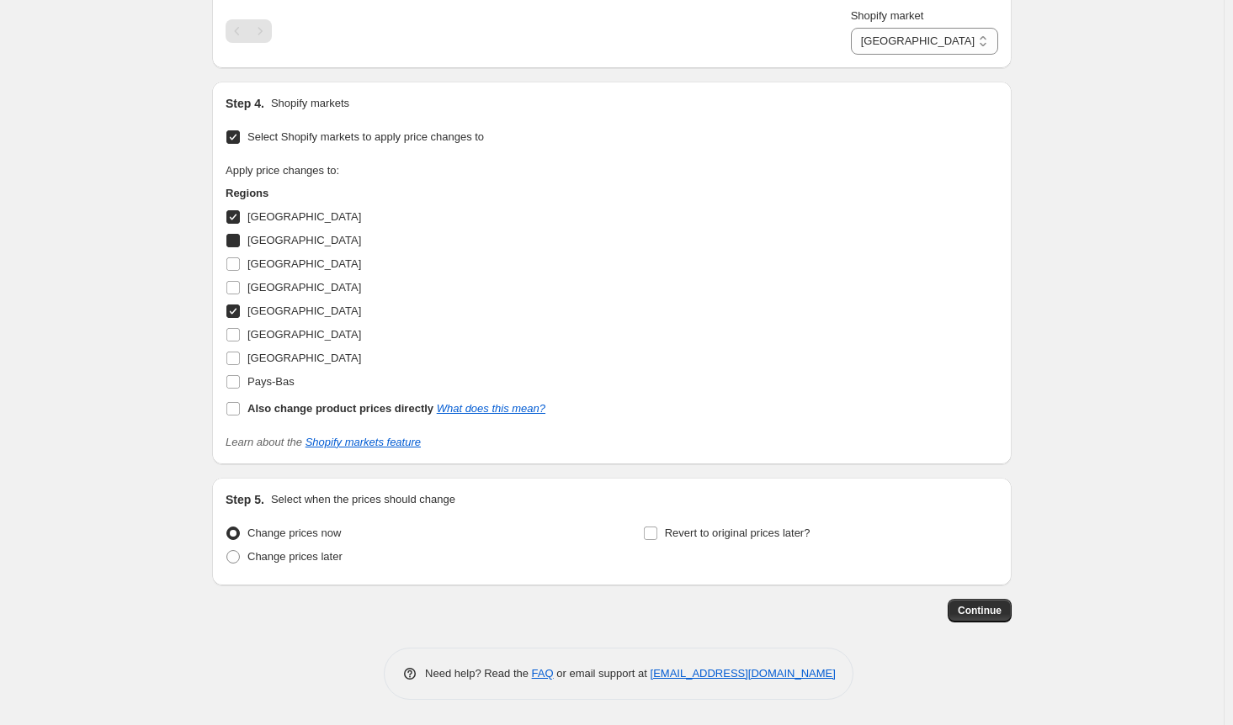
checkbox input "true"
click at [239, 271] on input "[GEOGRAPHIC_DATA]" at bounding box center [232, 263] width 13 height 13
checkbox input "true"
drag, startPoint x: 239, startPoint y: 363, endPoint x: 239, endPoint y: 385, distance: 21.9
click at [239, 342] on input "[GEOGRAPHIC_DATA]" at bounding box center [232, 334] width 13 height 13
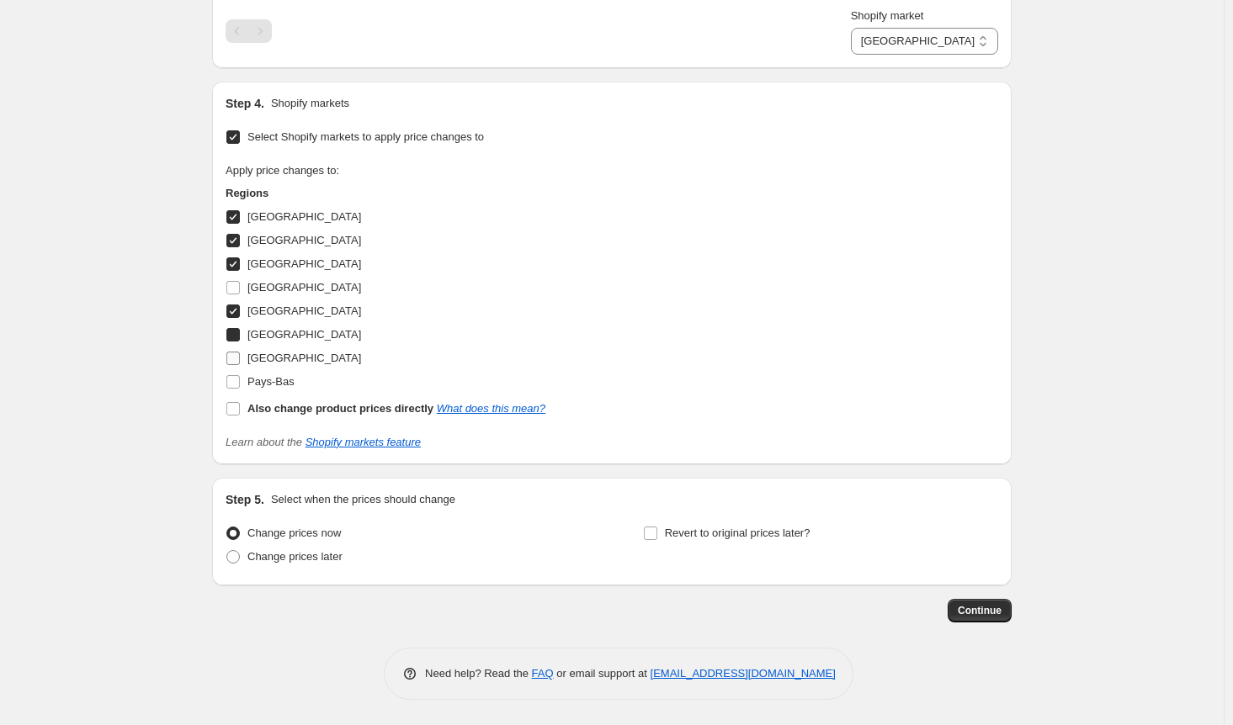
checkbox input "true"
click at [239, 365] on input "[GEOGRAPHIC_DATA]" at bounding box center [232, 358] width 13 height 13
checkbox input "true"
click at [249, 394] on label "Pays-Bas" at bounding box center [260, 382] width 69 height 24
click at [240, 389] on input "Pays-Bas" at bounding box center [232, 381] width 13 height 13
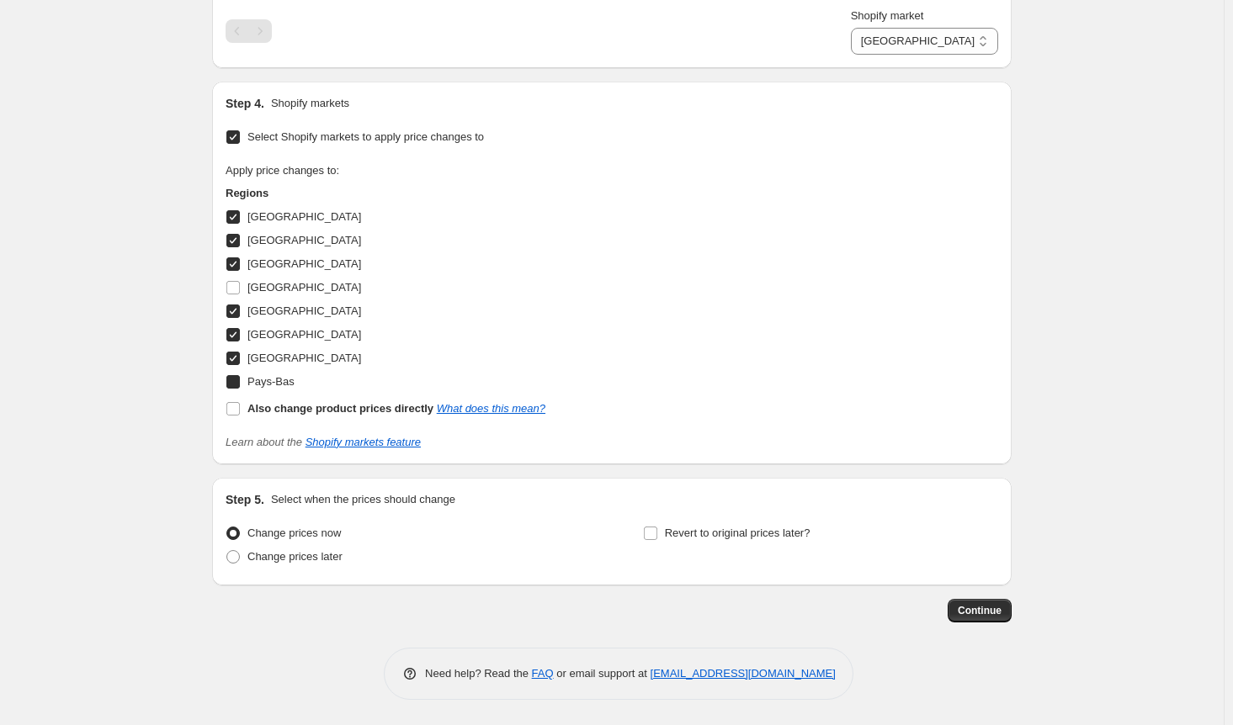
checkbox input "true"
click at [921, 618] on span "Continue" at bounding box center [980, 610] width 44 height 13
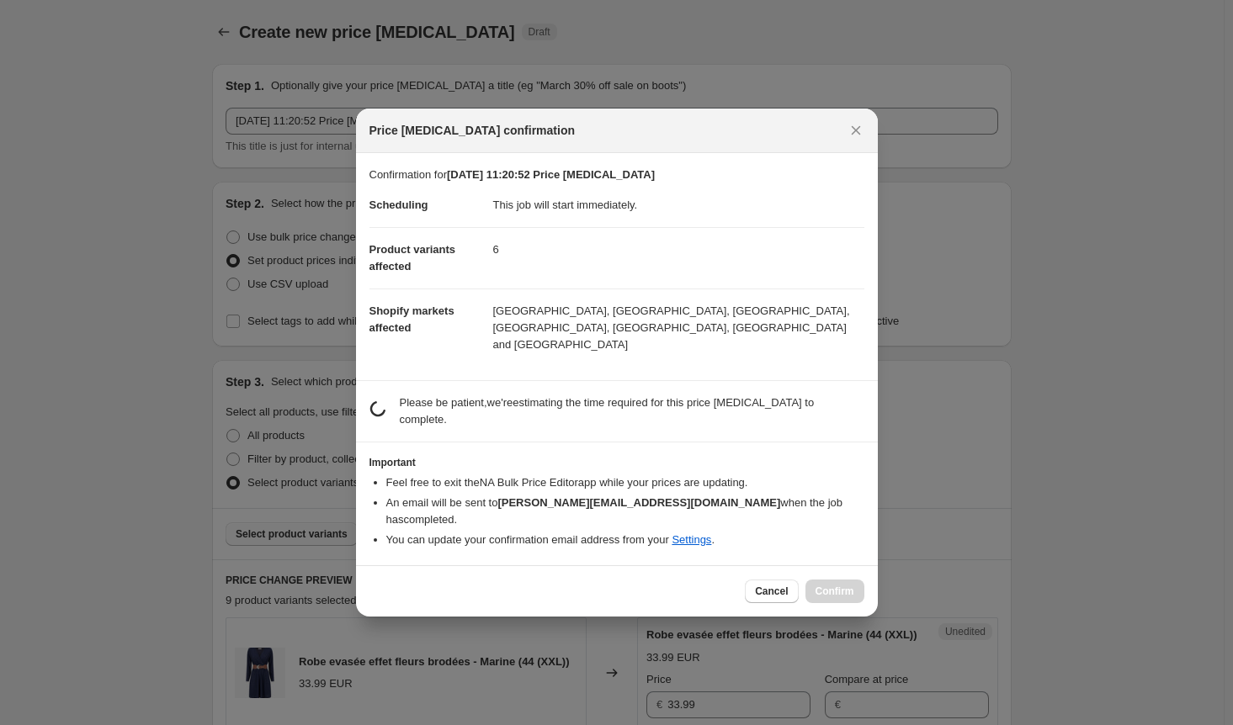
scroll to position [0, 0]
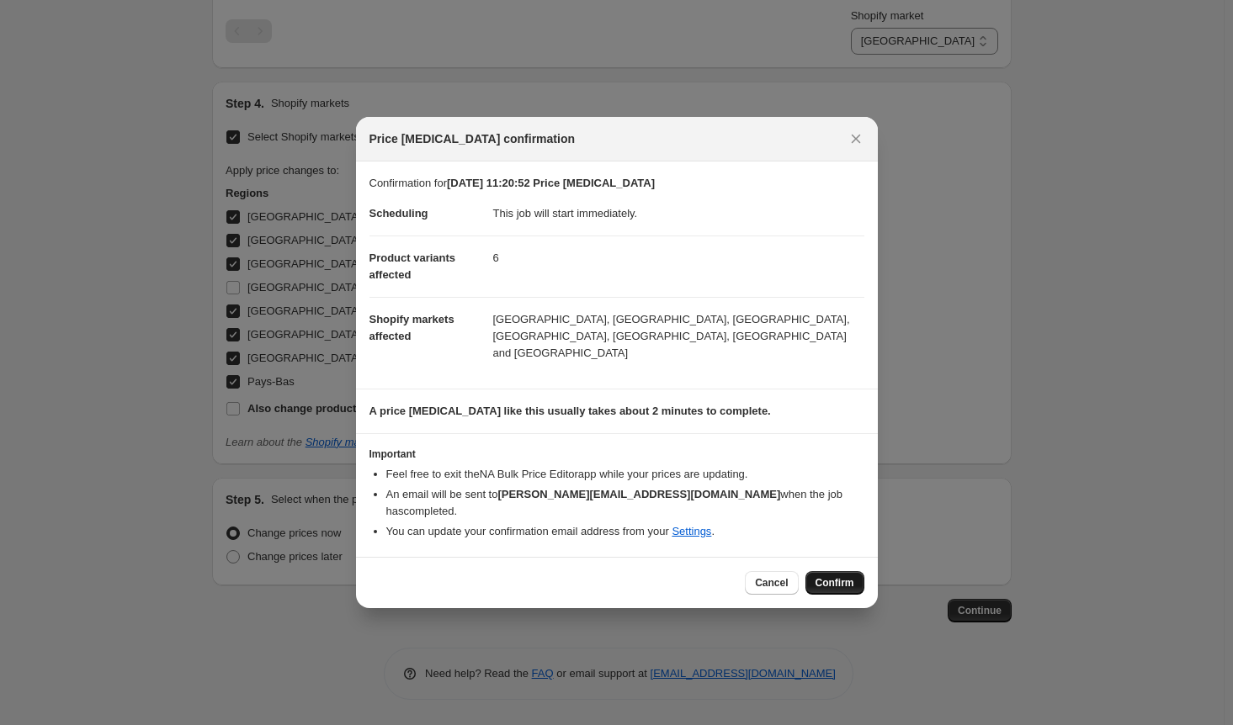
click at [846, 576] on span "Confirm" at bounding box center [834, 582] width 39 height 13
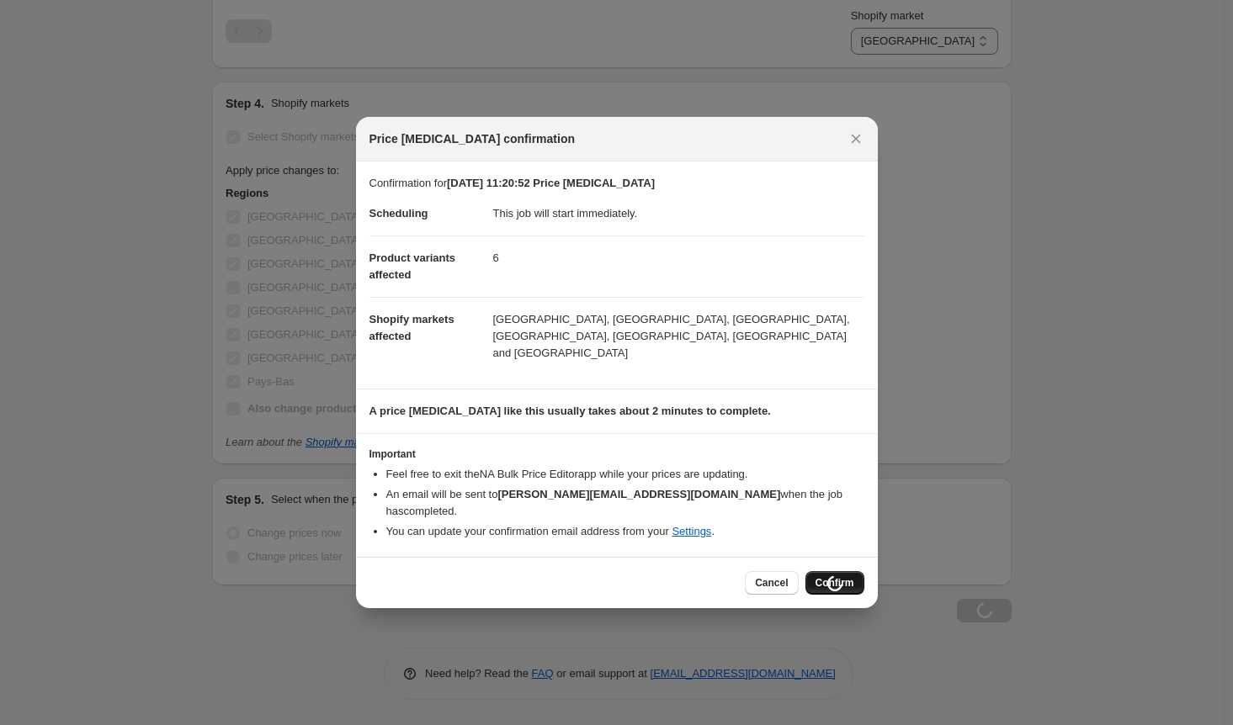
scroll to position [1858, 0]
